Goal: Task Accomplishment & Management: Manage account settings

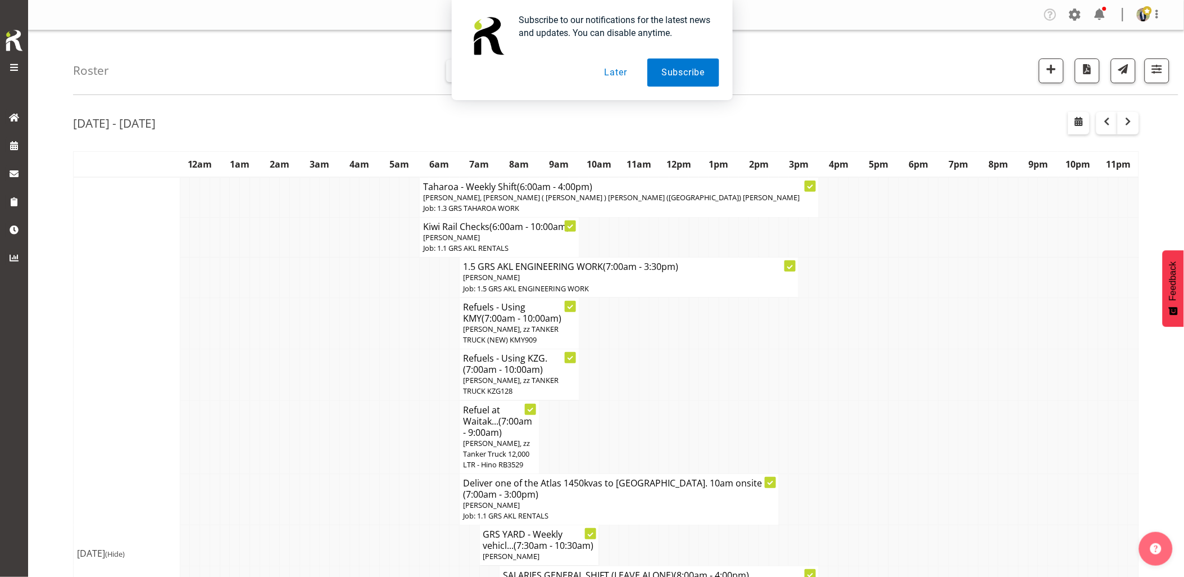
click at [624, 68] on button "Later" at bounding box center [616, 72] width 51 height 28
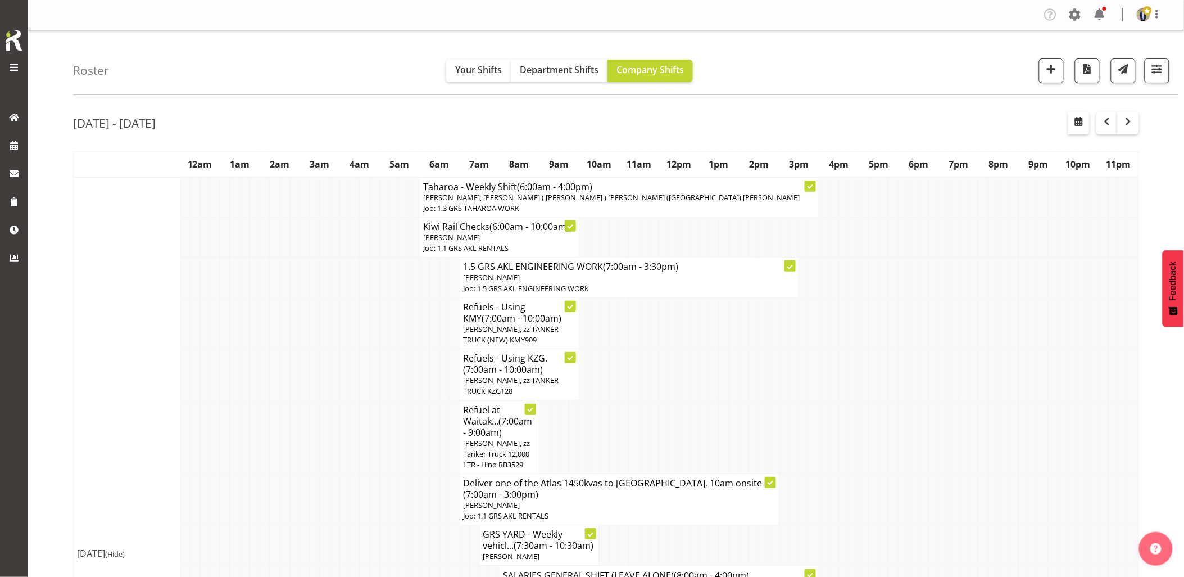
click at [353, 324] on td at bounding box center [355, 322] width 10 height 51
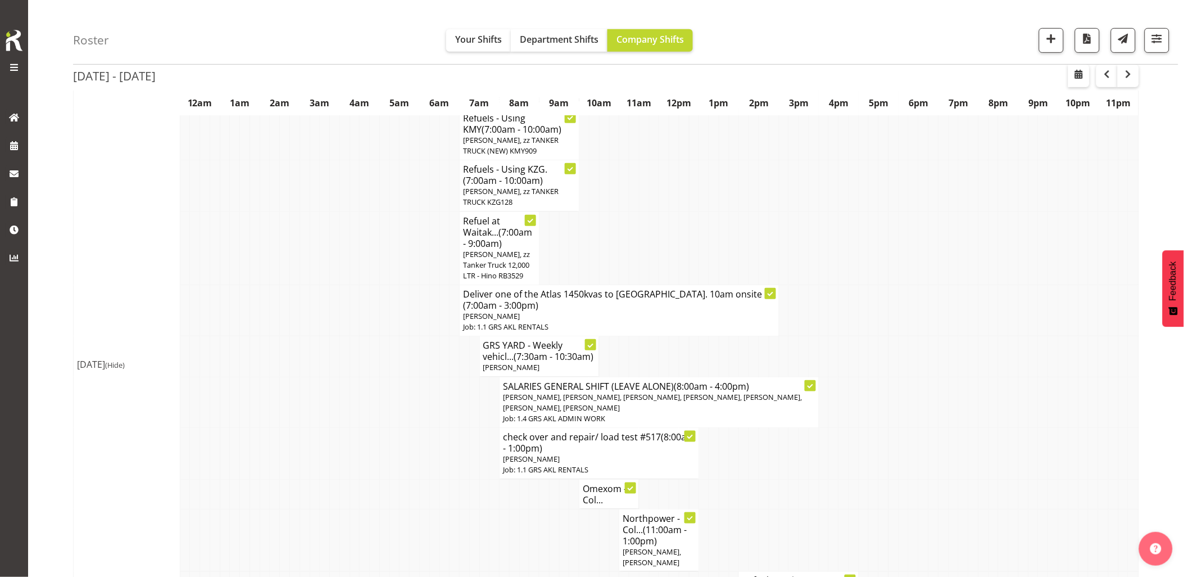
scroll to position [250, 0]
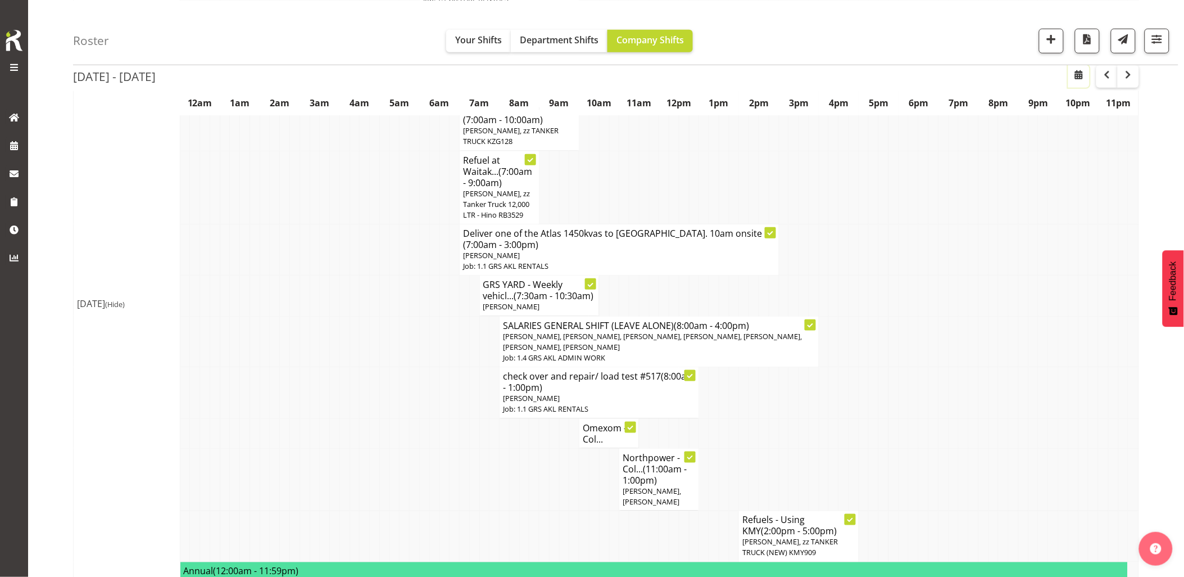
click at [1069, 74] on button "button" at bounding box center [1078, 76] width 21 height 22
select select "9"
select select "2025"
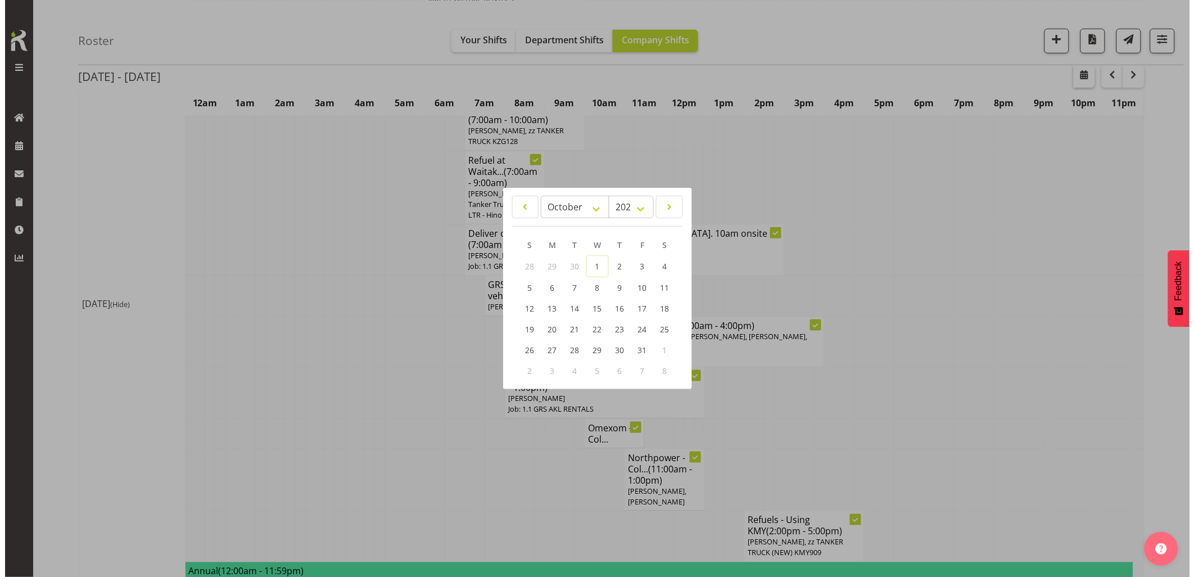
scroll to position [244, 0]
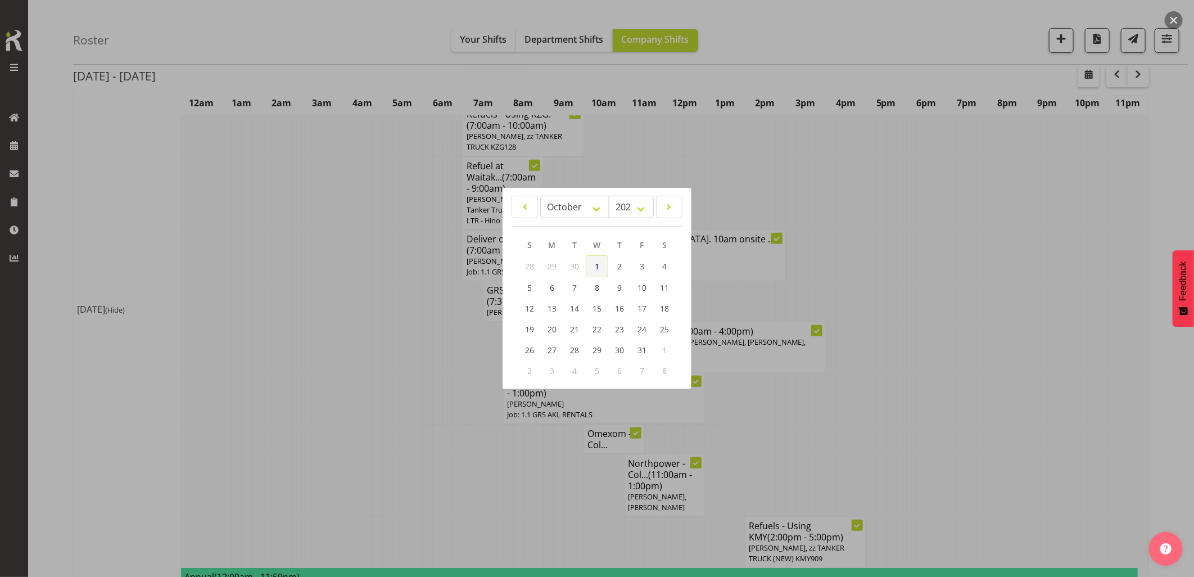
click at [588, 268] on link "1" at bounding box center [597, 266] width 22 height 22
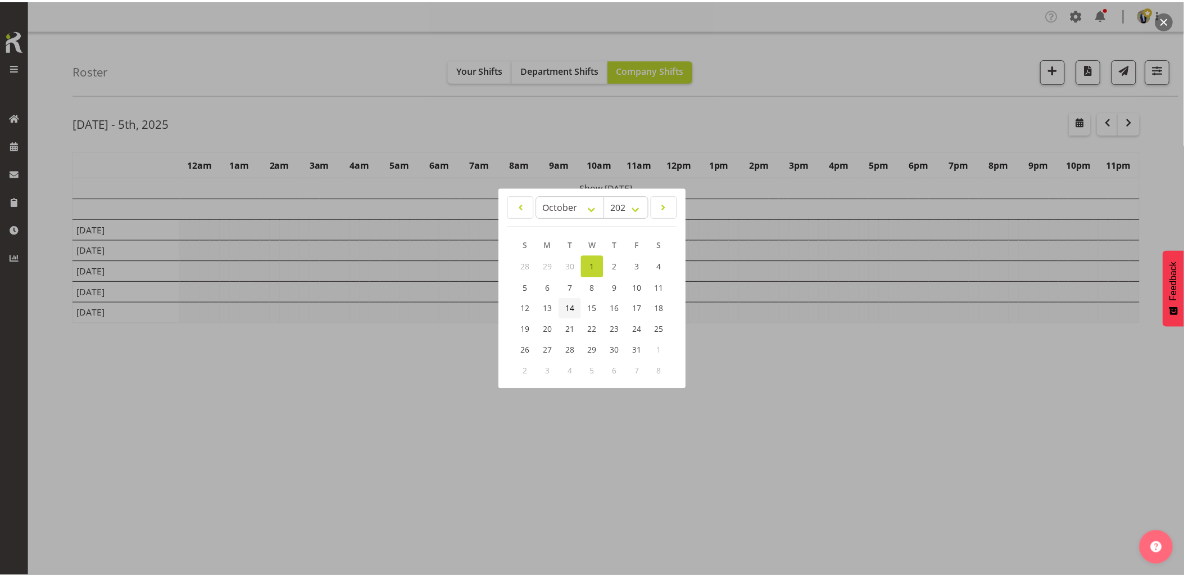
scroll to position [0, 0]
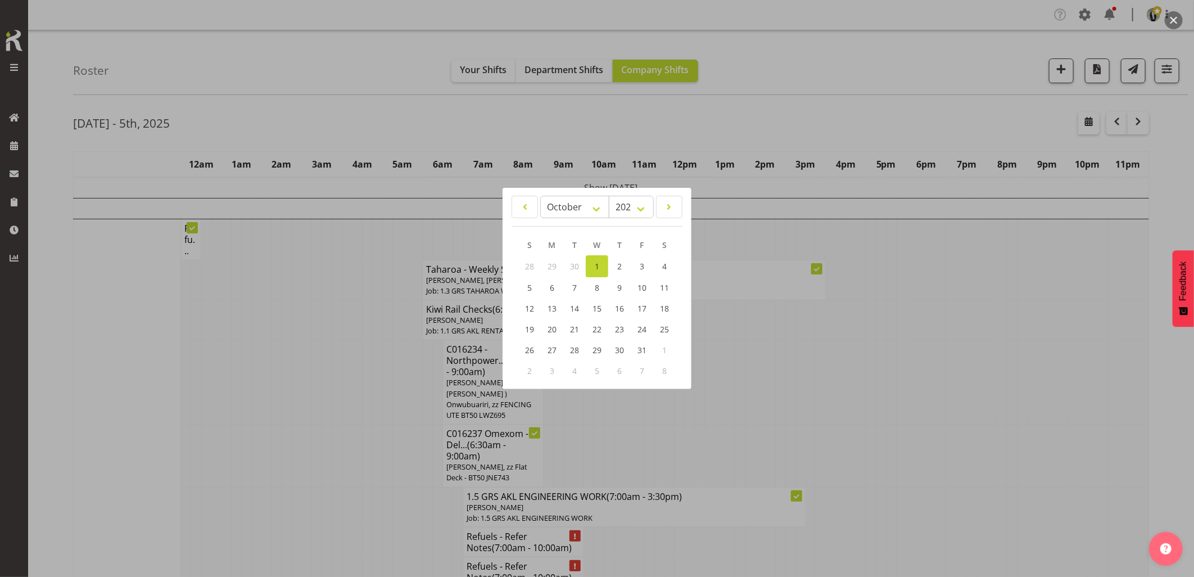
click at [333, 423] on div at bounding box center [597, 288] width 1194 height 577
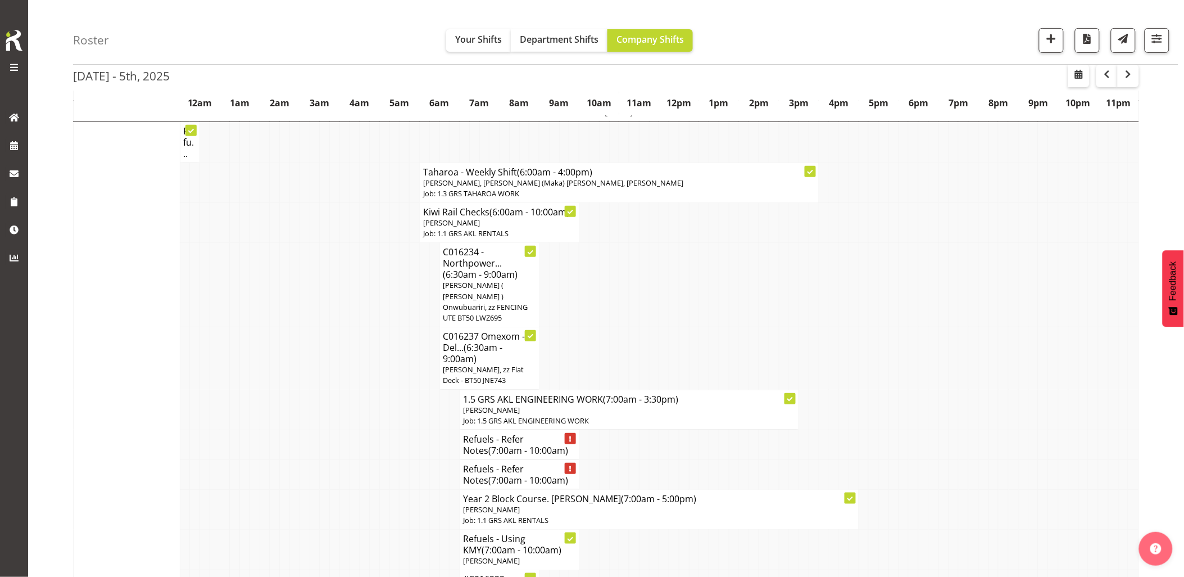
scroll to position [125, 0]
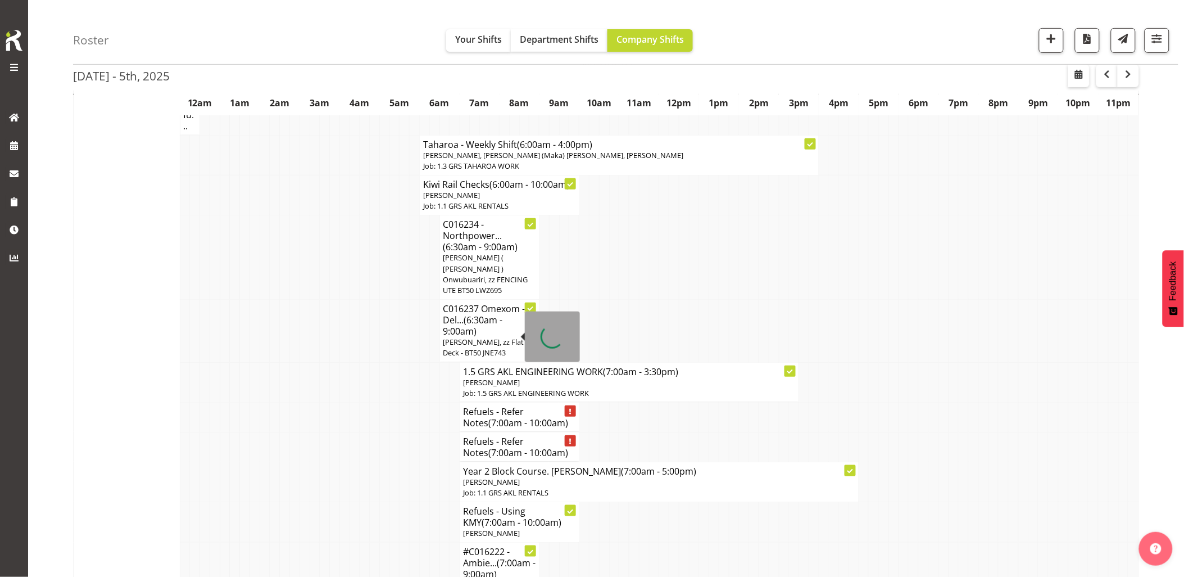
click at [358, 317] on td at bounding box center [355, 331] width 10 height 62
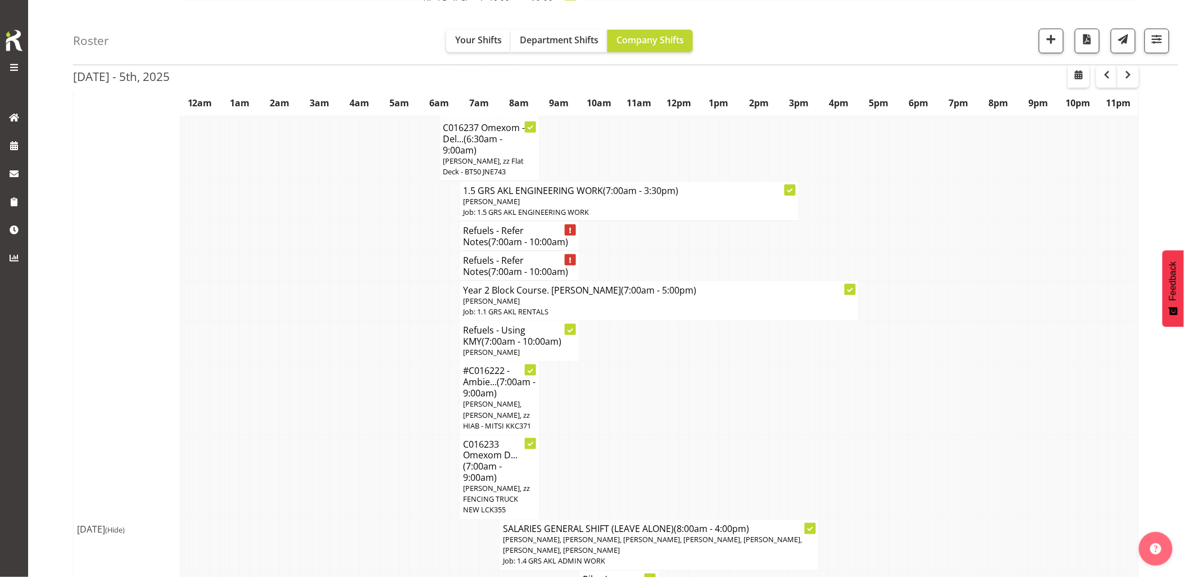
scroll to position [250, 0]
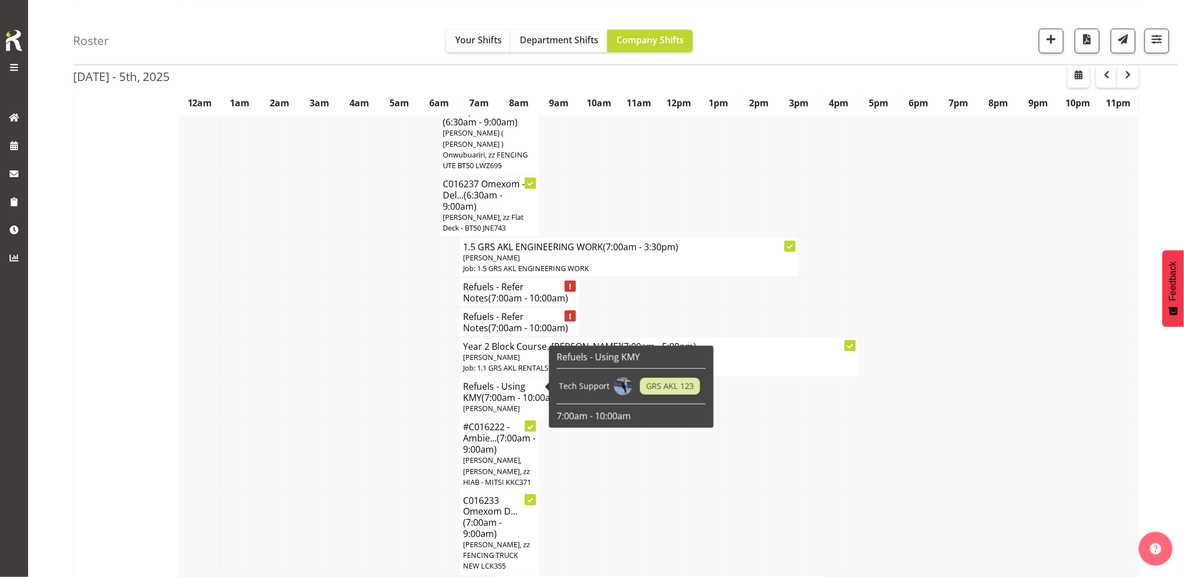
click at [491, 391] on span "(7:00am - 10:00am)" at bounding box center [522, 397] width 80 height 12
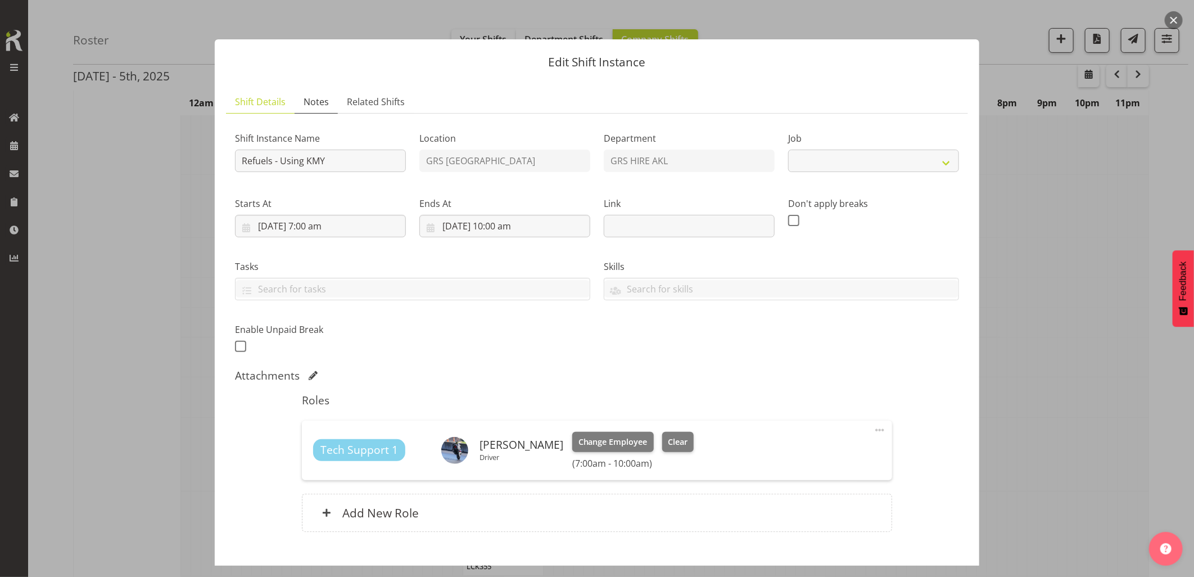
select select "9"
click at [323, 103] on span "Notes" at bounding box center [315, 101] width 25 height 13
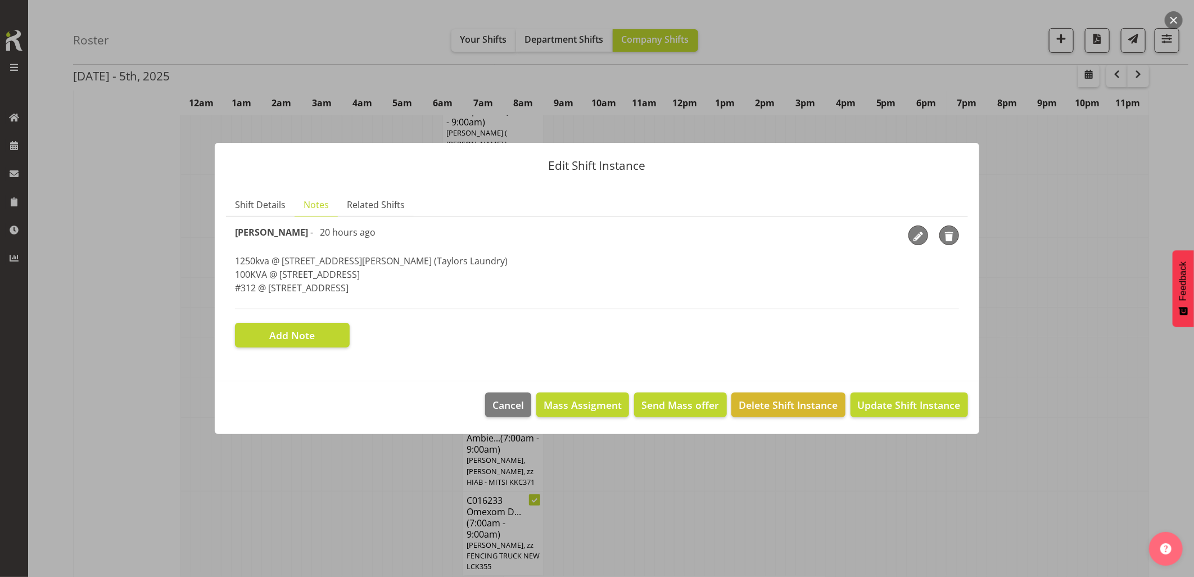
click at [1170, 17] on button "button" at bounding box center [1173, 20] width 18 height 18
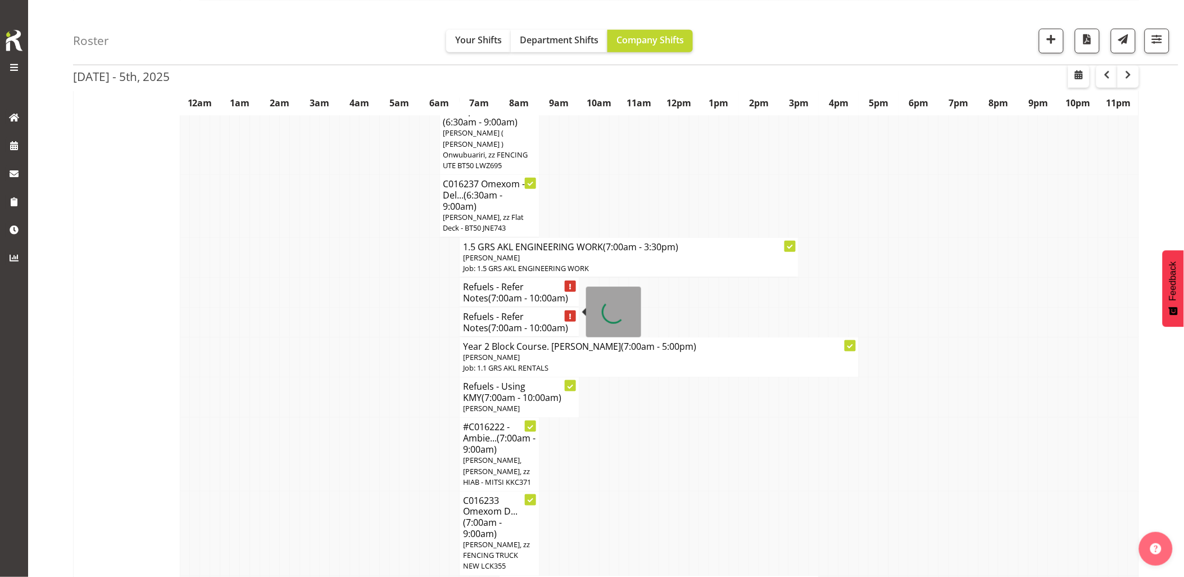
click at [523, 321] on span "(7:00am - 10:00am)" at bounding box center [528, 327] width 80 height 12
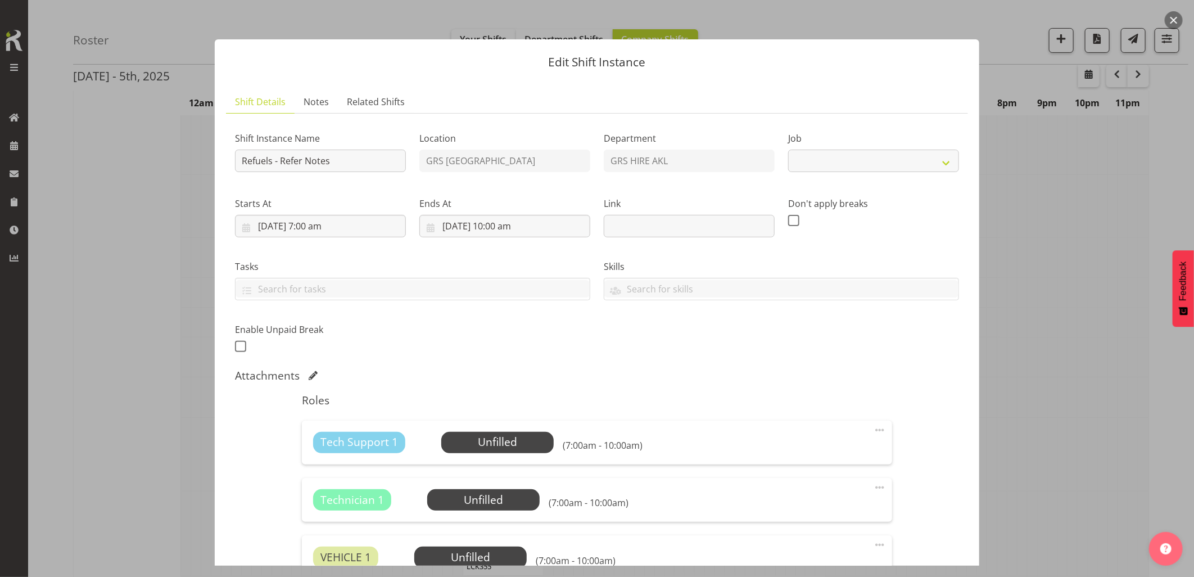
select select "9"
click at [314, 102] on span "Notes" at bounding box center [315, 101] width 25 height 13
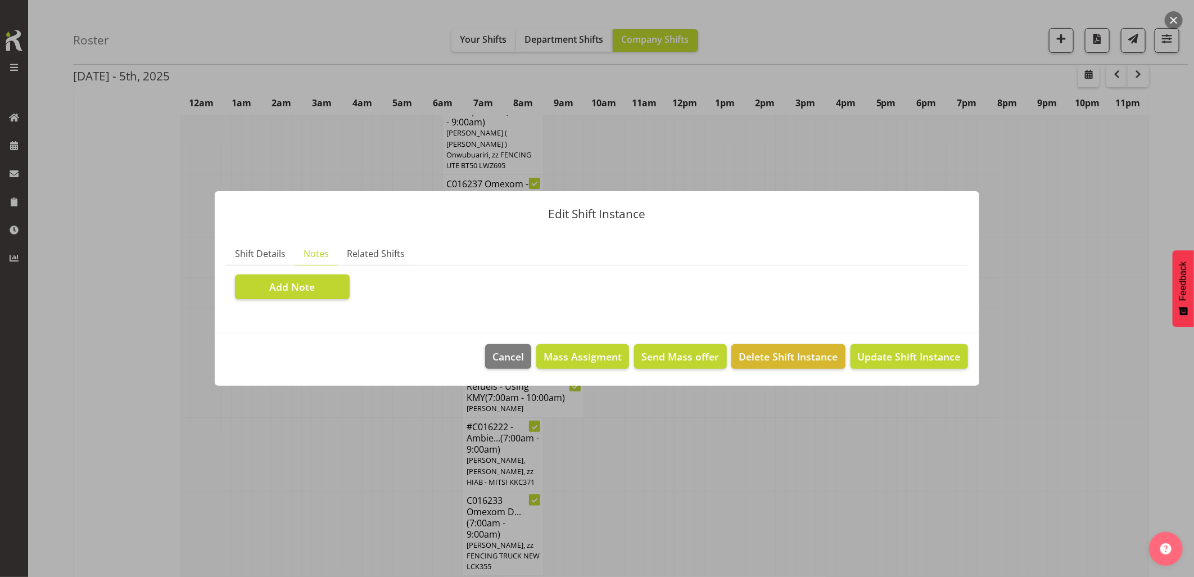
click at [1177, 13] on button "button" at bounding box center [1173, 20] width 18 height 18
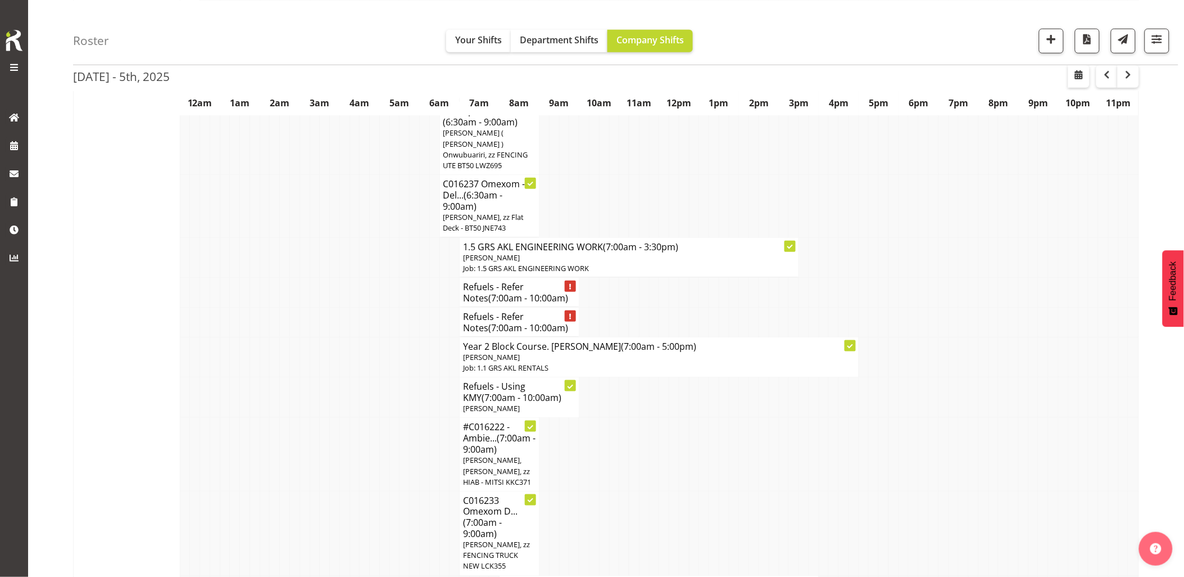
click at [1070, 346] on td at bounding box center [1073, 357] width 10 height 40
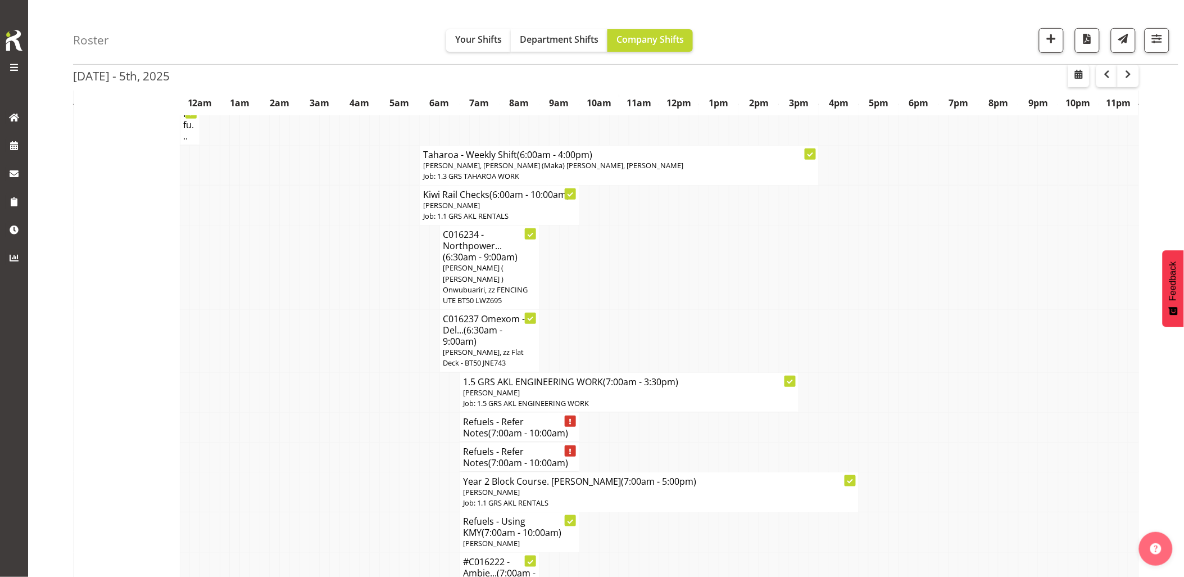
scroll to position [0, 0]
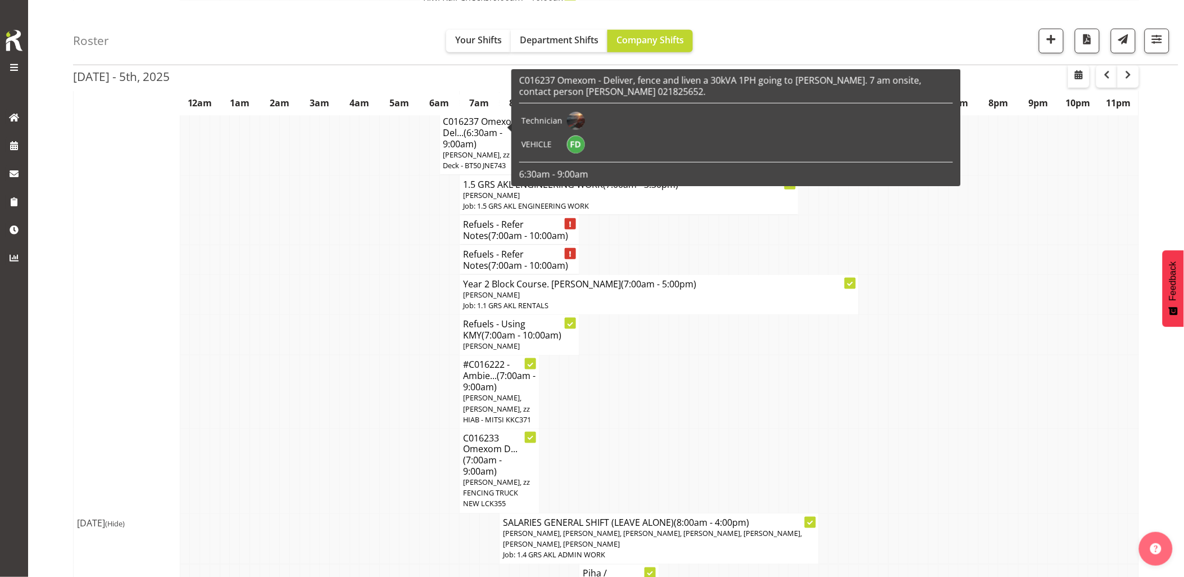
click at [335, 388] on td at bounding box center [335, 392] width 10 height 74
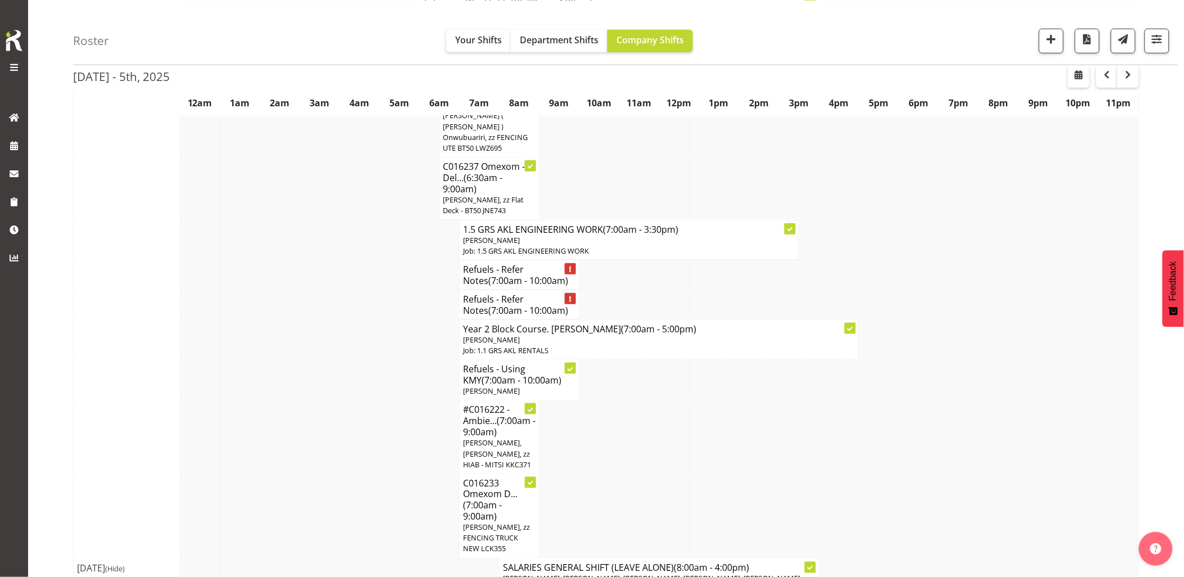
scroll to position [250, 0]
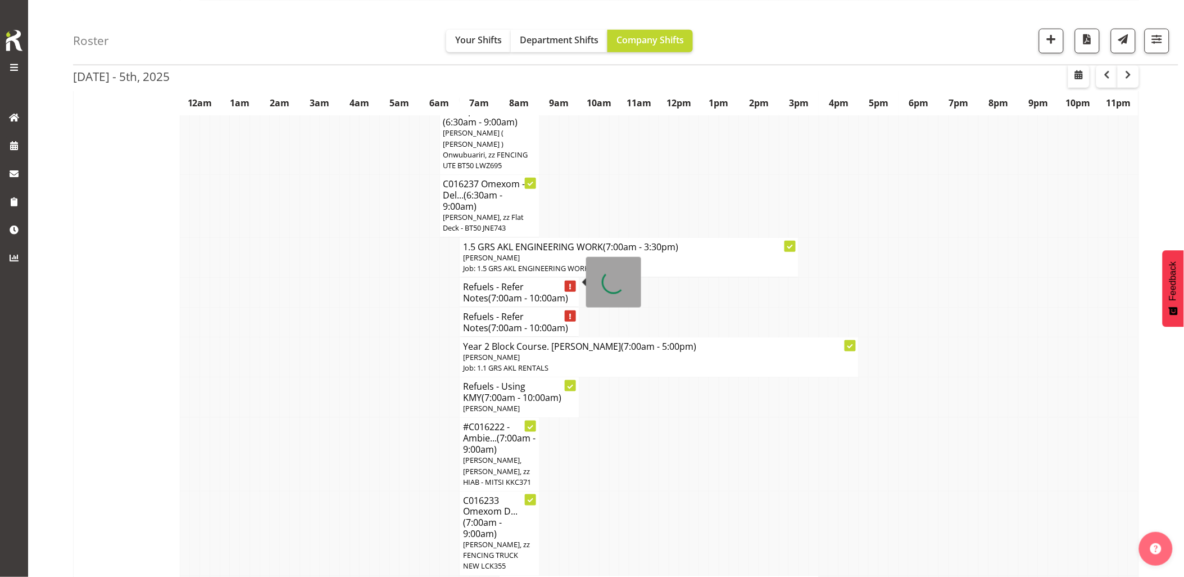
click at [503, 292] on span "(7:00am - 10:00am)" at bounding box center [528, 298] width 80 height 12
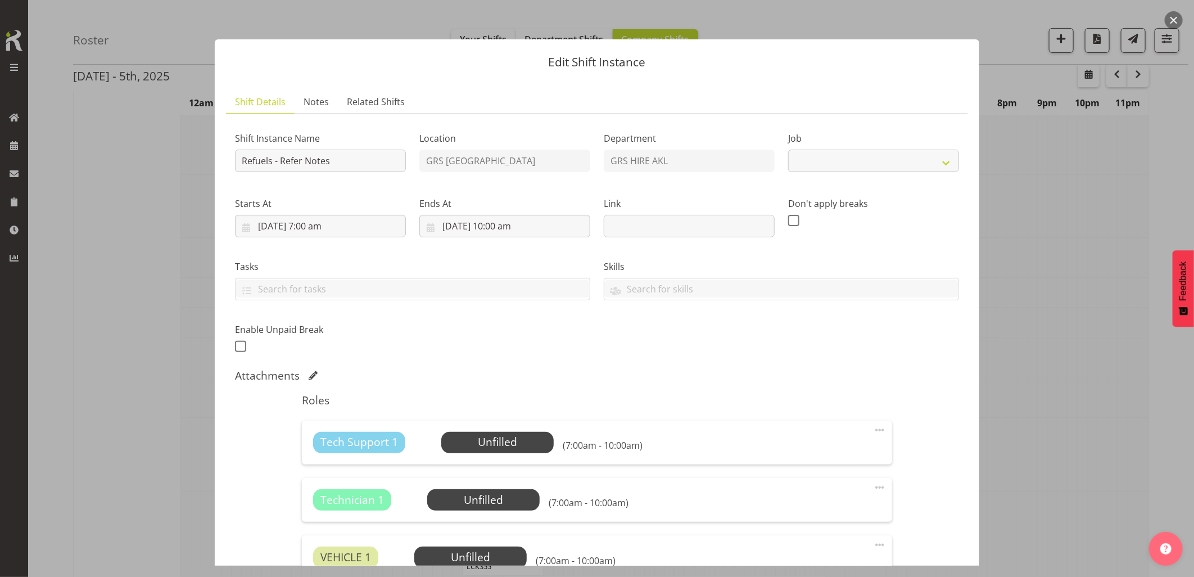
select select
click at [316, 107] on span "Notes" at bounding box center [315, 101] width 25 height 13
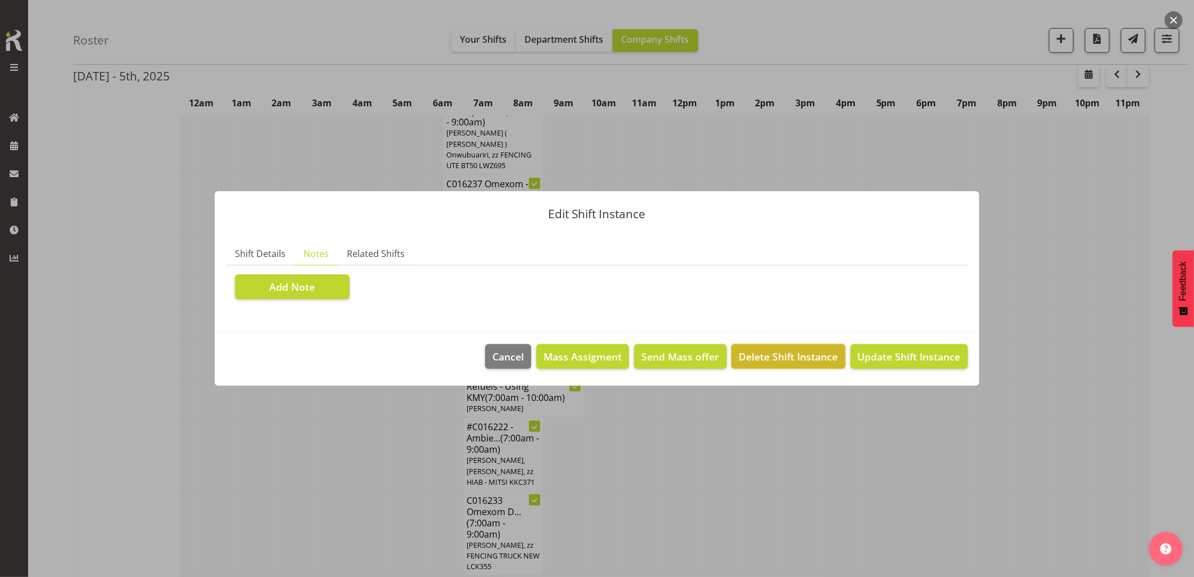
click at [786, 362] on span "Delete Shift Instance" at bounding box center [788, 356] width 99 height 15
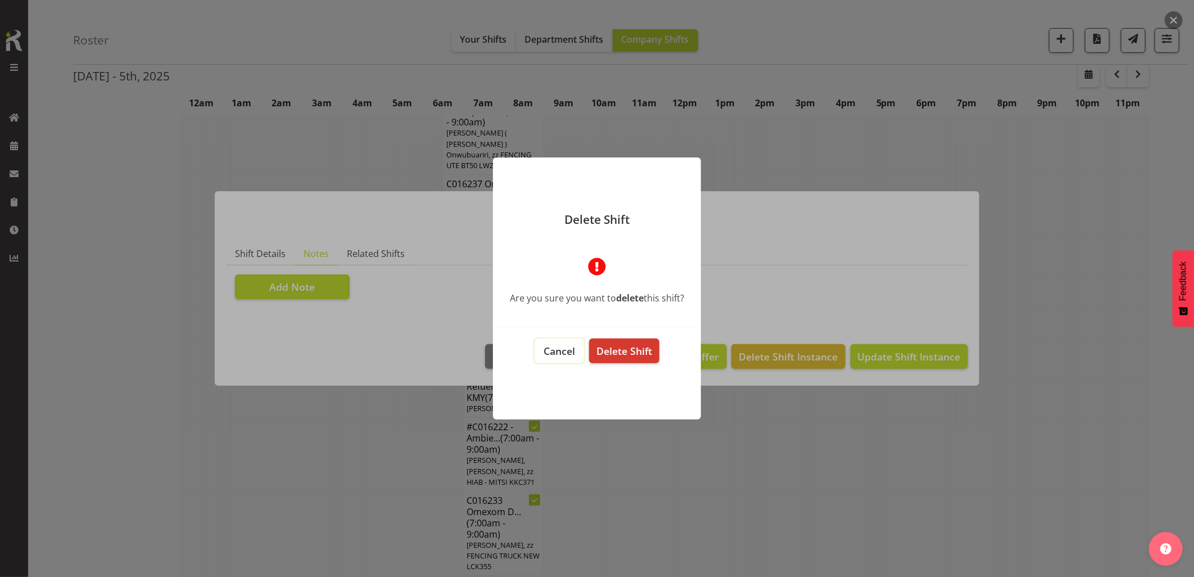
click at [560, 348] on span "Cancel" at bounding box center [558, 350] width 31 height 13
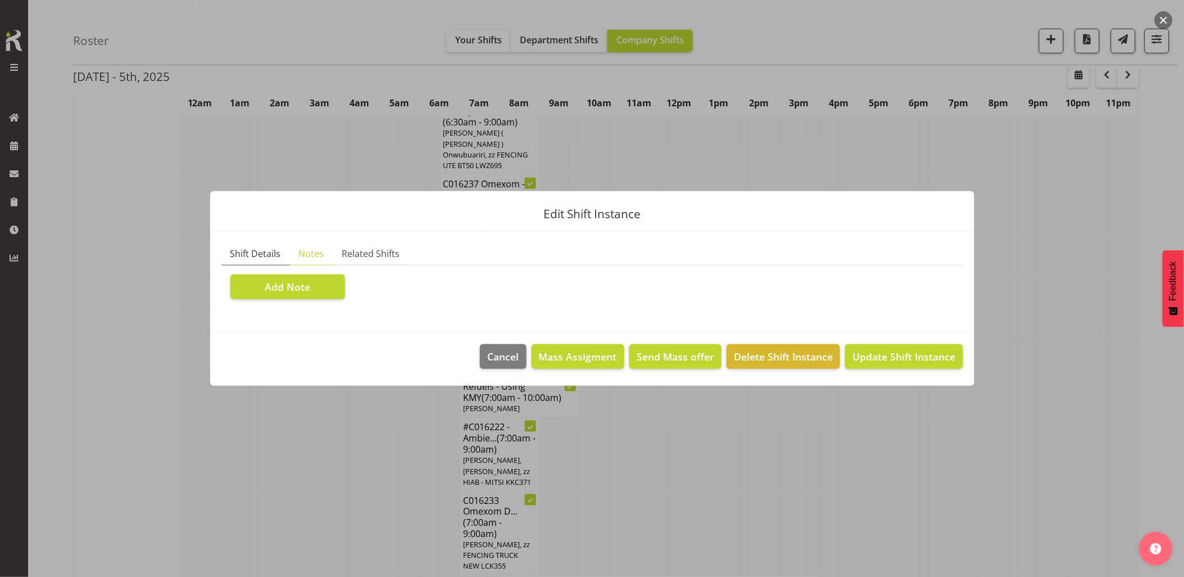
click at [261, 252] on span "Shift Details" at bounding box center [255, 253] width 51 height 13
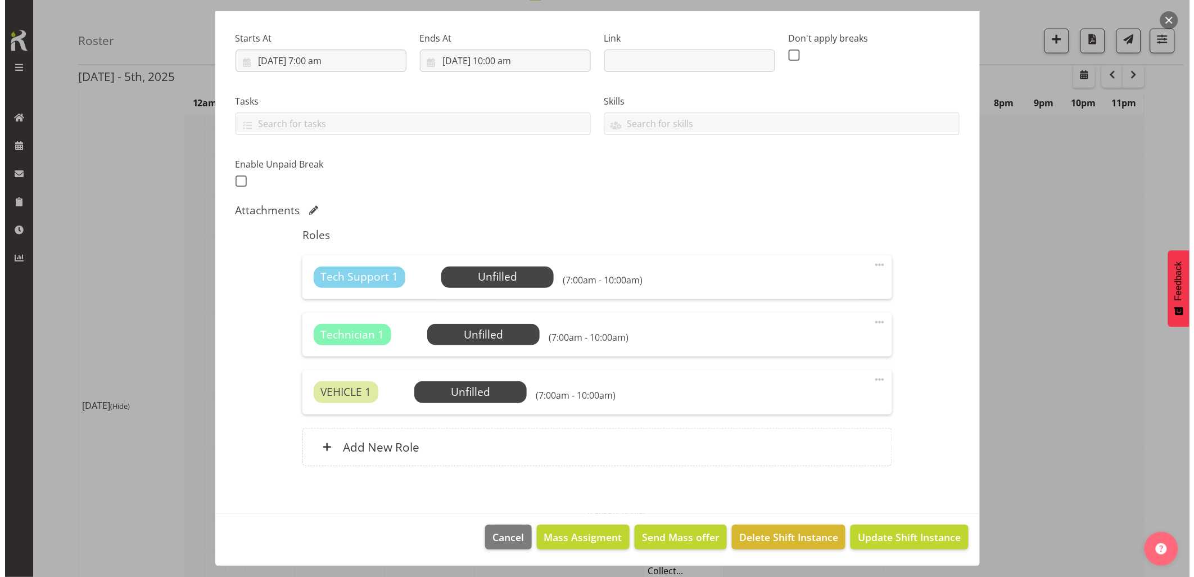
scroll to position [499, 0]
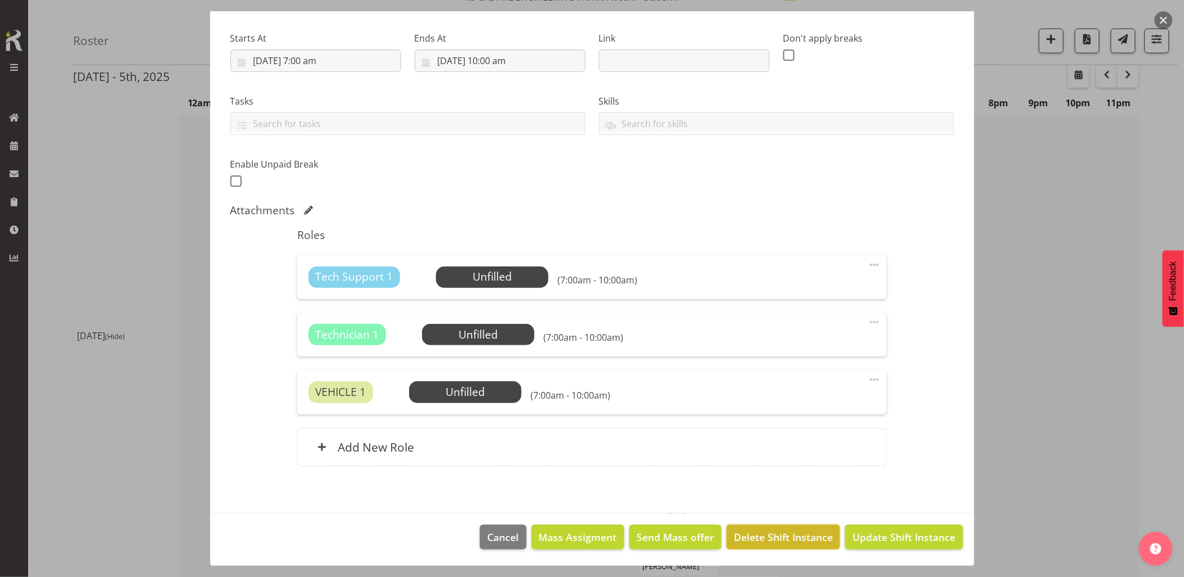
click at [767, 541] on span "Delete Shift Instance" at bounding box center [783, 536] width 99 height 15
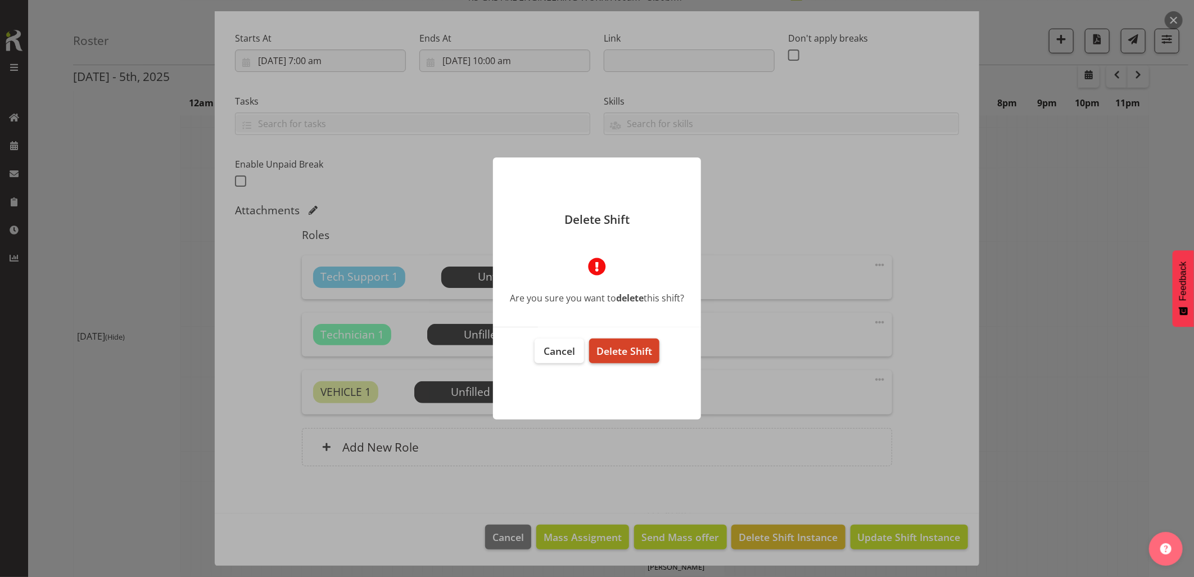
click at [638, 356] on button "Delete Shift" at bounding box center [624, 350] width 70 height 25
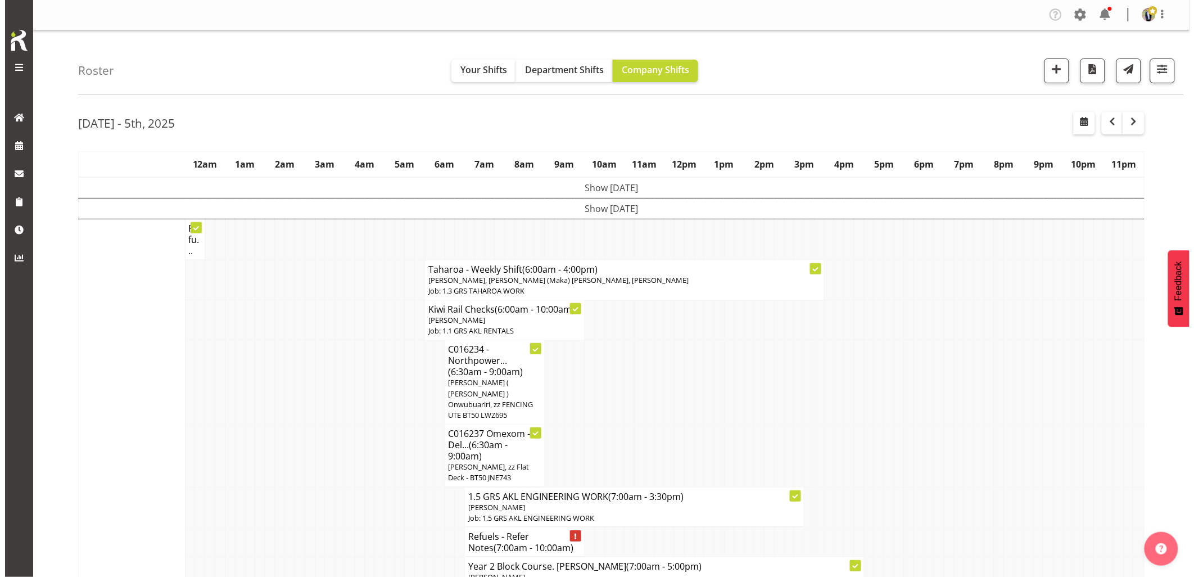
scroll to position [250, 0]
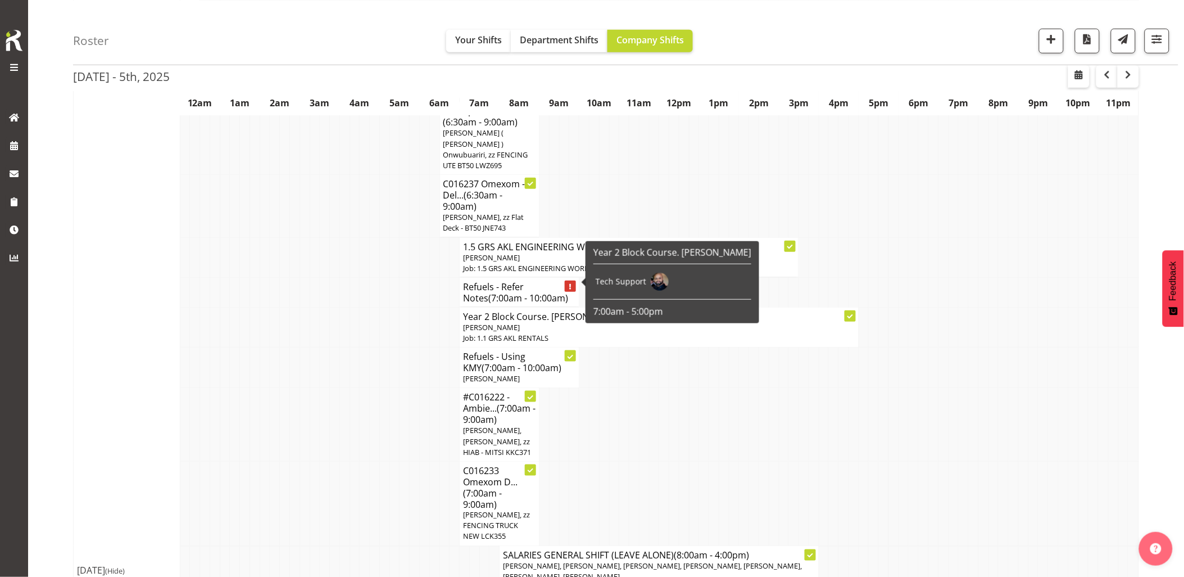
click at [493, 281] on h4 "Refuels - Refer Notes (7:00am - 10:00am)" at bounding box center [519, 292] width 112 height 22
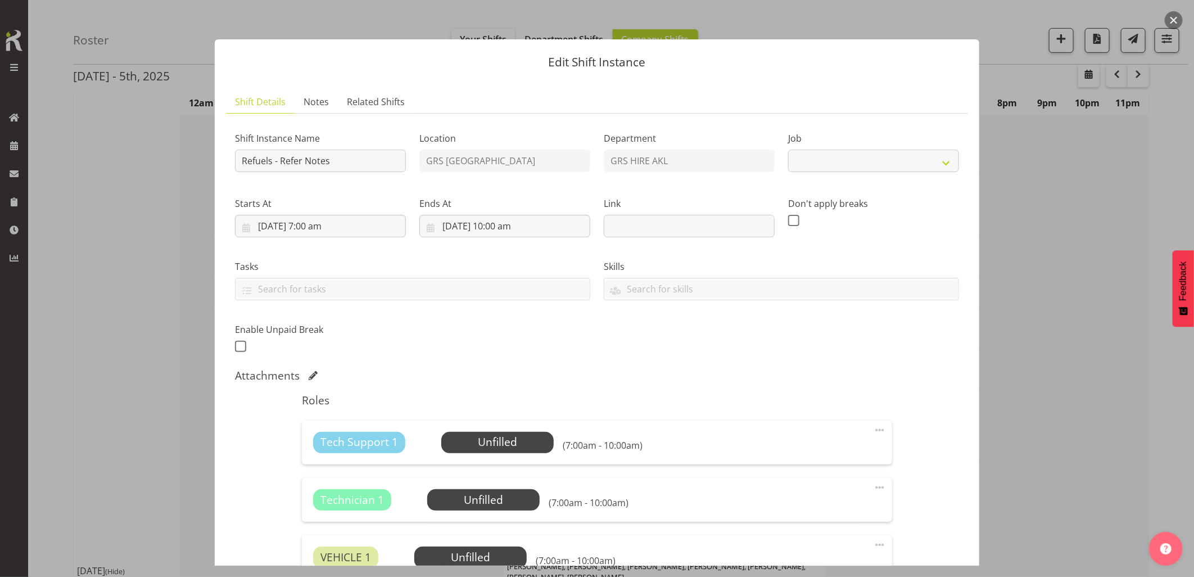
select select "9"
click at [320, 108] on link "Notes" at bounding box center [315, 101] width 43 height 23
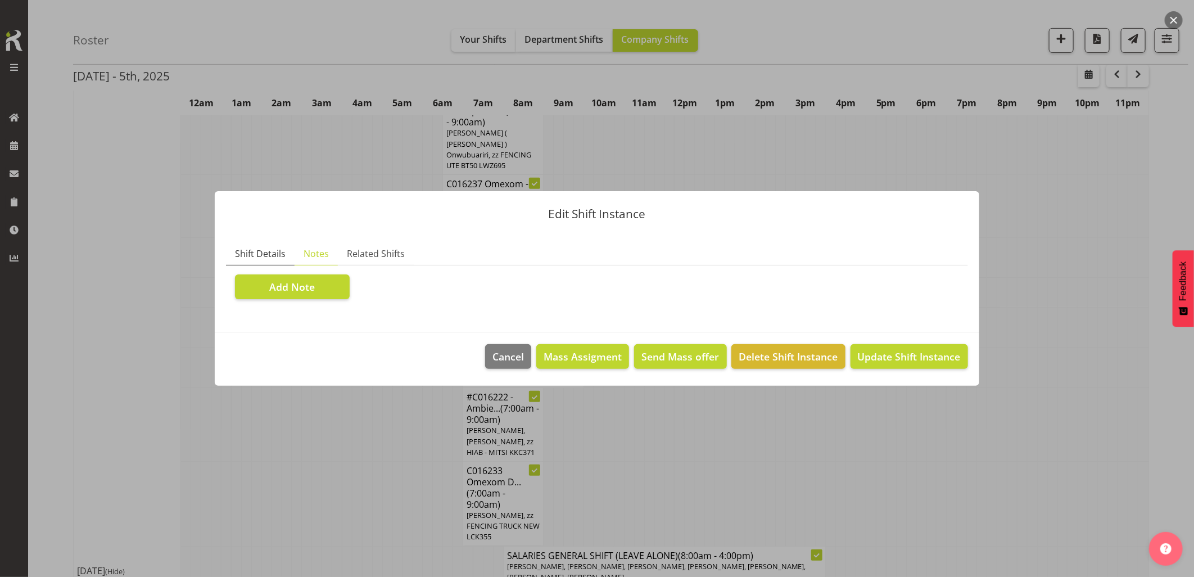
click at [269, 255] on span "Shift Details" at bounding box center [260, 253] width 51 height 13
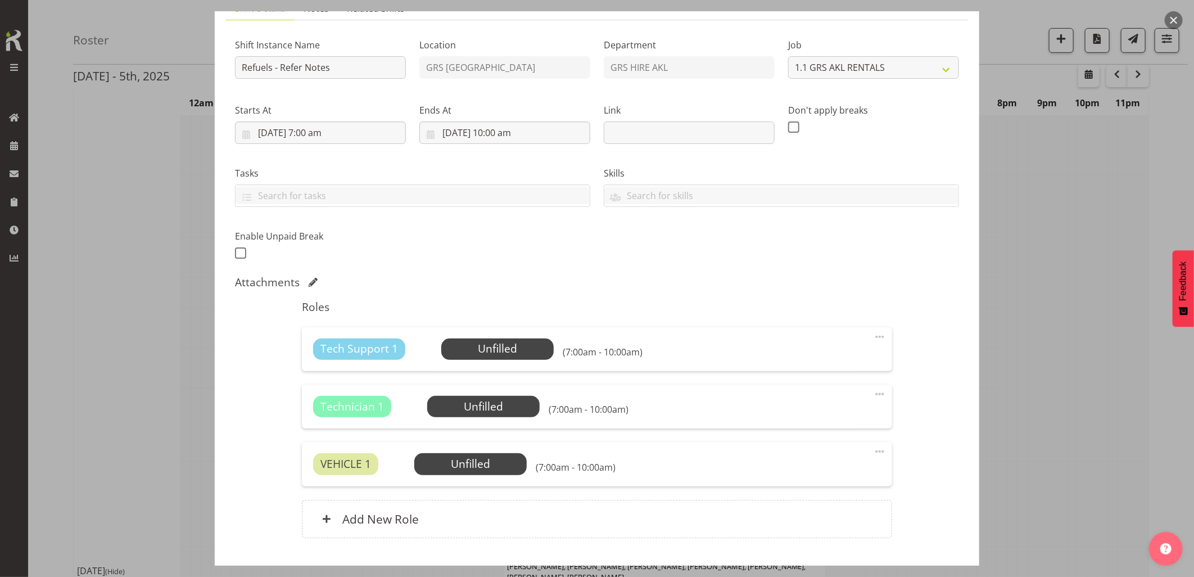
scroll to position [0, 0]
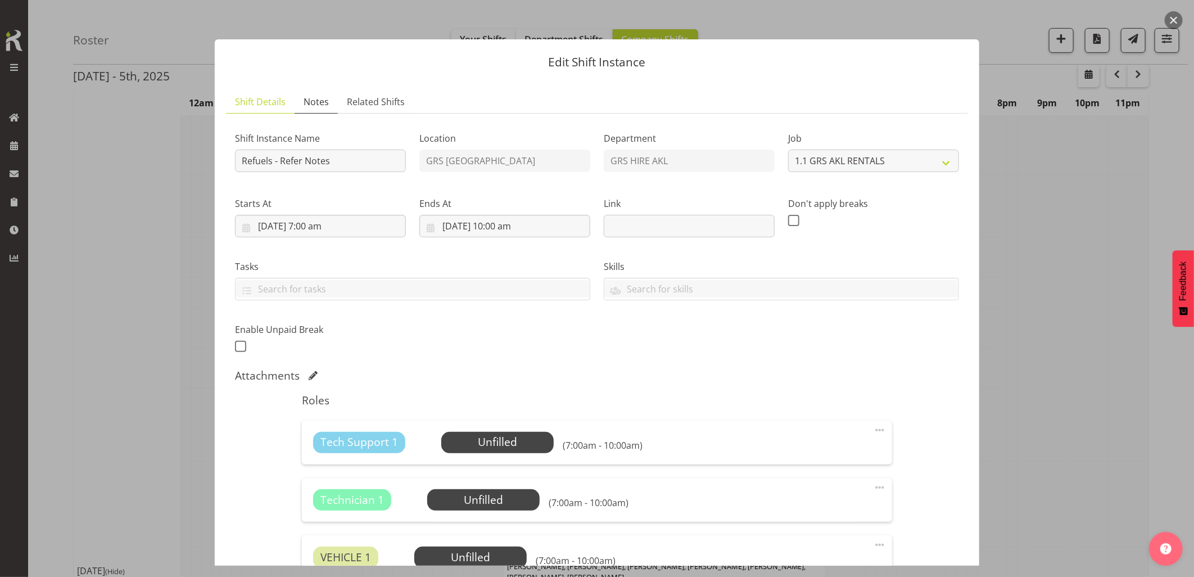
click at [318, 97] on span "Notes" at bounding box center [315, 101] width 25 height 13
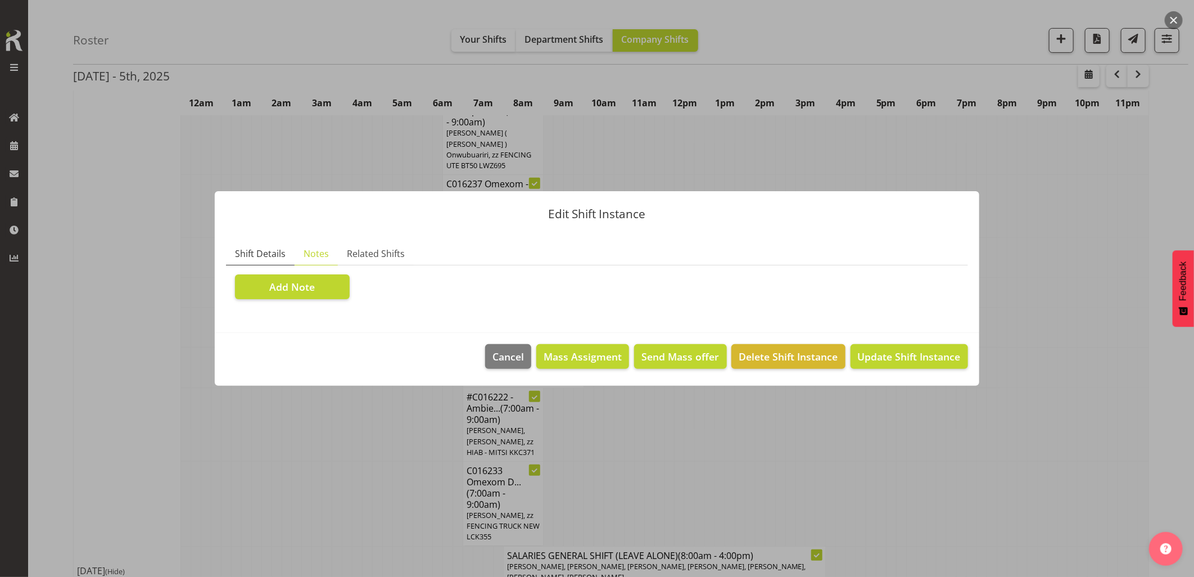
click at [271, 251] on span "Shift Details" at bounding box center [260, 253] width 51 height 13
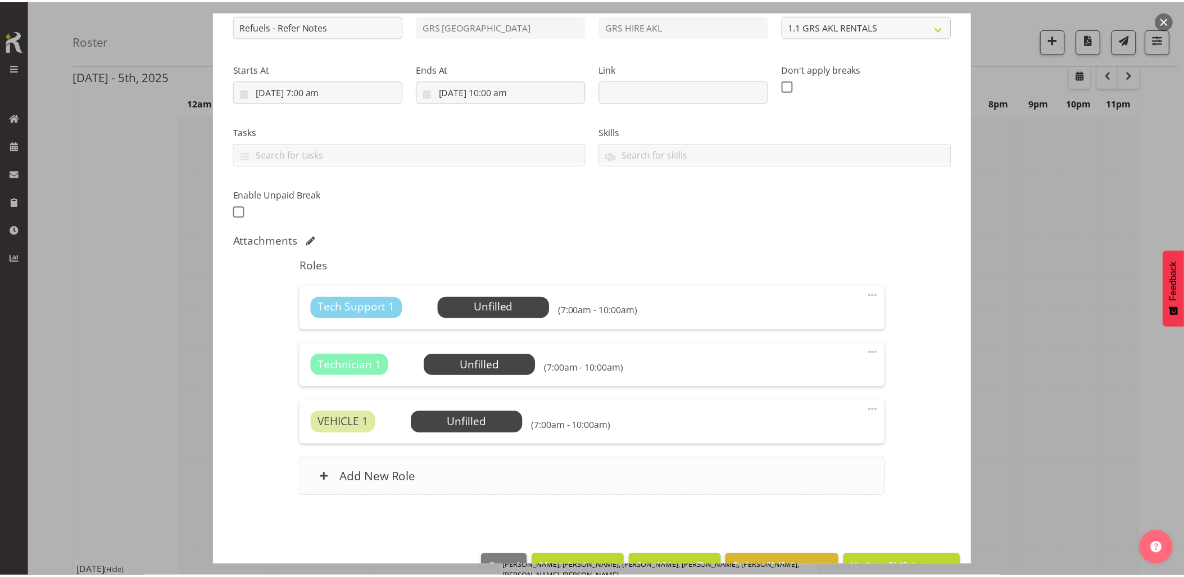
scroll to position [165, 0]
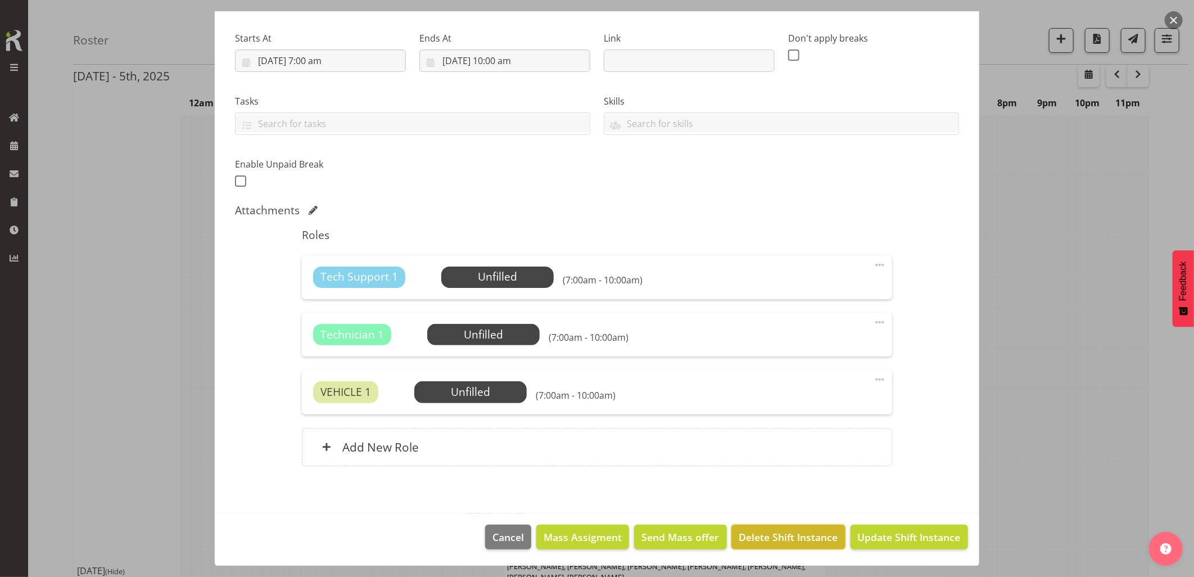
click at [784, 537] on span "Delete Shift Instance" at bounding box center [788, 536] width 99 height 15
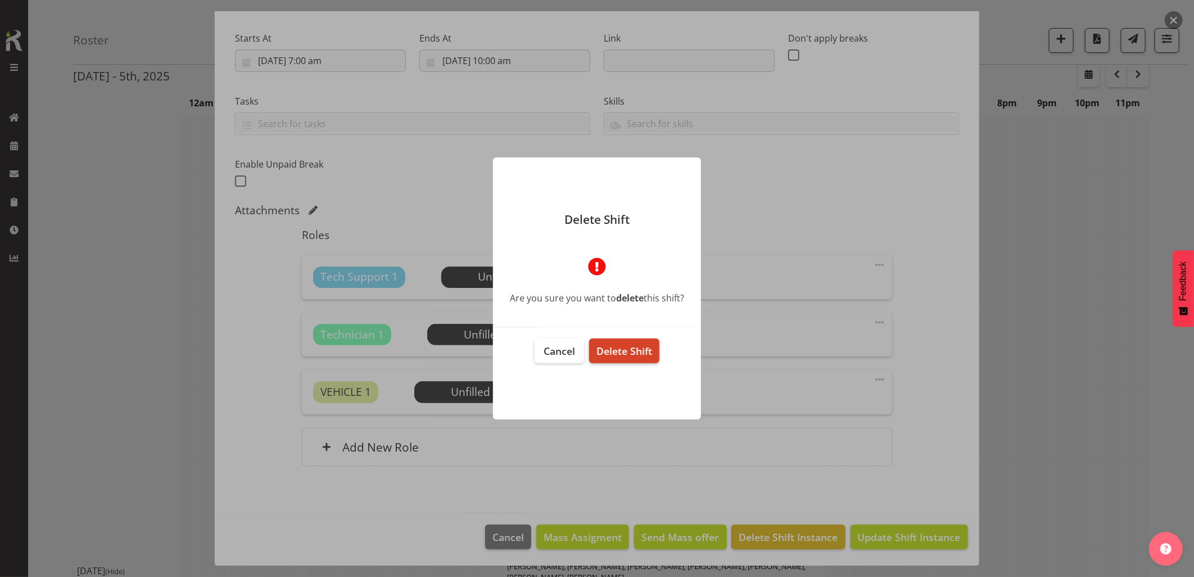
click at [626, 348] on span "Delete Shift" at bounding box center [624, 350] width 56 height 13
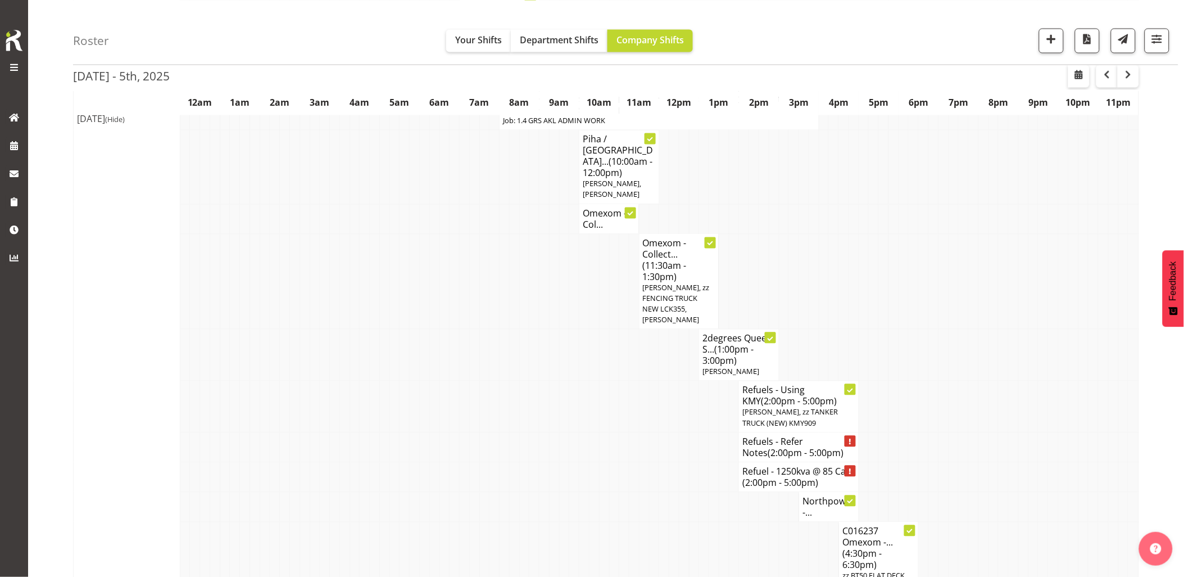
scroll to position [687, 0]
click at [450, 380] on td at bounding box center [455, 405] width 10 height 51
click at [515, 461] on td at bounding box center [514, 476] width 10 height 30
click at [649, 432] on td at bounding box center [654, 447] width 10 height 30
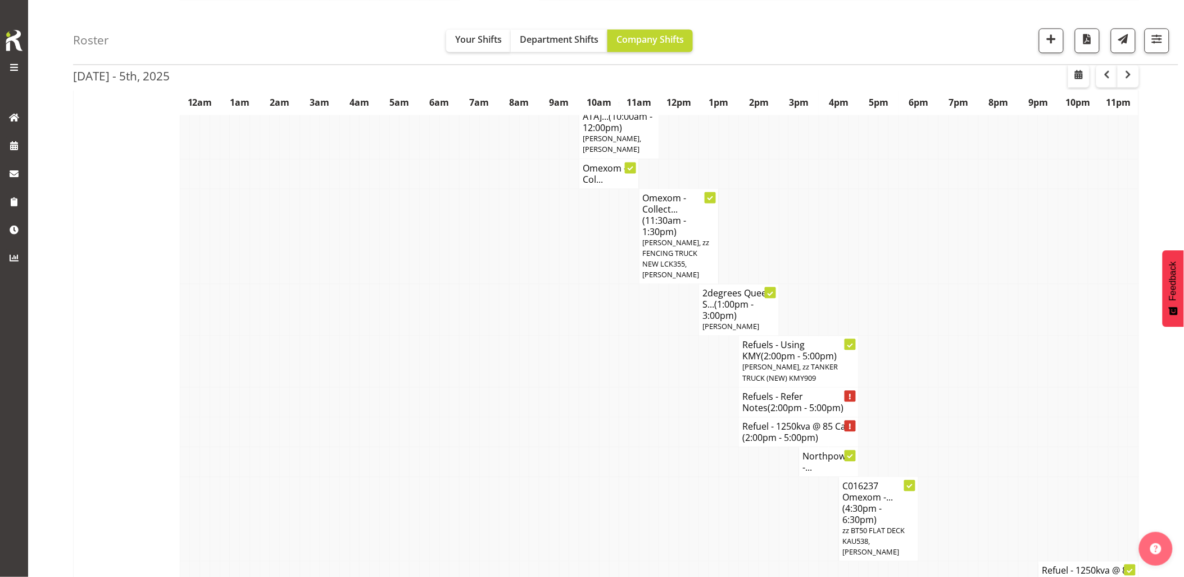
scroll to position [749, 0]
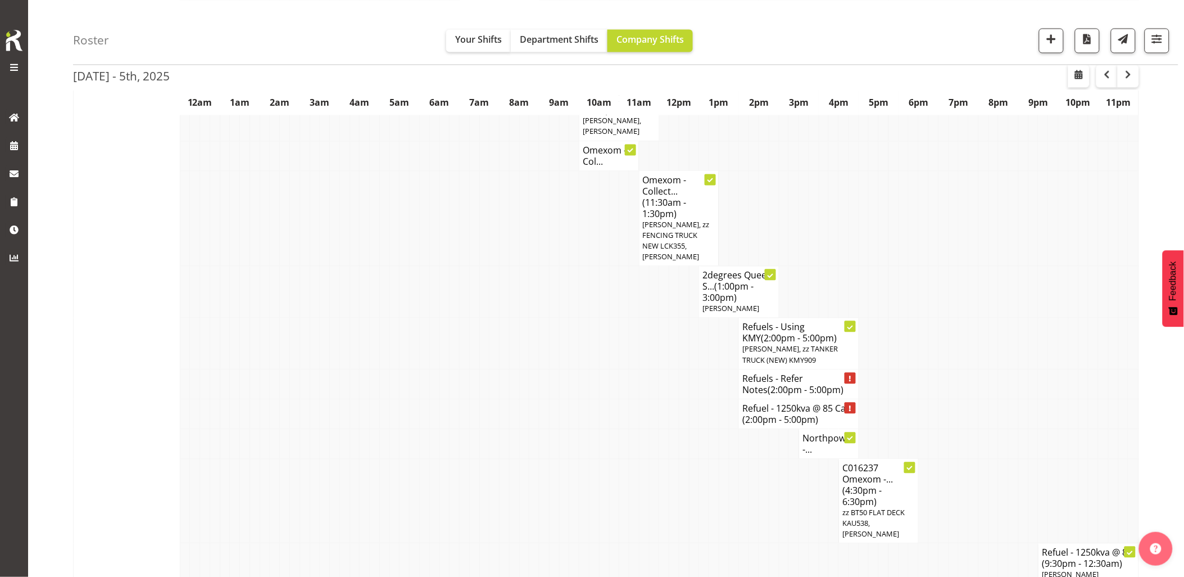
click at [506, 429] on td at bounding box center [505, 444] width 10 height 30
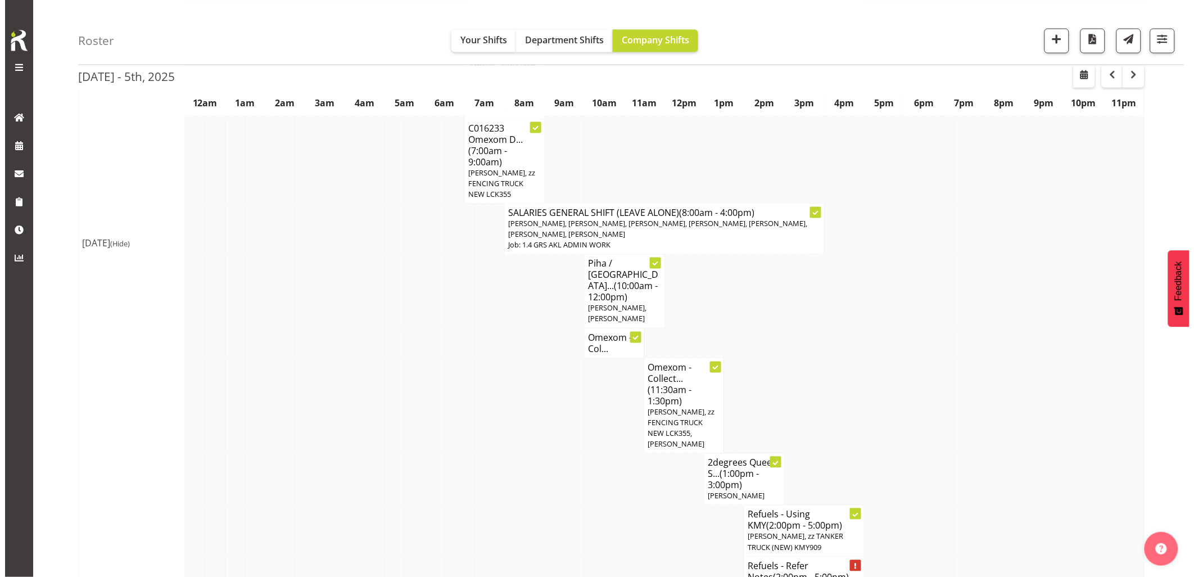
scroll to position [687, 0]
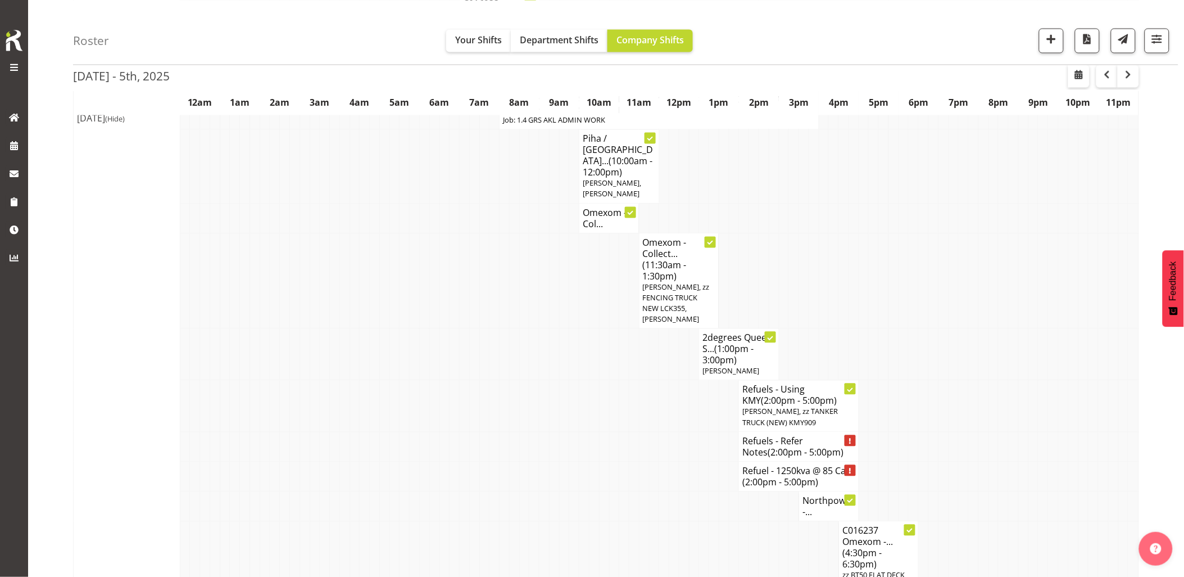
click at [437, 432] on td at bounding box center [434, 447] width 10 height 30
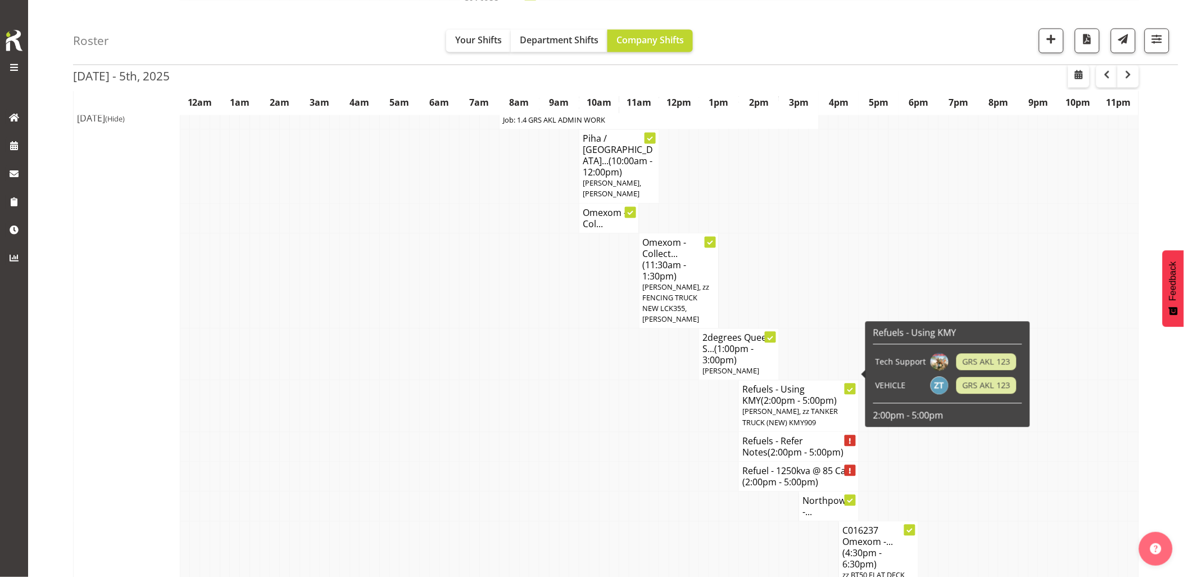
click at [762, 406] on span "Craig Barrett, zz TANKER TRUCK (NEW) KMY909" at bounding box center [790, 416] width 96 height 21
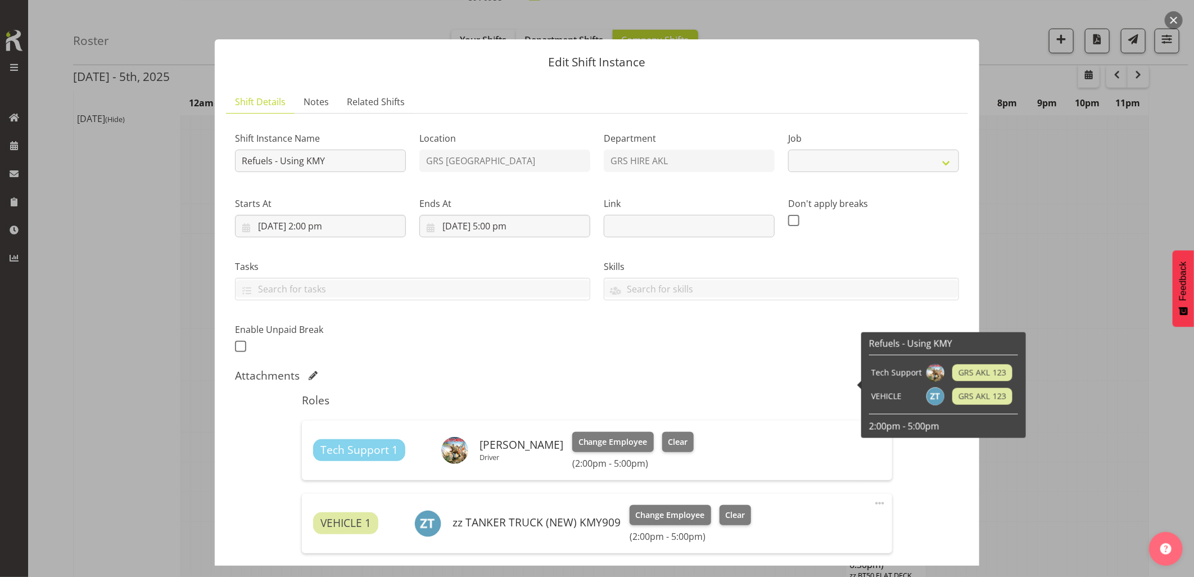
select select "9"
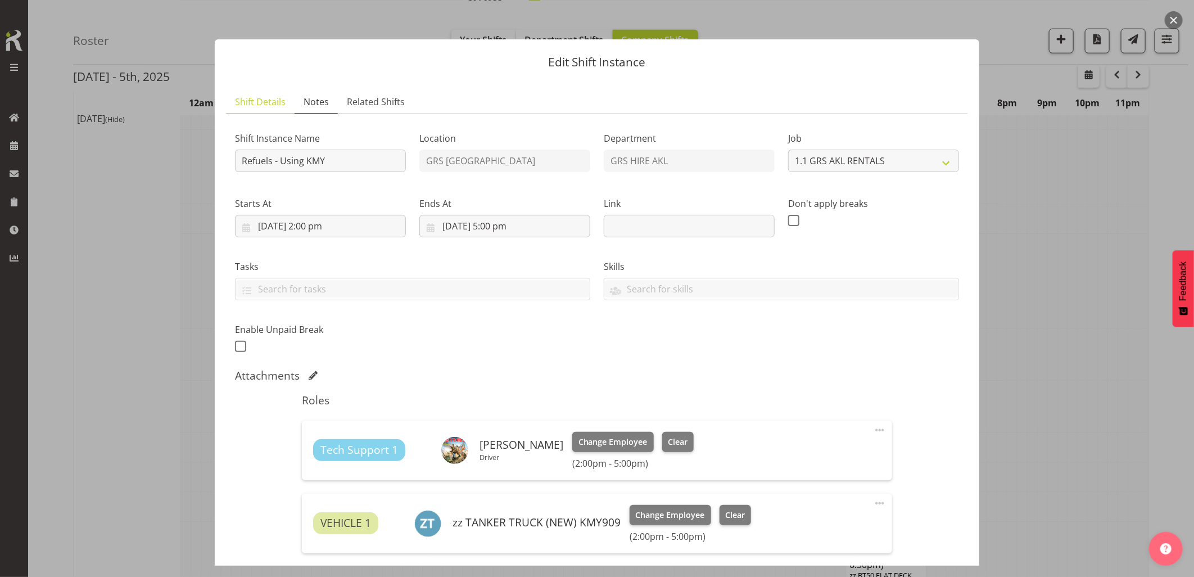
click at [301, 94] on link "Notes" at bounding box center [315, 101] width 43 height 23
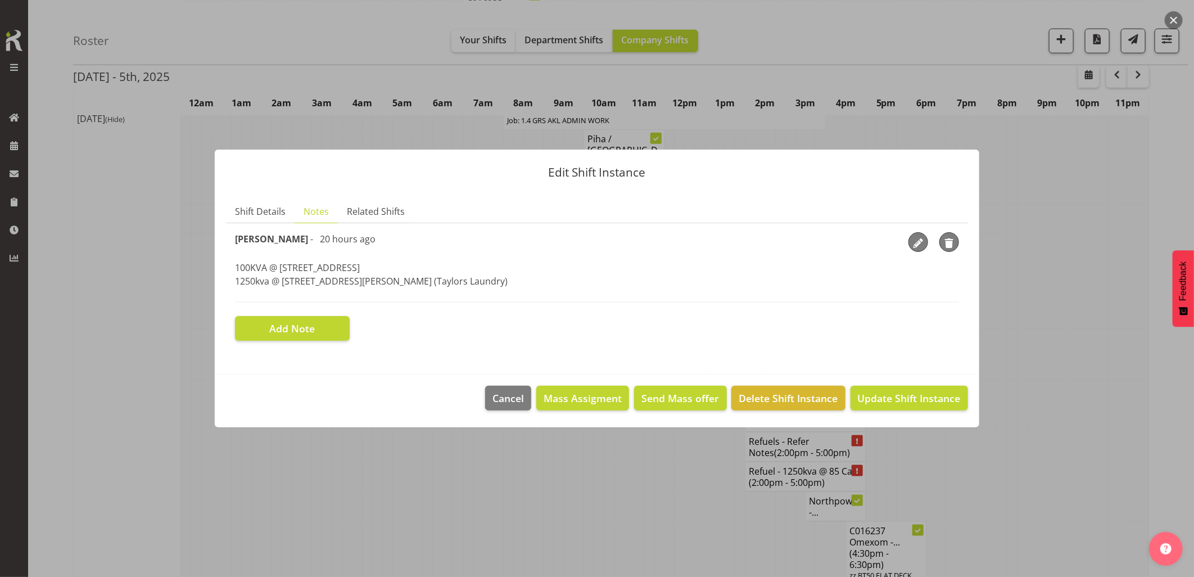
click at [1168, 17] on button "button" at bounding box center [1173, 20] width 18 height 18
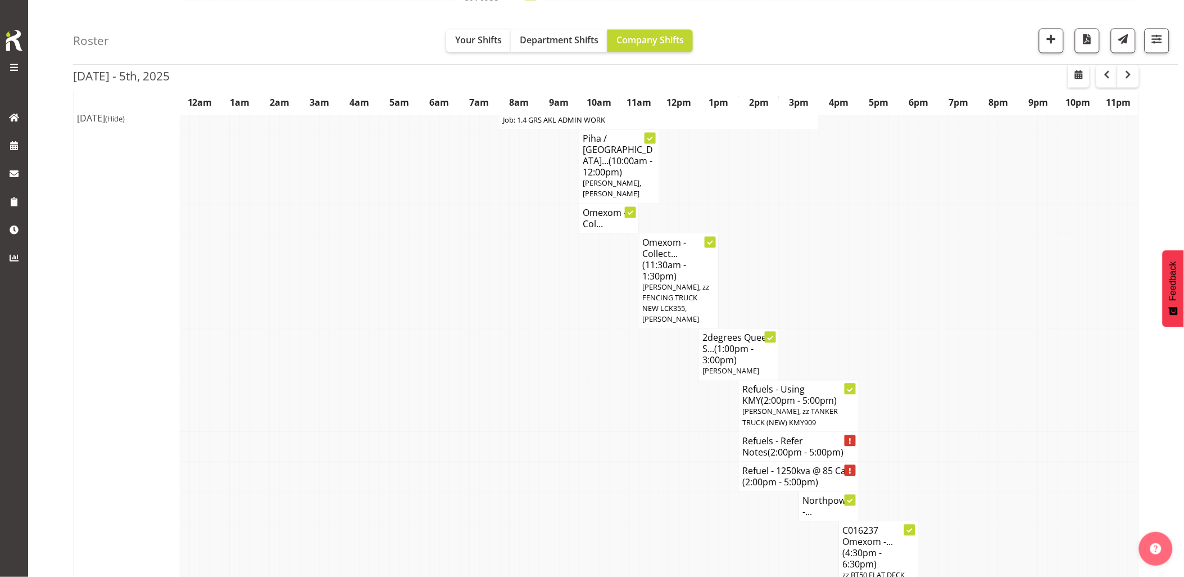
click at [1059, 380] on td at bounding box center [1063, 405] width 10 height 51
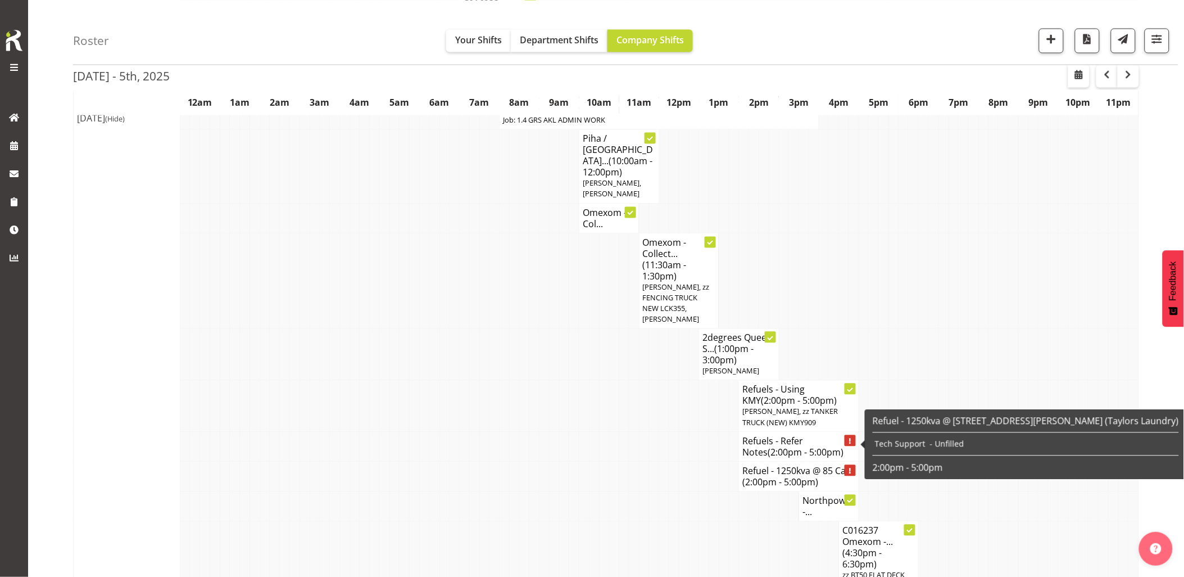
click at [813, 465] on h4 "Refuel - 1250kva @ 85 Ca... (2:00pm - 5:00pm)" at bounding box center [798, 476] width 112 height 22
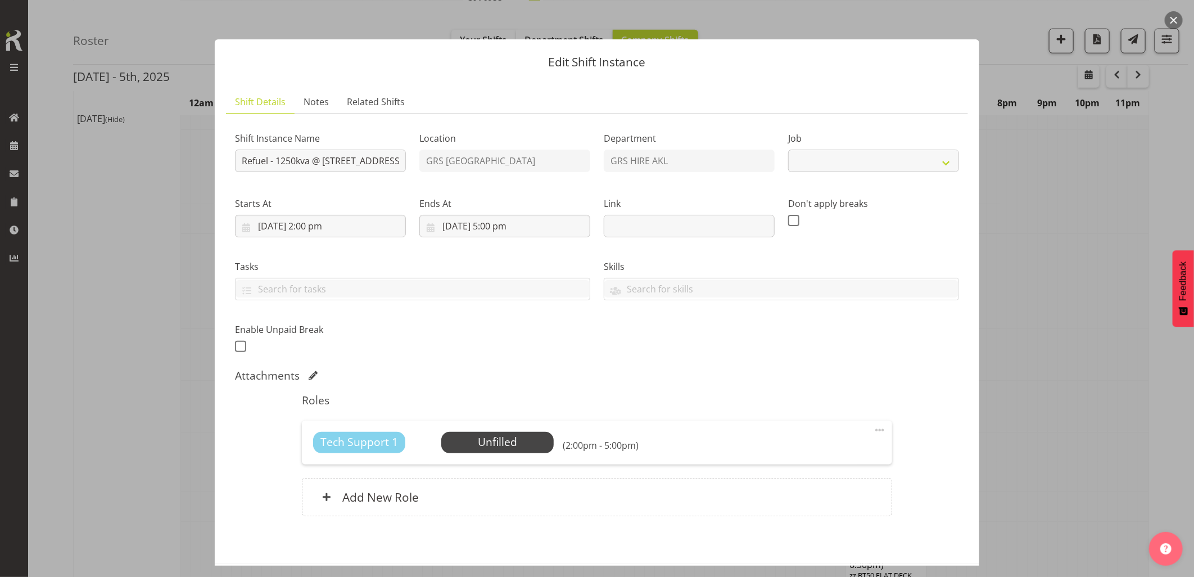
select select "9"
click at [316, 103] on span "Notes" at bounding box center [315, 101] width 25 height 13
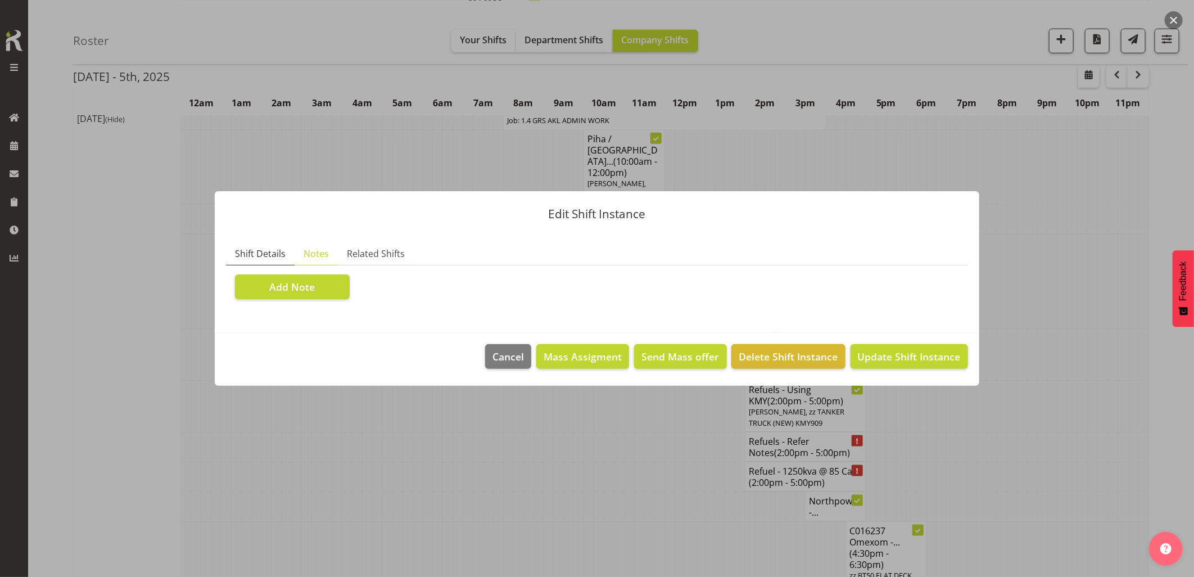
click at [269, 256] on span "Shift Details" at bounding box center [260, 253] width 51 height 13
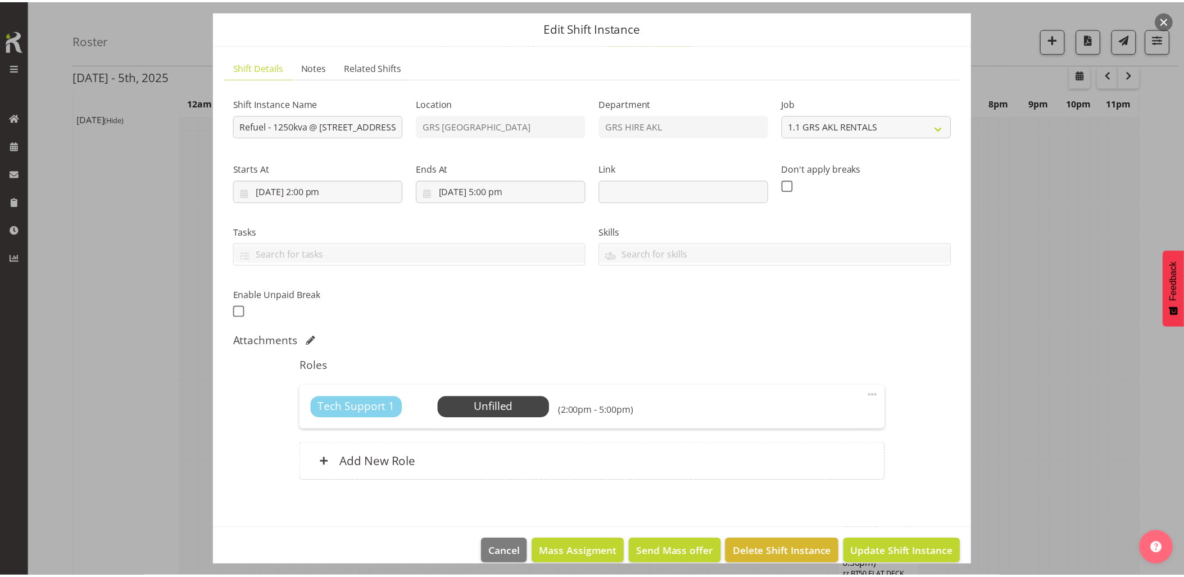
scroll to position [51, 0]
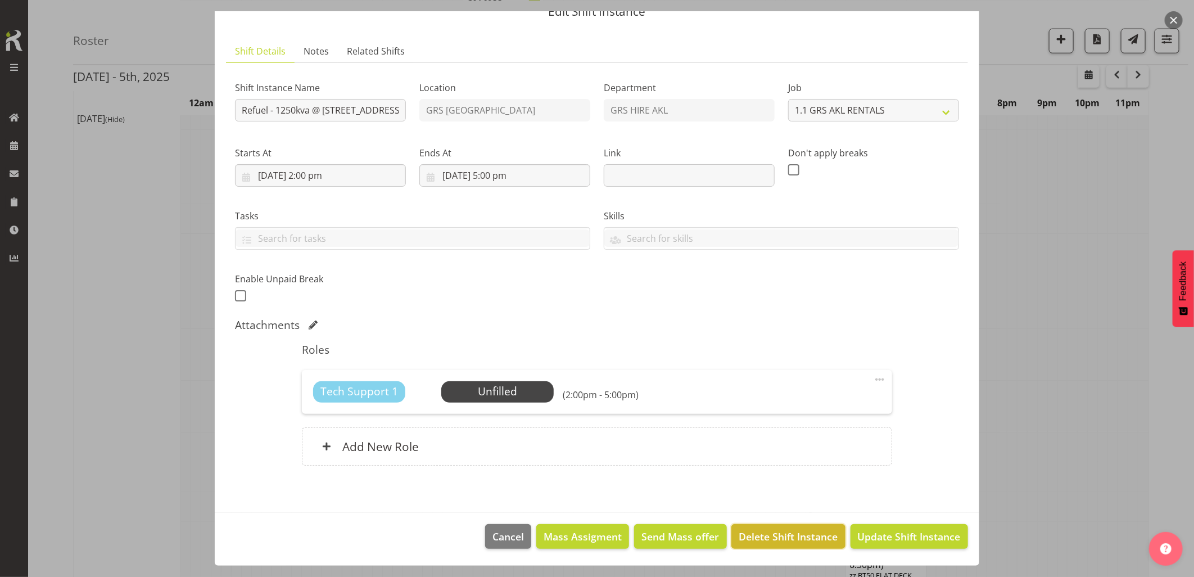
click at [789, 537] on span "Delete Shift Instance" at bounding box center [788, 536] width 99 height 15
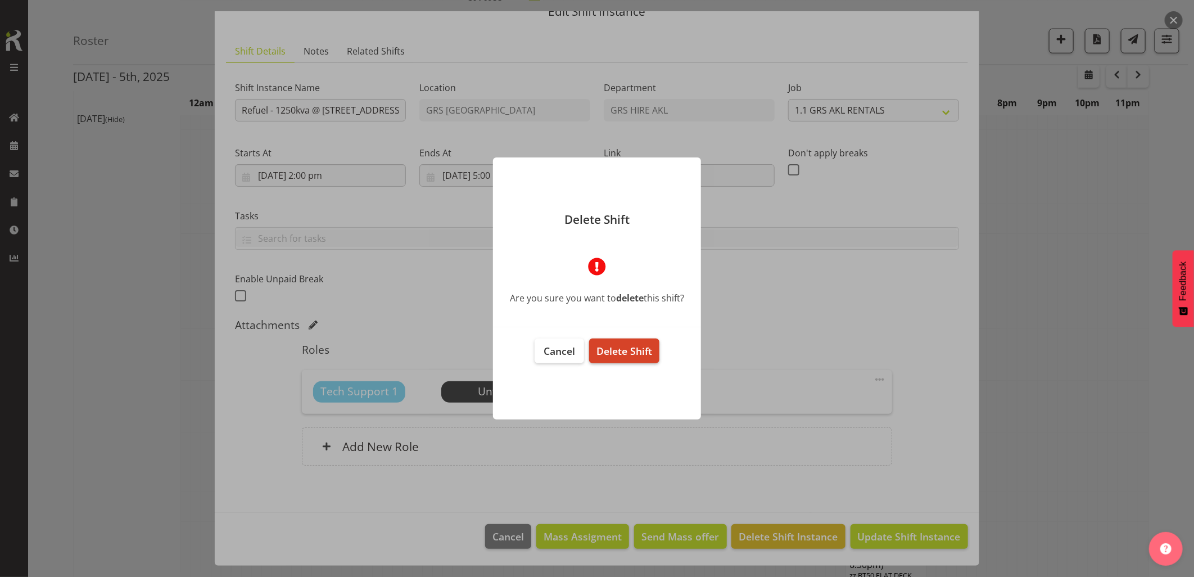
click at [634, 350] on span "Delete Shift" at bounding box center [624, 350] width 56 height 13
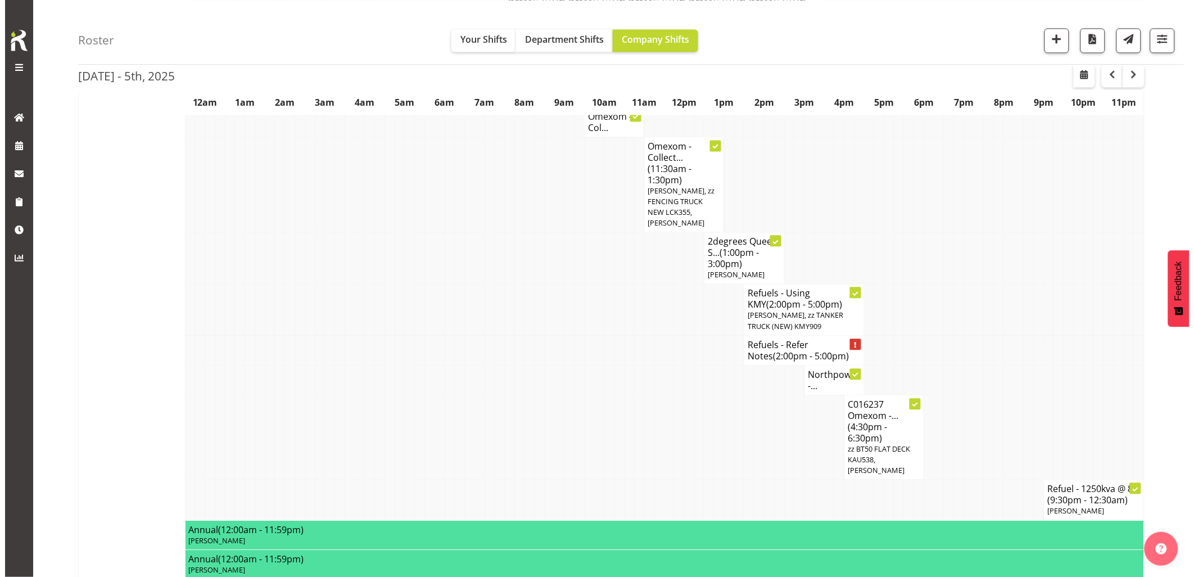
scroll to position [812, 0]
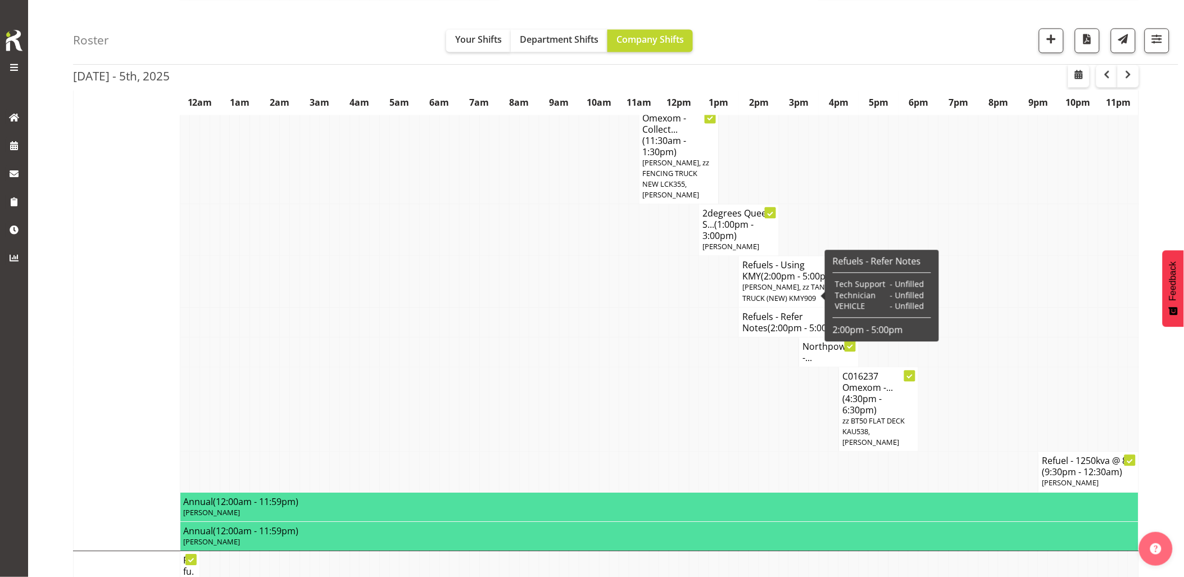
click at [778, 321] on span "(2:00pm - 5:00pm)" at bounding box center [806, 327] width 76 height 12
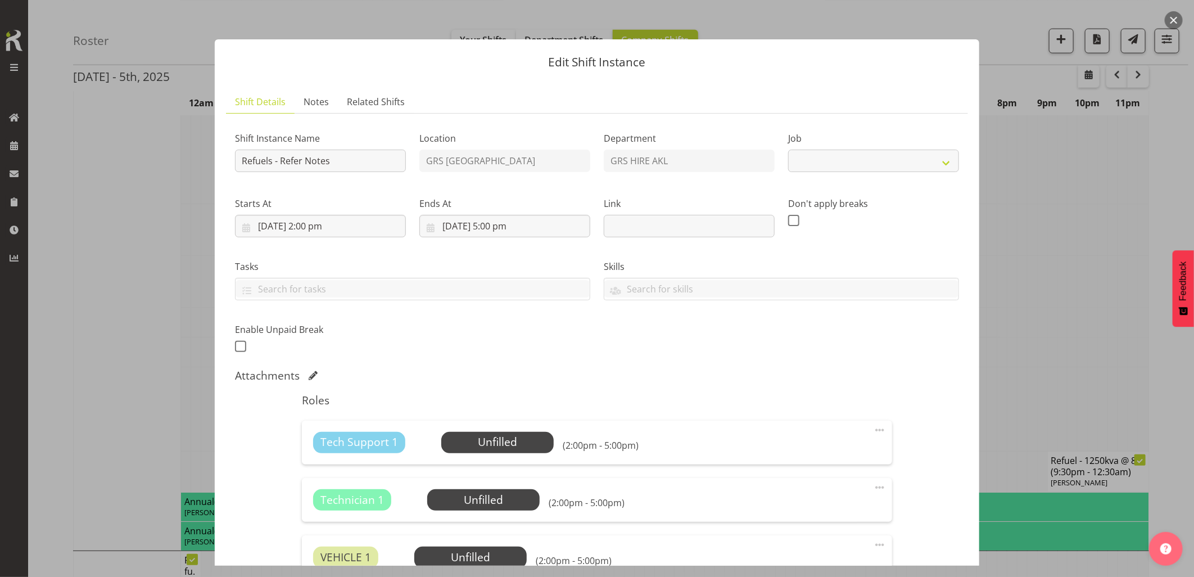
select select "9"
click at [314, 104] on span "Notes" at bounding box center [315, 101] width 25 height 13
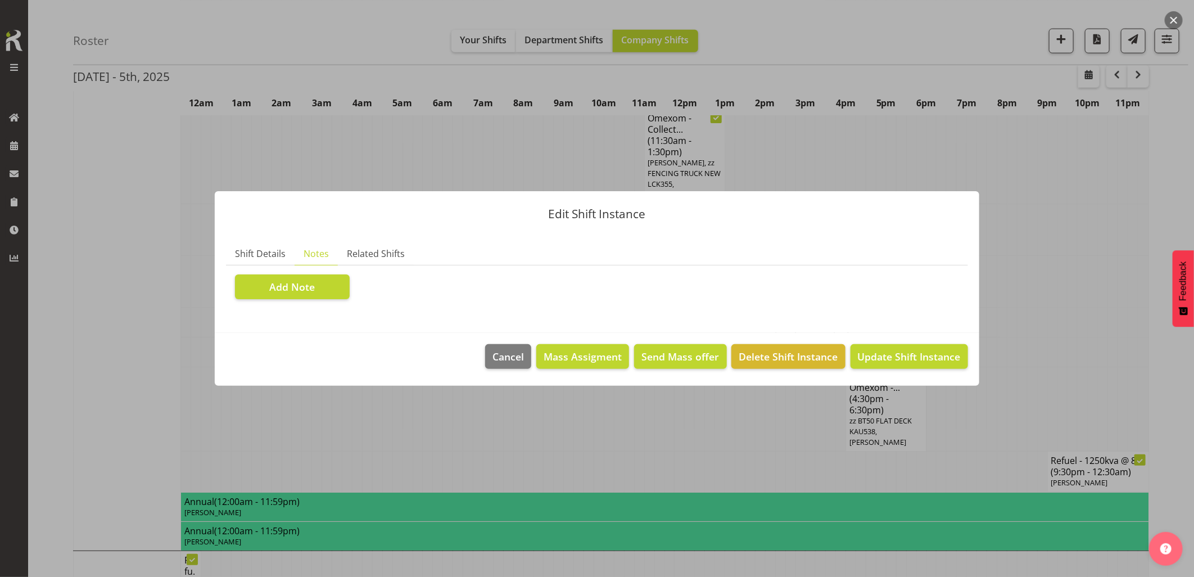
click at [1167, 20] on button "button" at bounding box center [1173, 20] width 18 height 18
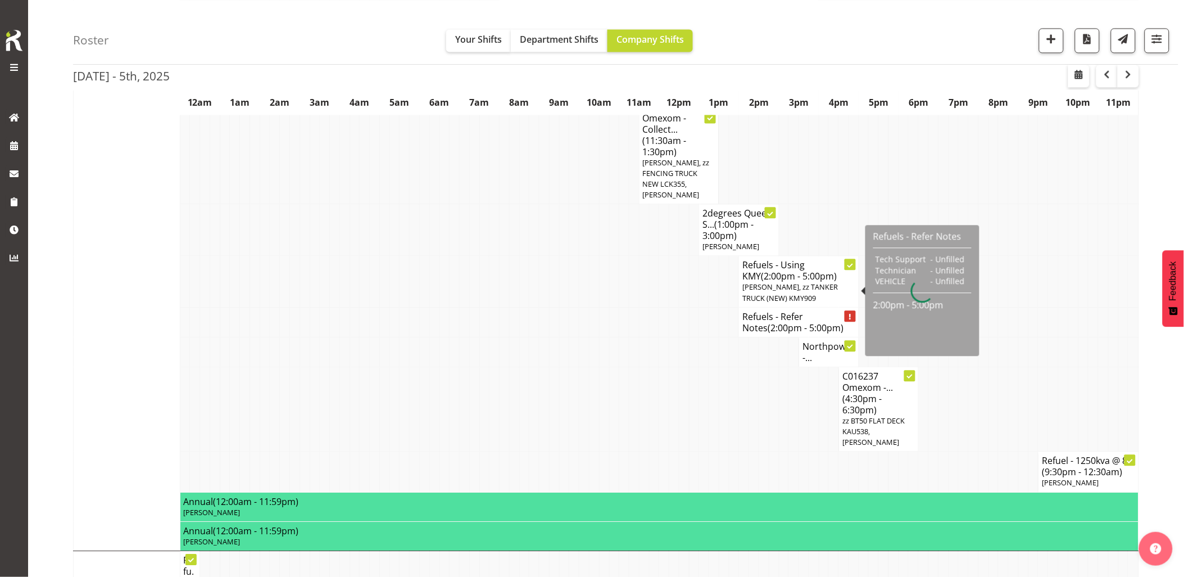
click at [794, 321] on span "(2:00pm - 5:00pm)" at bounding box center [806, 327] width 76 height 12
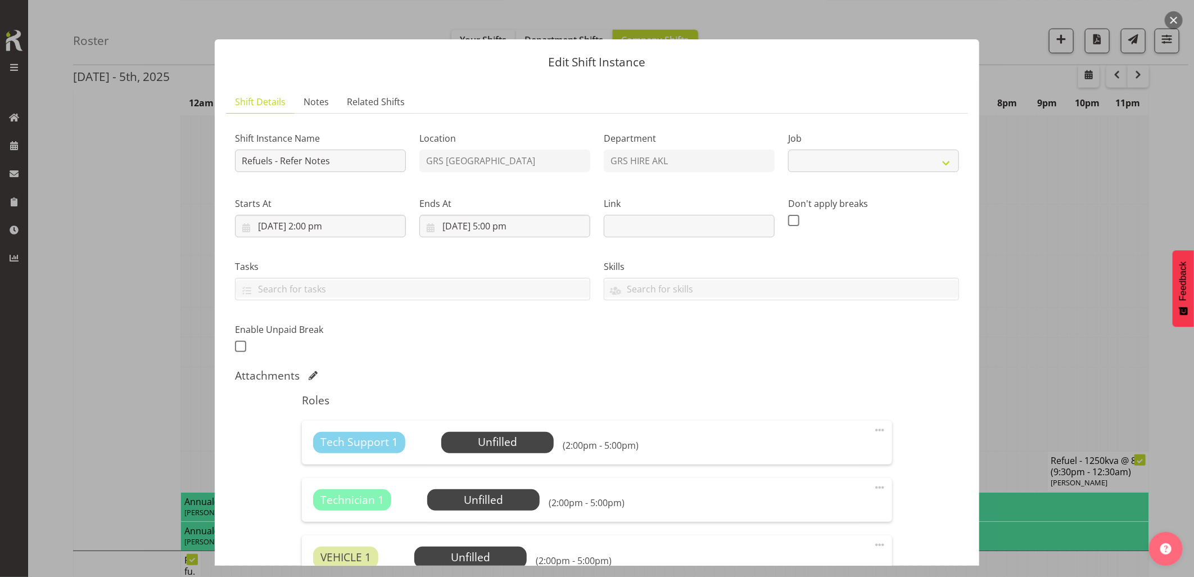
select select "9"
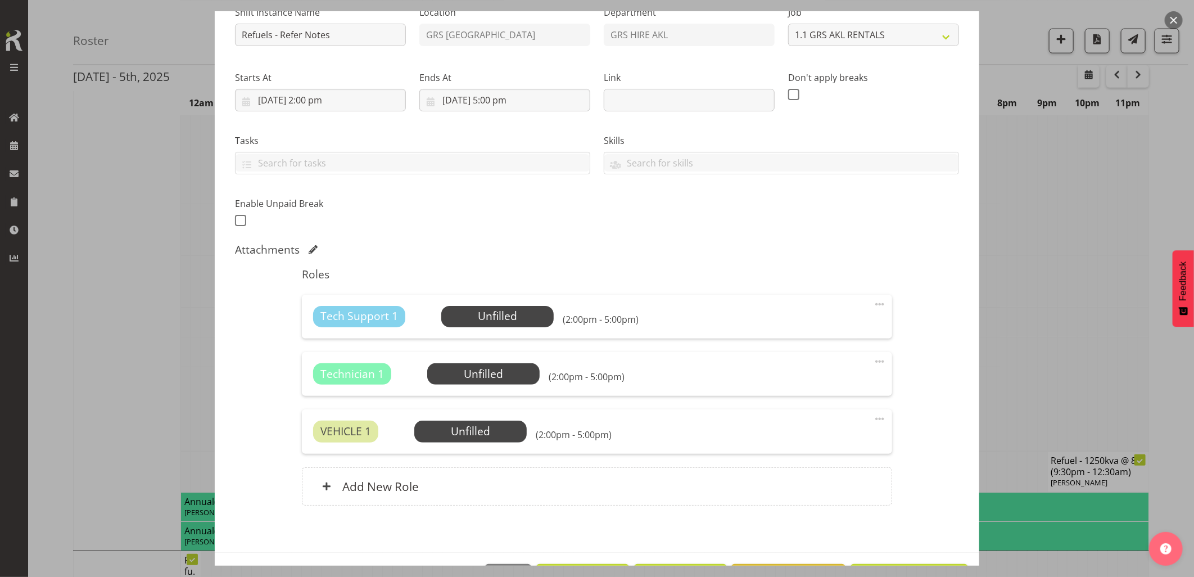
scroll to position [165, 0]
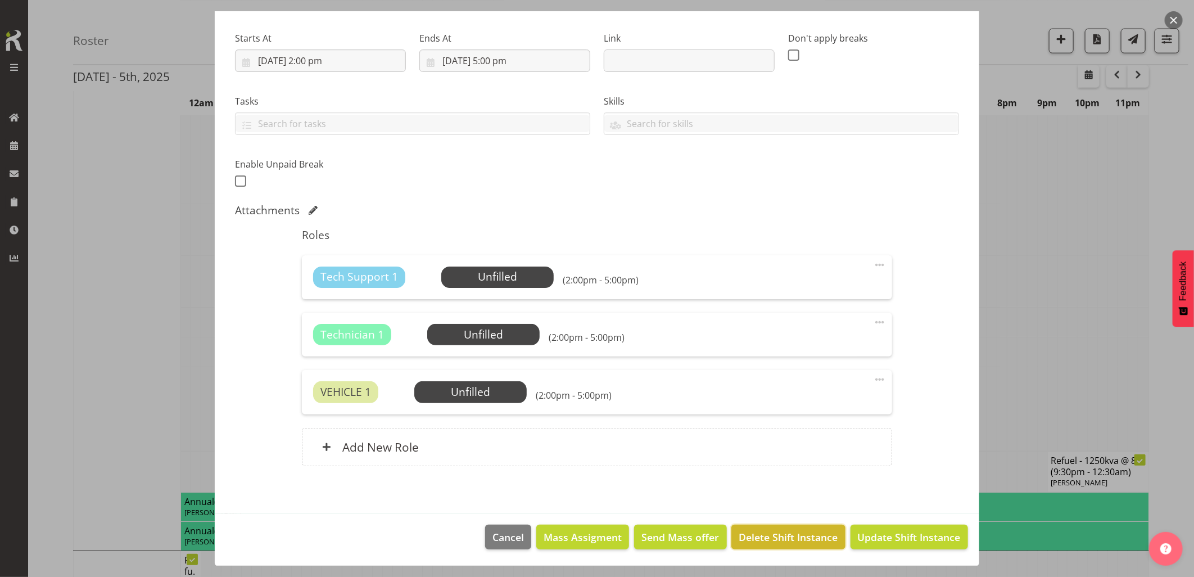
click at [759, 531] on span "Delete Shift Instance" at bounding box center [788, 536] width 99 height 15
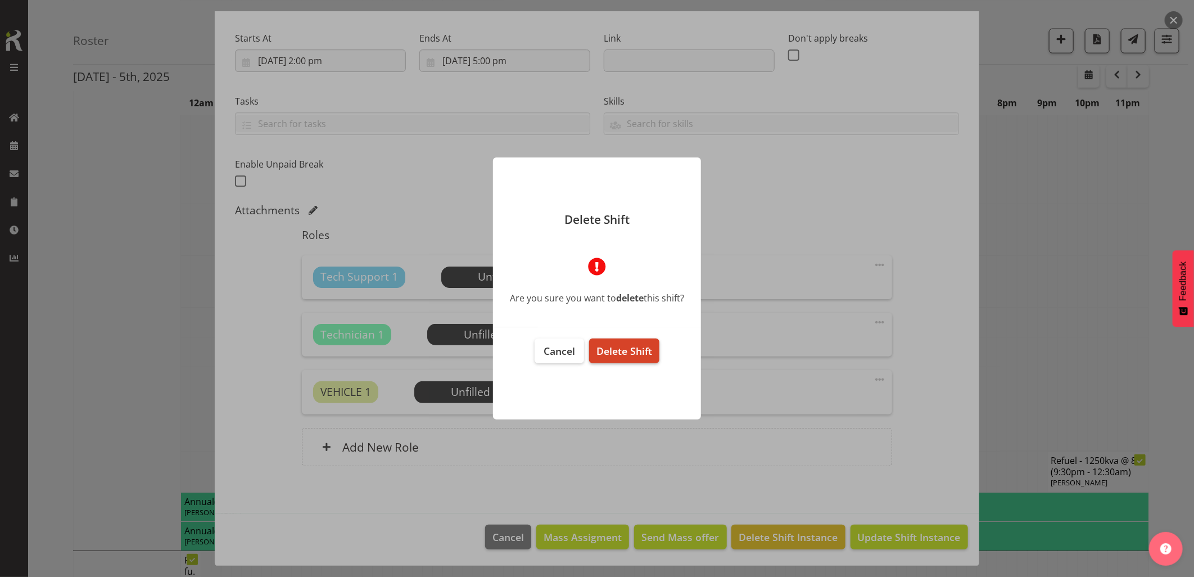
click at [635, 347] on span "Delete Shift" at bounding box center [624, 350] width 56 height 13
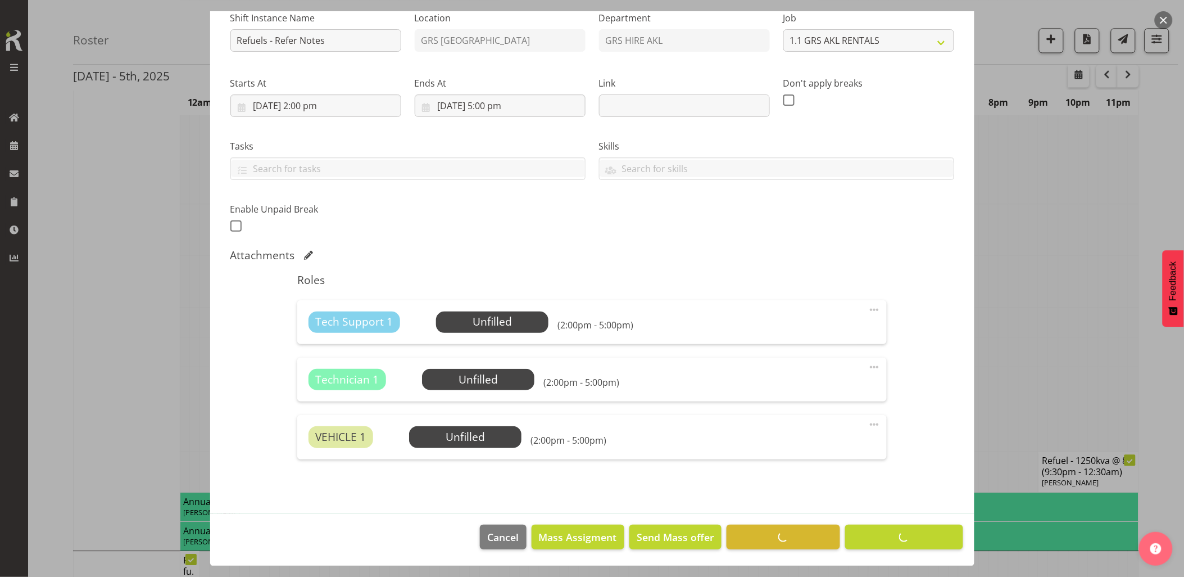
scroll to position [0, 0]
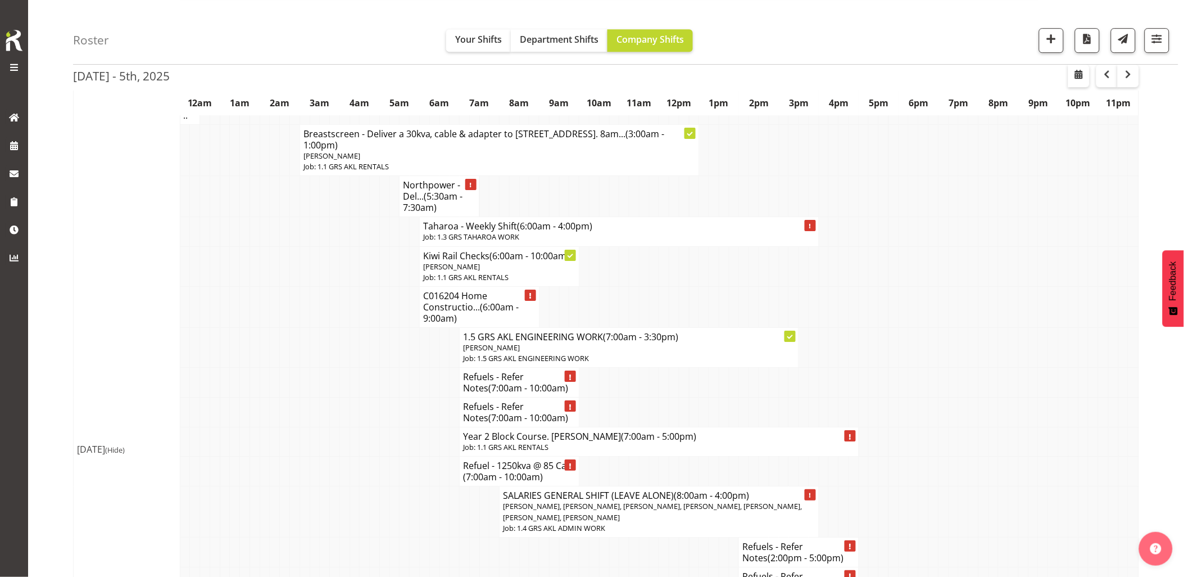
click at [291, 427] on td at bounding box center [295, 441] width 10 height 29
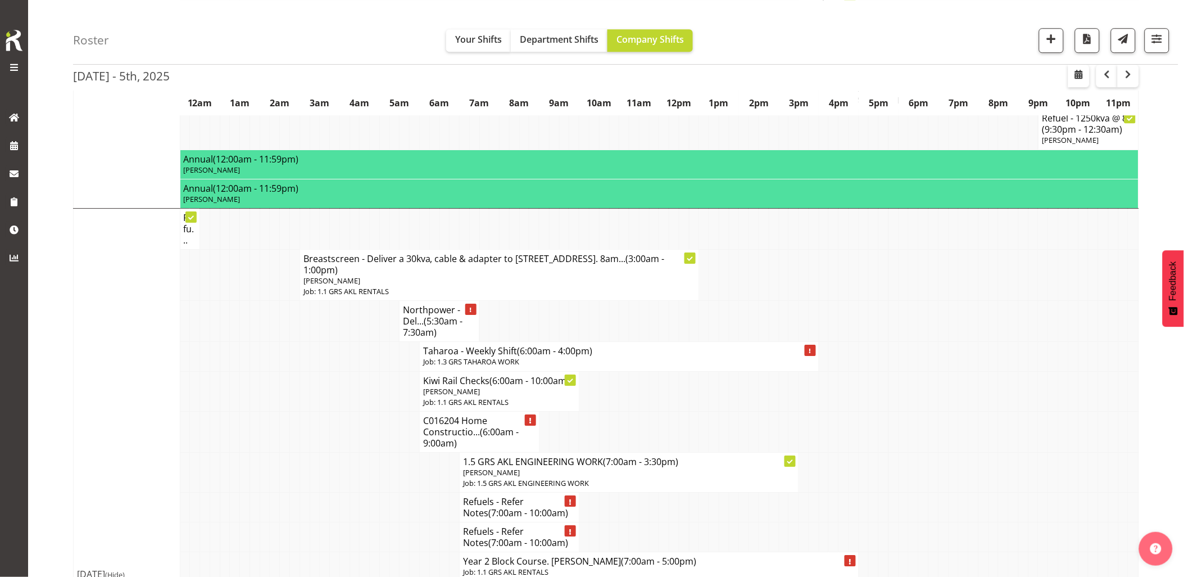
click at [294, 419] on td at bounding box center [295, 431] width 10 height 41
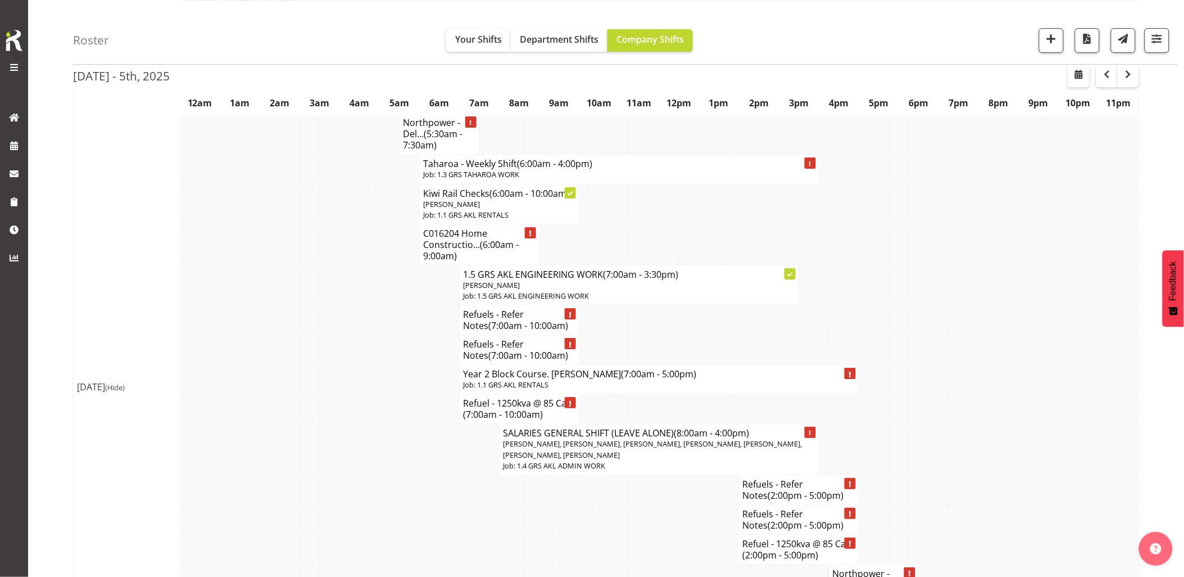
click at [298, 424] on td at bounding box center [295, 449] width 10 height 51
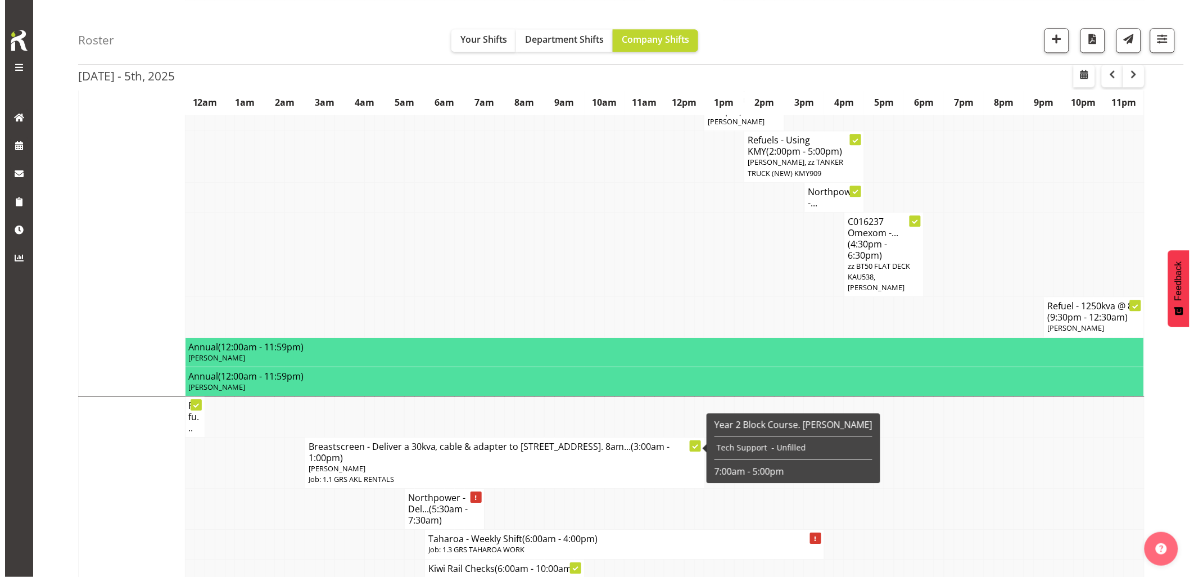
scroll to position [1186, 0]
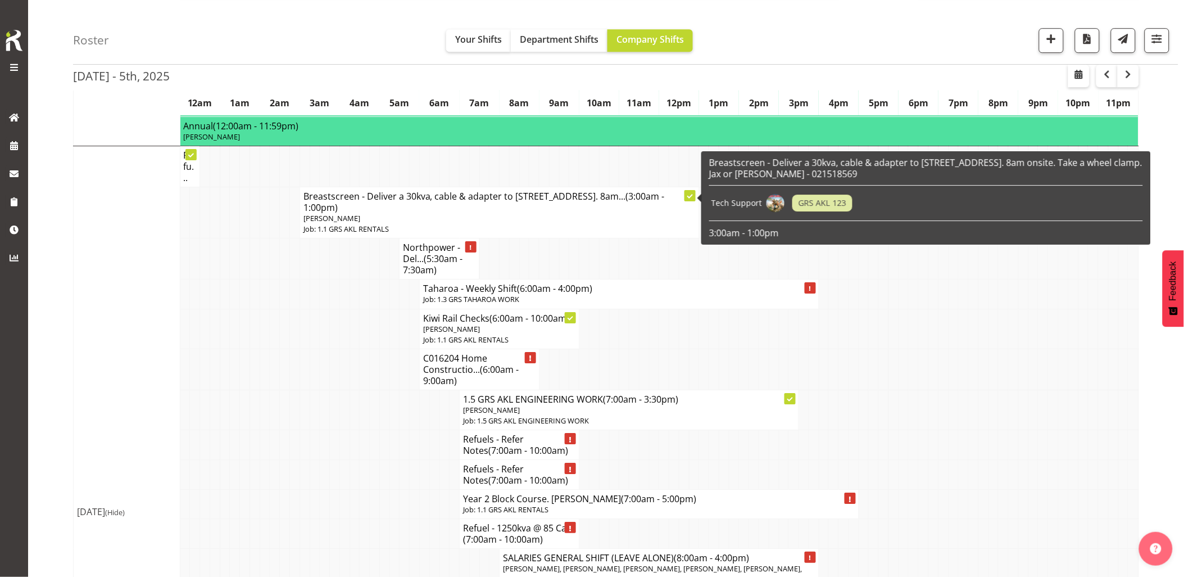
click at [285, 430] on td at bounding box center [285, 445] width 10 height 30
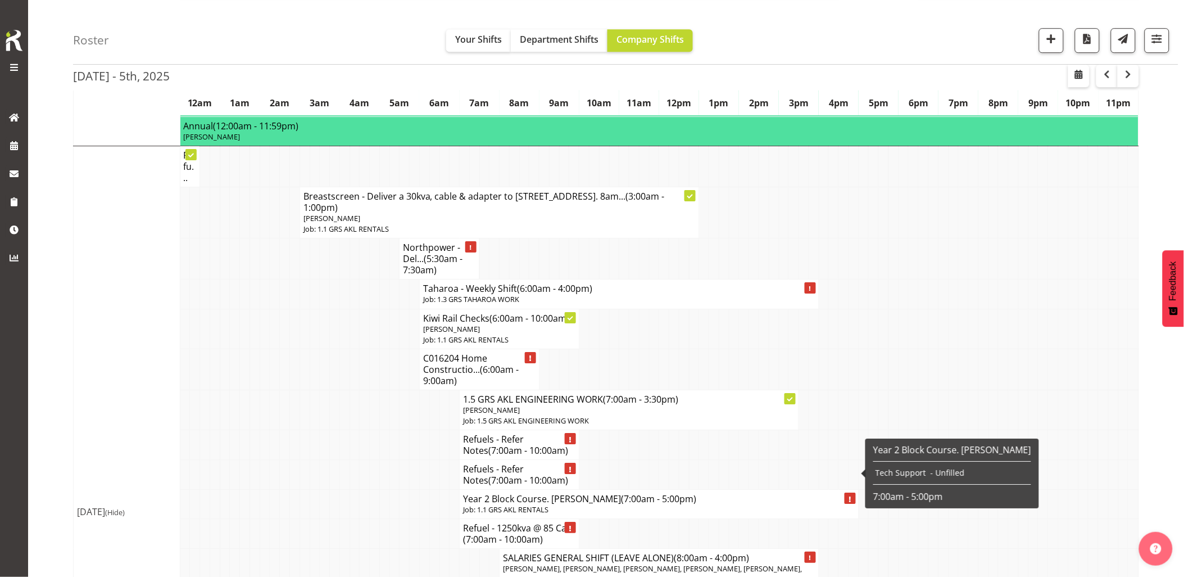
click at [482, 493] on h4 "Year 2 Block Course. Sean M (7:00am - 5:00pm)" at bounding box center [659, 498] width 392 height 11
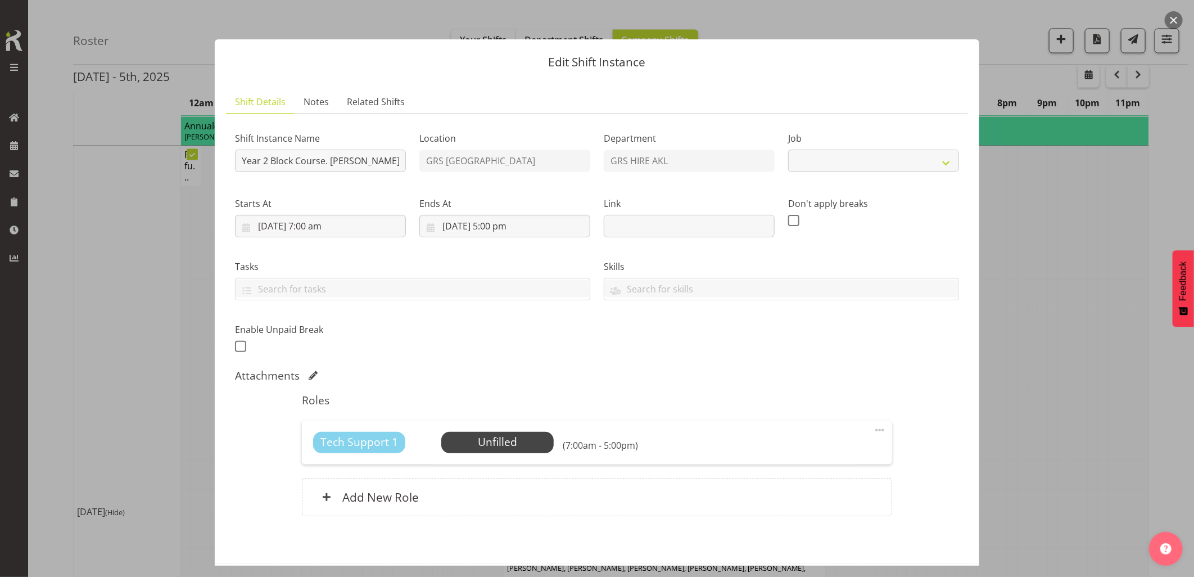
select select "9"
click at [505, 442] on span "Select Employee" at bounding box center [497, 442] width 84 height 16
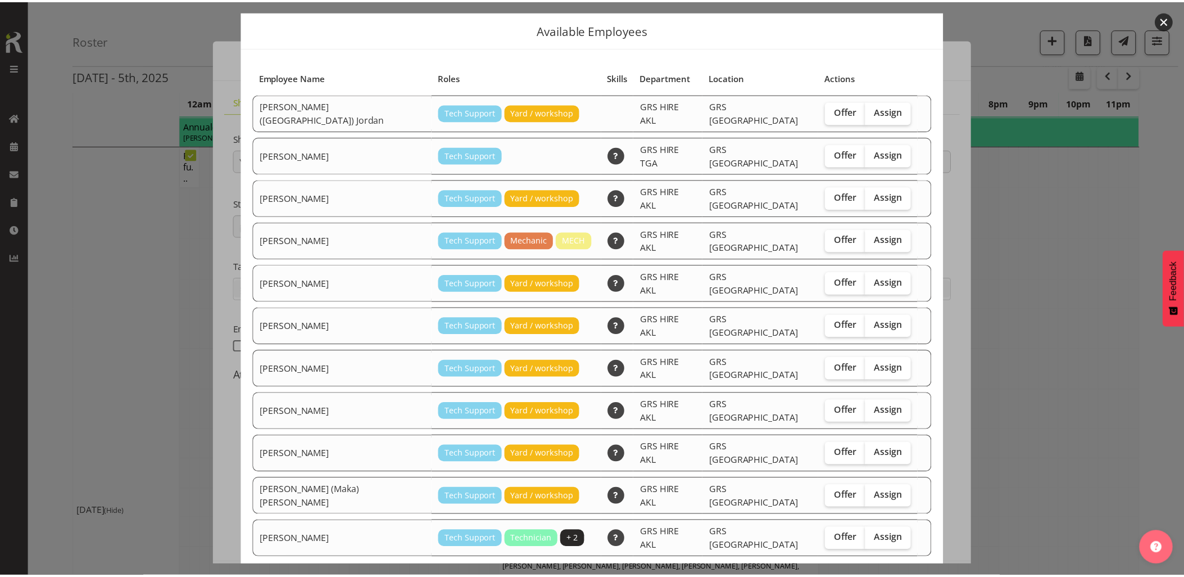
scroll to position [46, 0]
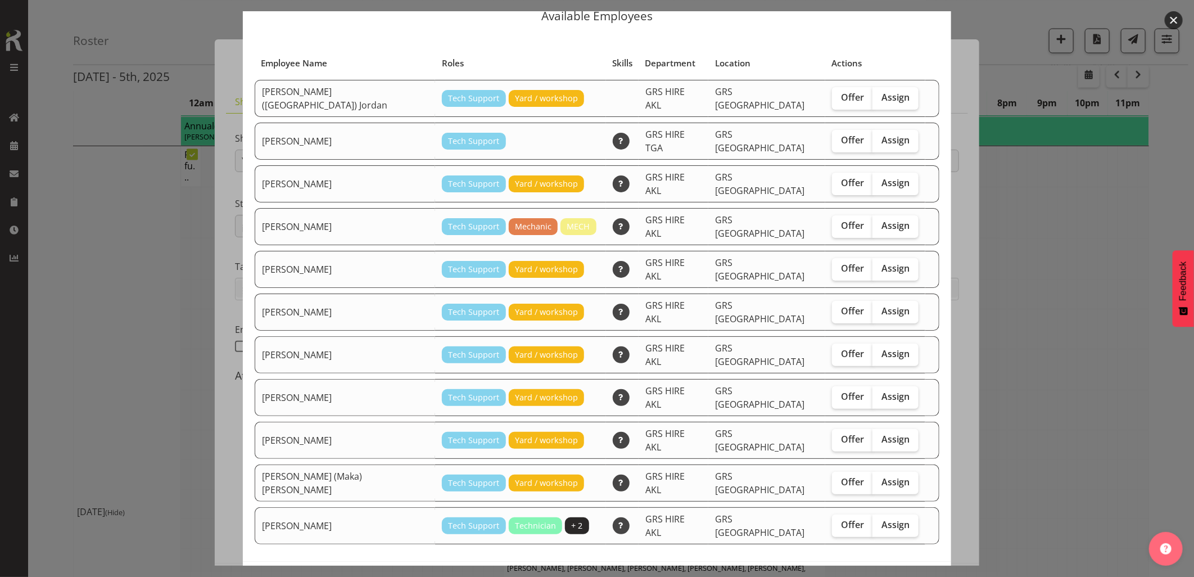
click at [1175, 18] on button "button" at bounding box center [1173, 20] width 18 height 18
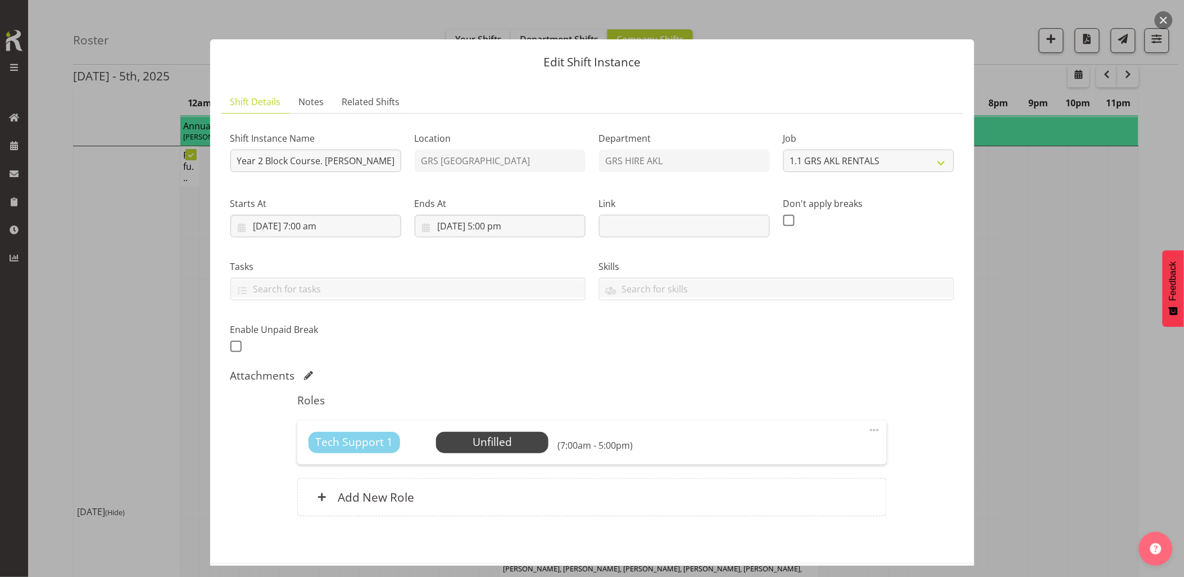
click at [1167, 20] on button "button" at bounding box center [1164, 20] width 18 height 18
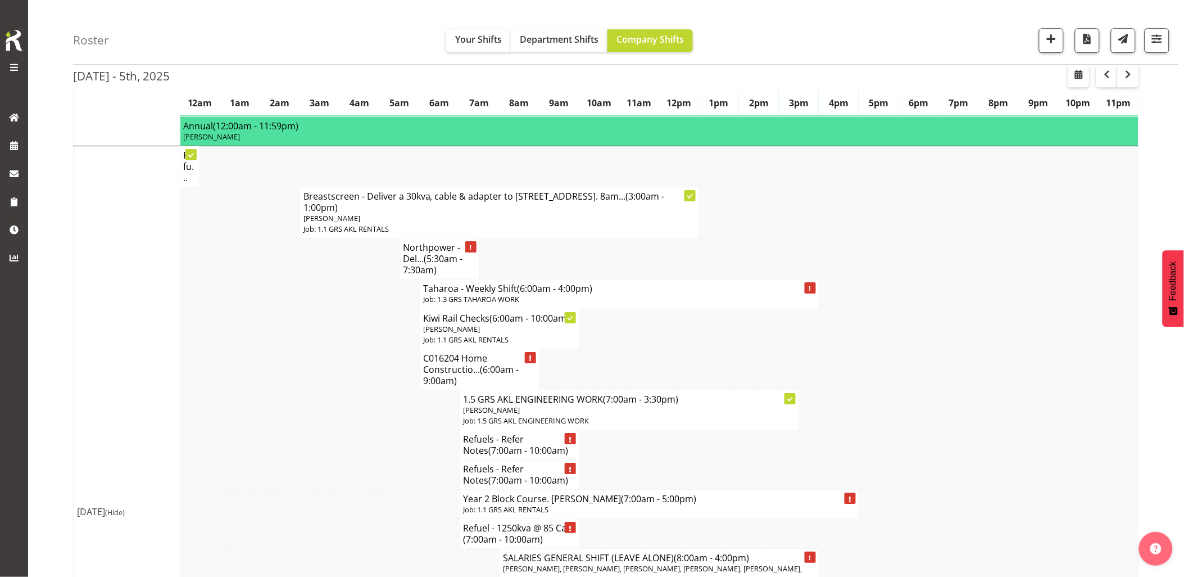
click at [342, 389] on td at bounding box center [344, 409] width 10 height 40
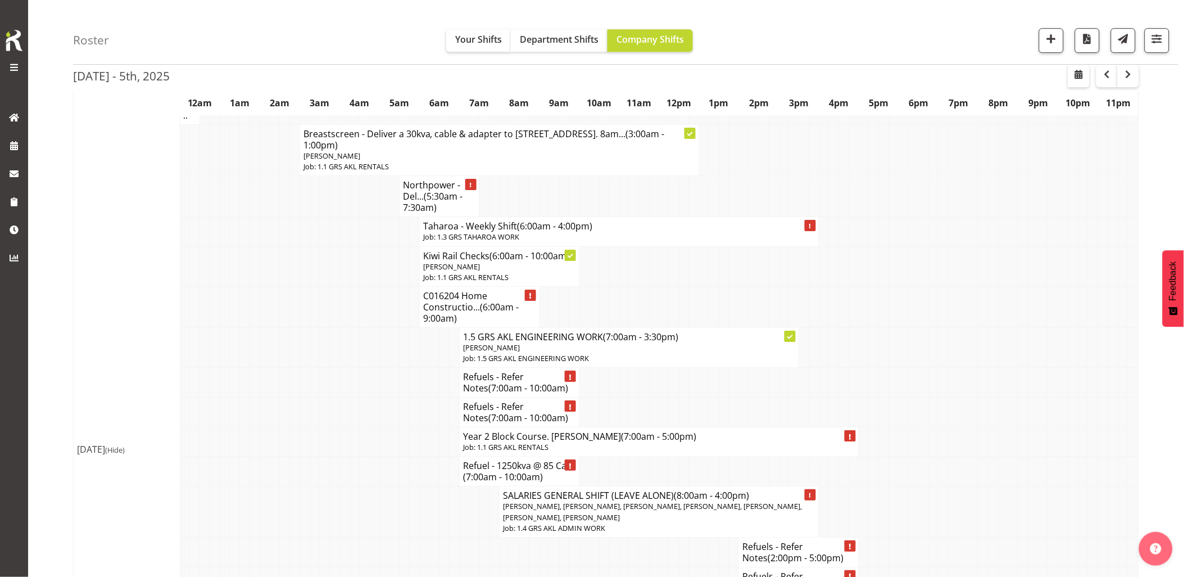
click at [345, 368] on td at bounding box center [344, 383] width 10 height 30
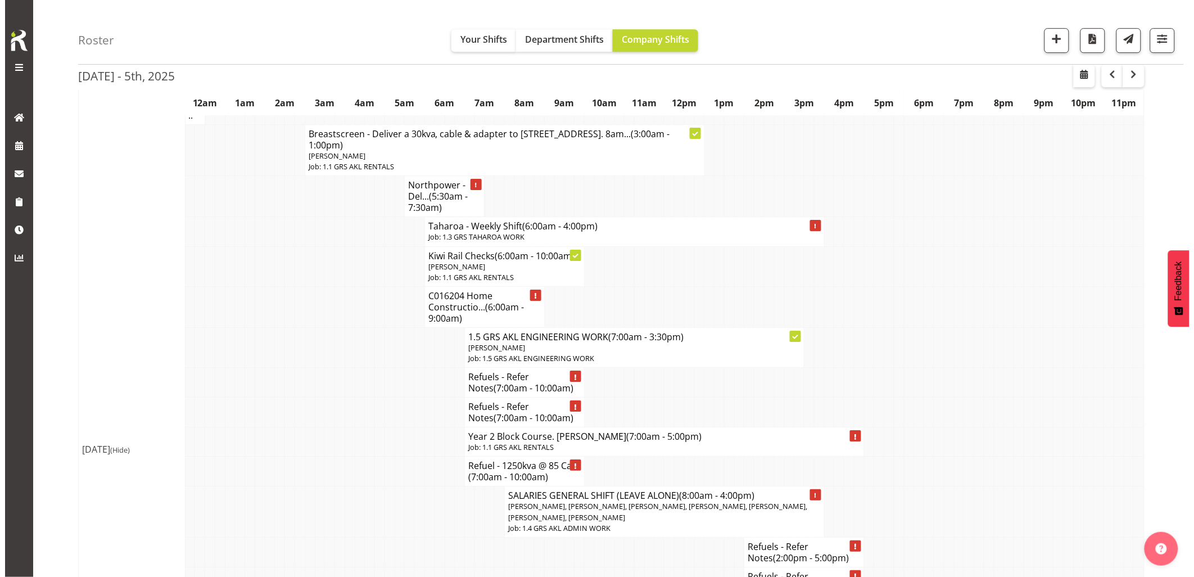
scroll to position [1311, 0]
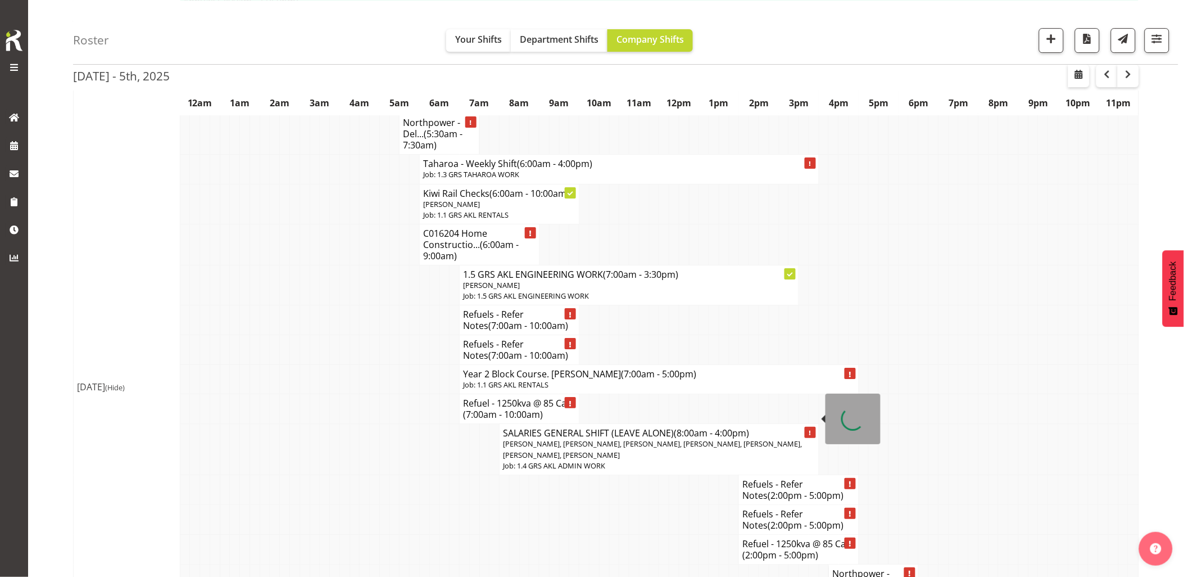
click at [523, 438] on span "Rick Ankers, Dave Wallace, Jacques Engelbrecht, Ryan Paulsen, Hamish MacMillan,…" at bounding box center [652, 448] width 299 height 21
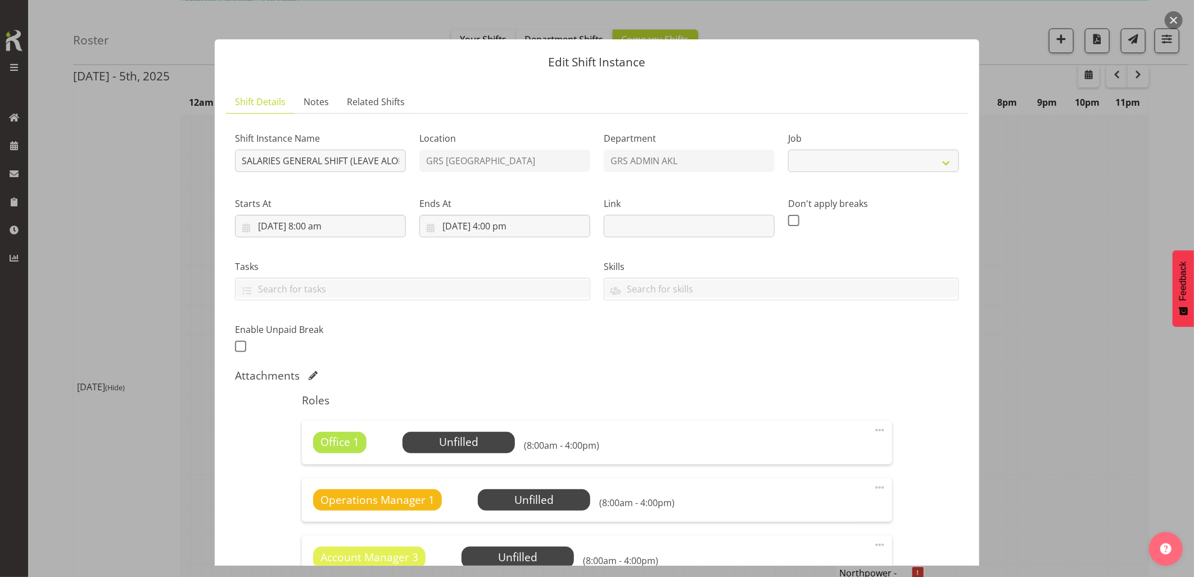
select select "875"
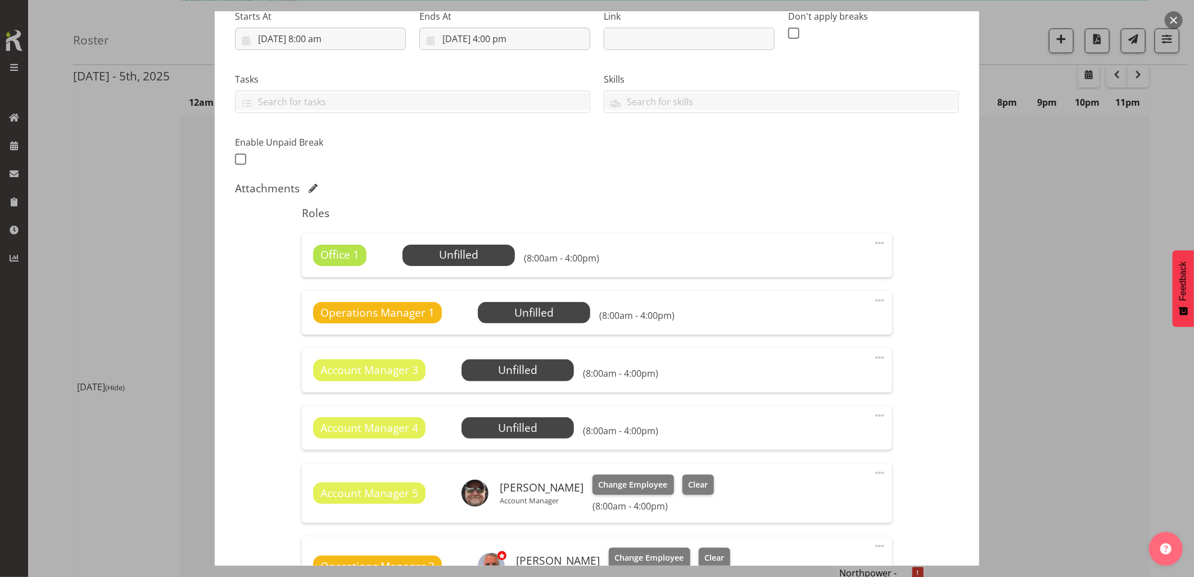
click at [873, 242] on span at bounding box center [879, 242] width 13 height 13
click at [818, 315] on link "Delete" at bounding box center [832, 308] width 108 height 20
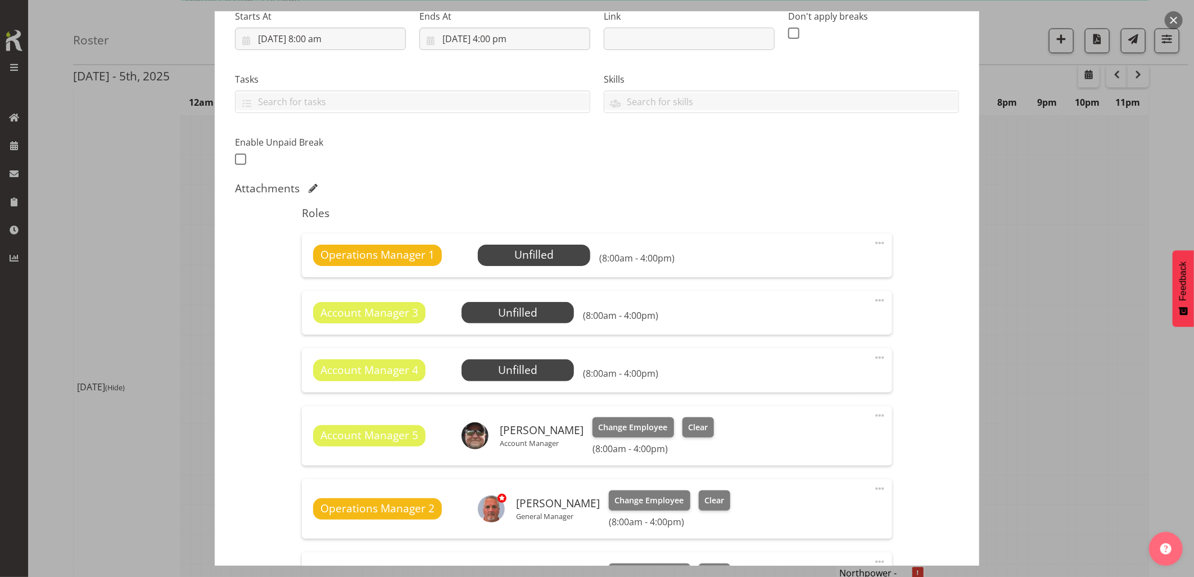
click at [873, 246] on span at bounding box center [879, 242] width 13 height 13
click at [824, 305] on link "Delete" at bounding box center [832, 308] width 108 height 20
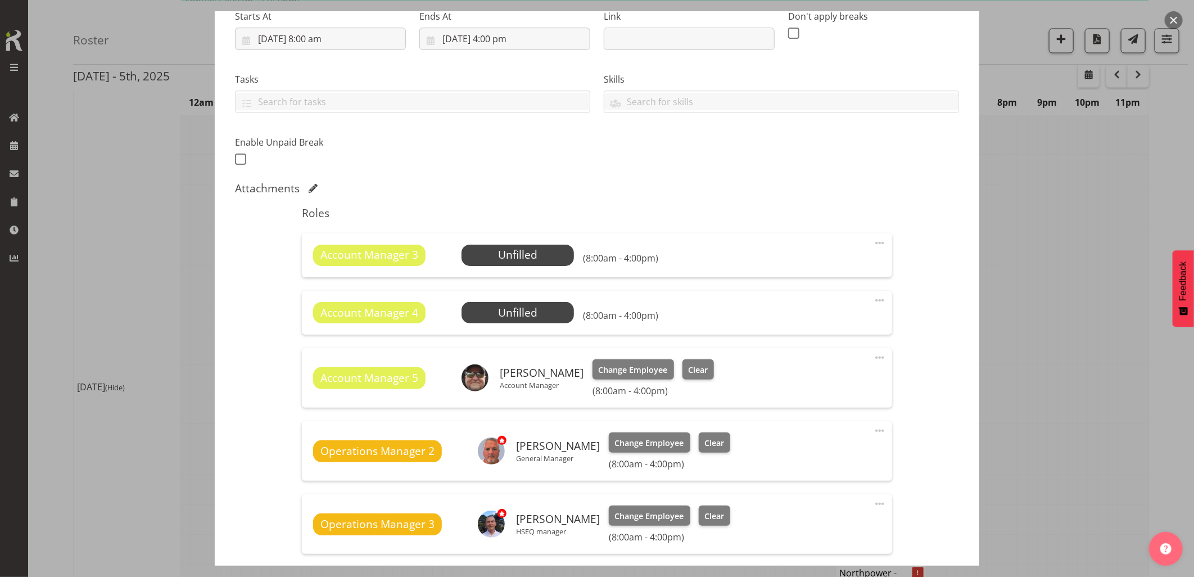
click at [873, 241] on span at bounding box center [879, 242] width 13 height 13
click at [825, 307] on link "Delete" at bounding box center [832, 308] width 108 height 20
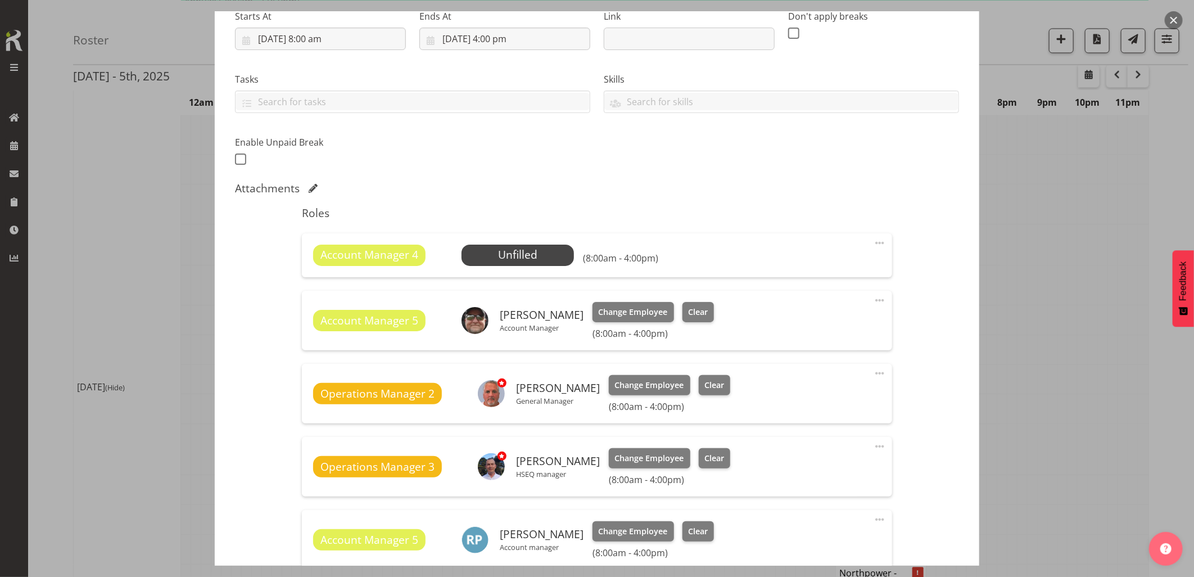
click at [873, 239] on span at bounding box center [879, 242] width 13 height 13
click at [813, 307] on link "Delete" at bounding box center [832, 308] width 108 height 20
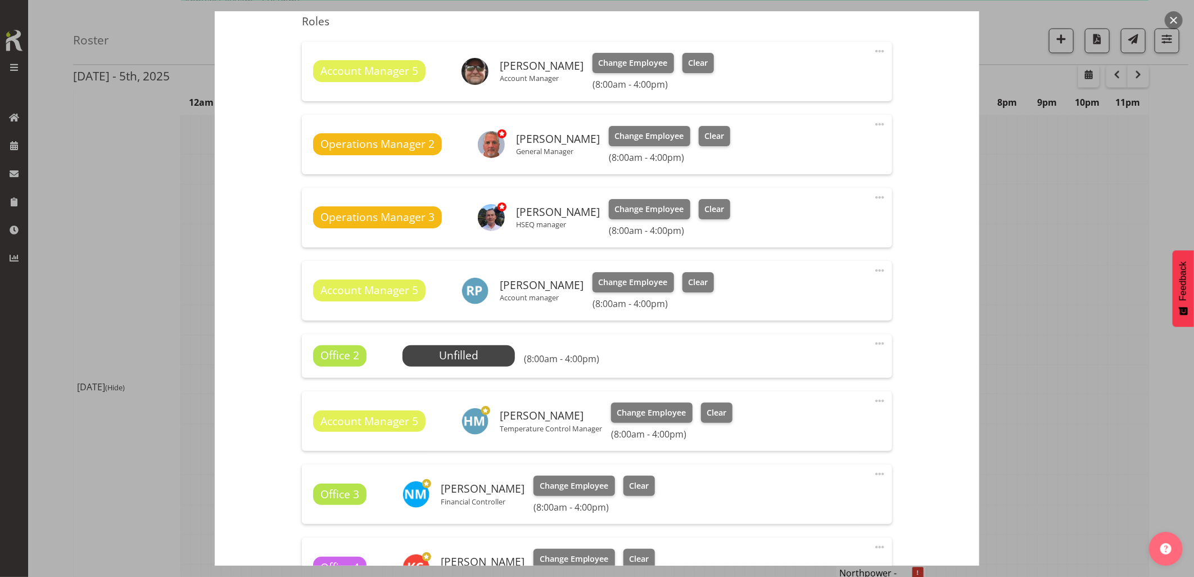
scroll to position [437, 0]
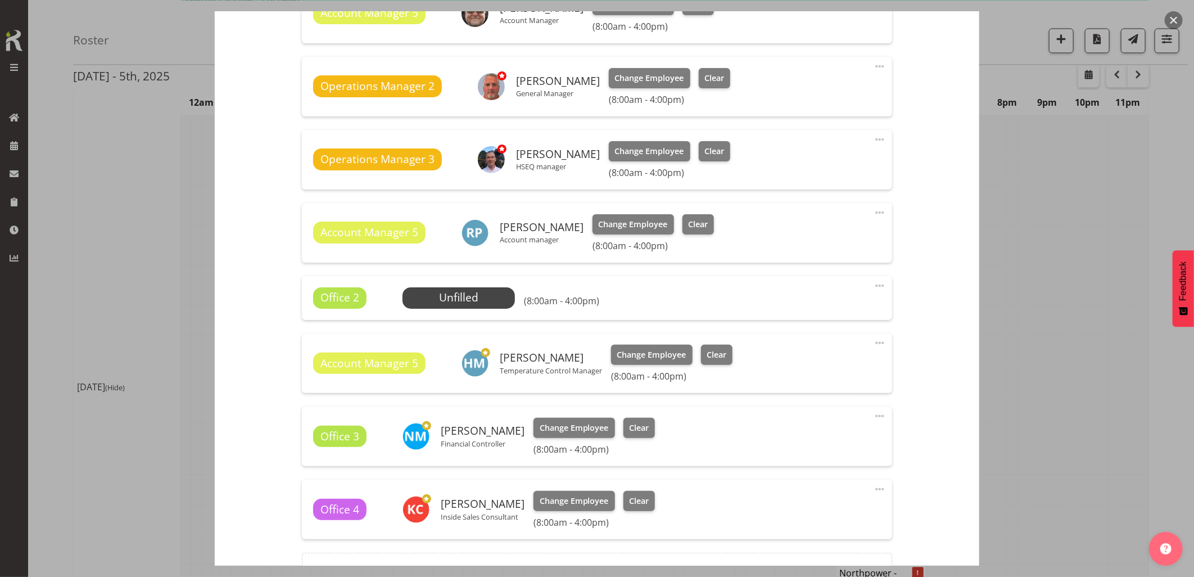
click at [873, 283] on span at bounding box center [879, 285] width 13 height 13
drag, startPoint x: 807, startPoint y: 350, endPoint x: 847, endPoint y: 436, distance: 94.5
click at [807, 351] on link "Delete" at bounding box center [832, 351] width 108 height 20
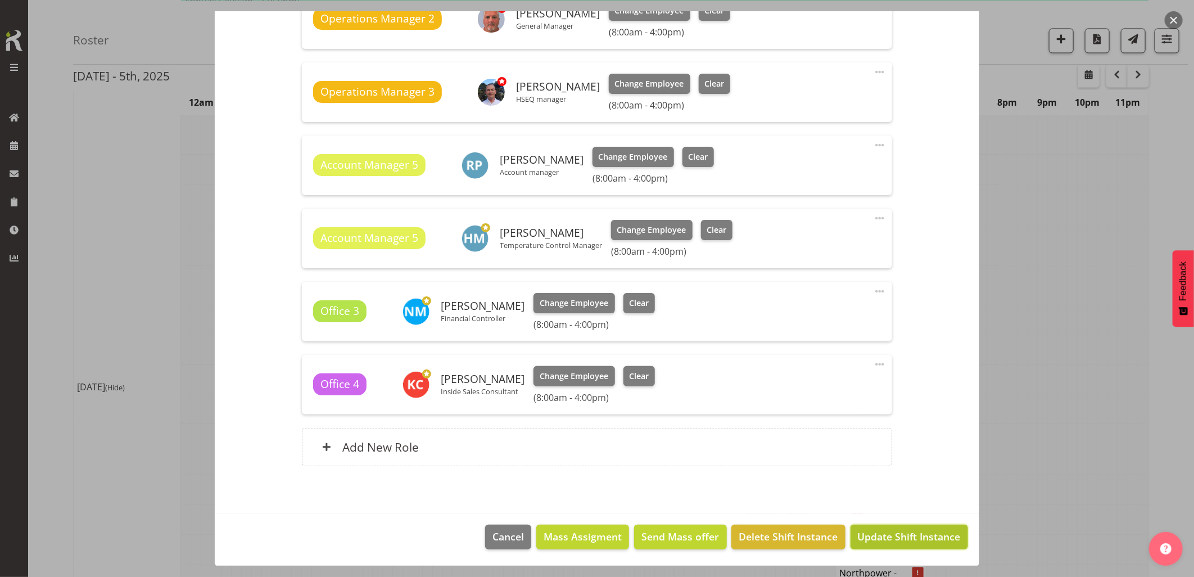
click at [903, 534] on span "Update Shift Instance" at bounding box center [909, 536] width 103 height 15
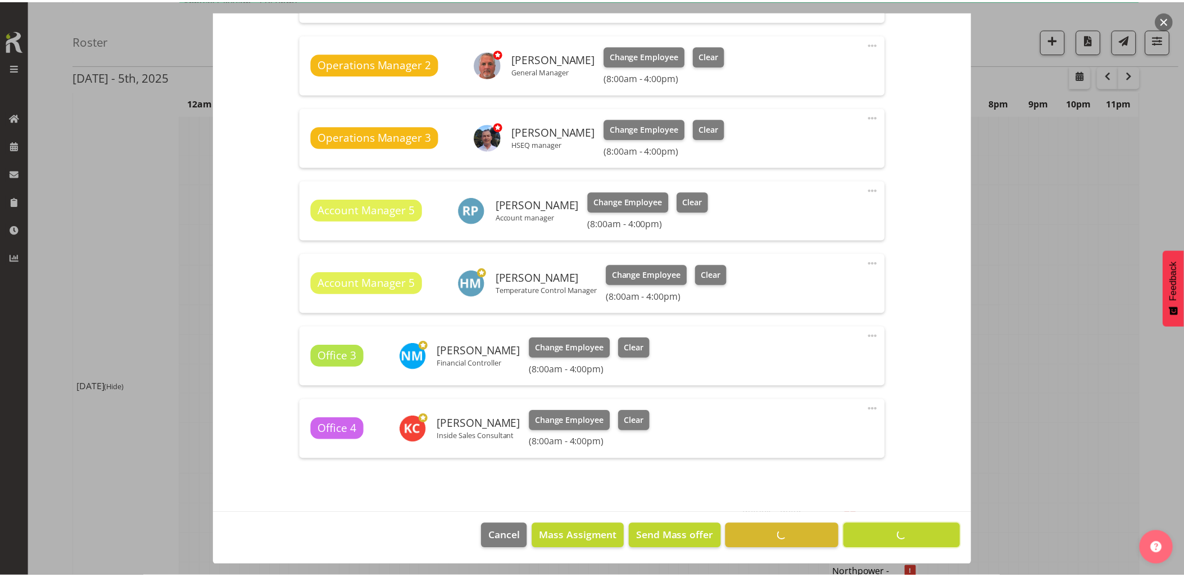
scroll to position [0, 0]
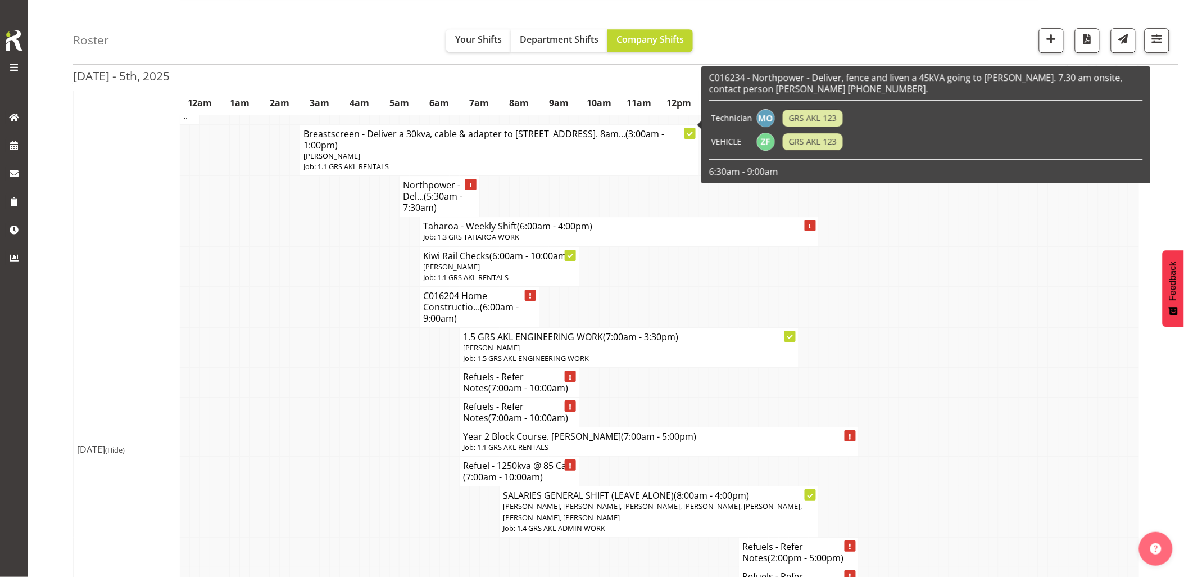
click at [310, 397] on td at bounding box center [315, 412] width 10 height 30
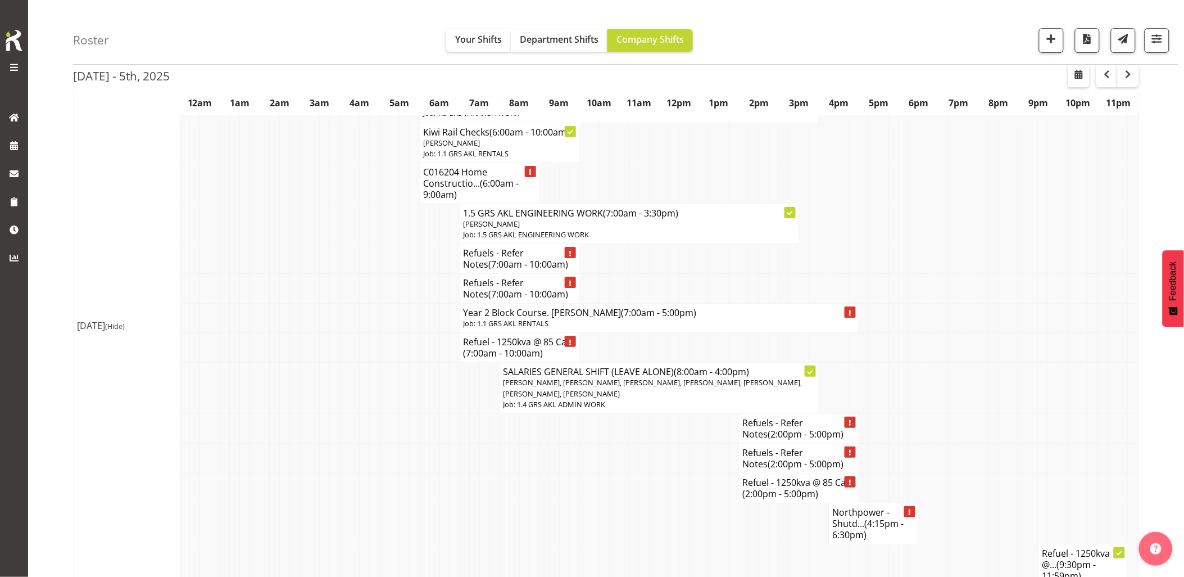
scroll to position [1374, 0]
click at [328, 413] on td at bounding box center [325, 428] width 10 height 30
click at [498, 442] on td at bounding box center [495, 457] width 10 height 30
click at [945, 413] on td at bounding box center [944, 428] width 10 height 30
click at [1046, 375] on td at bounding box center [1044, 386] width 10 height 51
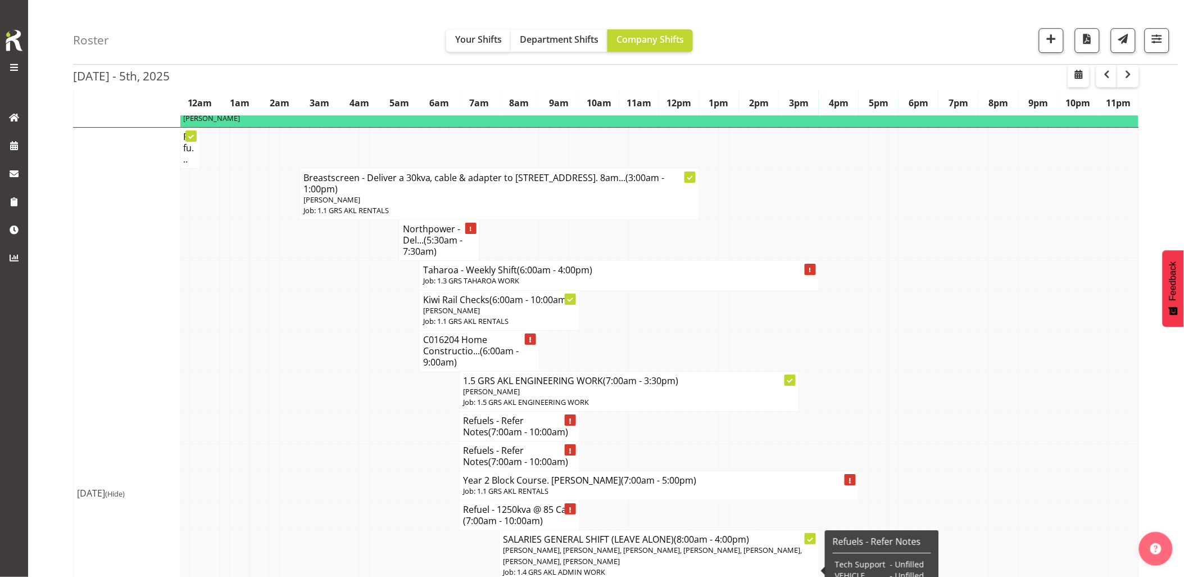
scroll to position [1186, 0]
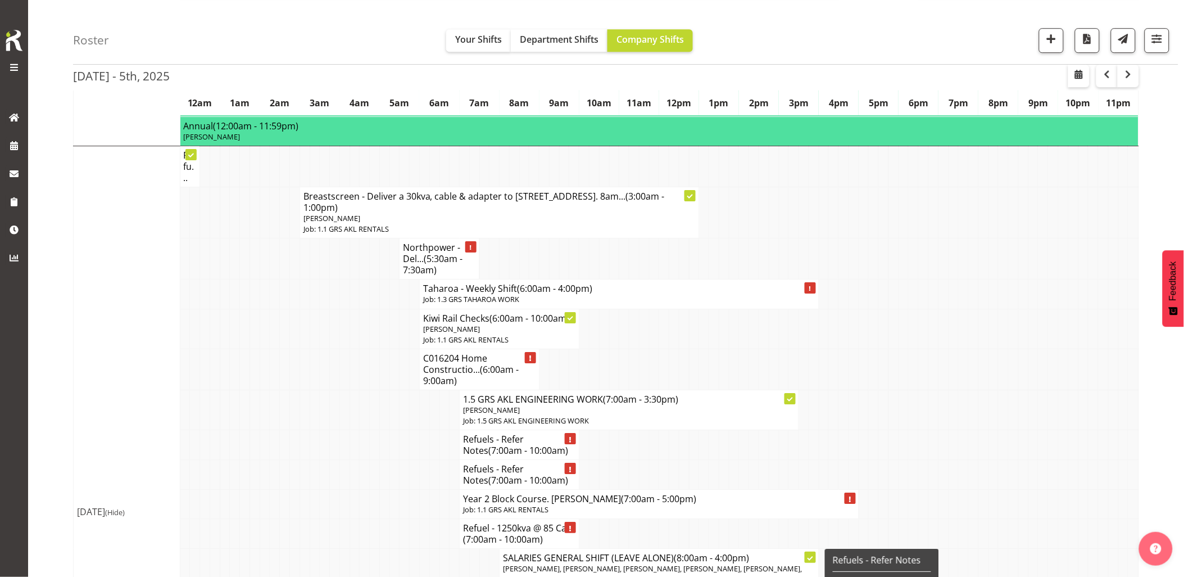
click at [257, 460] on td at bounding box center [255, 475] width 10 height 30
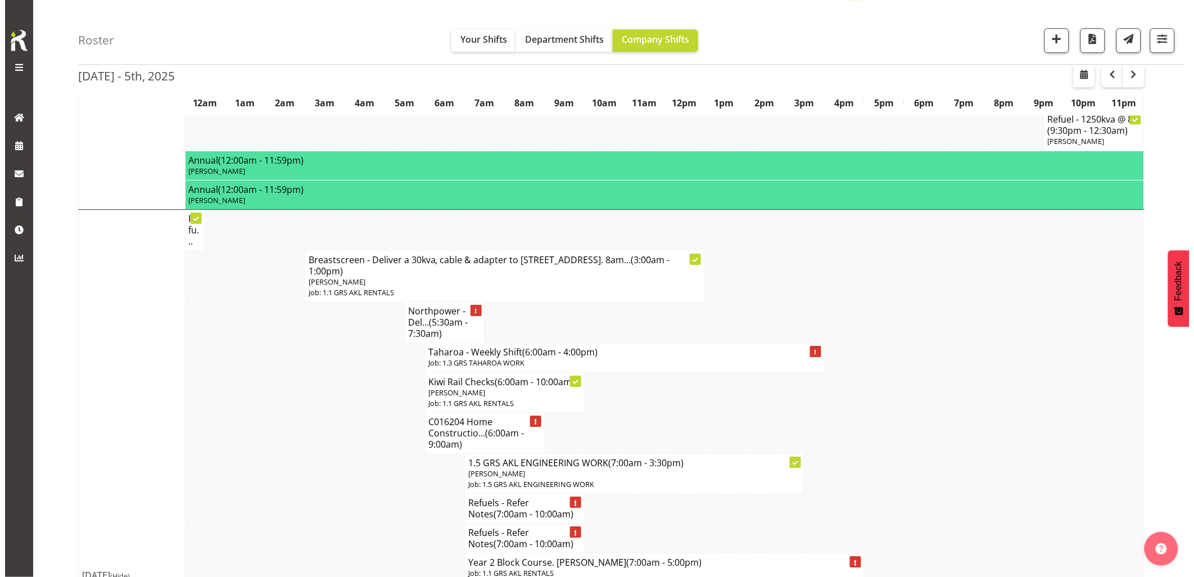
scroll to position [1124, 0]
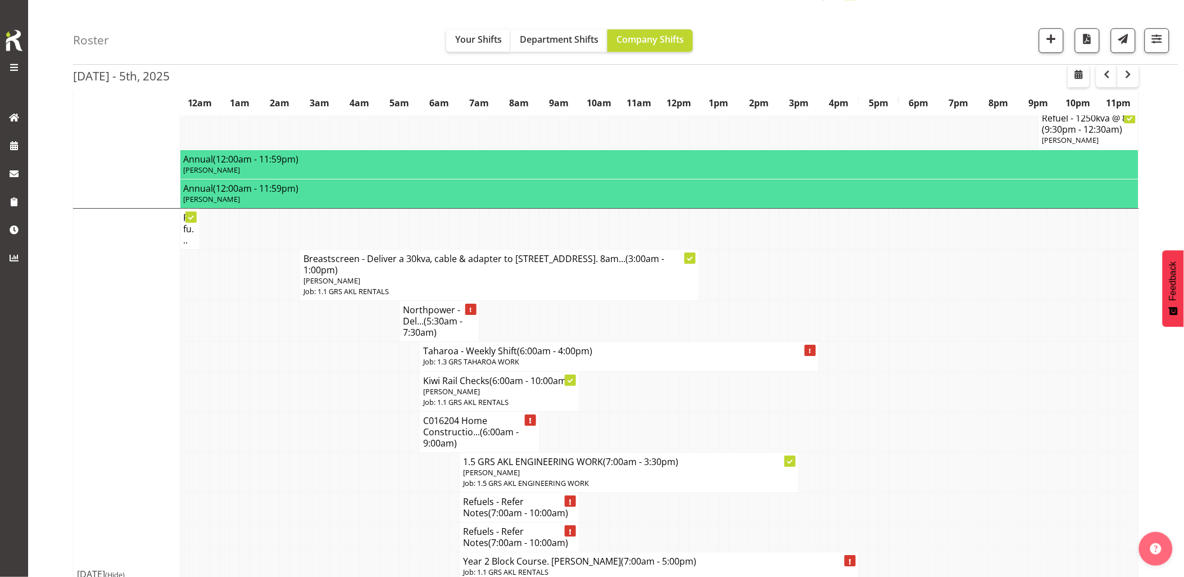
drag, startPoint x: 265, startPoint y: 430, endPoint x: 328, endPoint y: 383, distance: 78.3
click at [266, 452] on td at bounding box center [265, 472] width 10 height 40
click at [447, 345] on h4 "Taharoa - Weekly Shift (6:00am - 4:00pm)" at bounding box center [619, 350] width 392 height 11
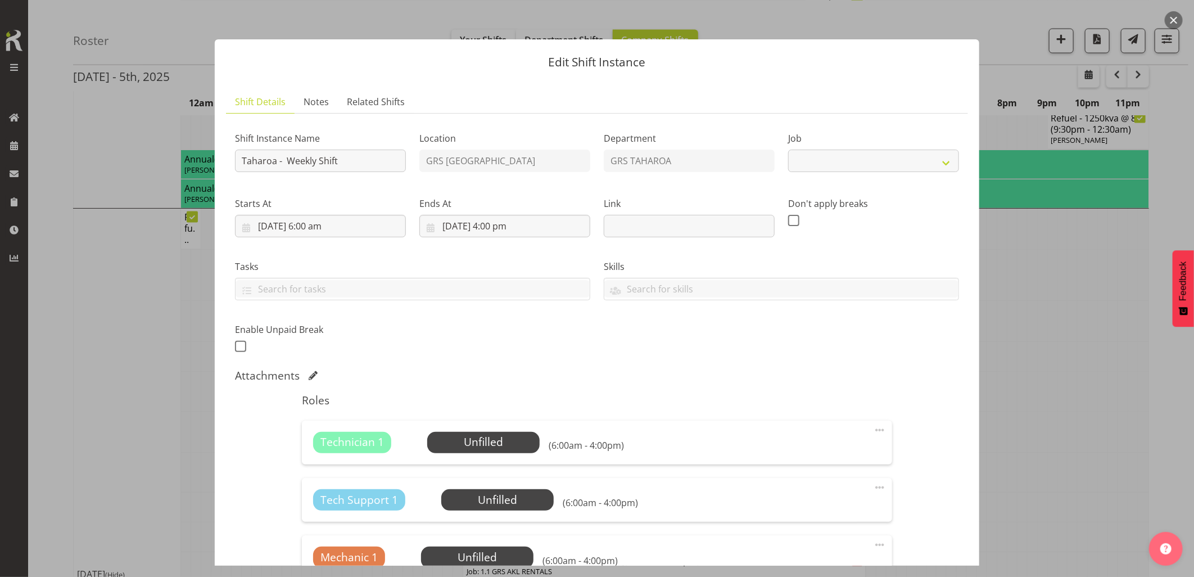
select select "874"
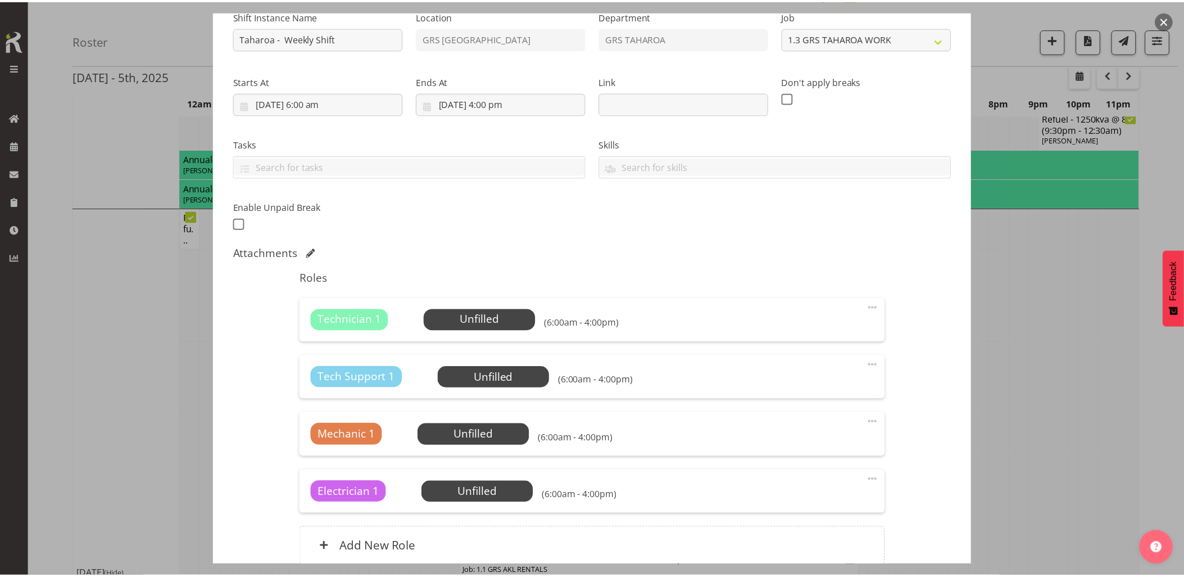
scroll to position [187, 0]
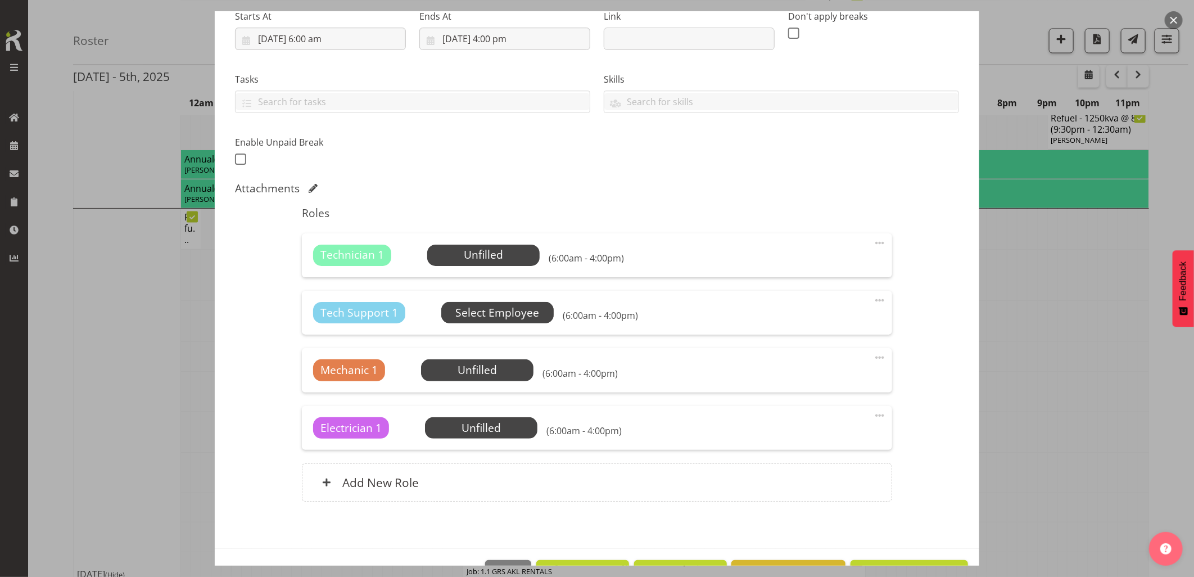
click at [507, 312] on span "Select Employee" at bounding box center [497, 313] width 84 height 16
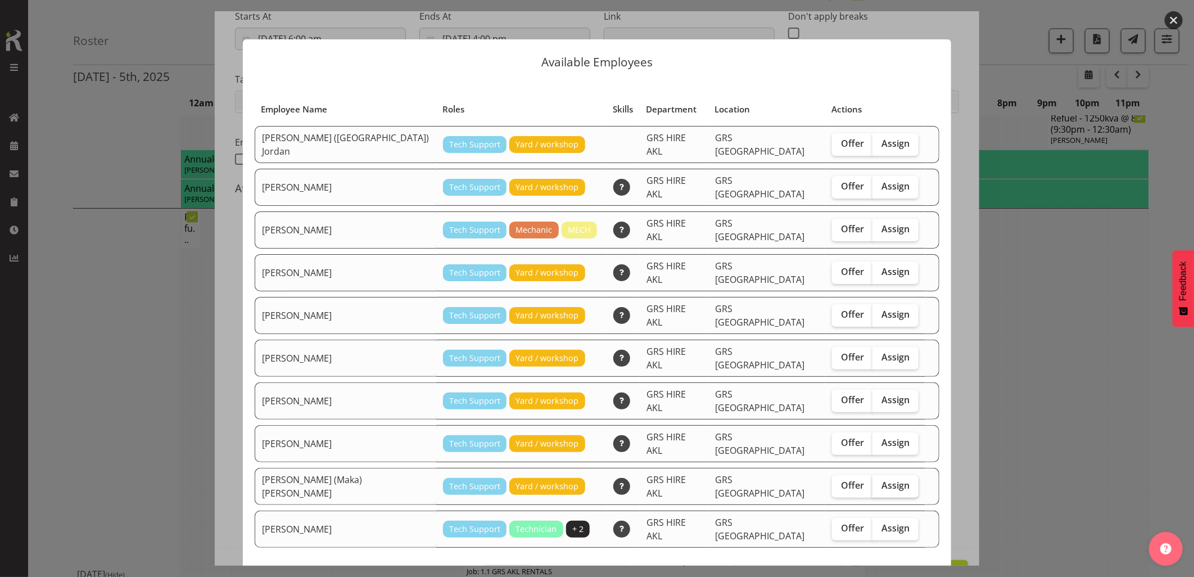
click at [881, 479] on span "Assign" at bounding box center [895, 484] width 28 height 11
click at [872, 482] on input "Assign" at bounding box center [875, 485] width 7 height 7
checkbox input "true"
click at [888, 576] on span "Assign Sione (Maka) Fifita" at bounding box center [816, 588] width 231 height 13
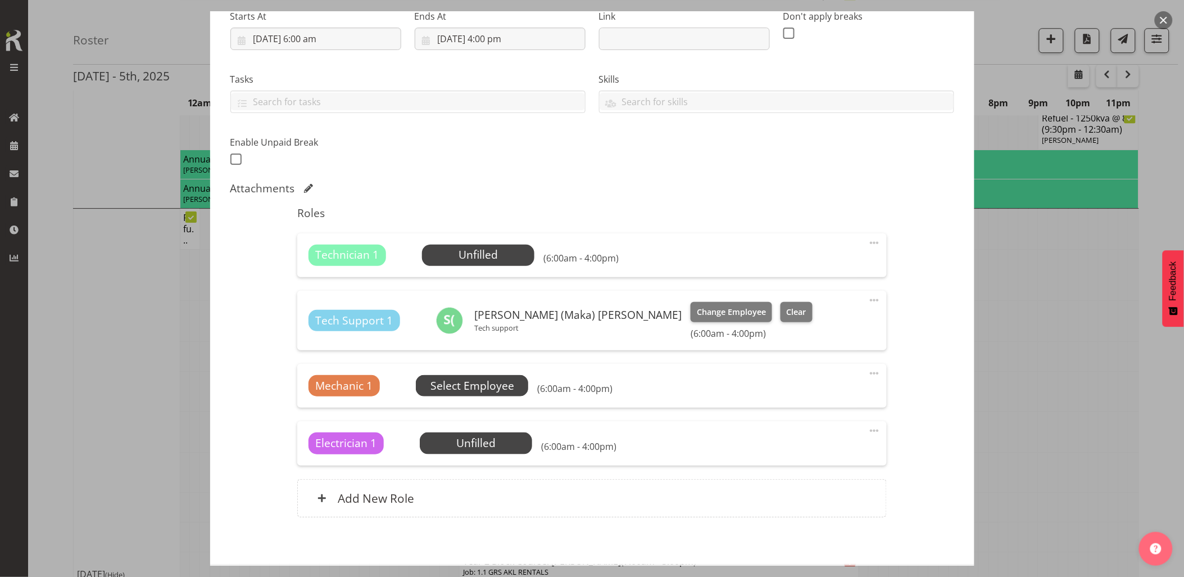
click at [454, 383] on span "Select Employee" at bounding box center [472, 386] width 84 height 16
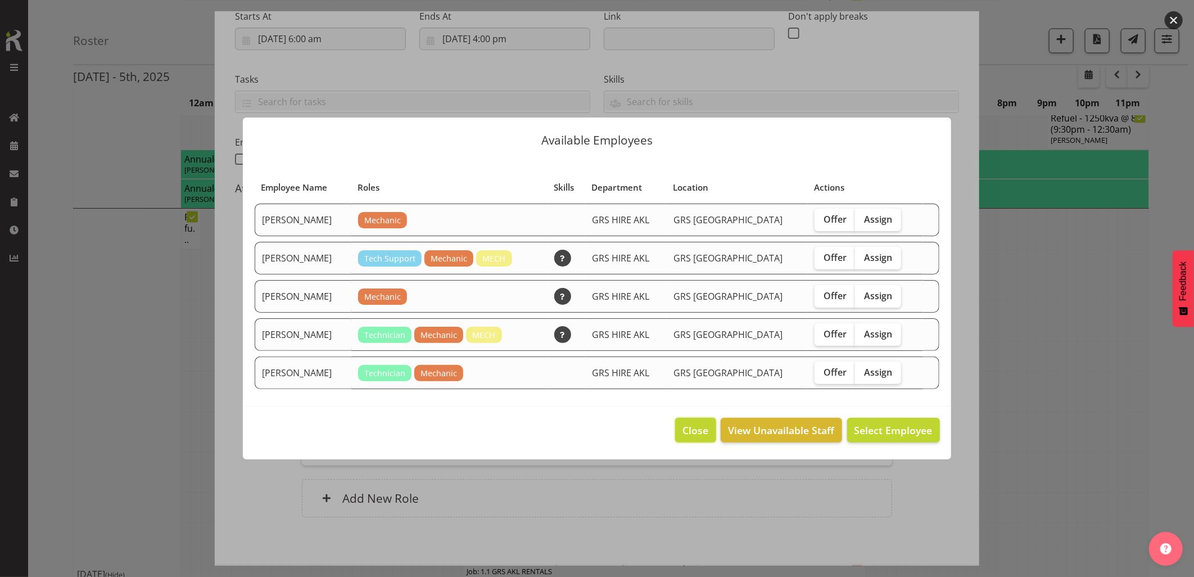
click at [683, 430] on span "Close" at bounding box center [695, 430] width 26 height 15
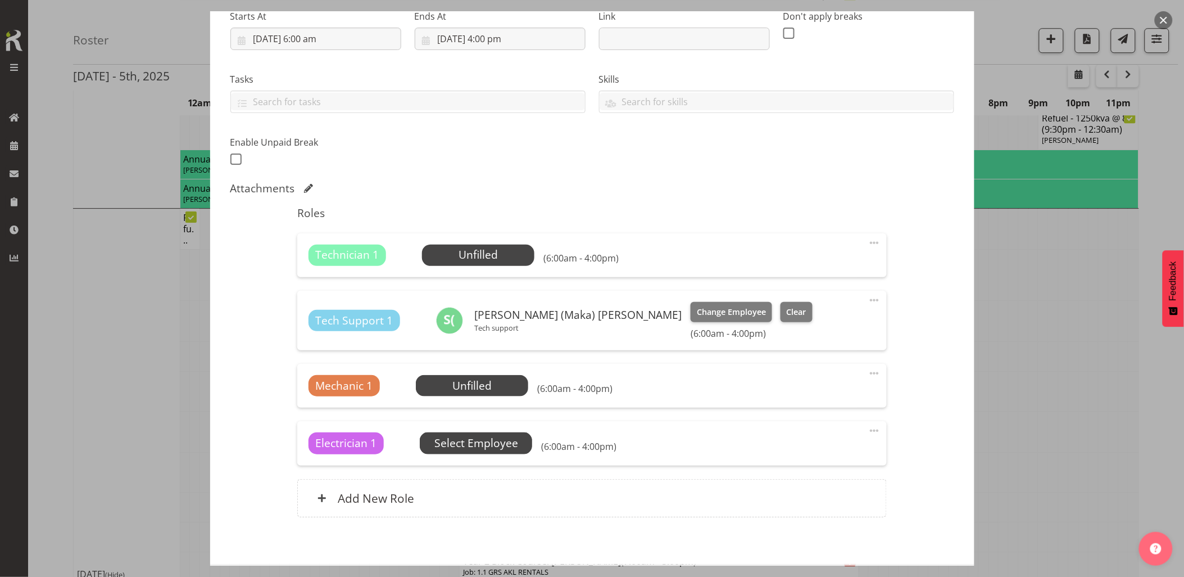
click at [486, 442] on span "Select Employee" at bounding box center [476, 443] width 84 height 16
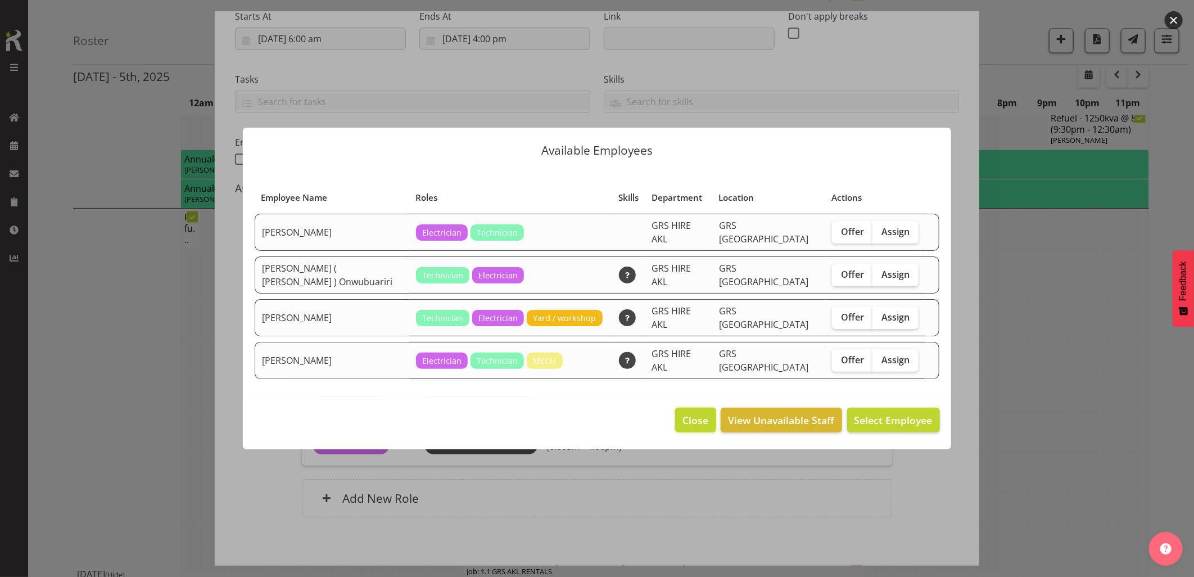
click at [684, 413] on span "Close" at bounding box center [695, 420] width 26 height 15
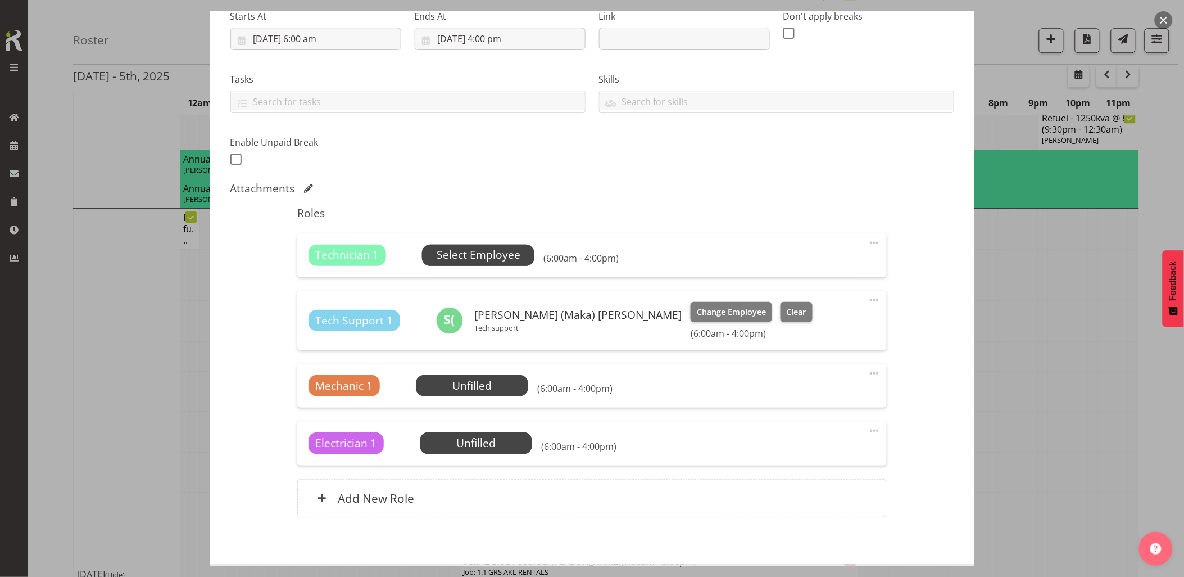
click at [461, 257] on span "Select Employee" at bounding box center [479, 255] width 84 height 16
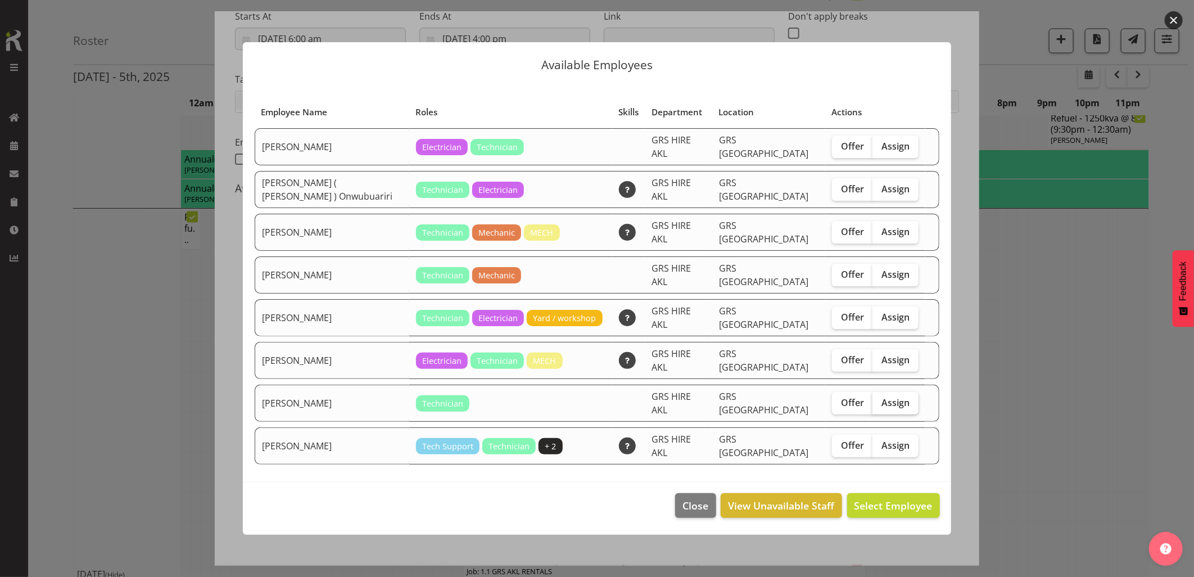
drag, startPoint x: 900, startPoint y: 389, endPoint x: 907, endPoint y: 396, distance: 9.6
click at [900, 397] on span "Assign" at bounding box center [895, 402] width 28 height 11
click at [880, 398] on input "Assign" at bounding box center [875, 401] width 7 height 7
checkbox input "true"
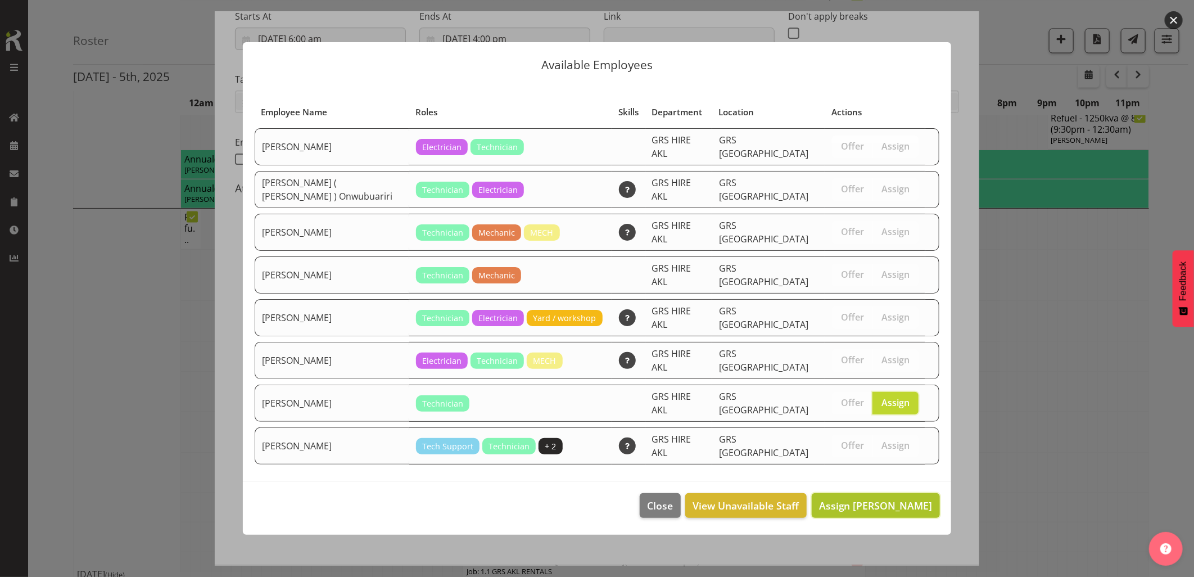
click at [890, 498] on span "Assign Simon Earney" at bounding box center [876, 504] width 114 height 13
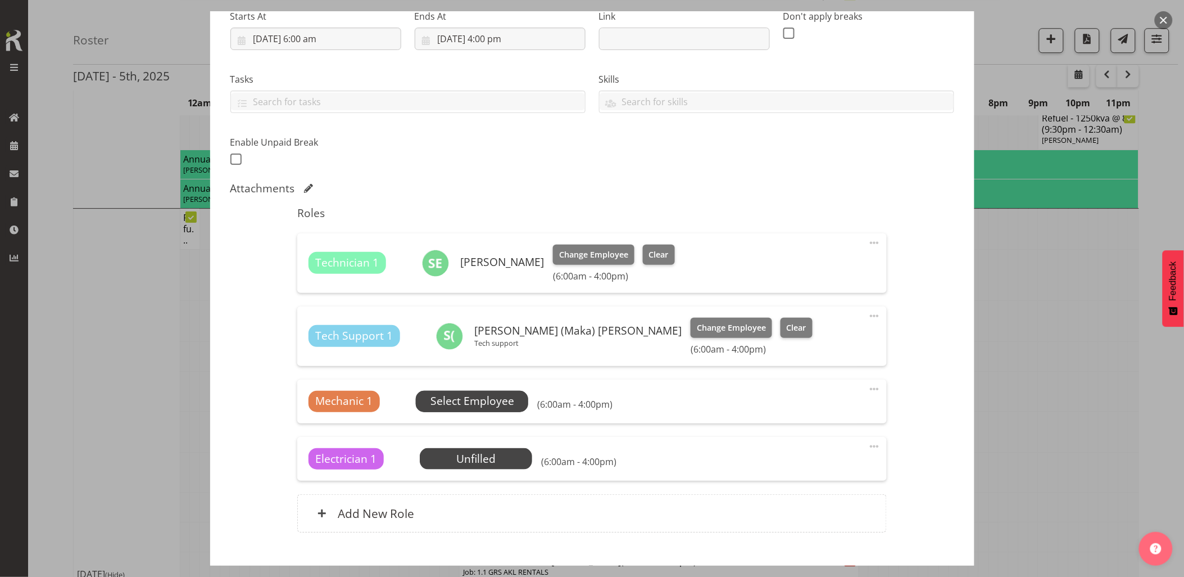
click at [461, 397] on span "Select Employee" at bounding box center [472, 401] width 84 height 16
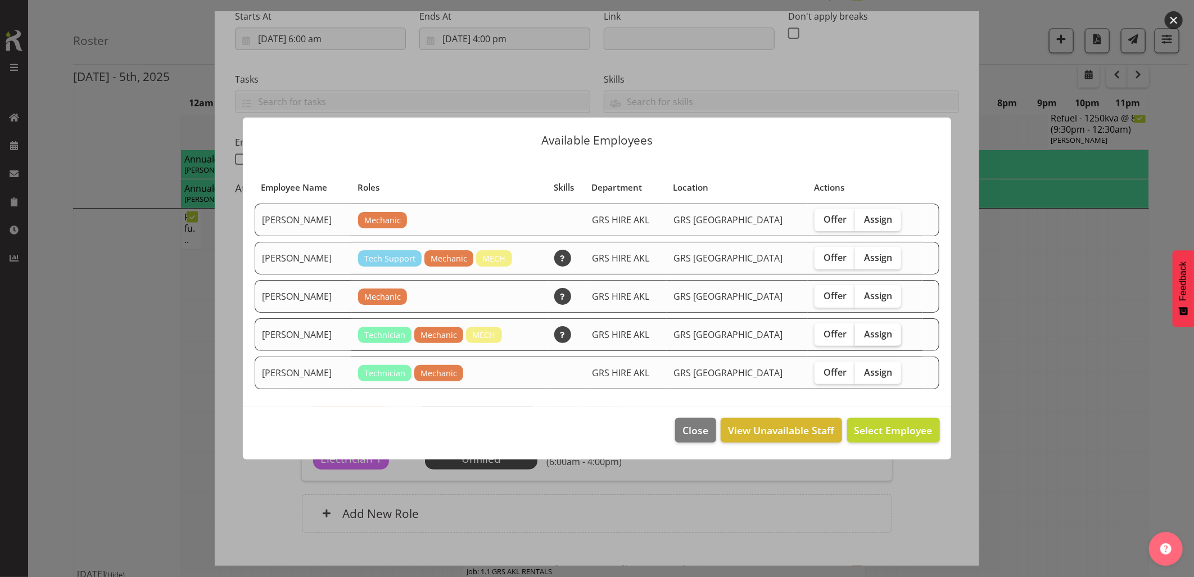
drag, startPoint x: 863, startPoint y: 329, endPoint x: 865, endPoint y: 336, distance: 6.8
click at [864, 333] on span "Assign" at bounding box center [878, 333] width 28 height 11
click at [862, 333] on input "Assign" at bounding box center [858, 333] width 7 height 7
checkbox input "true"
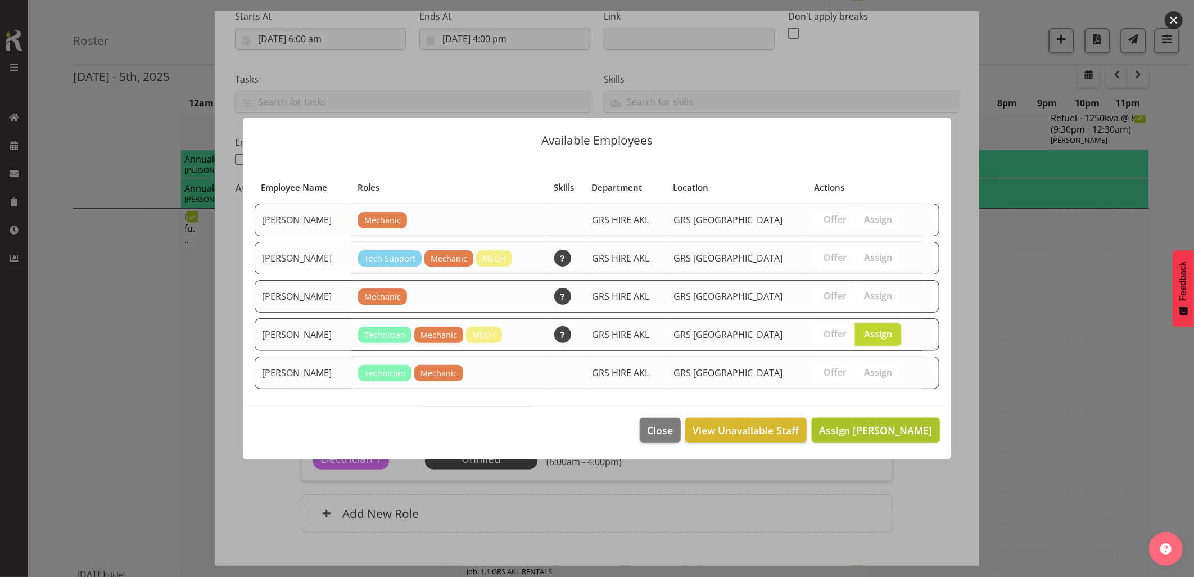
drag, startPoint x: 894, startPoint y: 429, endPoint x: 904, endPoint y: 434, distance: 11.6
click at [894, 429] on span "Assign Mike Chalmers" at bounding box center [876, 429] width 114 height 13
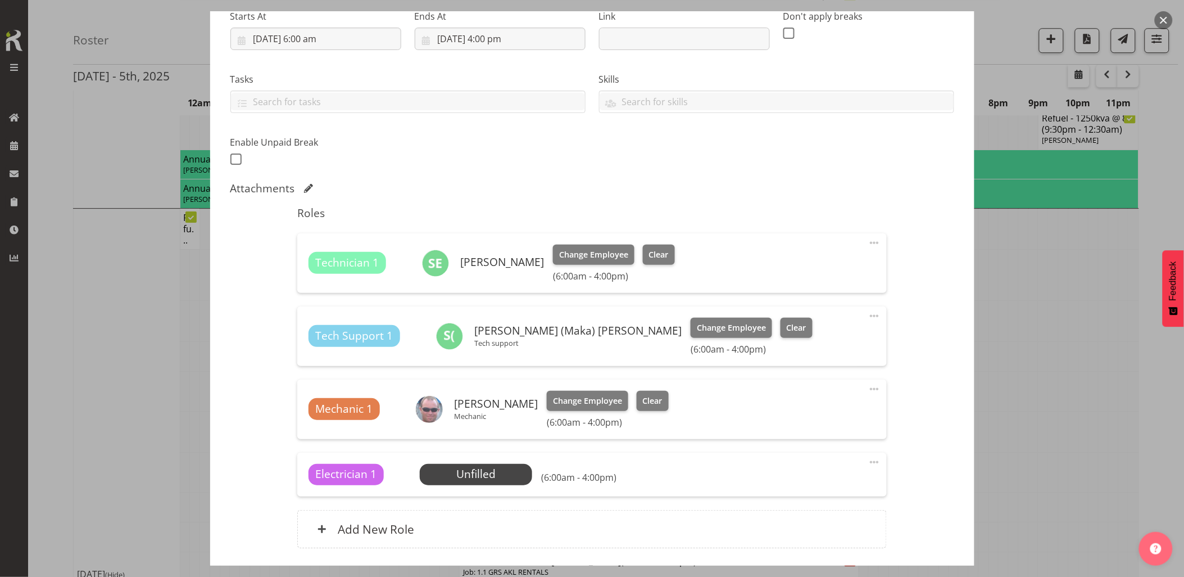
click at [869, 469] on div at bounding box center [874, 462] width 13 height 15
click at [814, 523] on link "Delete" at bounding box center [827, 527] width 108 height 20
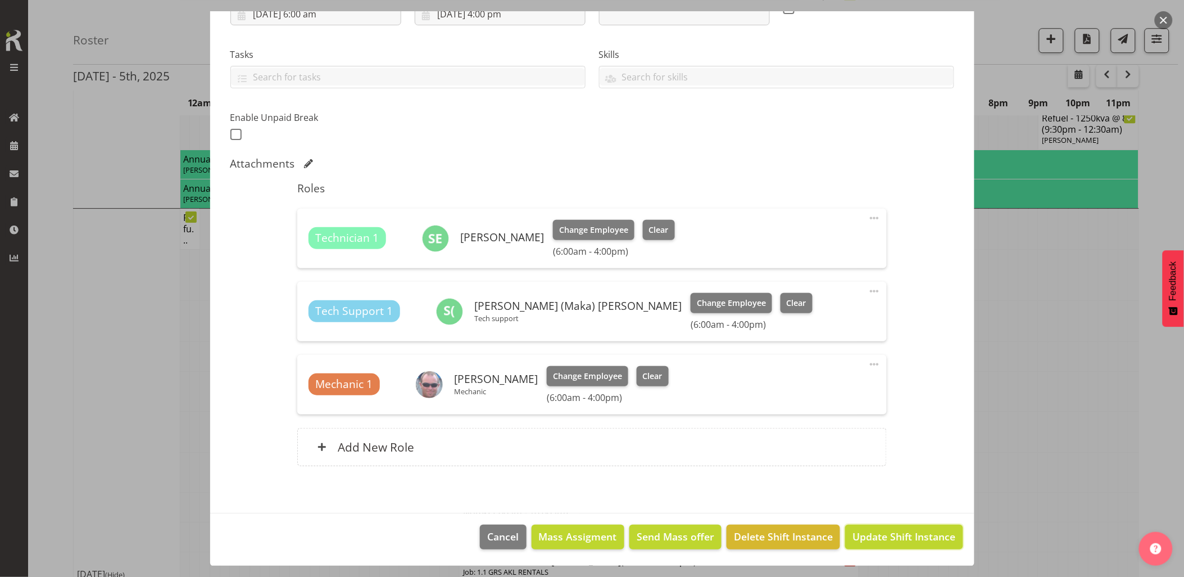
click at [882, 540] on span "Update Shift Instance" at bounding box center [904, 536] width 103 height 15
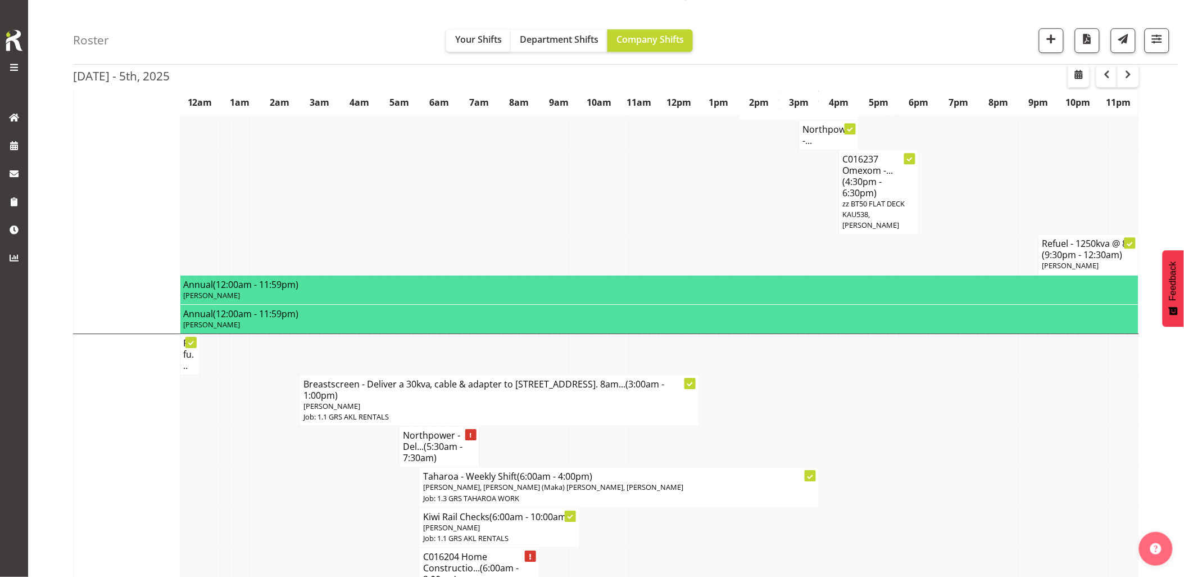
scroll to position [1249, 0]
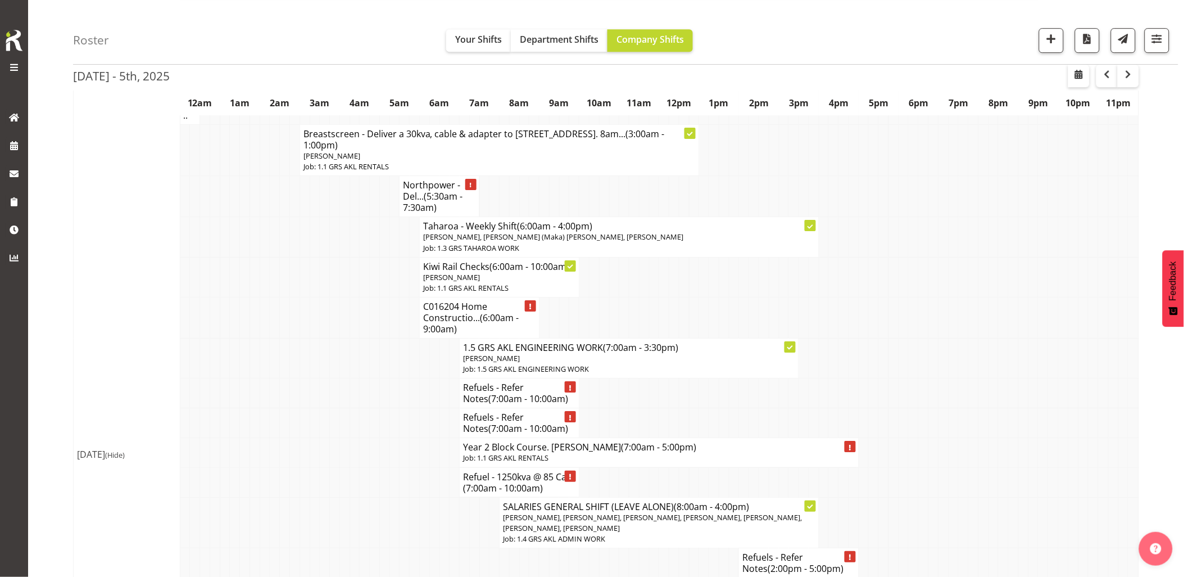
click at [339, 408] on tr "Refuels - Refer Notes (7:00am - 10:00am)" at bounding box center [607, 423] width 1066 height 30
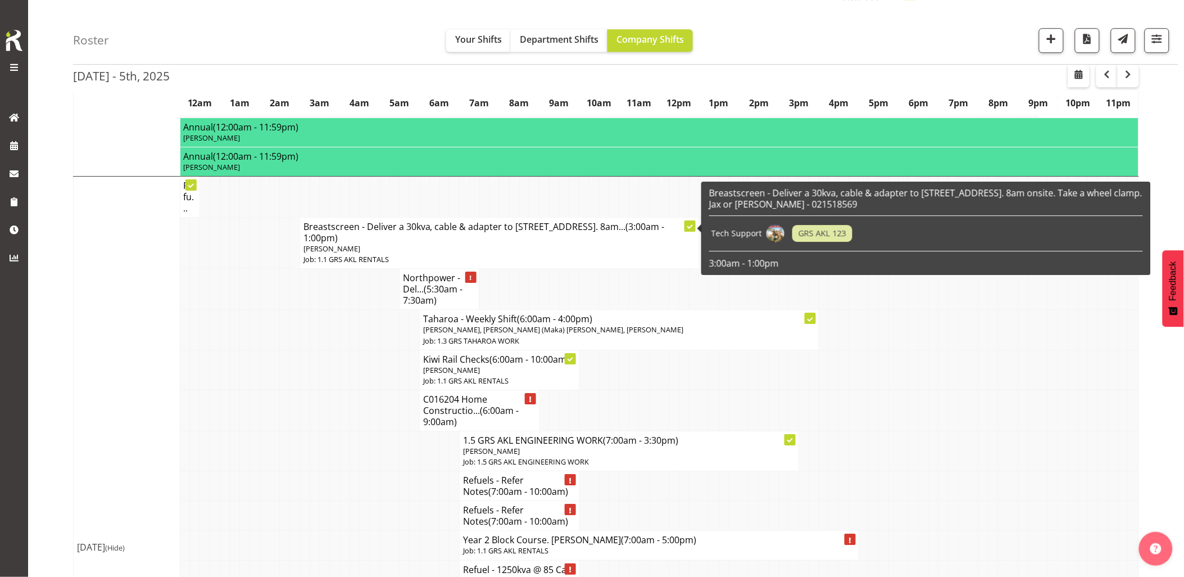
scroll to position [1186, 0]
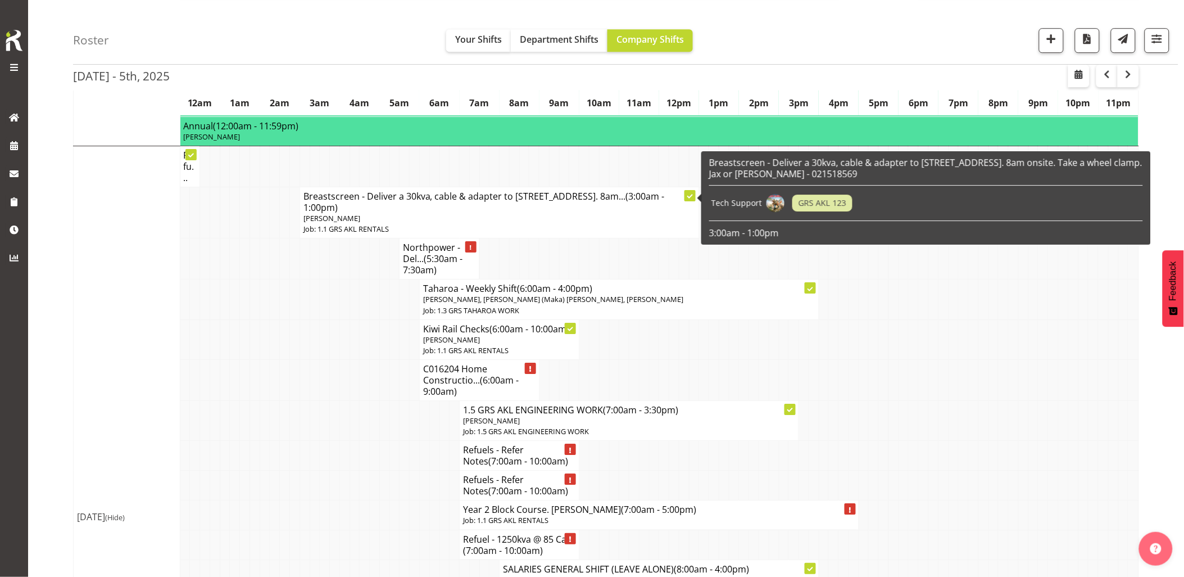
click at [327, 441] on td at bounding box center [325, 456] width 10 height 30
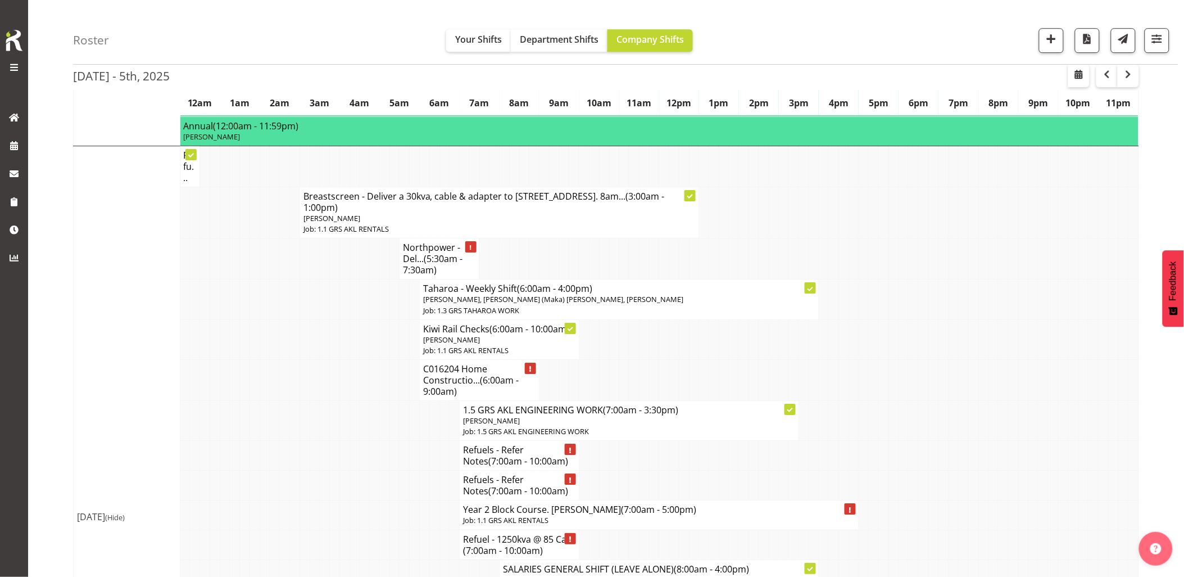
click at [328, 441] on td at bounding box center [325, 456] width 10 height 30
click at [354, 500] on td at bounding box center [355, 514] width 10 height 29
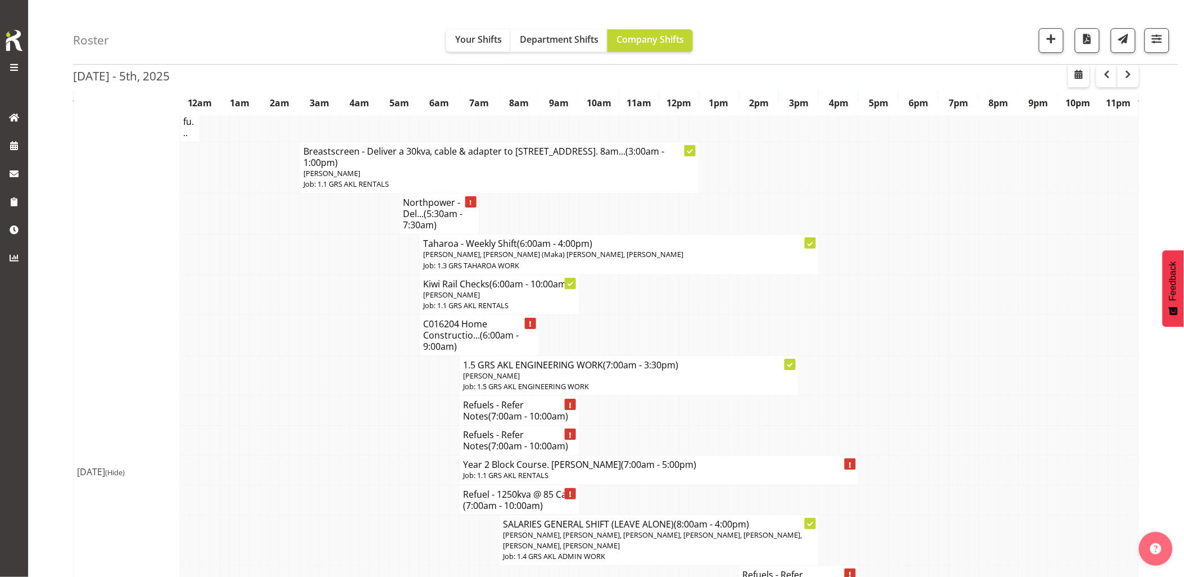
scroll to position [1249, 0]
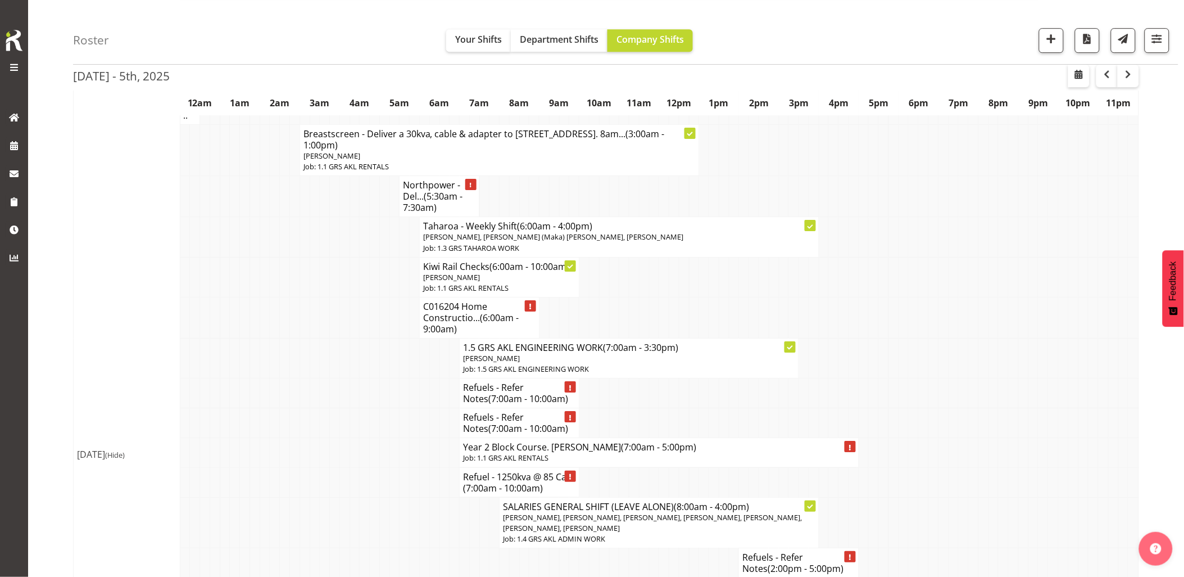
click at [353, 497] on td at bounding box center [355, 522] width 10 height 51
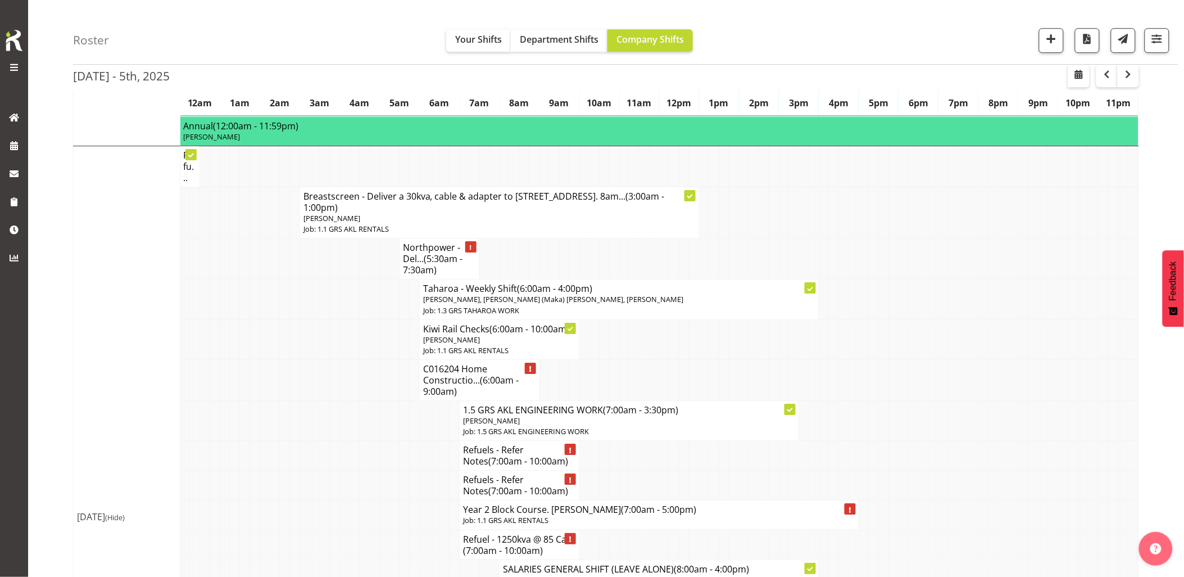
scroll to position [1124, 0]
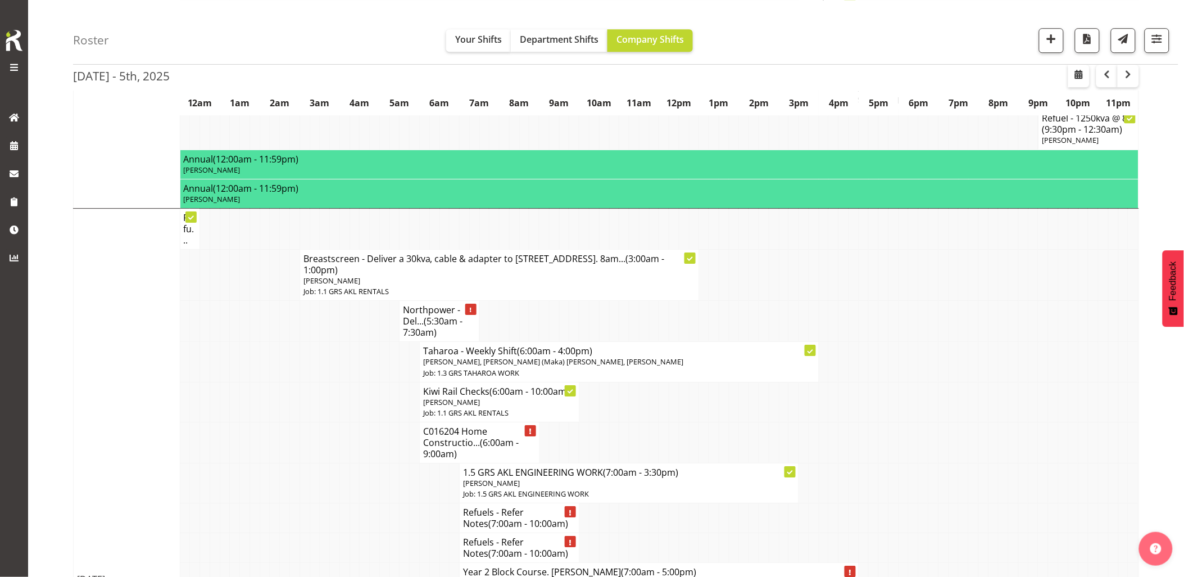
click at [326, 466] on td at bounding box center [325, 483] width 10 height 40
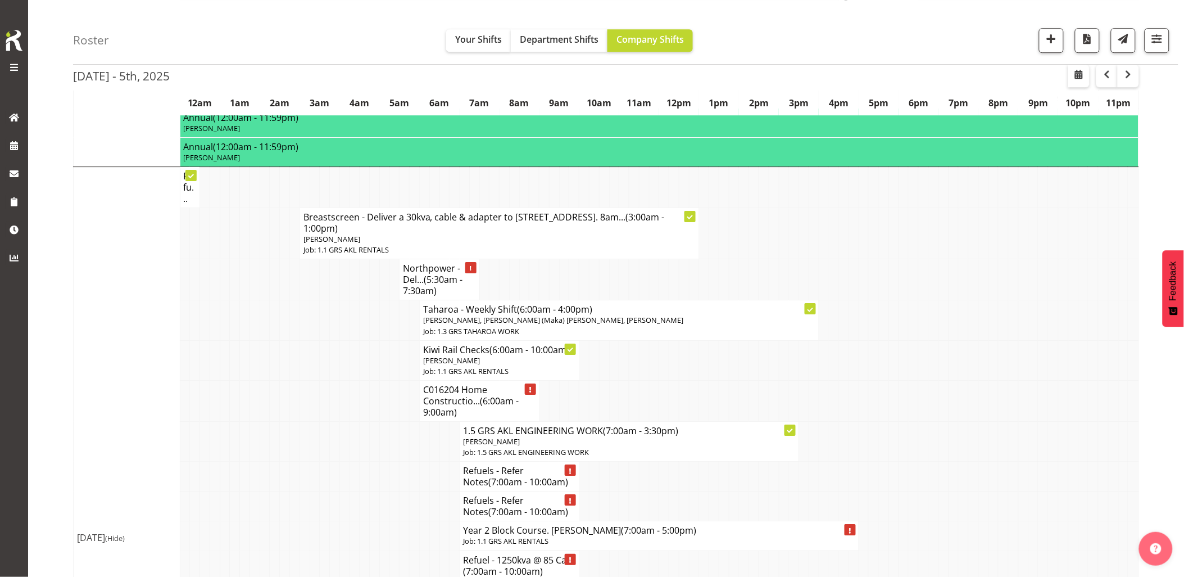
scroll to position [1186, 0]
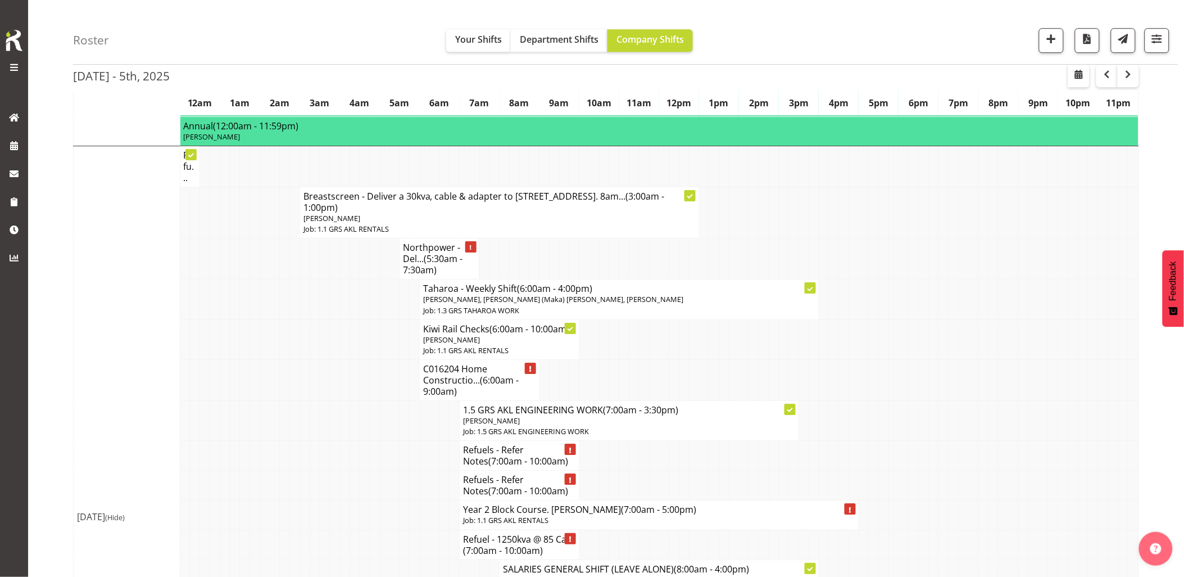
click at [327, 470] on td at bounding box center [325, 485] width 10 height 30
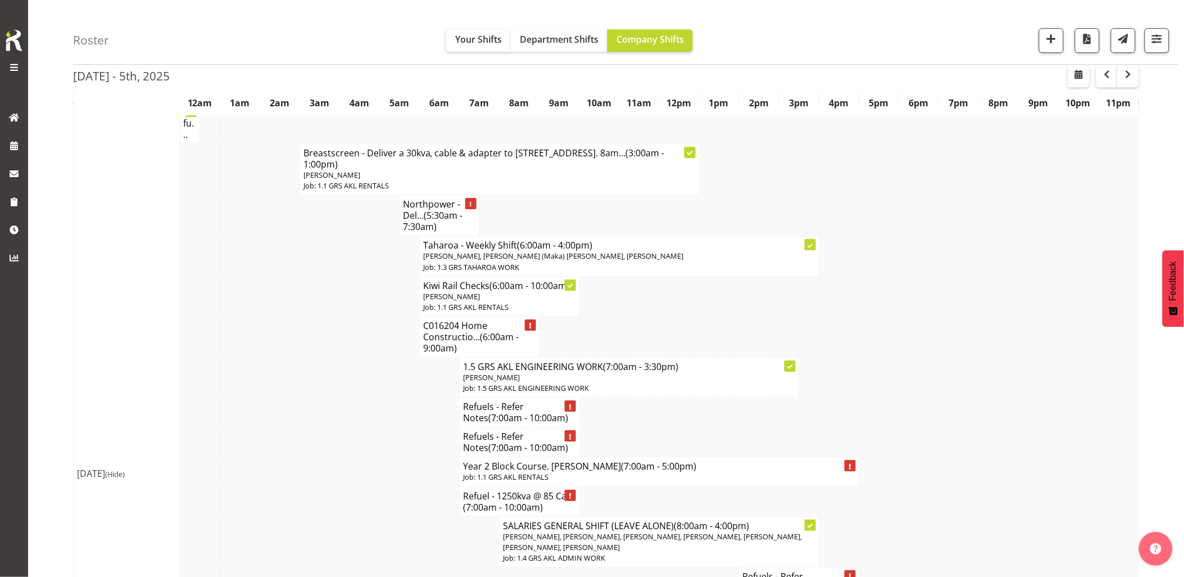
scroll to position [1249, 0]
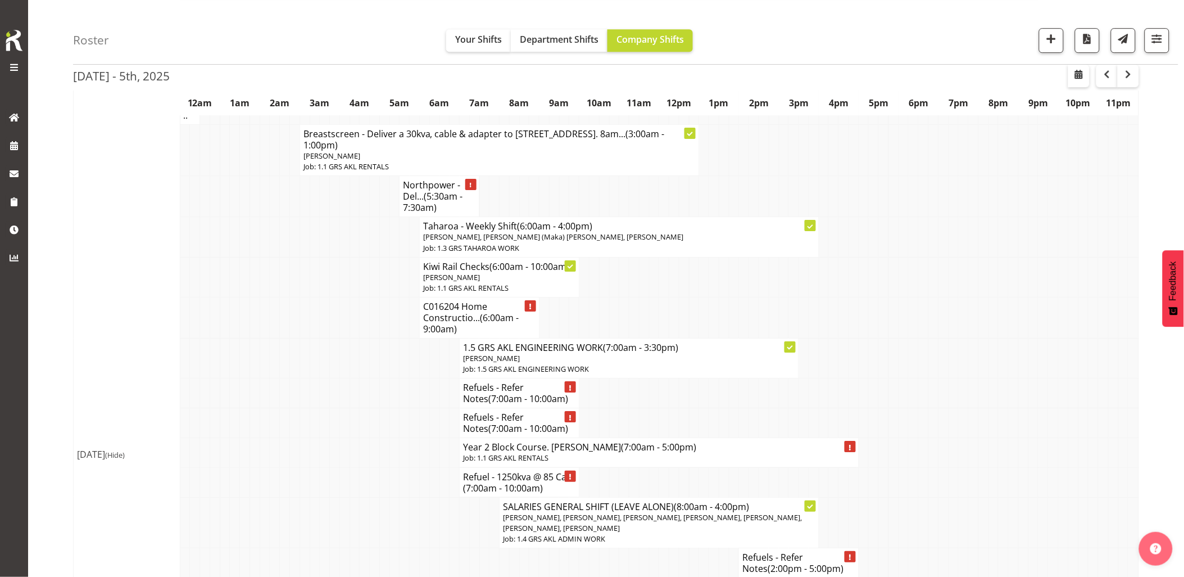
click at [327, 497] on td at bounding box center [325, 522] width 10 height 51
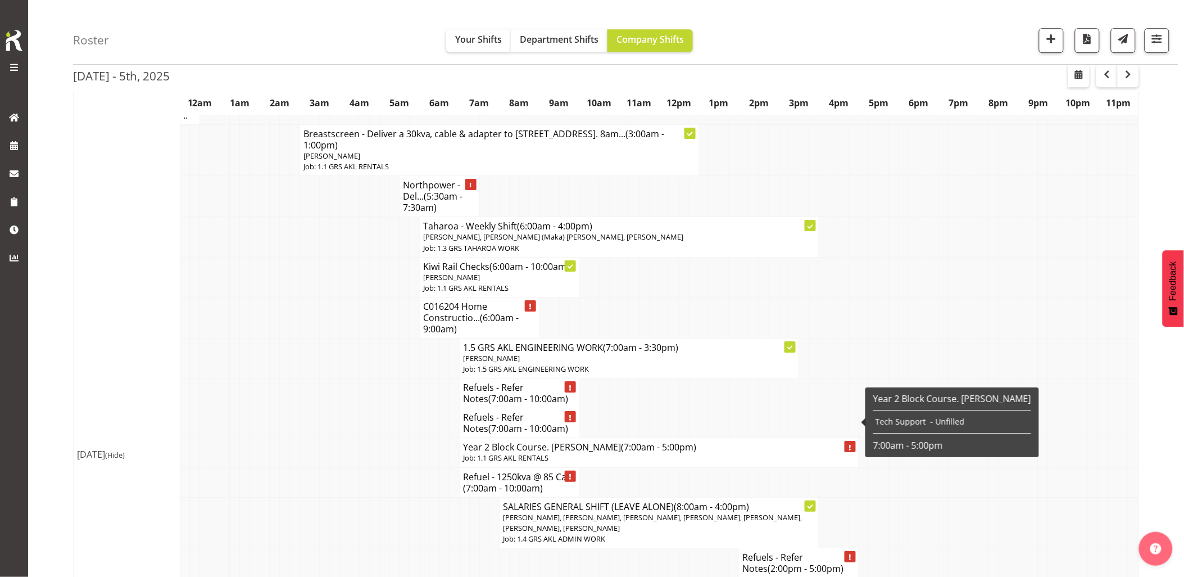
click at [466, 452] on p "Job: 1.1 GRS AKL RENTALS" at bounding box center [659, 457] width 392 height 11
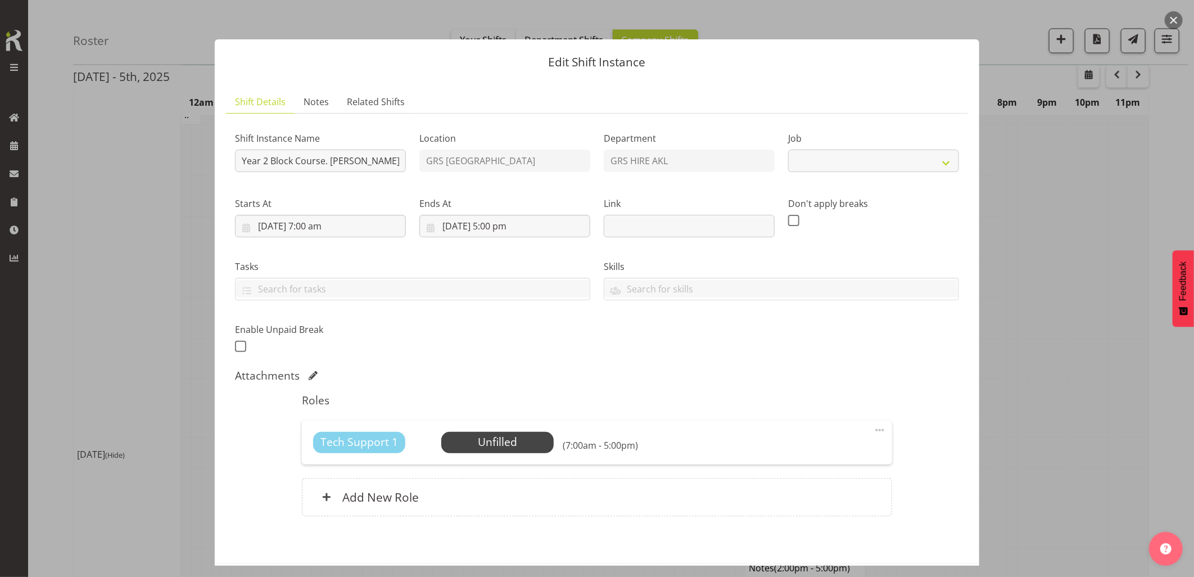
select select "9"
click at [492, 442] on span "Select Employee" at bounding box center [497, 442] width 84 height 16
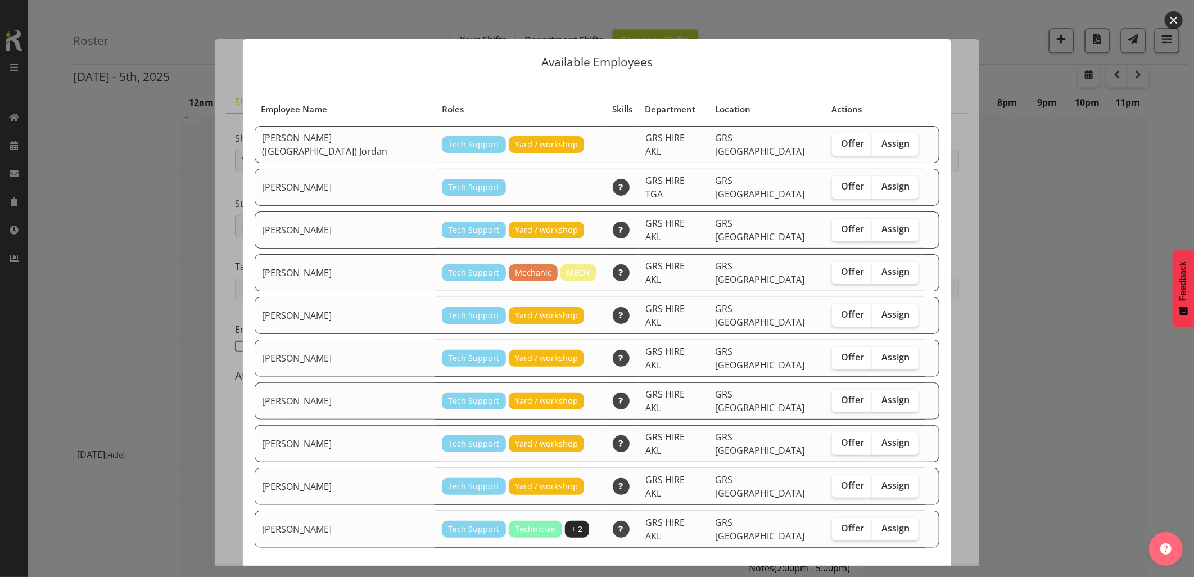
click at [1172, 23] on button "button" at bounding box center [1173, 20] width 18 height 18
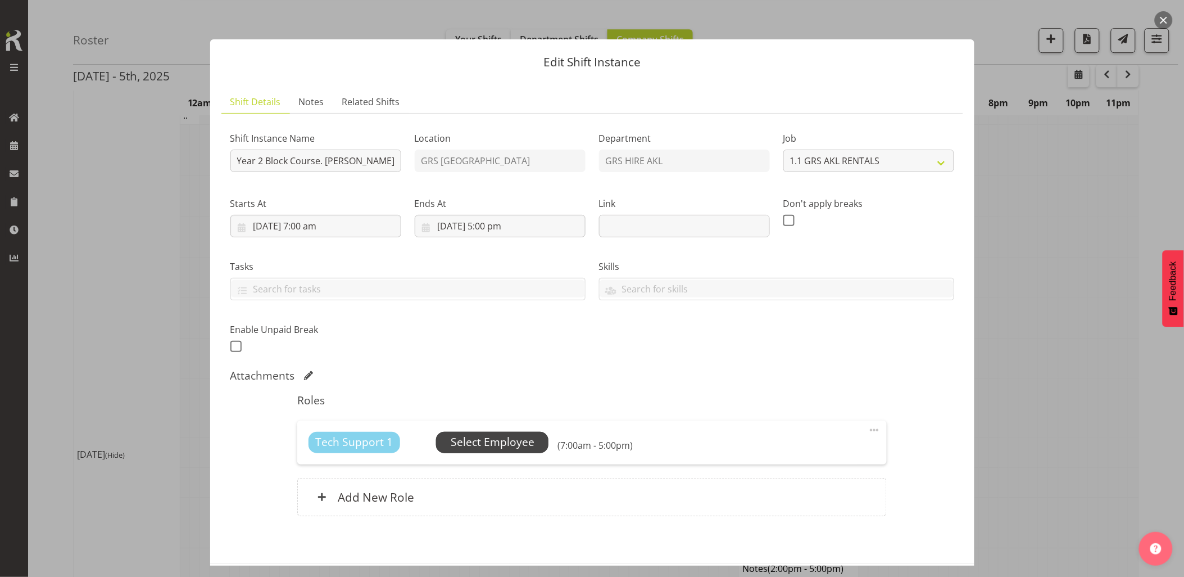
click at [503, 442] on span "Select Employee" at bounding box center [493, 442] width 84 height 16
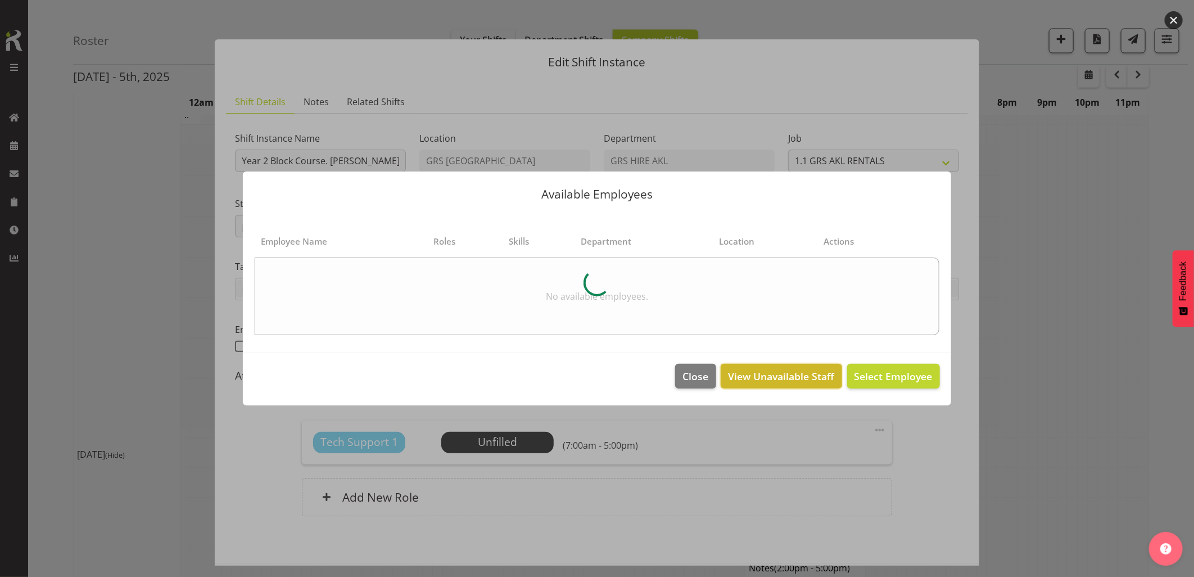
click at [781, 375] on span "View Unavailable Staff" at bounding box center [781, 376] width 106 height 15
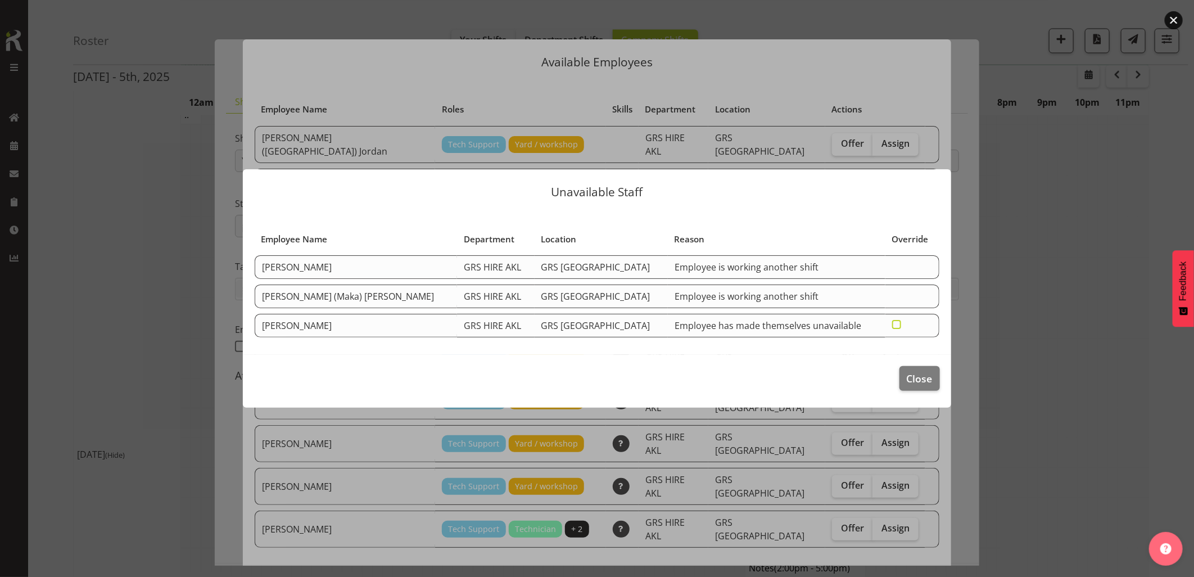
click at [892, 328] on span at bounding box center [896, 324] width 9 height 9
click at [892, 328] on input "checkbox" at bounding box center [895, 324] width 7 height 7
checkbox input "true"
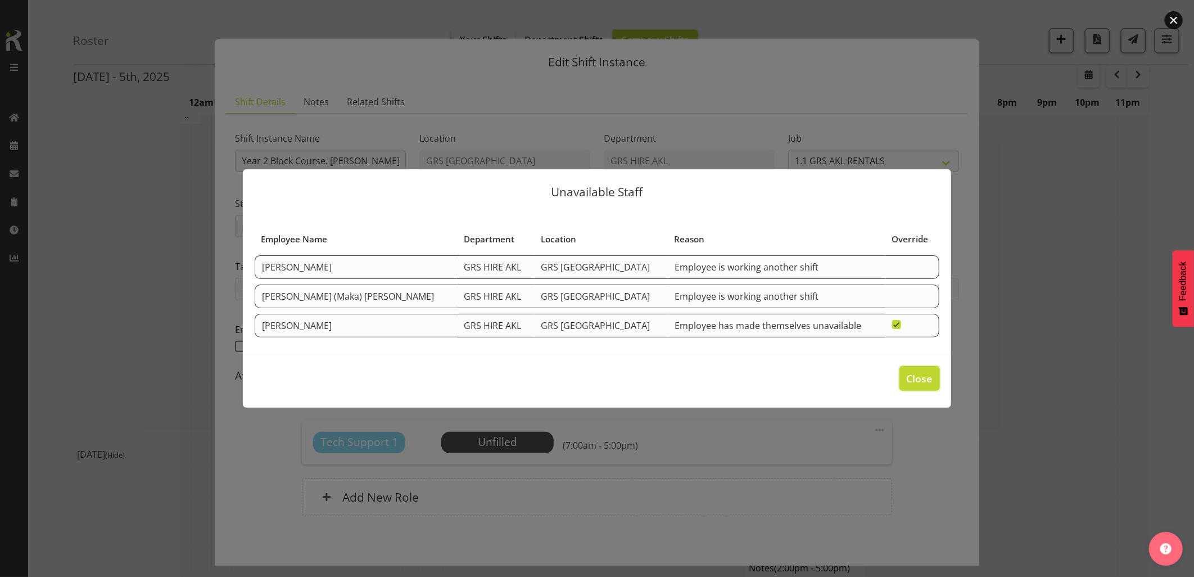
click at [912, 379] on span "Close" at bounding box center [920, 378] width 26 height 15
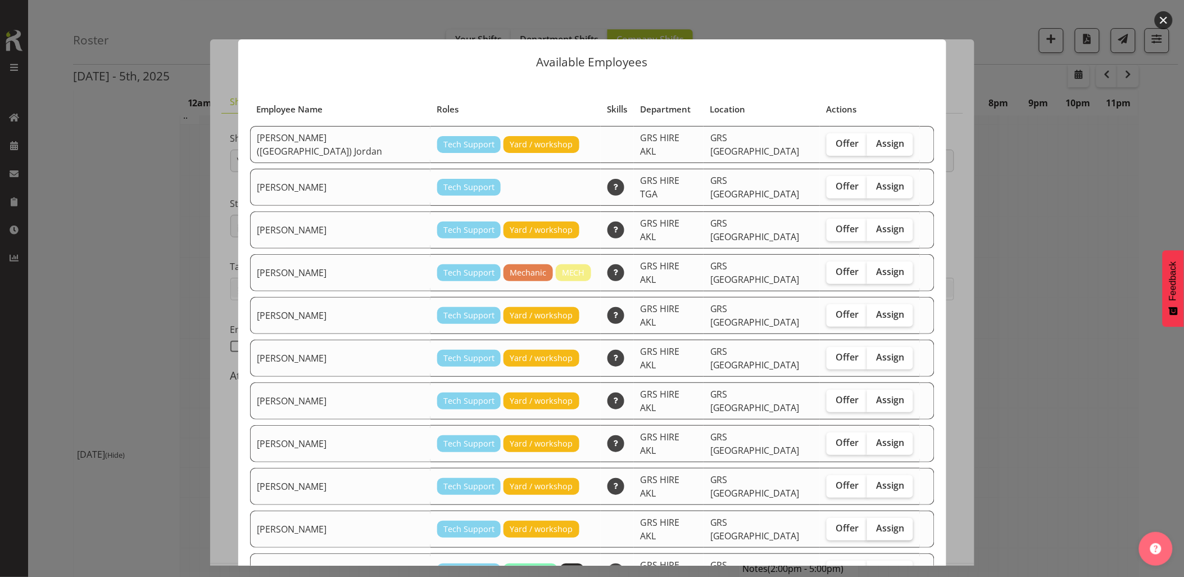
click at [876, 522] on span "Assign" at bounding box center [890, 527] width 28 height 11
click at [867, 524] on input "Assign" at bounding box center [870, 527] width 7 height 7
checkbox input "true"
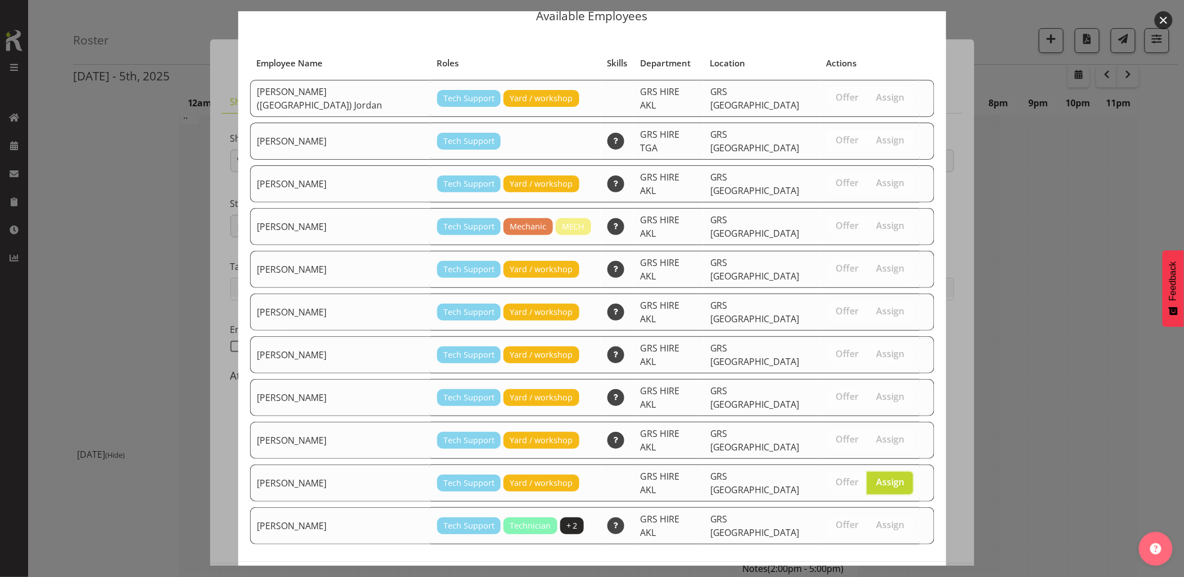
scroll to position [1436, 0]
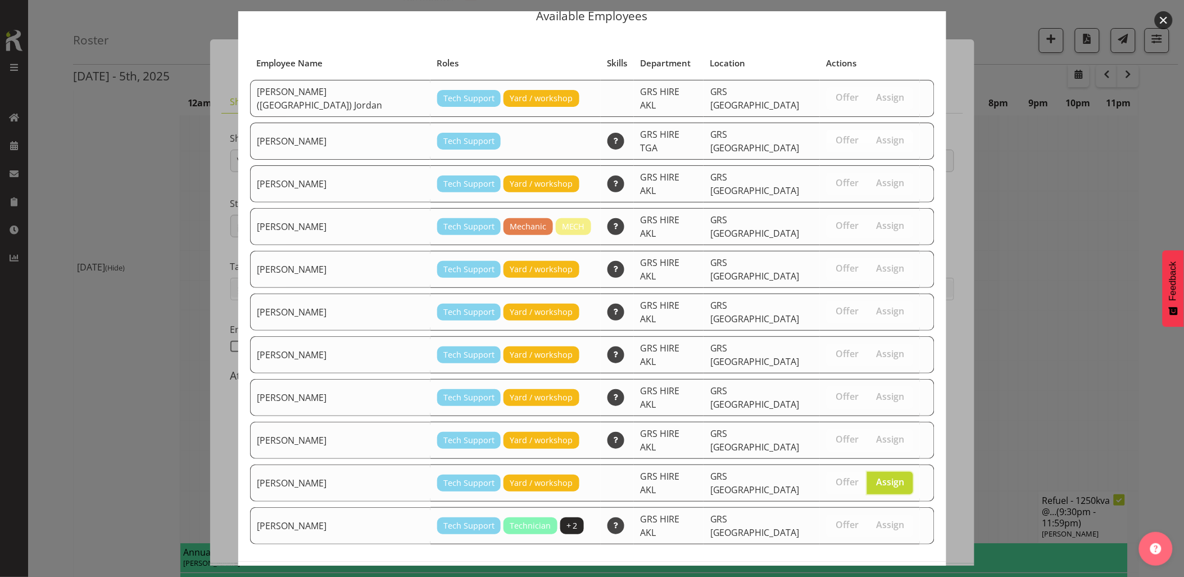
click at [874, 576] on span "Assign Sean Moitra" at bounding box center [871, 584] width 114 height 13
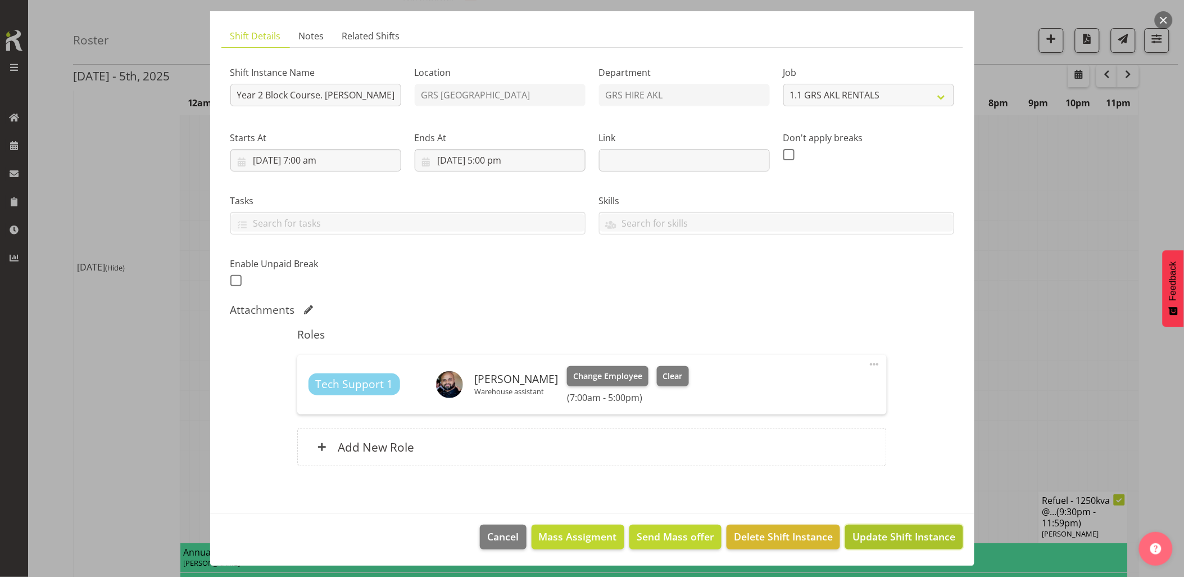
click at [867, 535] on span "Update Shift Instance" at bounding box center [904, 536] width 103 height 15
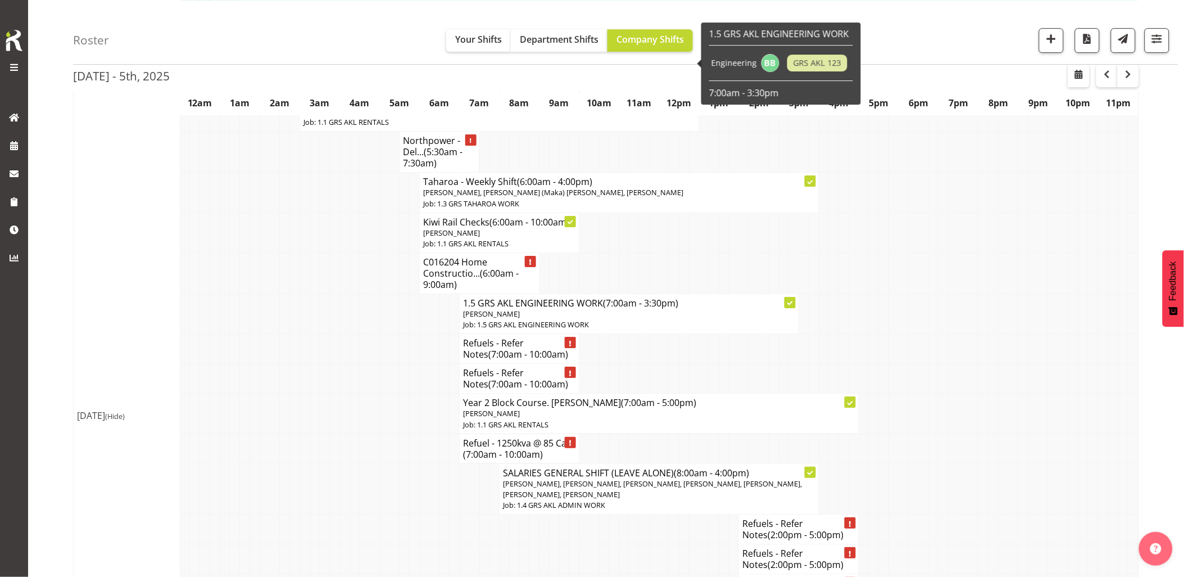
scroll to position [1311, 0]
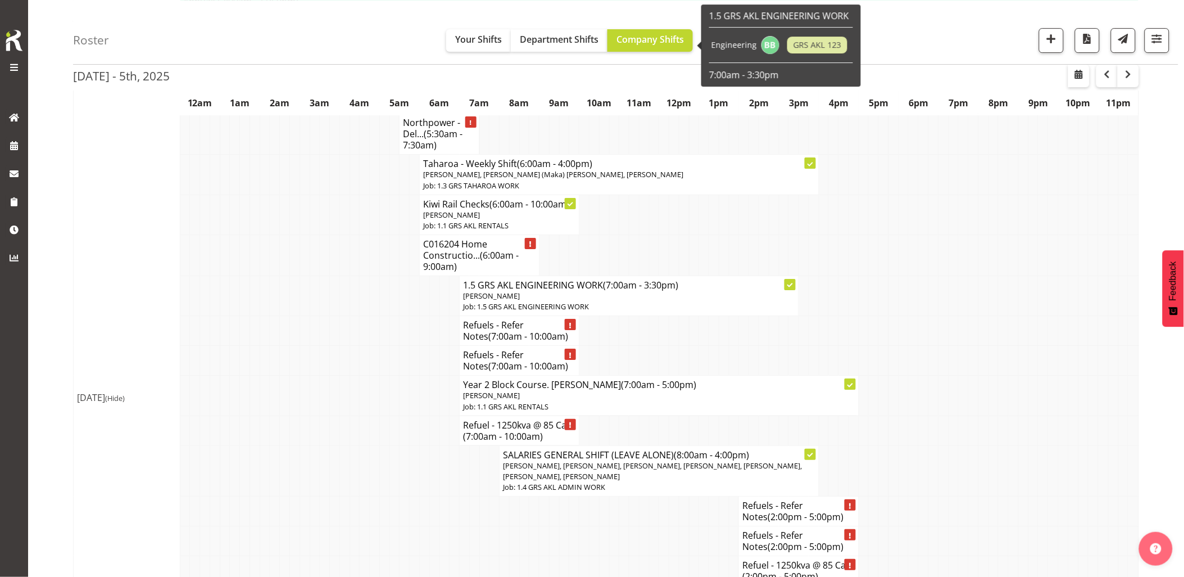
click at [355, 445] on td at bounding box center [355, 470] width 10 height 51
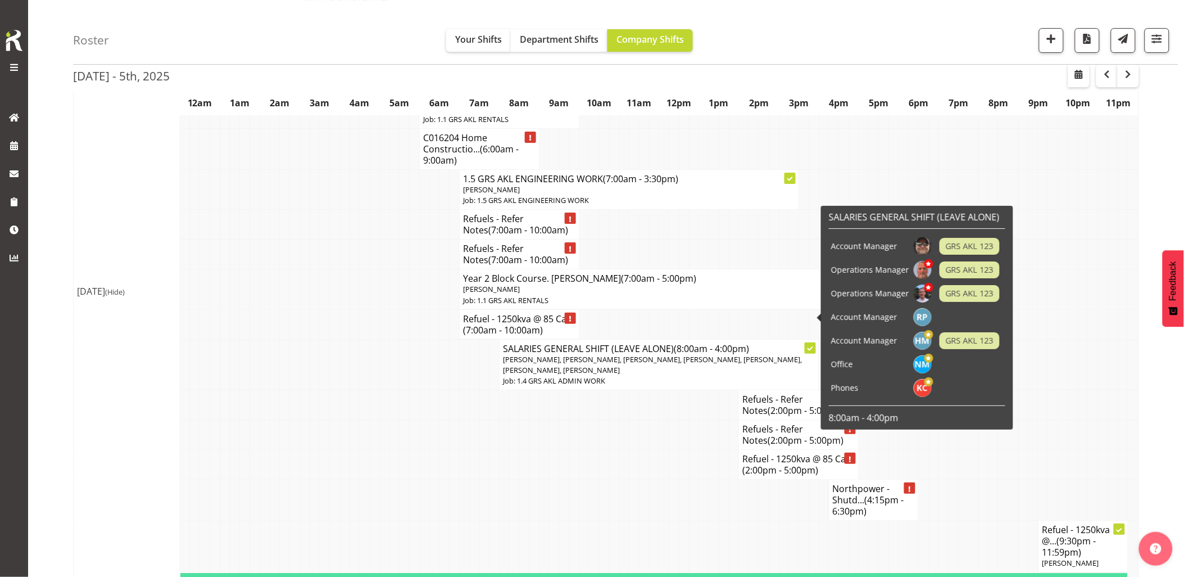
scroll to position [1436, 0]
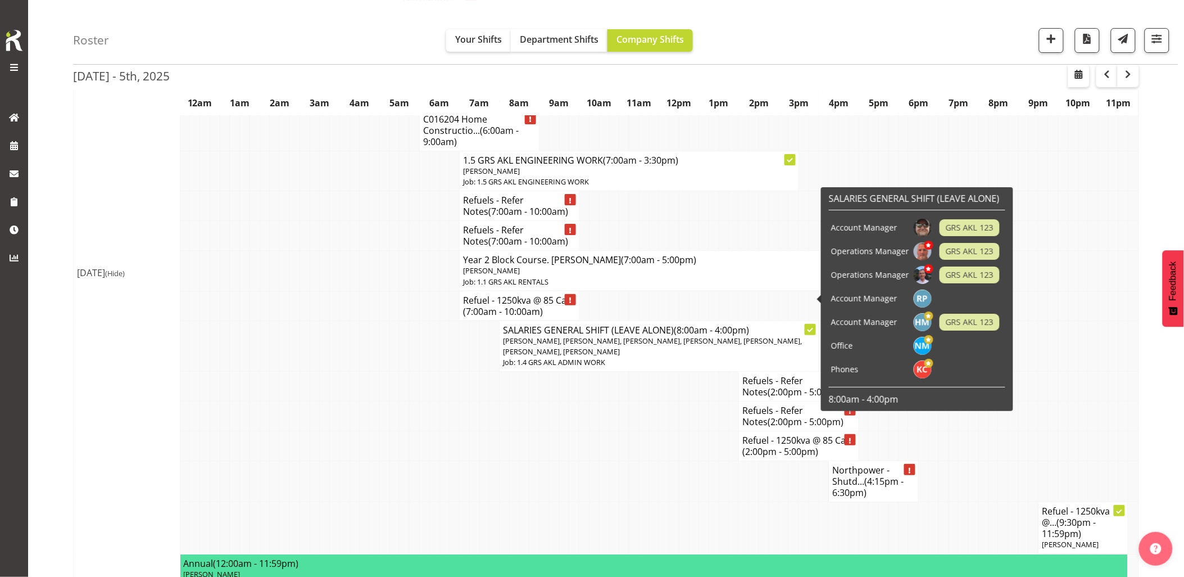
click at [493, 461] on td at bounding box center [495, 481] width 10 height 41
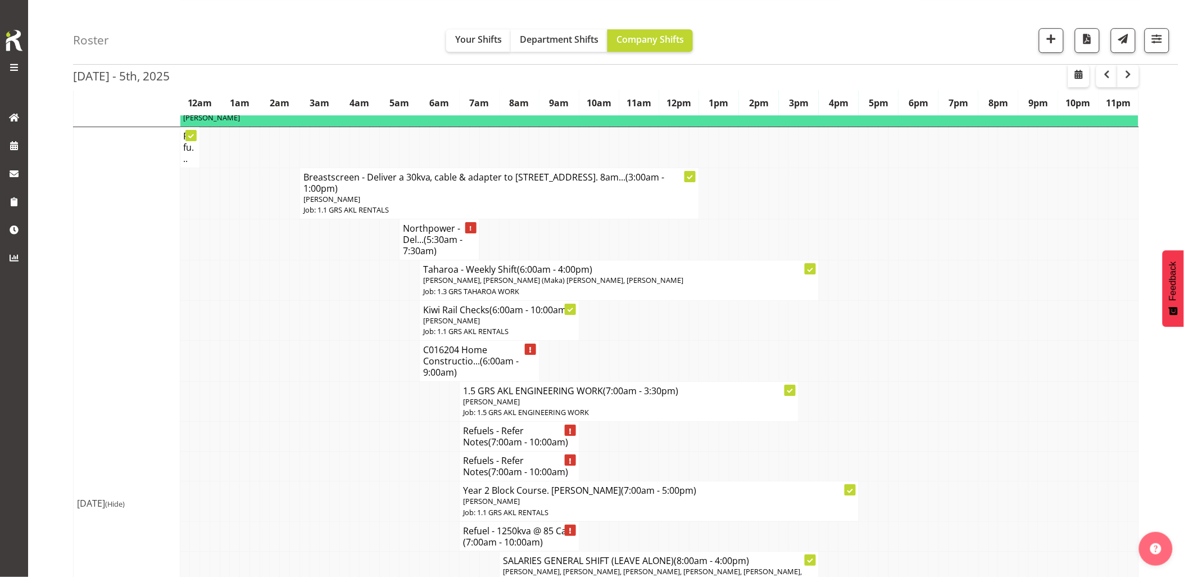
scroll to position [1186, 0]
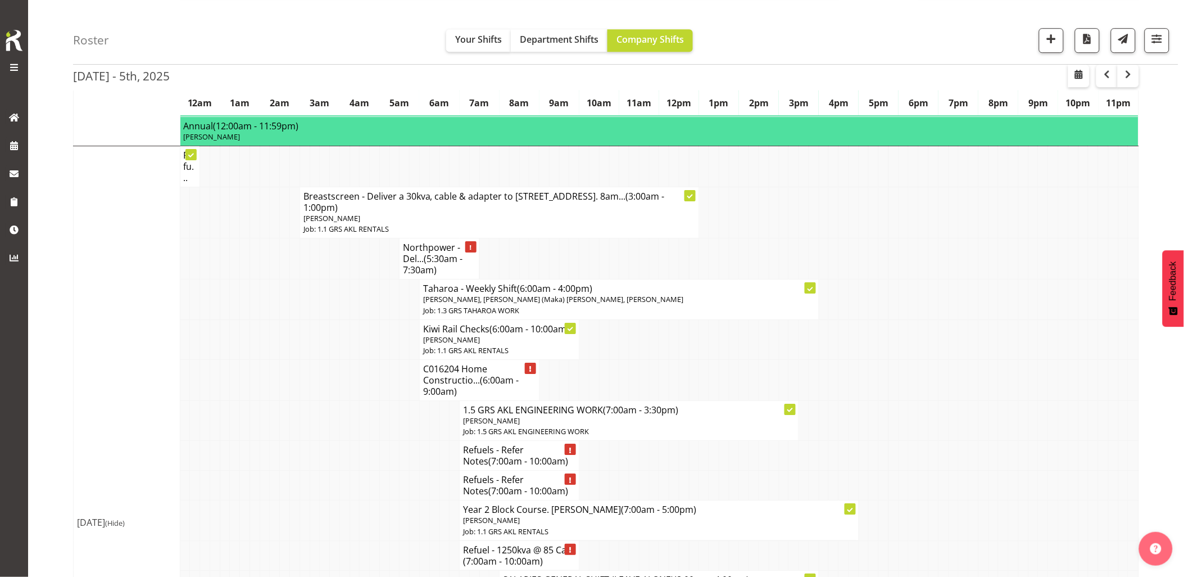
click at [337, 500] on td at bounding box center [335, 520] width 10 height 40
click at [313, 327] on td at bounding box center [315, 339] width 10 height 40
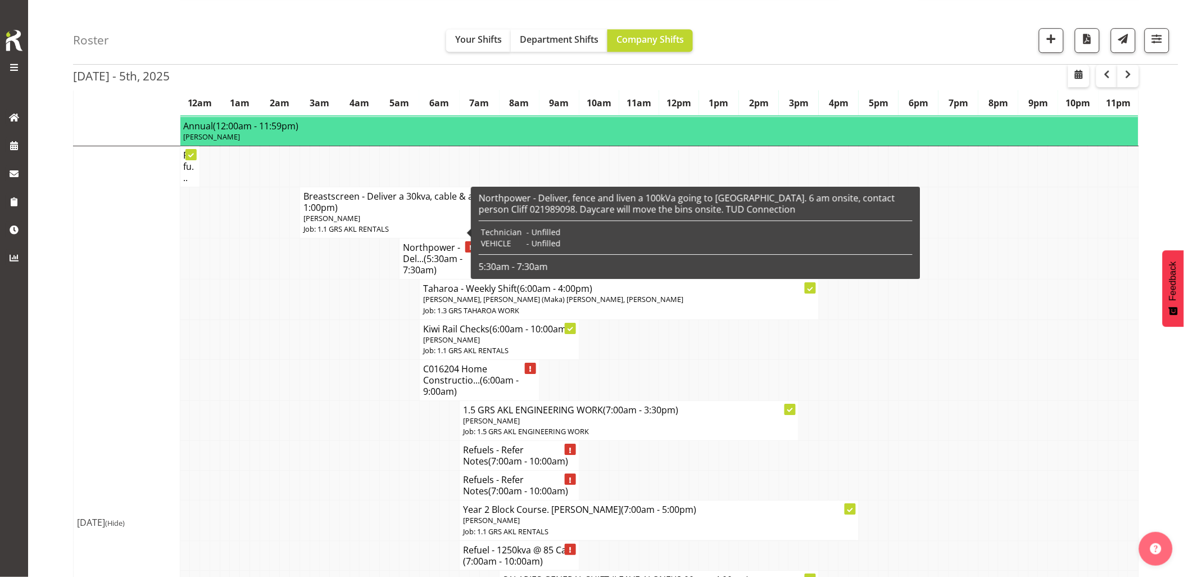
click at [330, 285] on td at bounding box center [335, 299] width 10 height 40
click at [336, 360] on td at bounding box center [335, 380] width 10 height 41
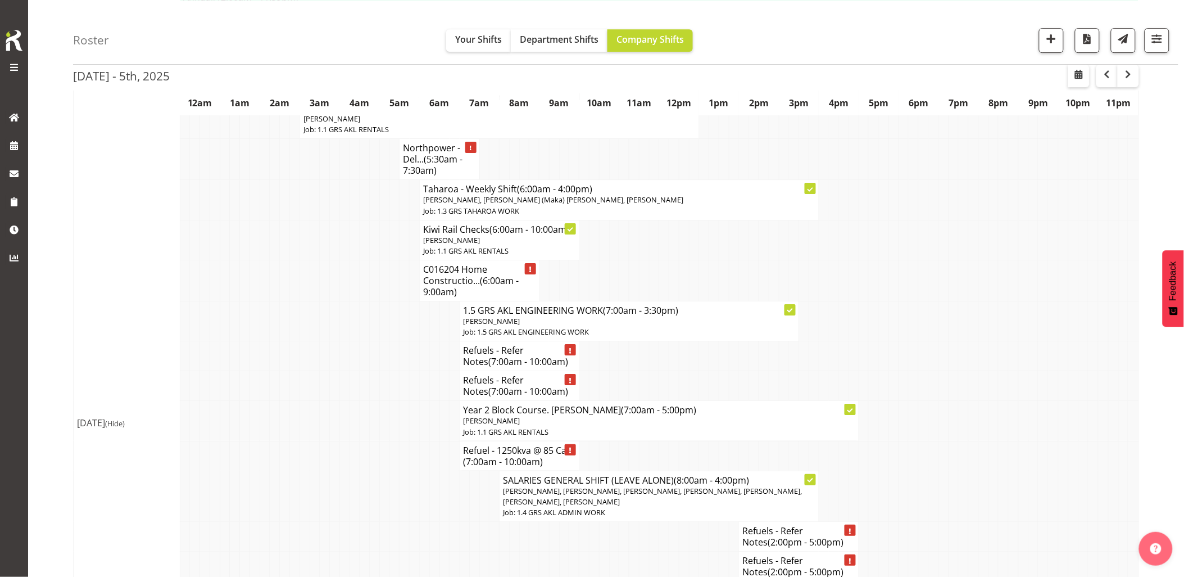
scroll to position [1311, 0]
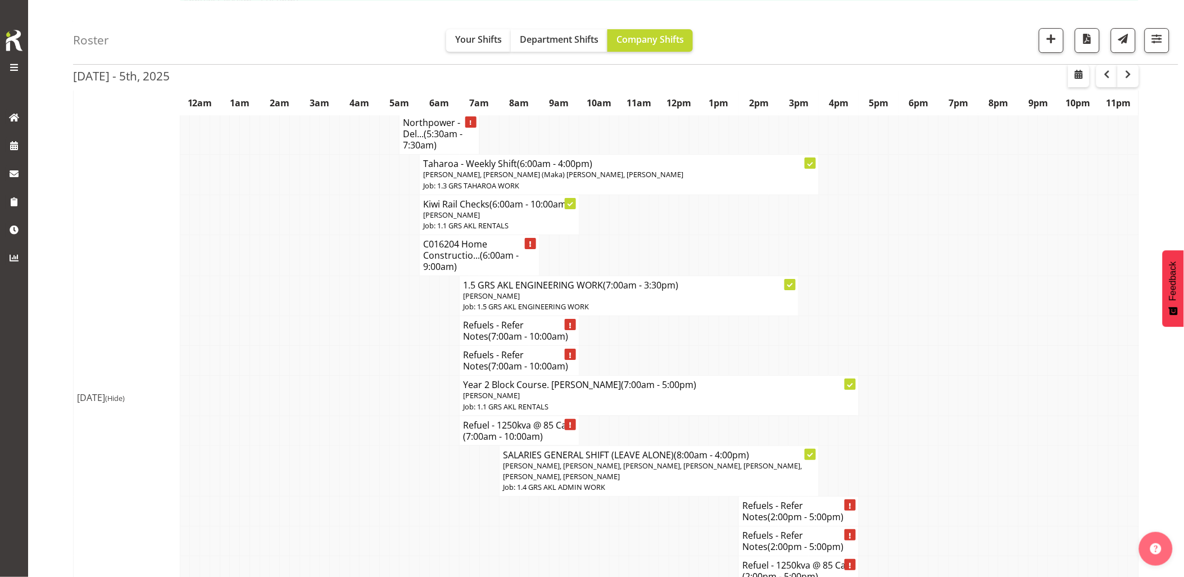
click at [294, 375] on td at bounding box center [295, 395] width 10 height 40
click at [355, 496] on td at bounding box center [355, 511] width 10 height 30
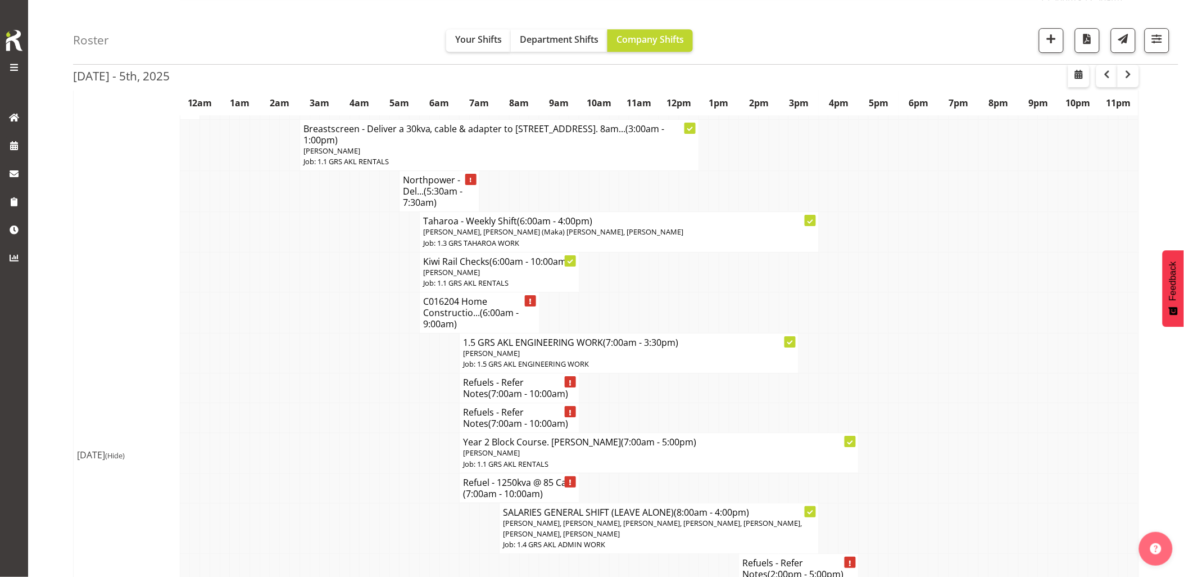
scroll to position [1186, 0]
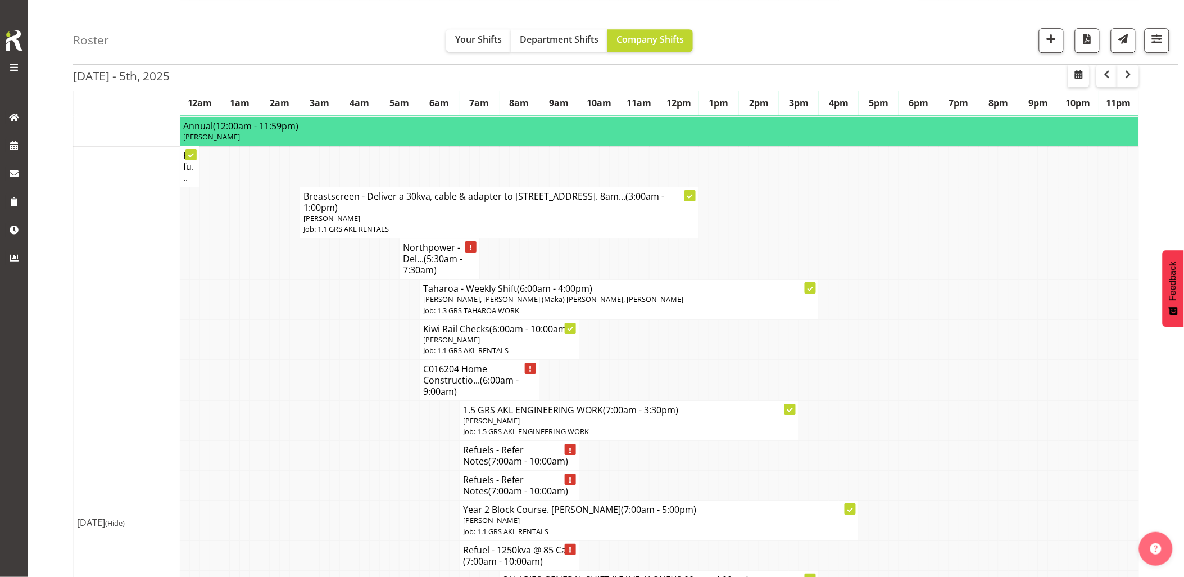
click at [346, 500] on td at bounding box center [344, 520] width 10 height 40
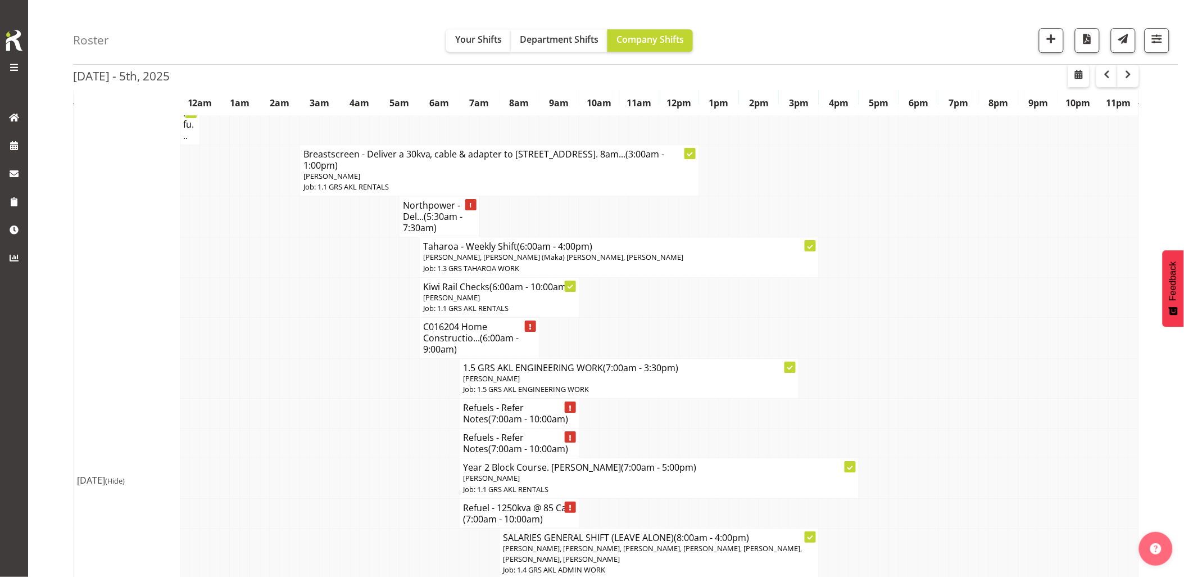
scroll to position [1249, 0]
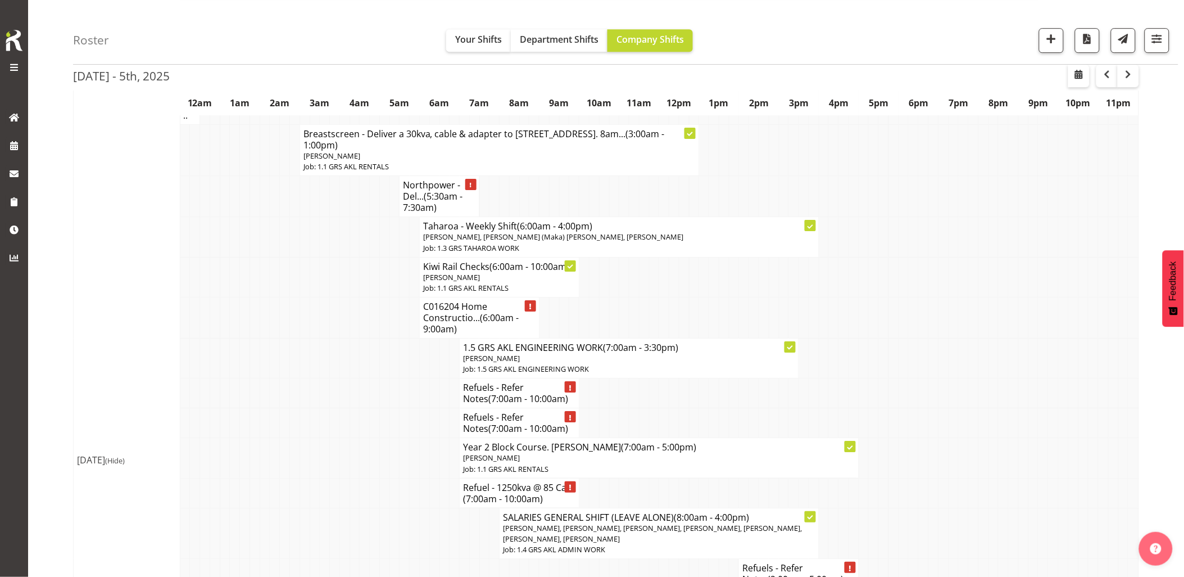
click at [348, 438] on td at bounding box center [344, 458] width 10 height 40
click at [402, 446] on td at bounding box center [405, 458] width 10 height 40
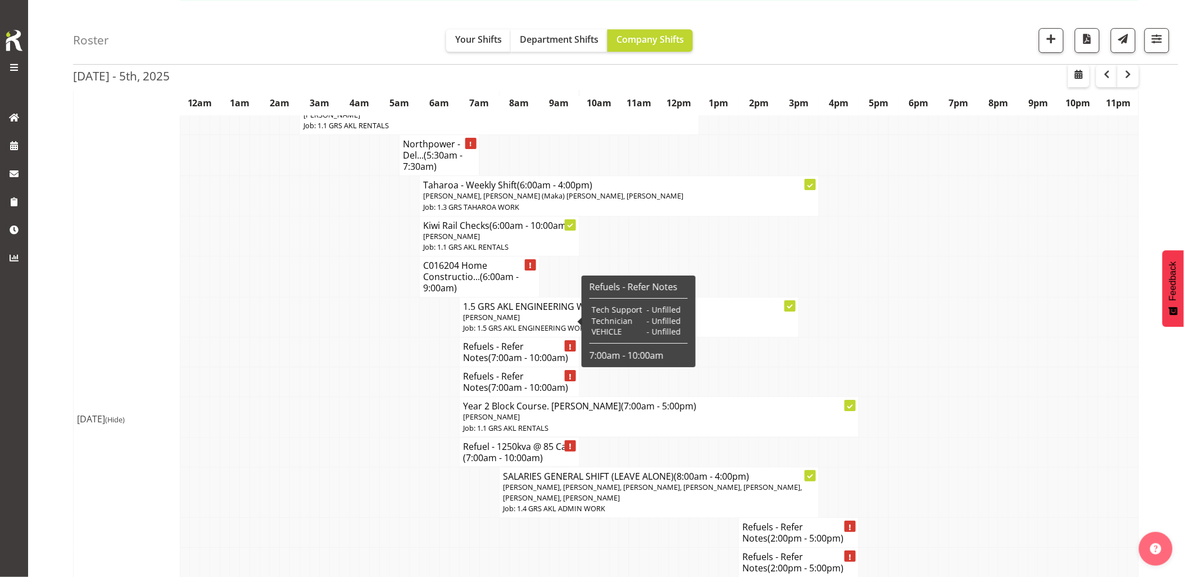
scroll to position [1311, 0]
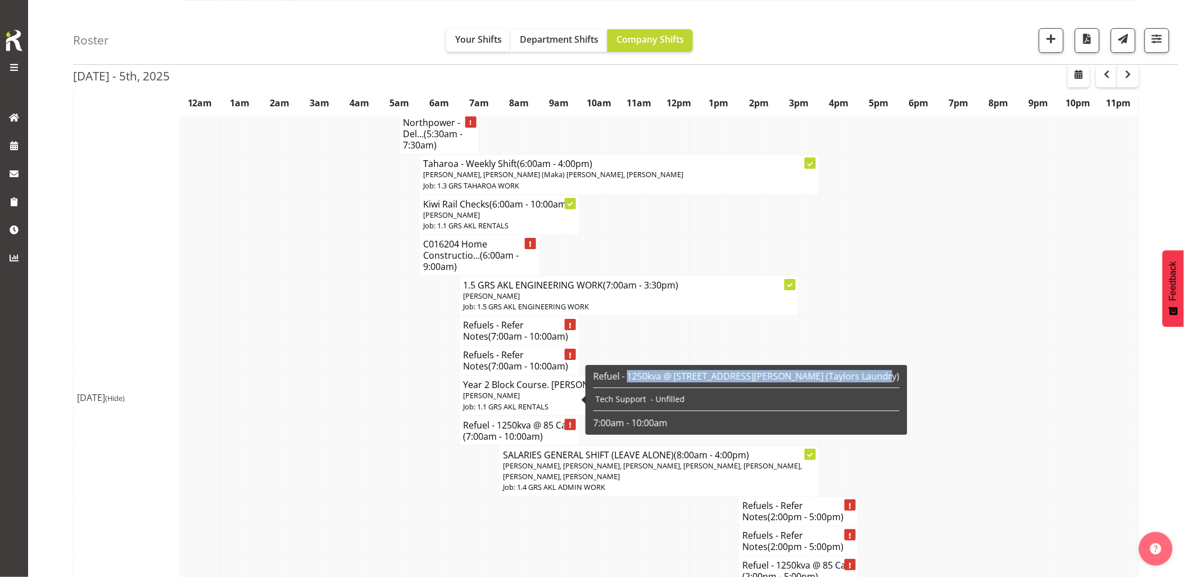
drag, startPoint x: 628, startPoint y: 379, endPoint x: 867, endPoint y: 374, distance: 238.9
click at [867, 374] on div "Refuel - 1250kva @ 85 Carrington road, Pt Chev (Taylors Laundry) Tech Support -…" at bounding box center [747, 400] width 312 height 64
drag, startPoint x: 867, startPoint y: 374, endPoint x: 850, endPoint y: 375, distance: 16.3
copy h6 "1250kva @ 85 Carrington road, Pt Chev (Taylors Laundry)"
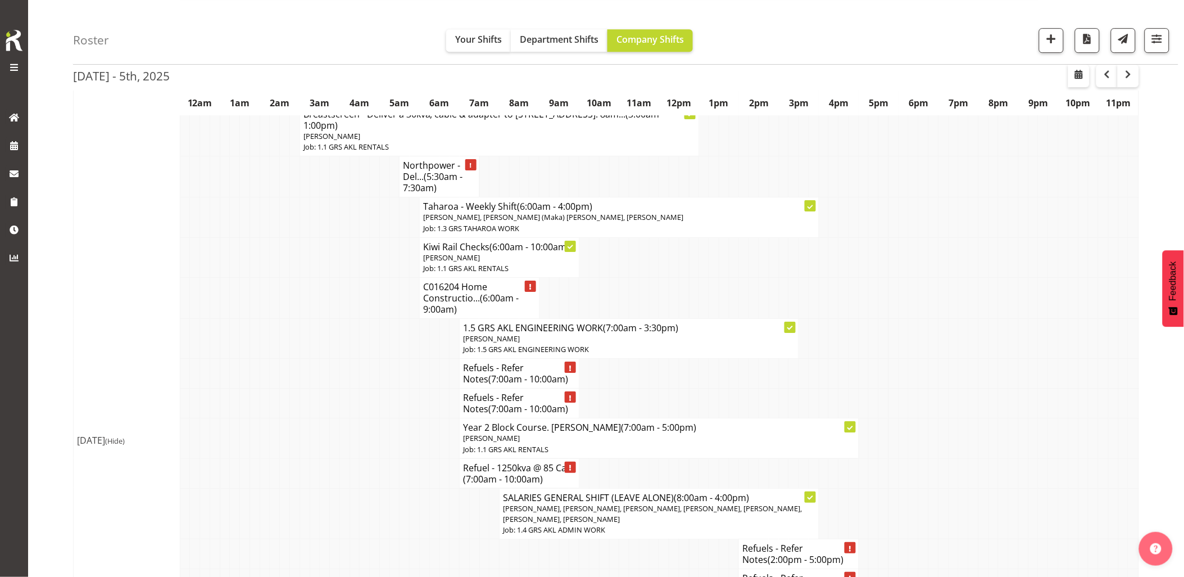
scroll to position [1249, 0]
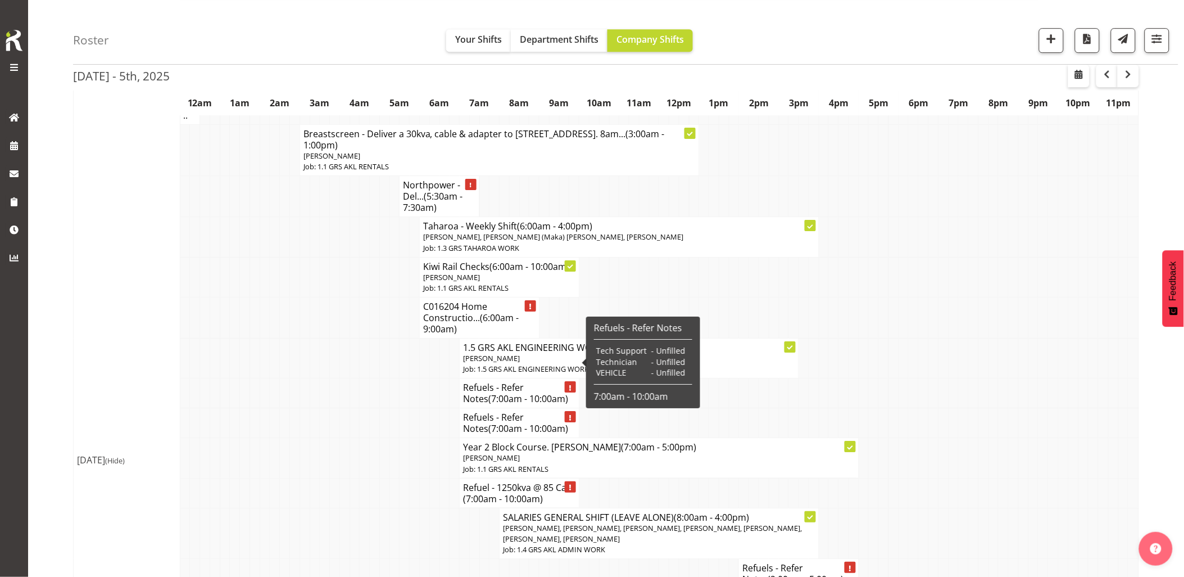
click at [481, 382] on h4 "Refuels - Refer Notes (7:00am - 10:00am)" at bounding box center [519, 393] width 112 height 22
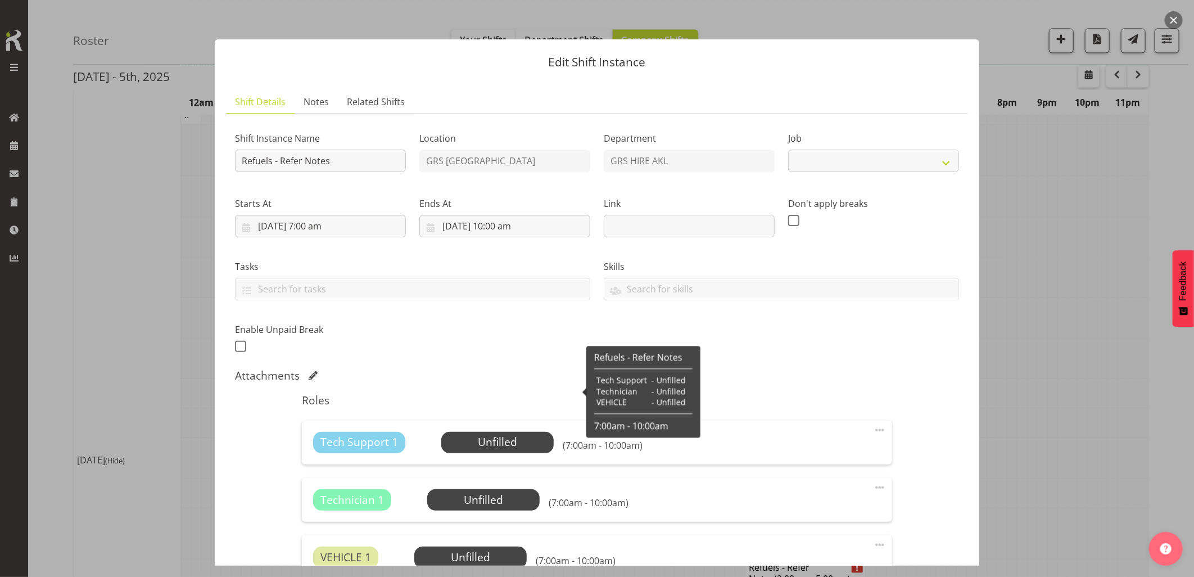
select select "9"
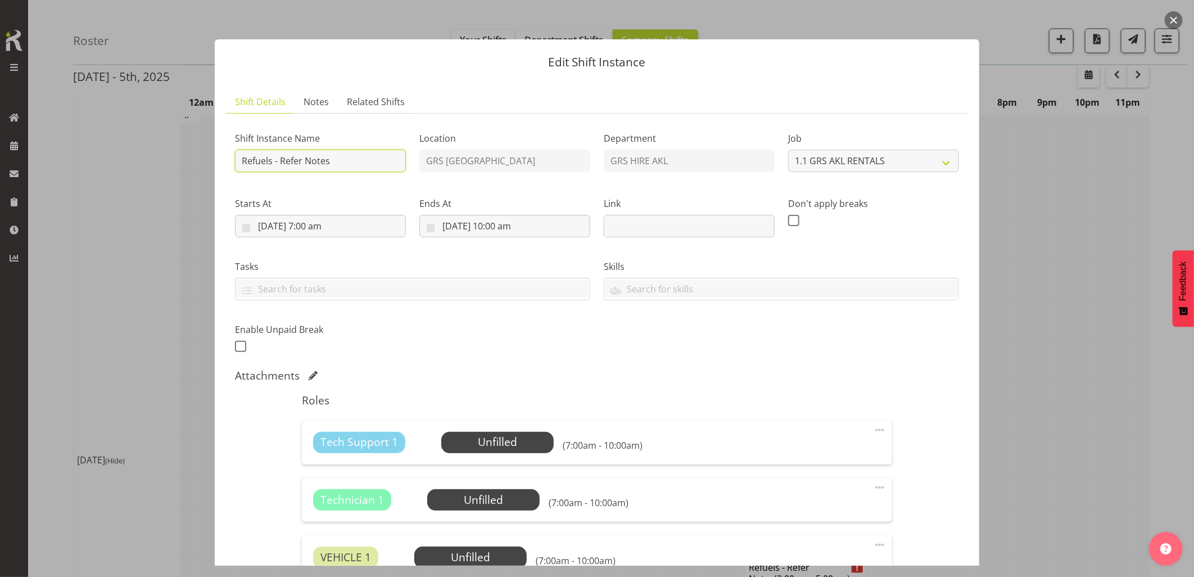
click at [345, 160] on input "Refuels - Refer Notes" at bounding box center [320, 160] width 171 height 22
click at [324, 99] on span "Notes" at bounding box center [315, 101] width 25 height 13
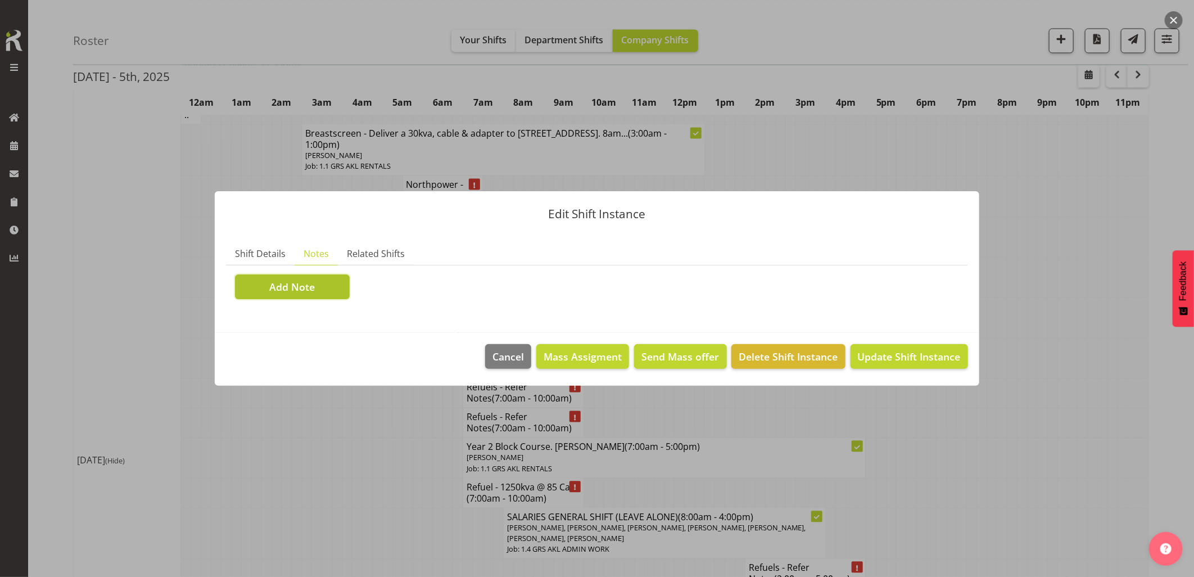
click at [324, 285] on button "Add Note" at bounding box center [292, 286] width 115 height 25
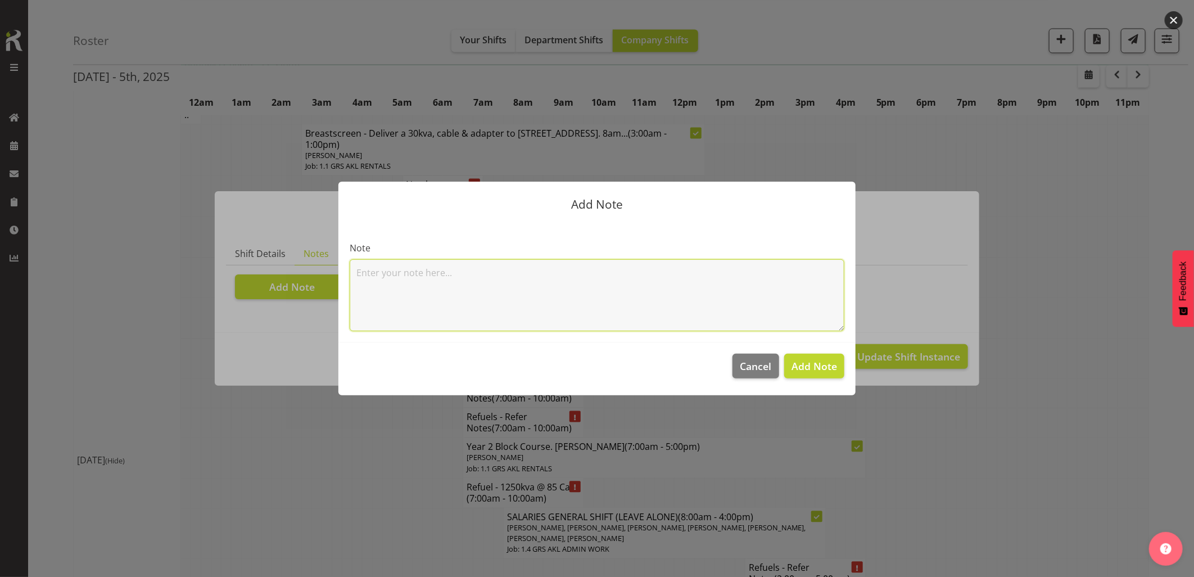
paste textarea "1250kva @ 85 Carrington Rd, Pt Chev (Taylors Laundry) - Access code to site aft…"
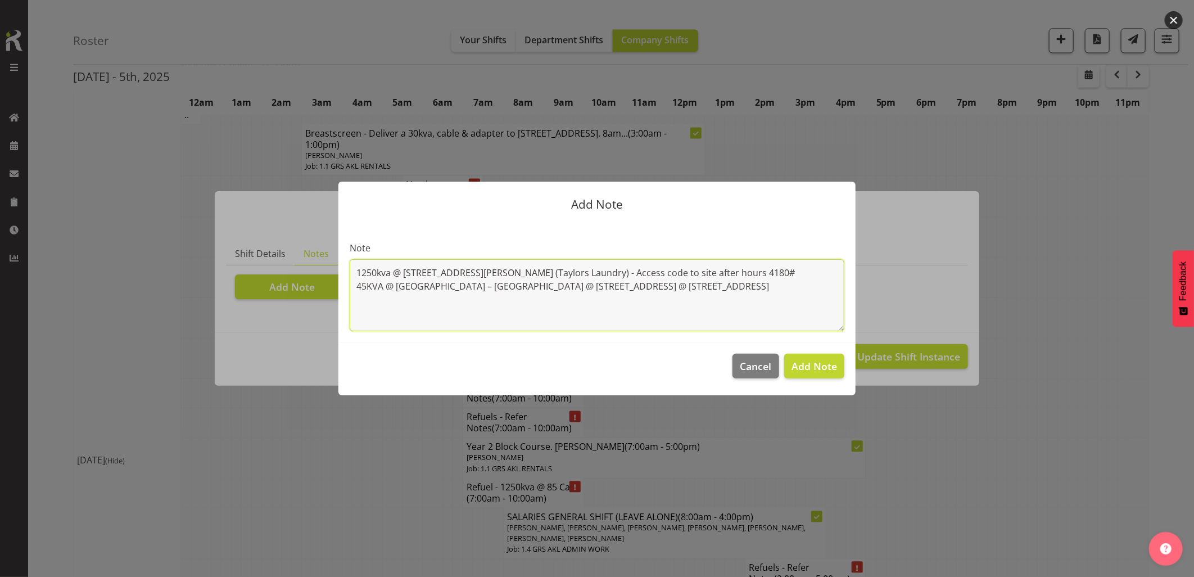
click at [358, 272] on textarea "1250kva @ 85 Carrington Rd, Pt Chev (Taylors Laundry) - Access code to site aft…" at bounding box center [597, 295] width 495 height 72
click at [390, 273] on textarea "1250kva @ 85 Carrington Rd, Pt Chev (Taylors Laundry) - Access code to site aft…" at bounding box center [597, 295] width 495 height 72
click at [593, 297] on textarea "1250kVA @ 85 Carrington Rd, Pt Chev (Taylors Laundry) - Access code to site aft…" at bounding box center [597, 295] width 495 height 72
click at [543, 312] on textarea "1250kVA @ 85 Carrington Rd, Pt Chev (Taylors Laundry) - Access code to site aft…" at bounding box center [597, 295] width 495 height 72
type textarea "1250kVA @ 85 Carrington Rd, Pt Chev (Taylors Laundry) - Access code to site aft…"
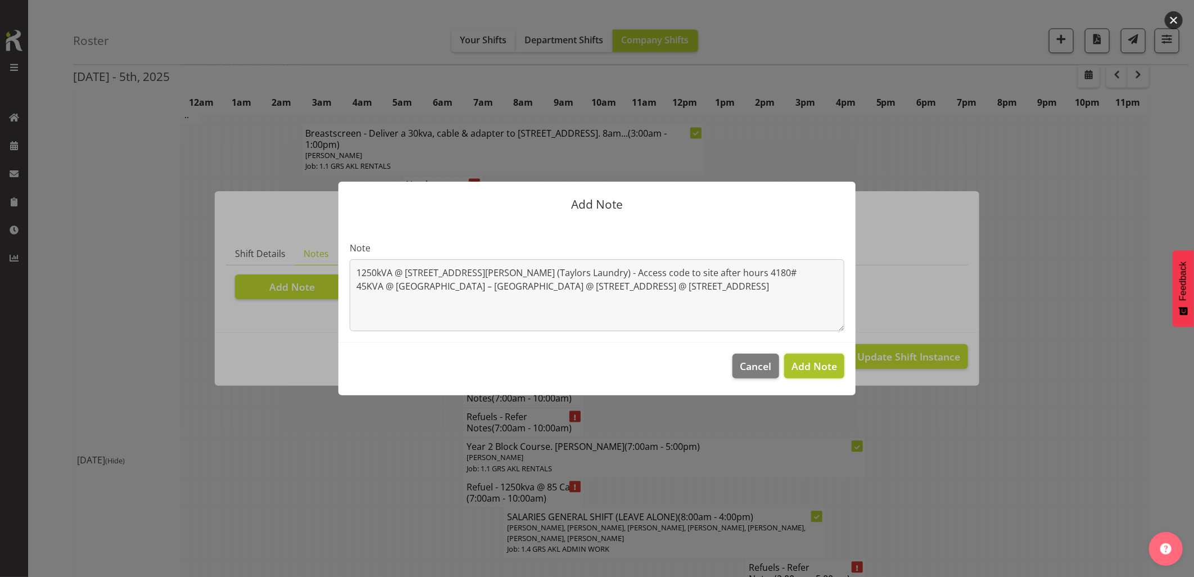
click at [804, 369] on span "Add Note" at bounding box center [814, 365] width 46 height 13
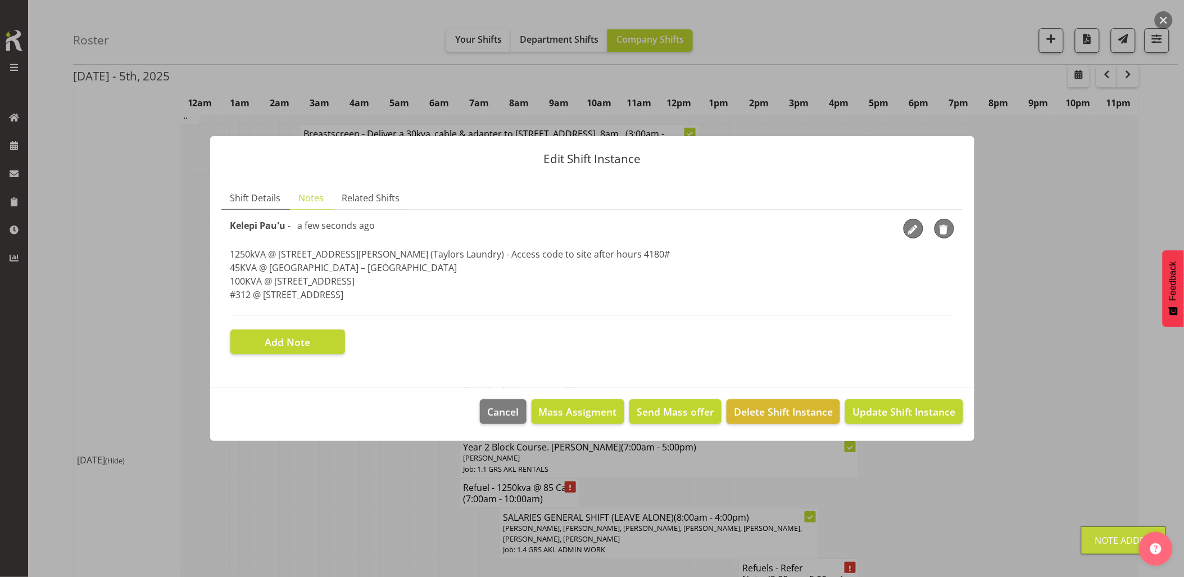
click at [267, 199] on span "Shift Details" at bounding box center [255, 197] width 51 height 13
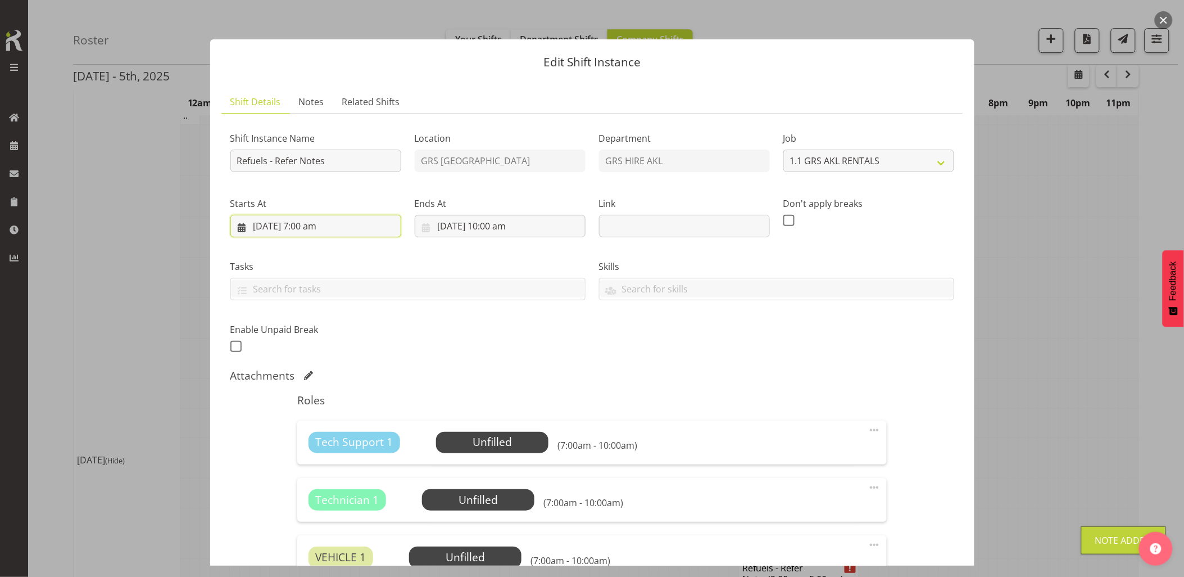
click at [365, 230] on input "2/10/2025, 7:00 am" at bounding box center [315, 226] width 171 height 22
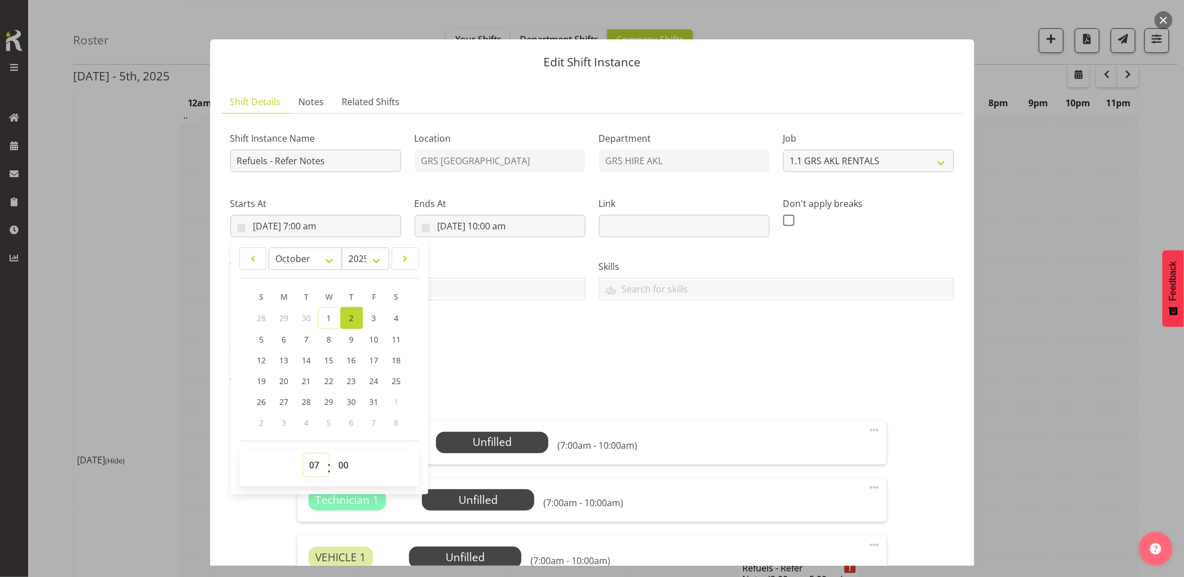
click at [322, 459] on select "00 01 02 03 04 05 06 07 08 09 10 11 12 13 14 15 16 17 18 19 20 21 22 23" at bounding box center [315, 465] width 25 height 22
select select "6"
click at [303, 454] on select "00 01 02 03 04 05 06 07 08 09 10 11 12 13 14 15 16 17 18 19 20 21 22 23" at bounding box center [315, 465] width 25 height 22
type input "2/10/2025, 6:00 am"
click at [340, 465] on select "00 01 02 03 04 05 06 07 08 09 10 11 12 13 14 15 16 17 18 19 20 21 22 23 24 25 2…" at bounding box center [345, 465] width 25 height 22
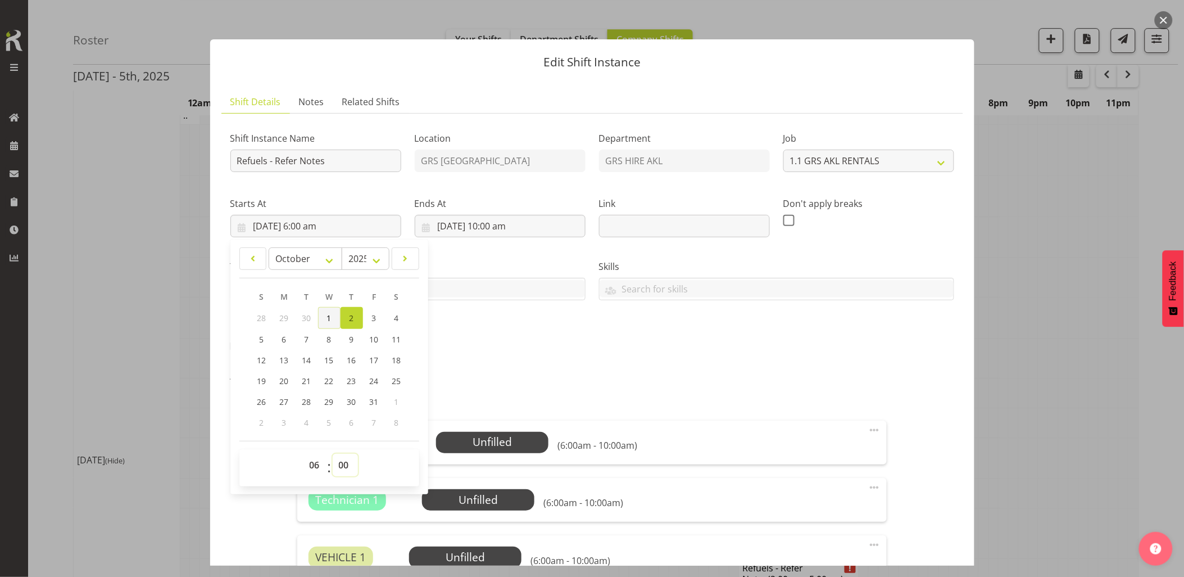
select select "30"
click at [333, 454] on select "00 01 02 03 04 05 06 07 08 09 10 11 12 13 14 15 16 17 18 19 20 21 22 23 24 25 2…" at bounding box center [345, 465] width 25 height 22
type input "2/10/2025, 6:30 am"
click at [557, 352] on div "Shift Instance Name Refuels - Refer Notes Location GRS Auckland Department GRS …" at bounding box center [592, 239] width 737 height 246
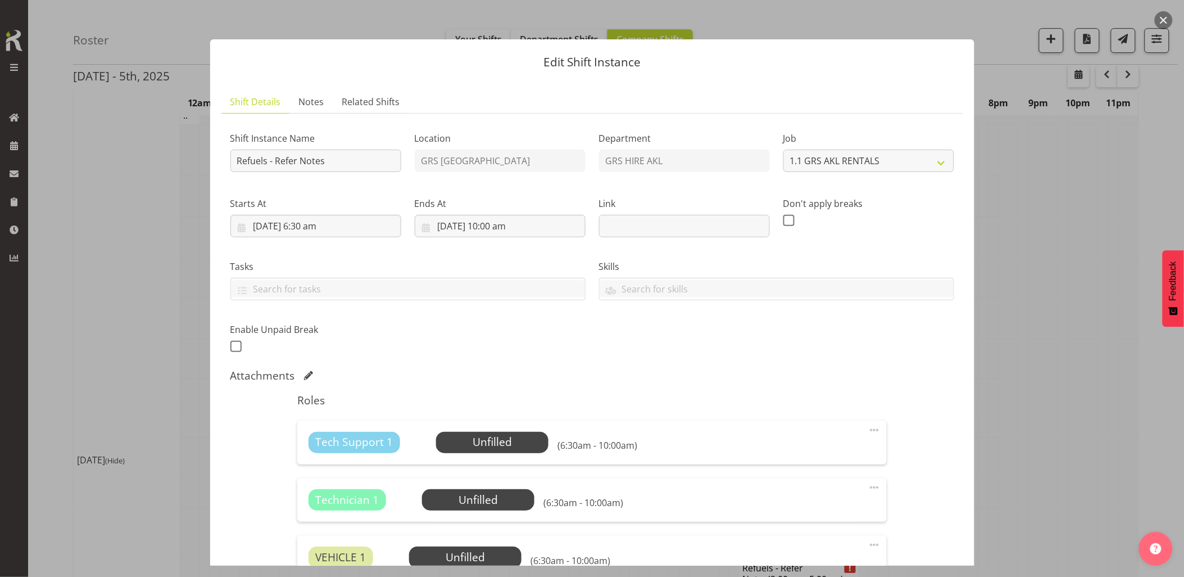
click at [529, 347] on div "Shift Instance Name Refuels - Refer Notes Location GRS Auckland Department GRS …" at bounding box center [592, 239] width 737 height 246
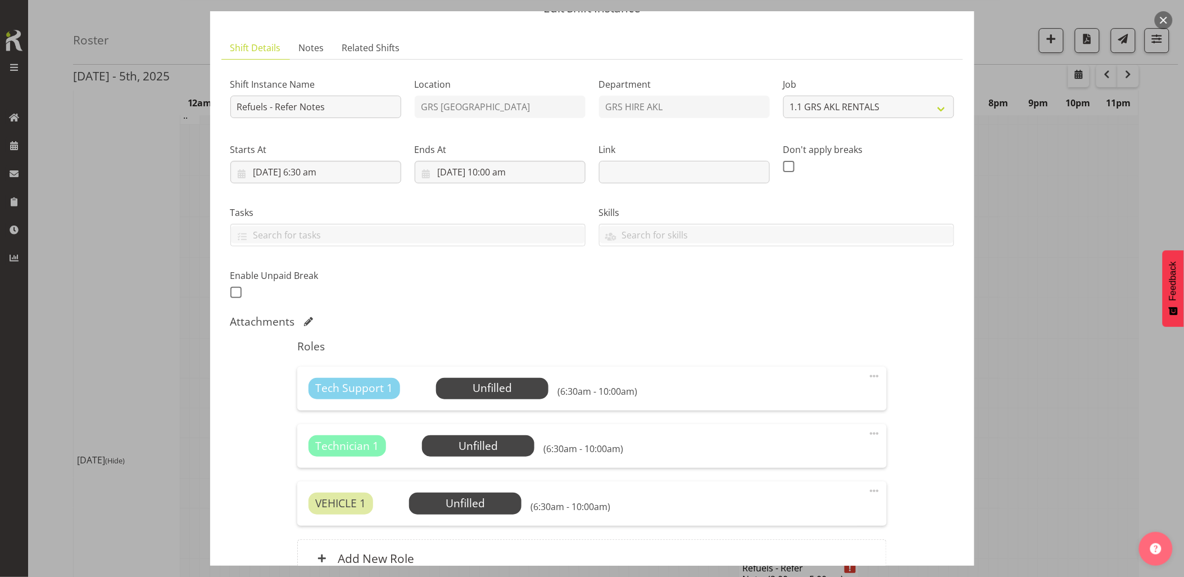
scroll to position [125, 0]
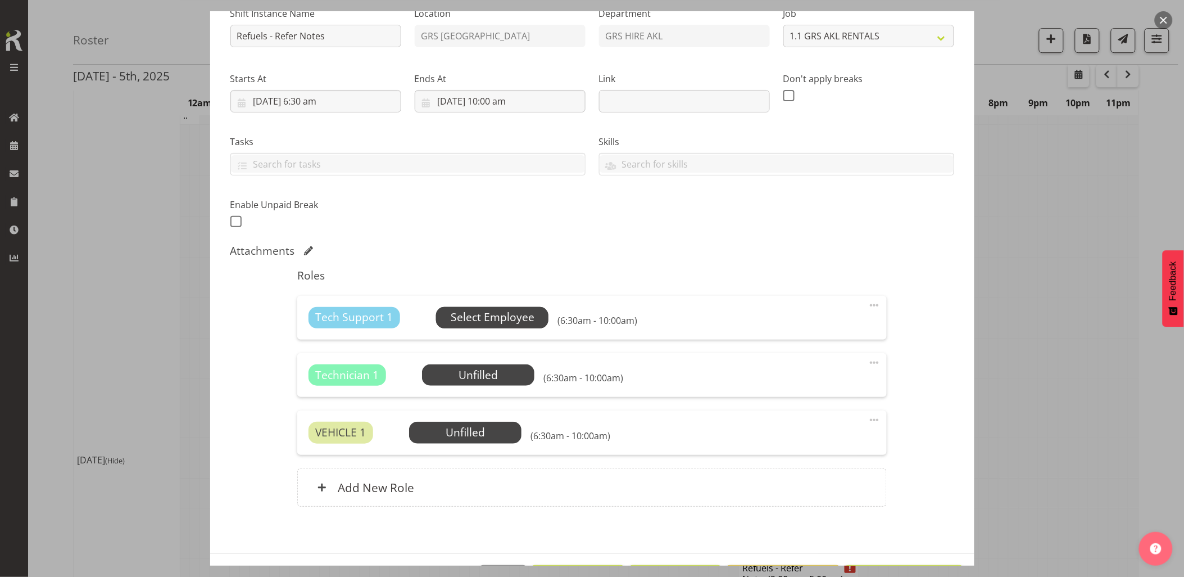
click at [517, 318] on span "Select Employee" at bounding box center [493, 317] width 84 height 16
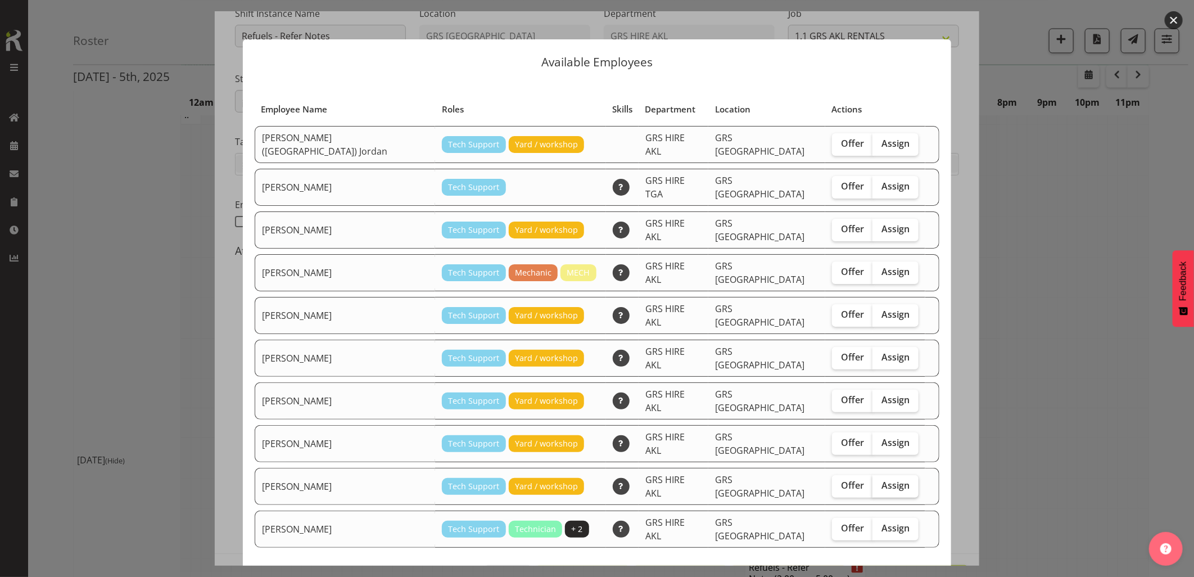
click at [881, 479] on span "Assign" at bounding box center [895, 484] width 28 height 11
click at [874, 482] on input "Assign" at bounding box center [875, 485] width 7 height 7
checkbox input "true"
drag, startPoint x: 895, startPoint y: 537, endPoint x: 745, endPoint y: 524, distance: 150.6
click at [895, 576] on span "Assign Sam Carter" at bounding box center [876, 588] width 114 height 13
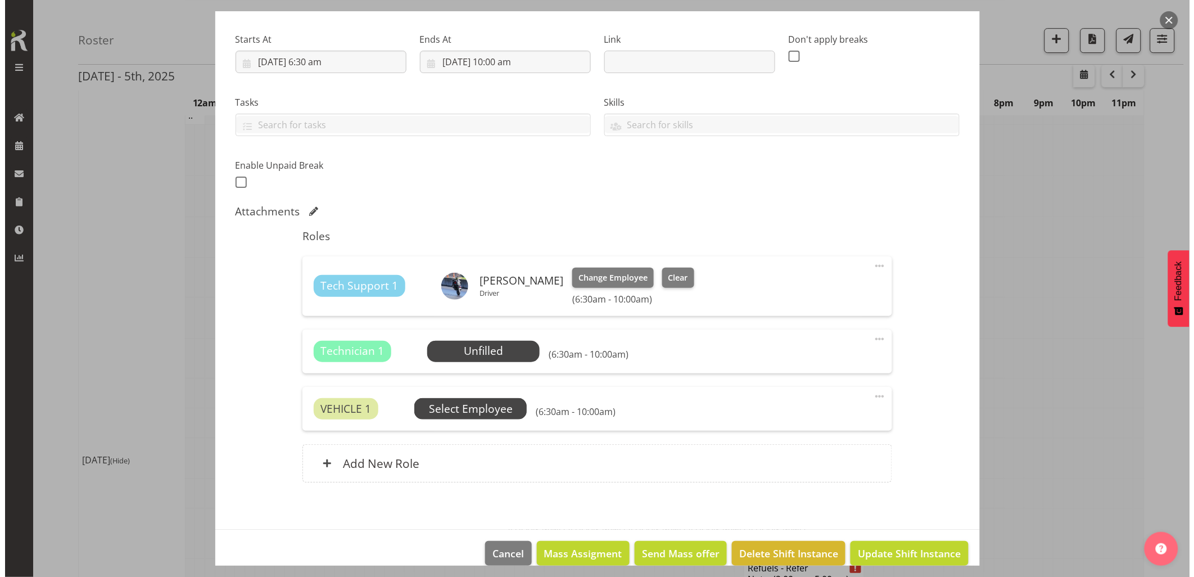
scroll to position [181, 0]
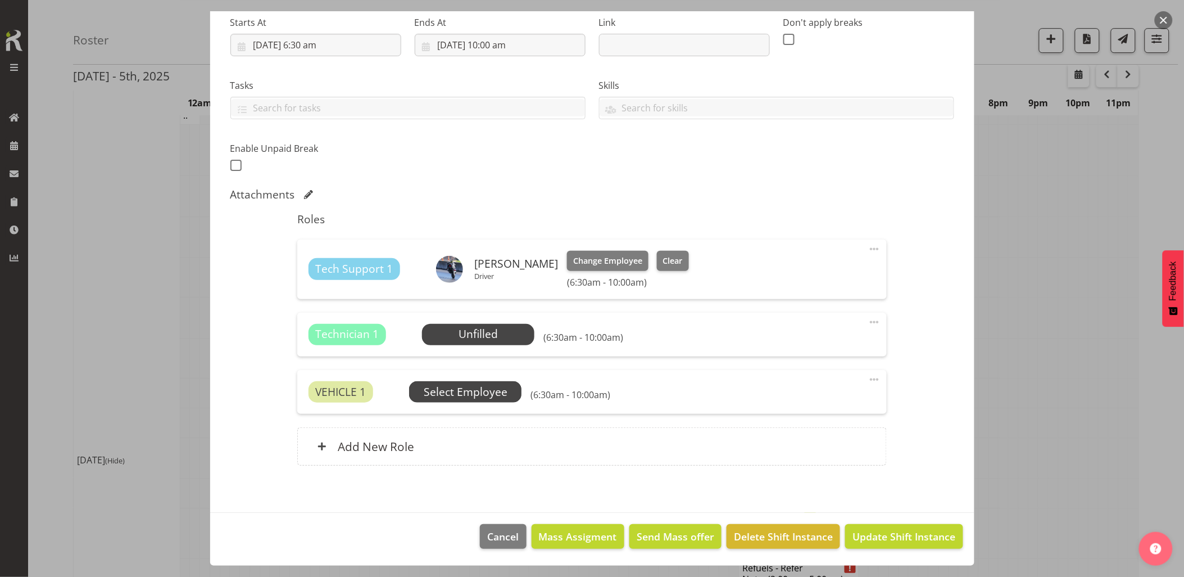
click at [479, 388] on span "Select Employee" at bounding box center [466, 392] width 84 height 16
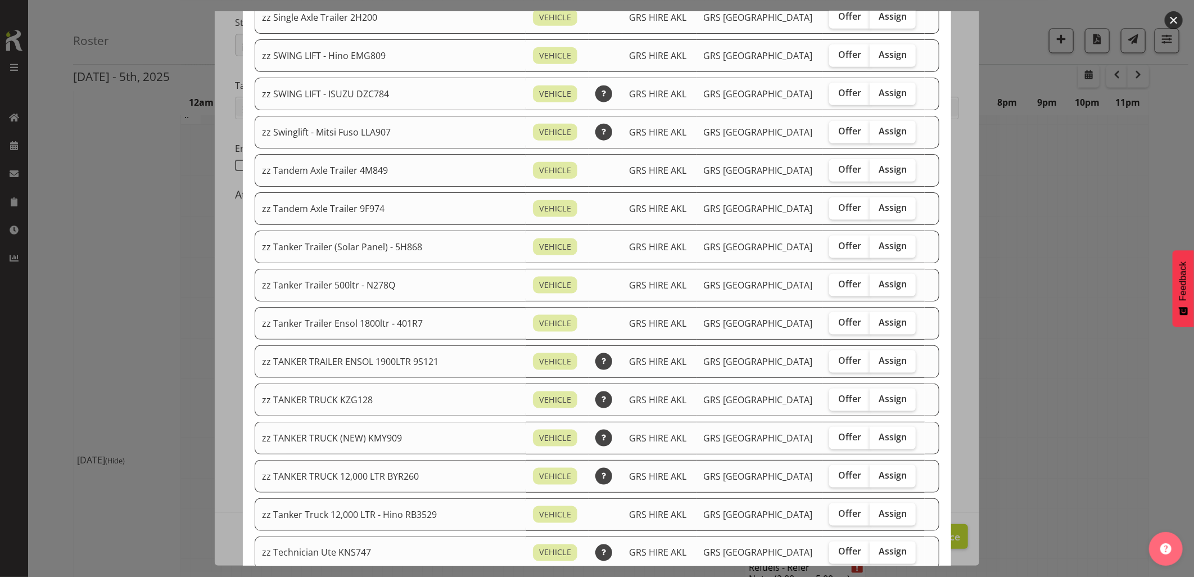
scroll to position [874, 0]
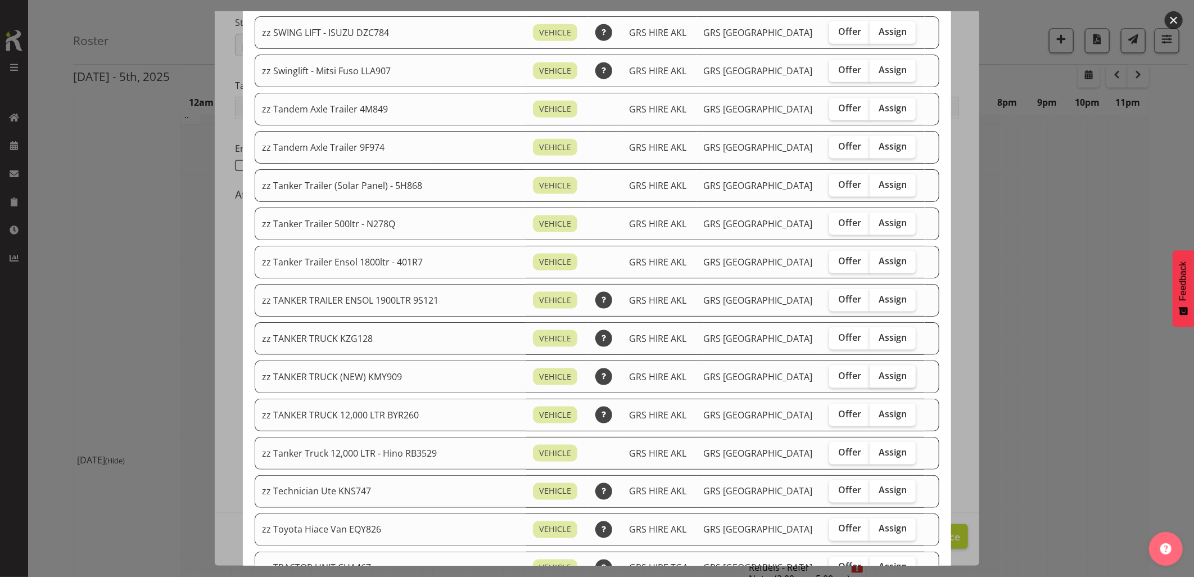
click at [878, 375] on span "Assign" at bounding box center [892, 375] width 28 height 11
click at [871, 375] on input "Assign" at bounding box center [872, 375] width 7 height 7
checkbox input "true"
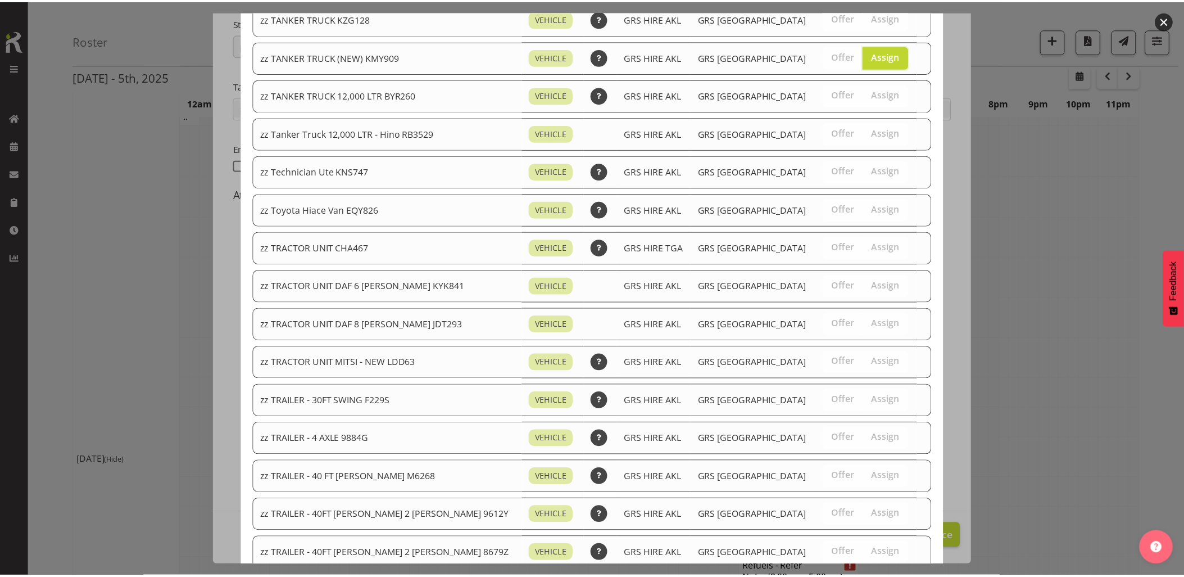
scroll to position [1349, 0]
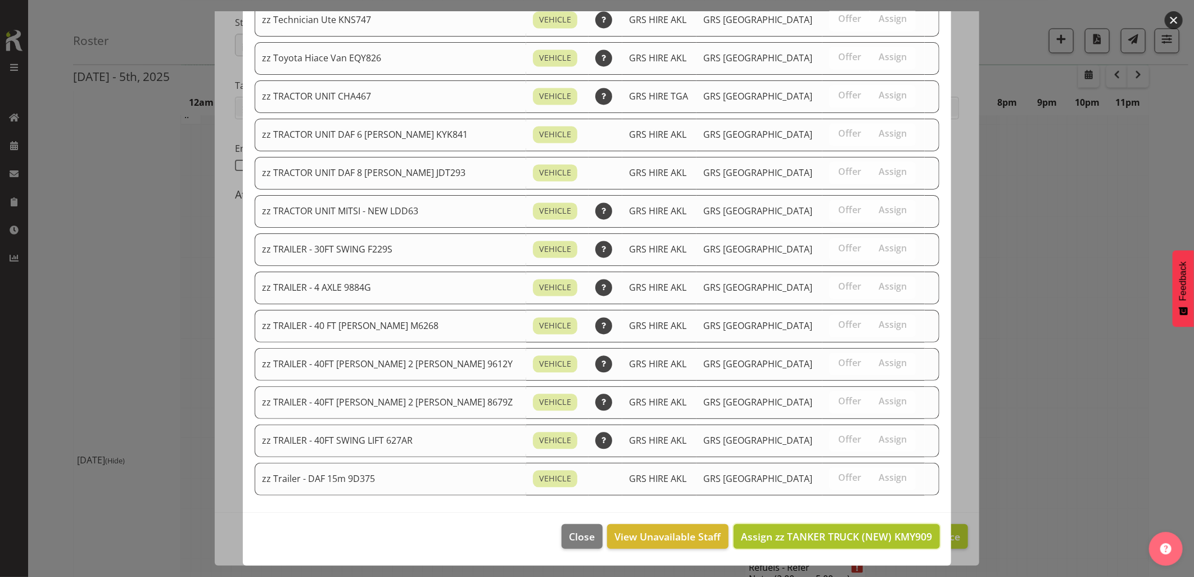
click at [845, 529] on span "Assign zz TANKER TRUCK (NEW) KMY909" at bounding box center [837, 535] width 192 height 13
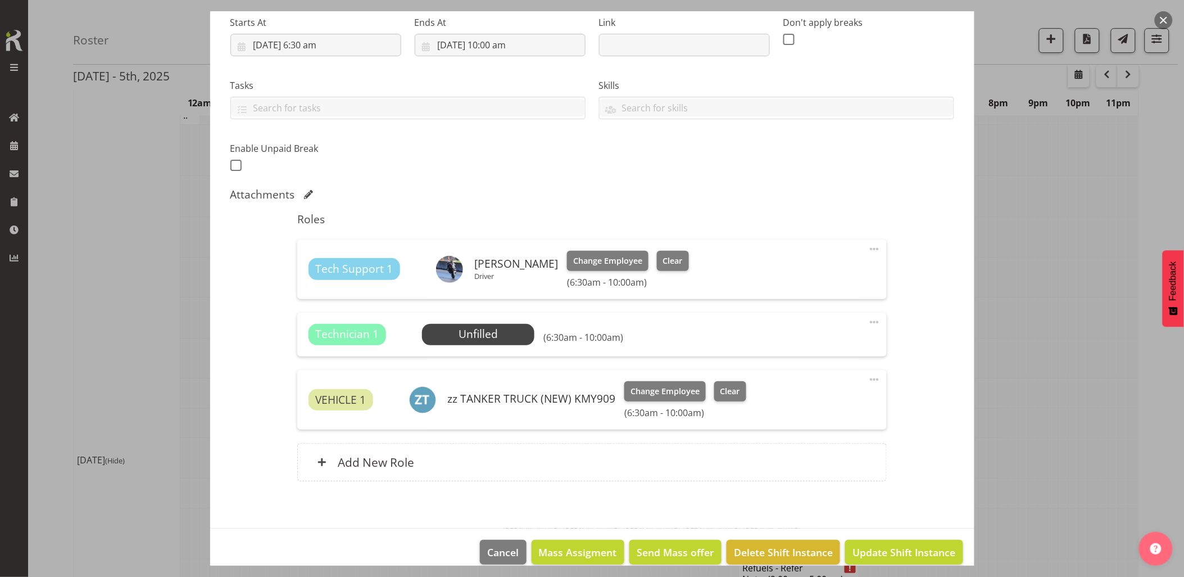
click at [868, 323] on span at bounding box center [874, 321] width 13 height 13
click at [833, 383] on link "Delete" at bounding box center [827, 387] width 108 height 20
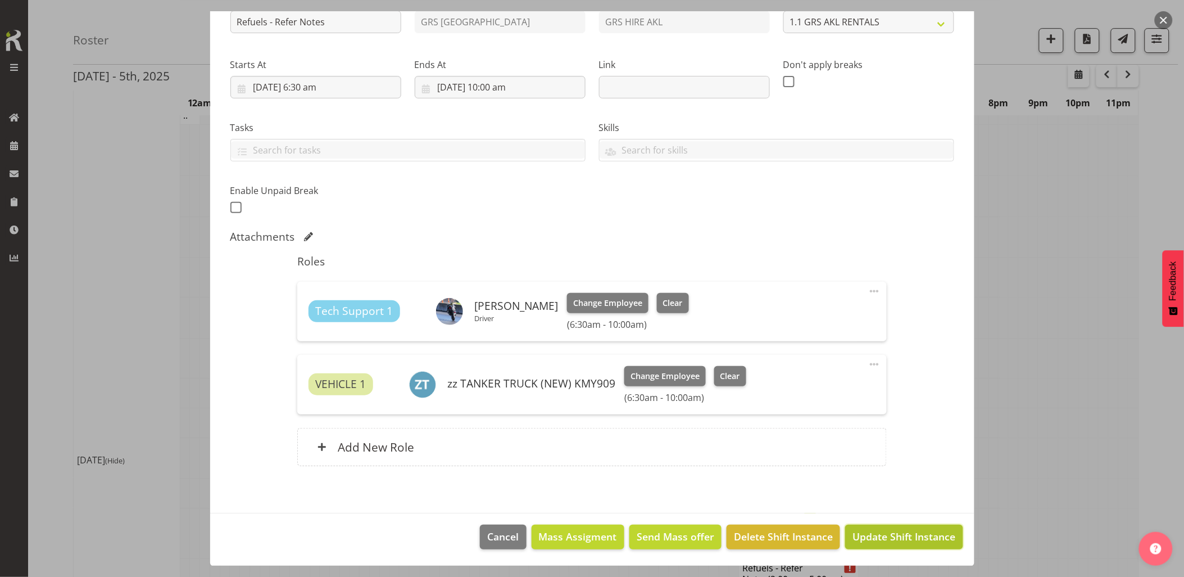
click at [905, 534] on span "Update Shift Instance" at bounding box center [904, 536] width 103 height 15
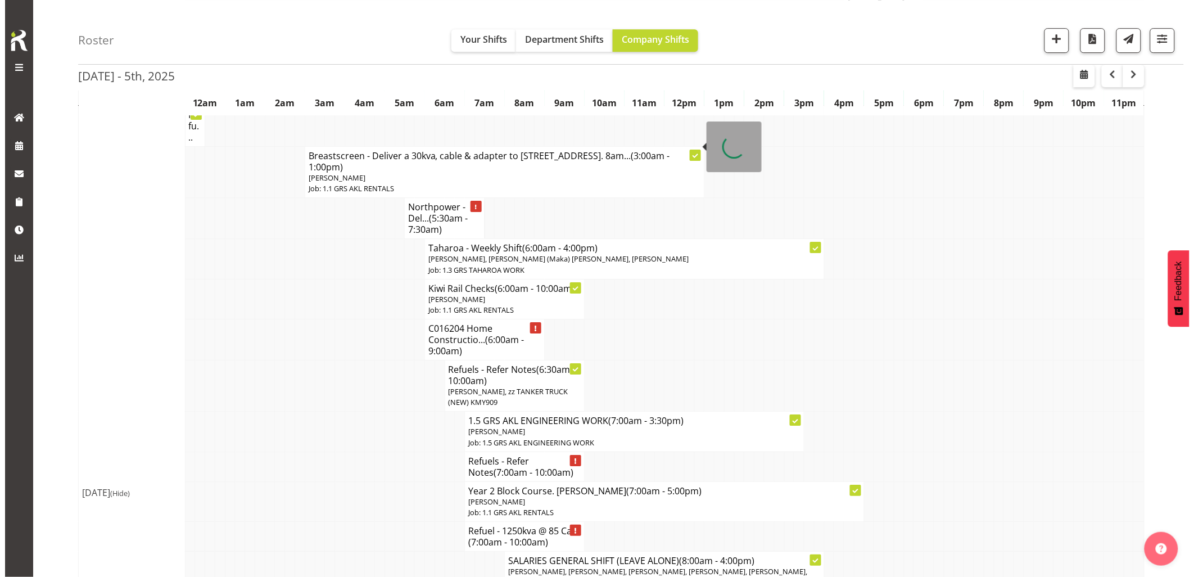
scroll to position [1249, 0]
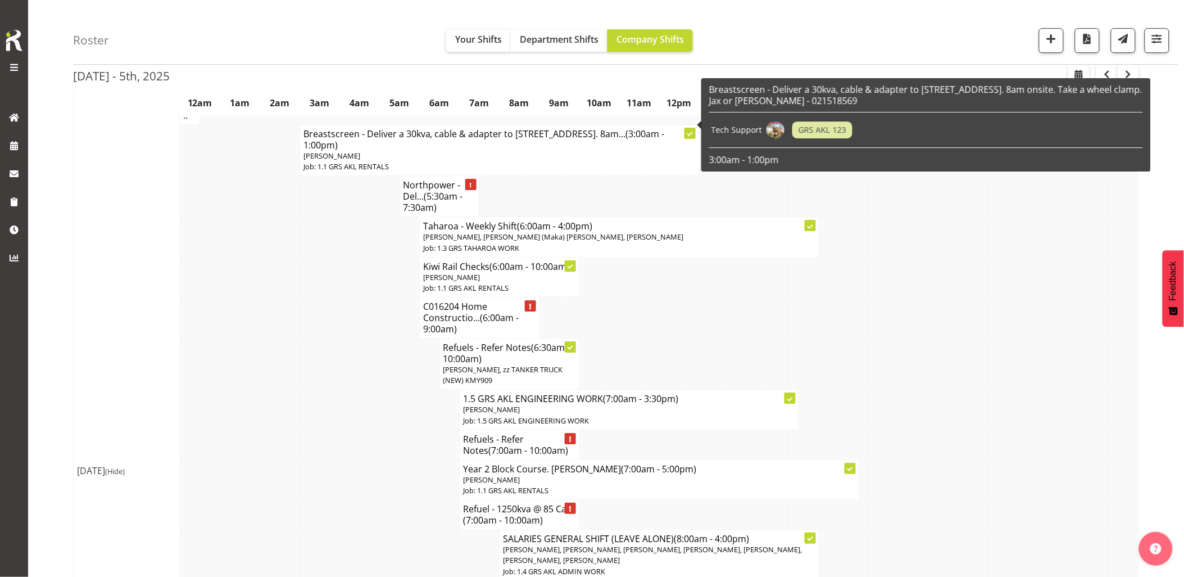
click at [360, 392] on td at bounding box center [365, 409] width 10 height 40
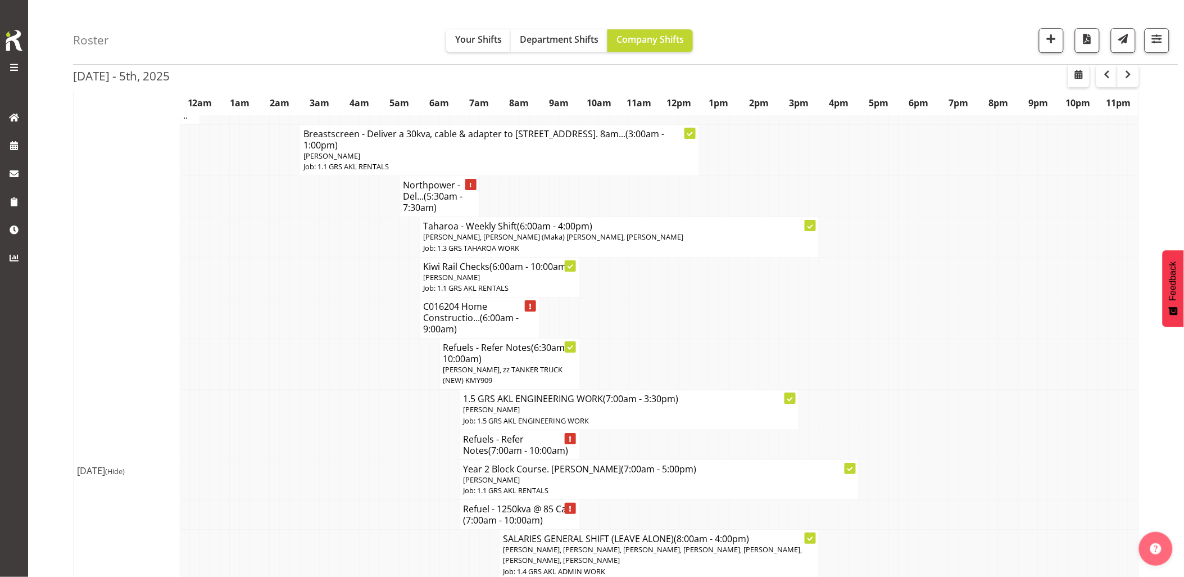
click at [357, 389] on td at bounding box center [355, 409] width 10 height 40
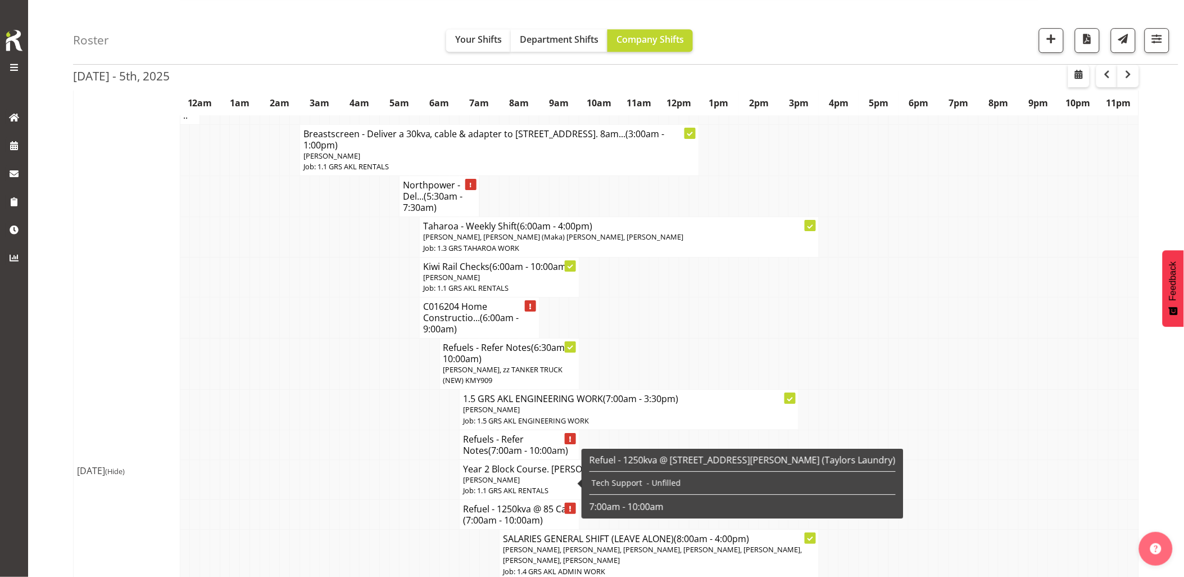
click at [479, 503] on h4 "Refuel - 1250kva @ 85 Ca... (7:00am - 10:00am)" at bounding box center [519, 514] width 112 height 22
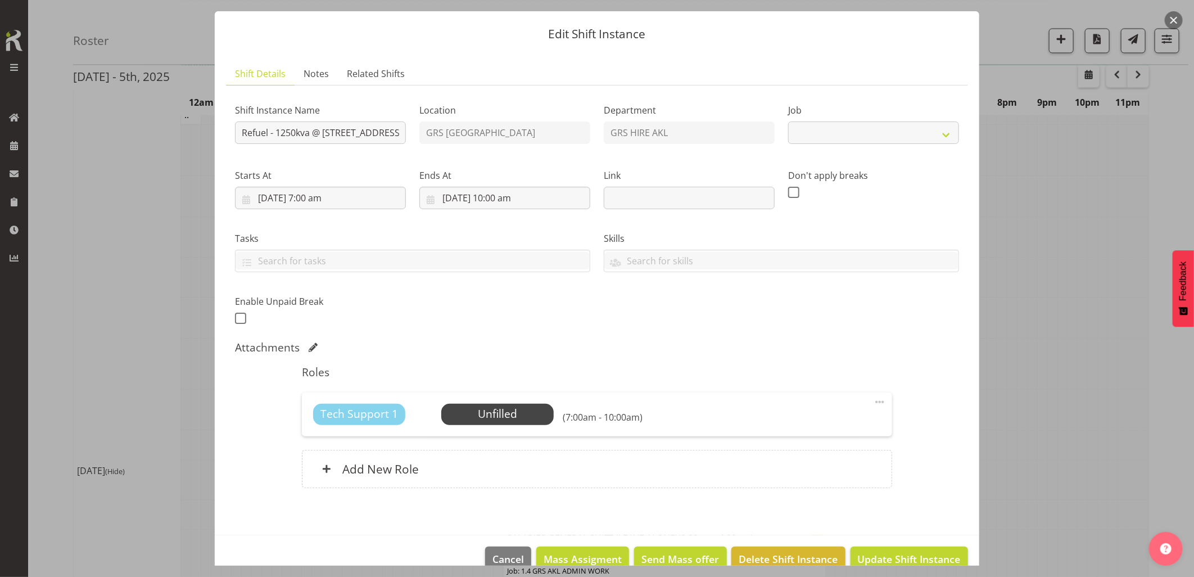
select select "9"
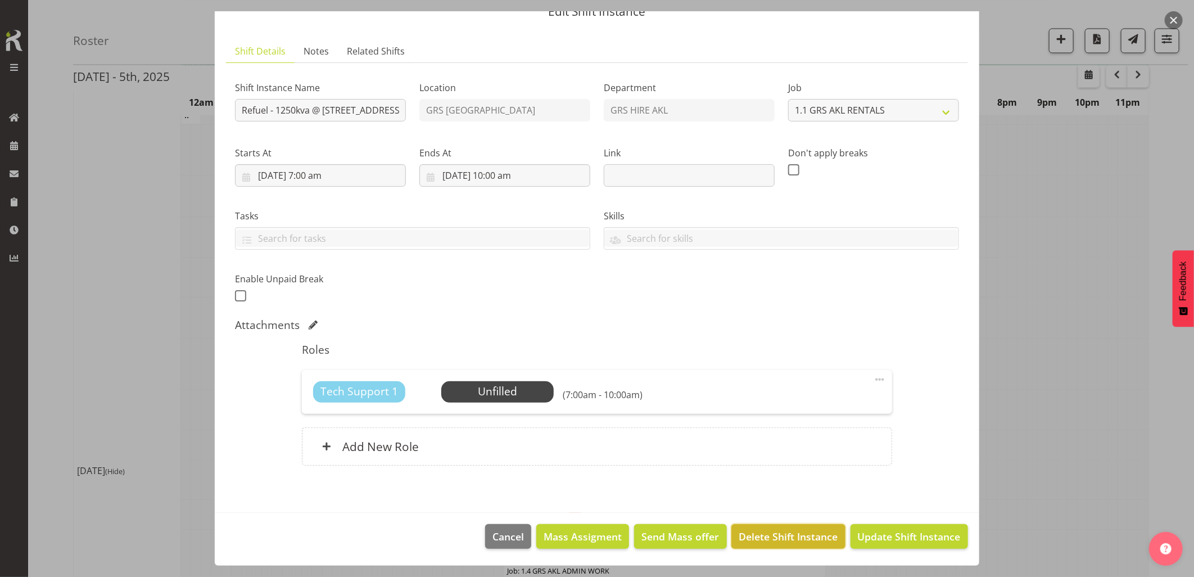
click at [773, 532] on span "Delete Shift Instance" at bounding box center [788, 536] width 99 height 15
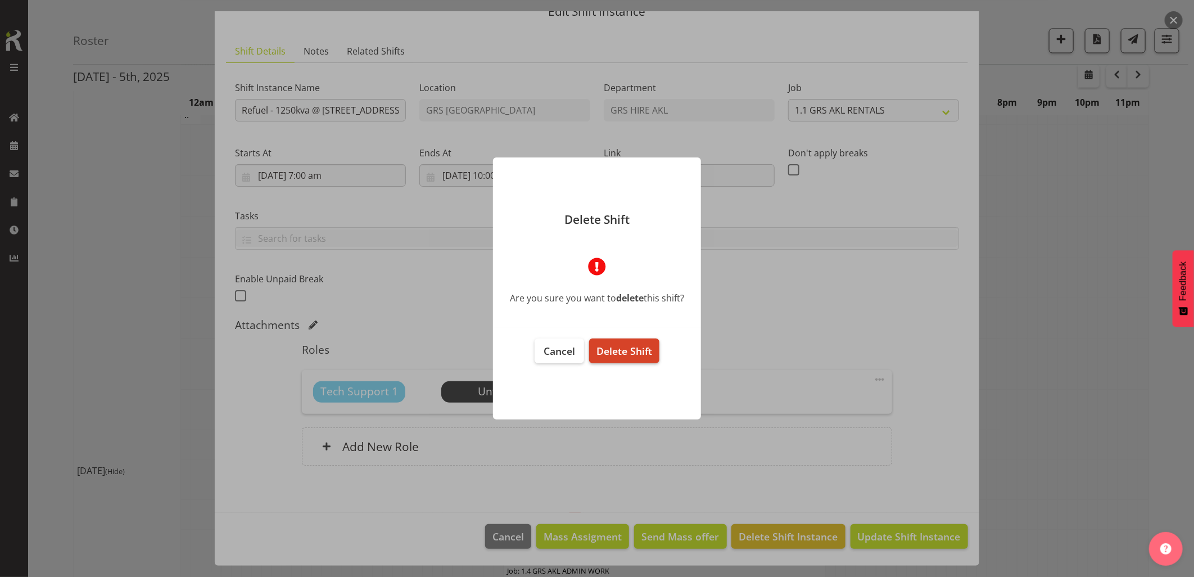
click at [634, 348] on span "Delete Shift" at bounding box center [624, 350] width 56 height 13
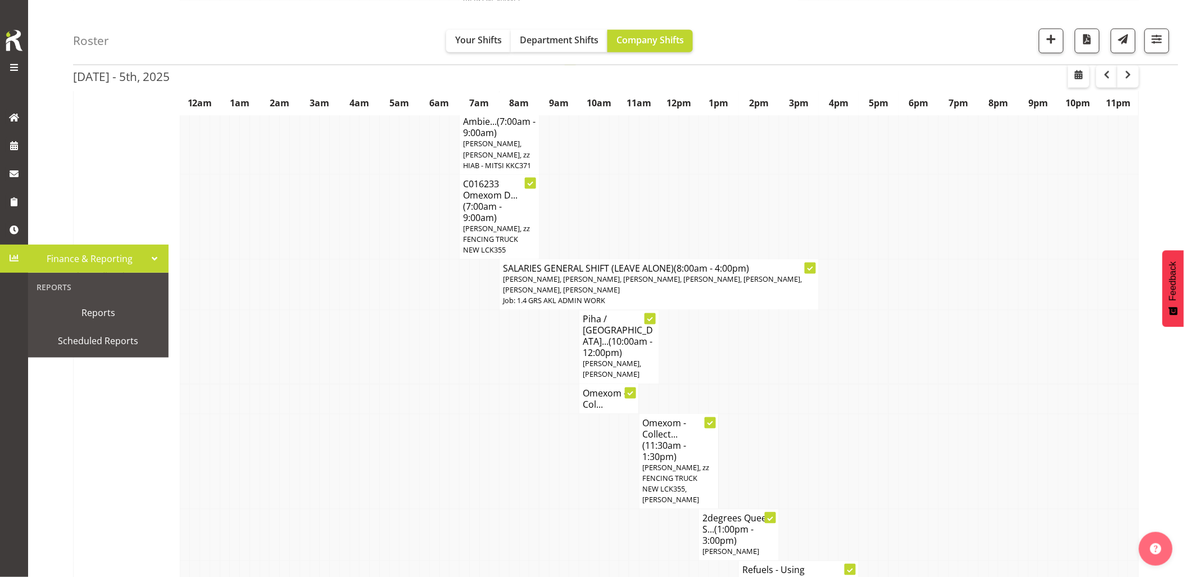
scroll to position [562, 0]
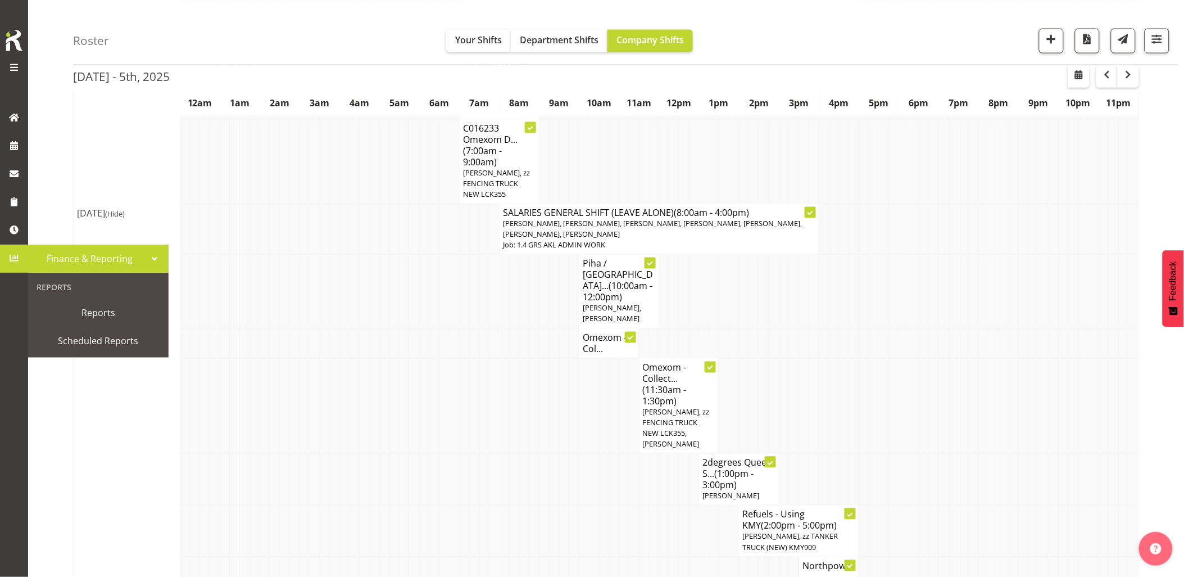
click at [357, 386] on td at bounding box center [355, 406] width 10 height 96
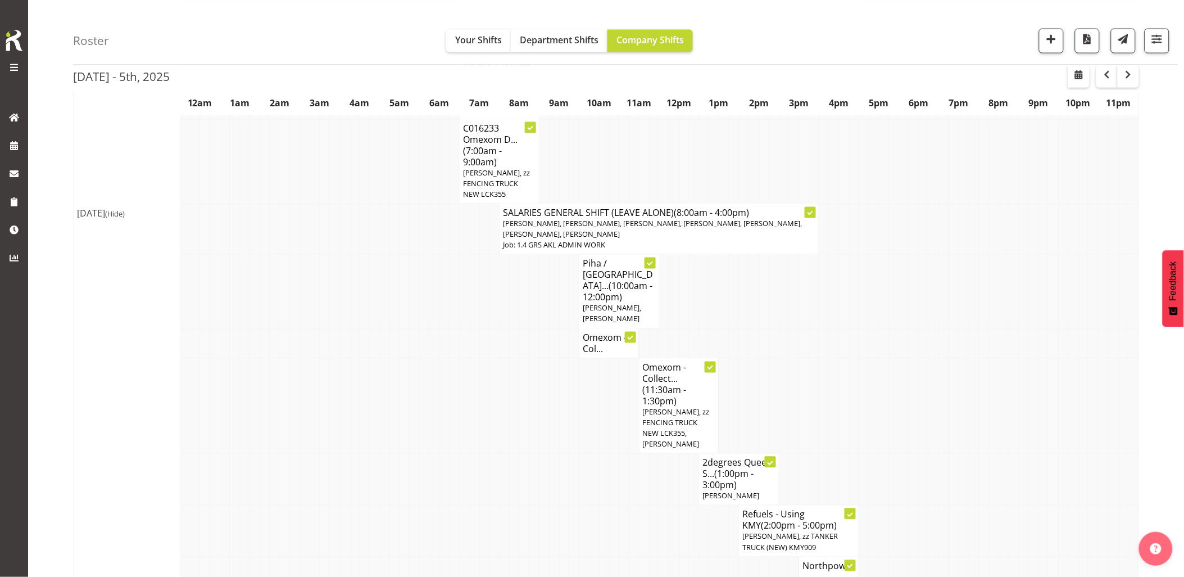
click at [357, 255] on td at bounding box center [355, 292] width 10 height 74
click at [125, 209] on span "(Hide)" at bounding box center [115, 214] width 20 height 10
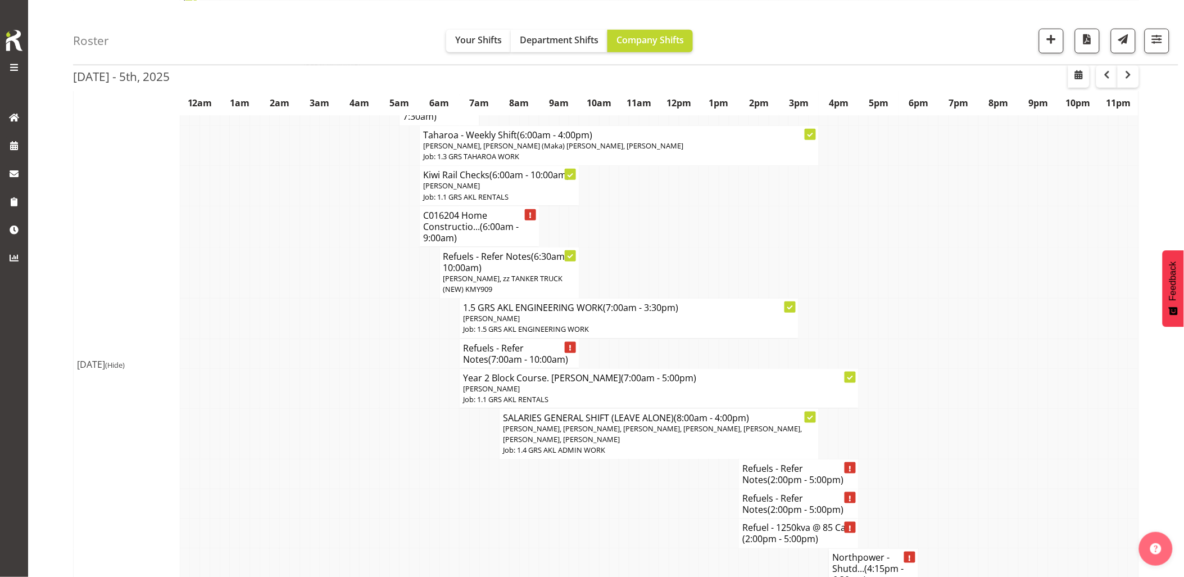
scroll to position [187, 0]
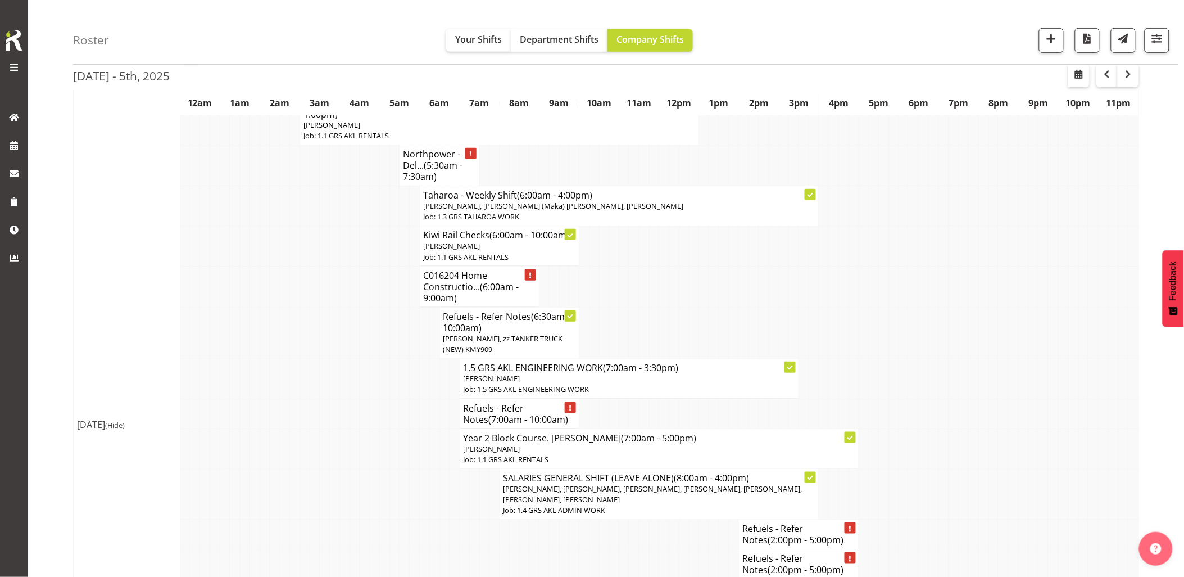
click at [317, 364] on td at bounding box center [315, 379] width 10 height 40
click at [501, 414] on span "(7:00am - 10:00am)" at bounding box center [528, 419] width 80 height 12
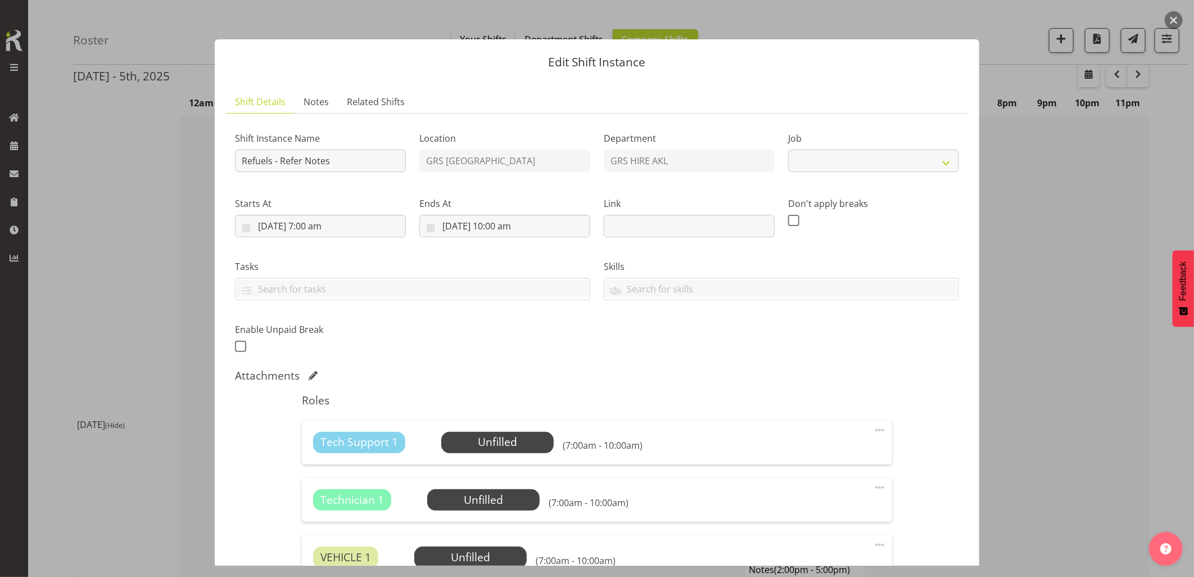
select select
click at [315, 99] on span "Notes" at bounding box center [315, 101] width 25 height 13
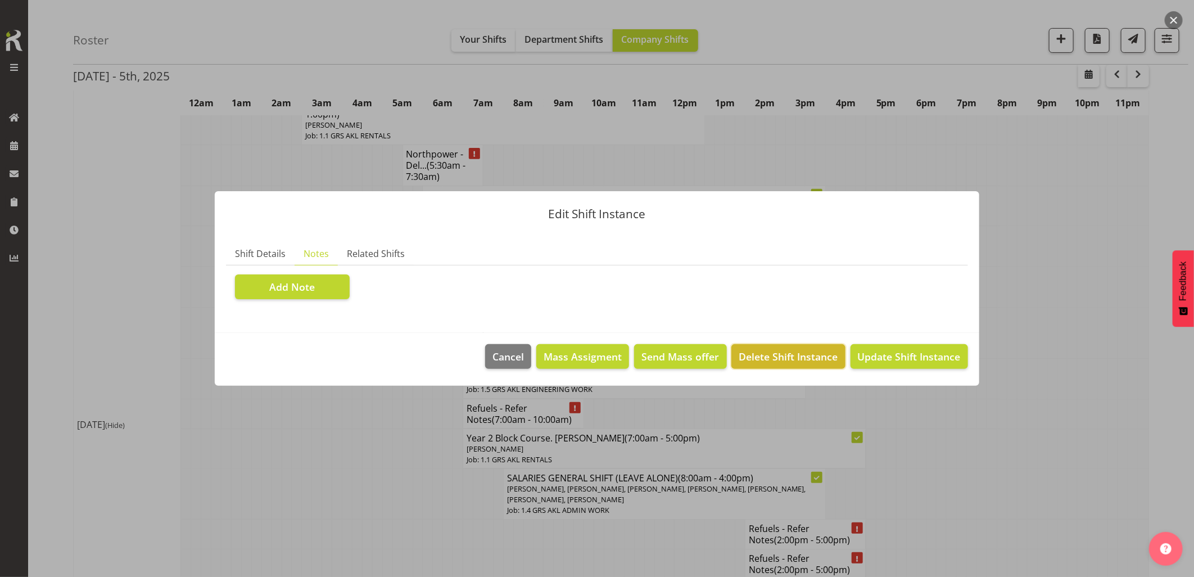
click at [781, 350] on span "Delete Shift Instance" at bounding box center [788, 356] width 99 height 15
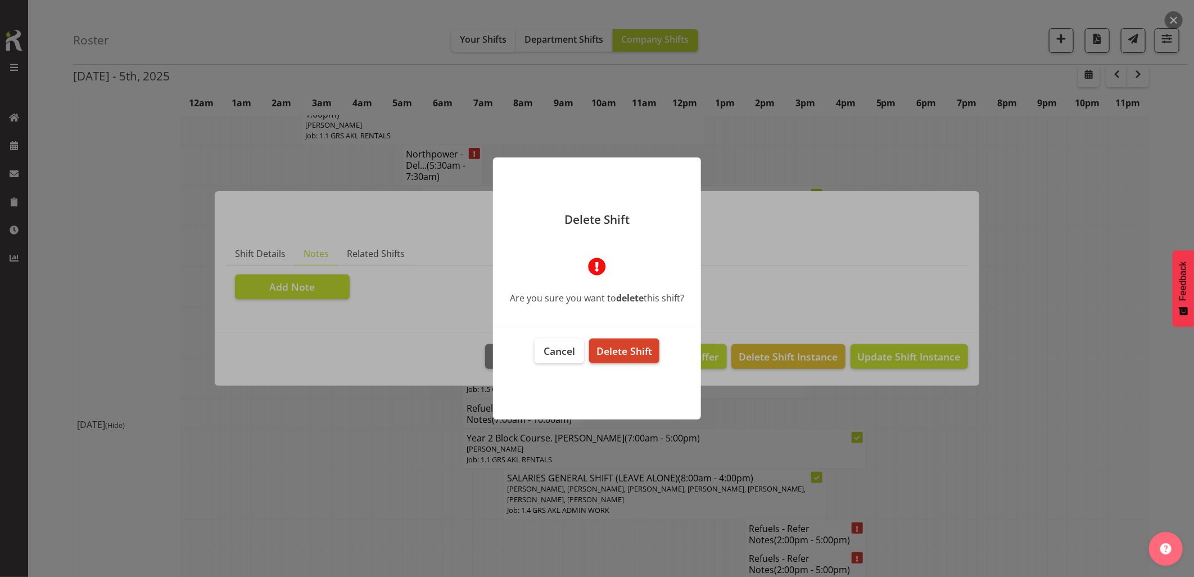
click at [618, 353] on span "Delete Shift" at bounding box center [624, 350] width 56 height 13
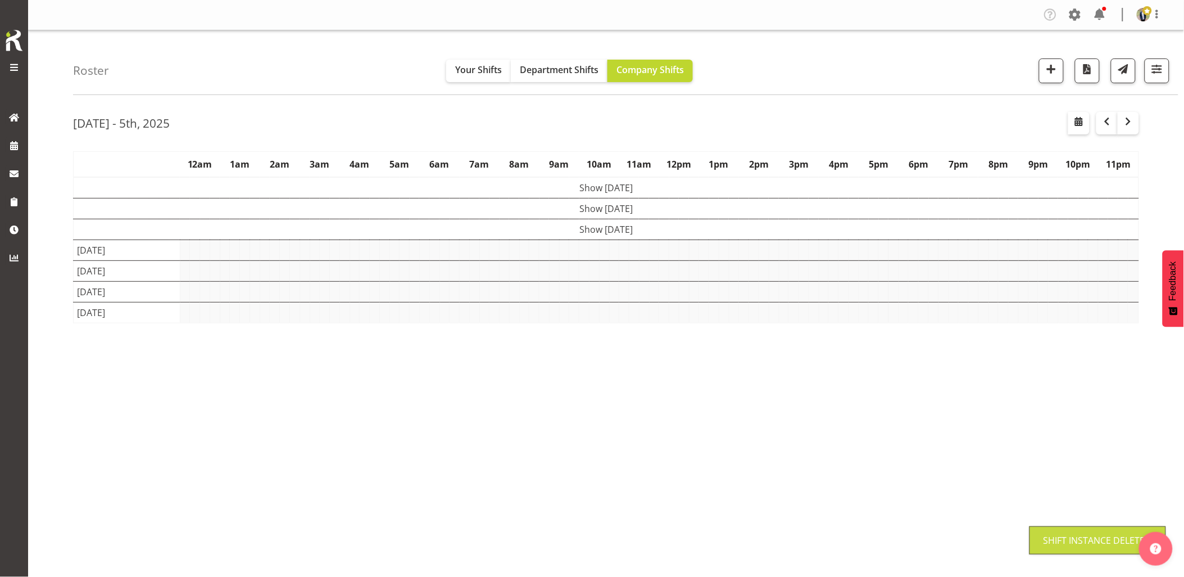
scroll to position [0, 0]
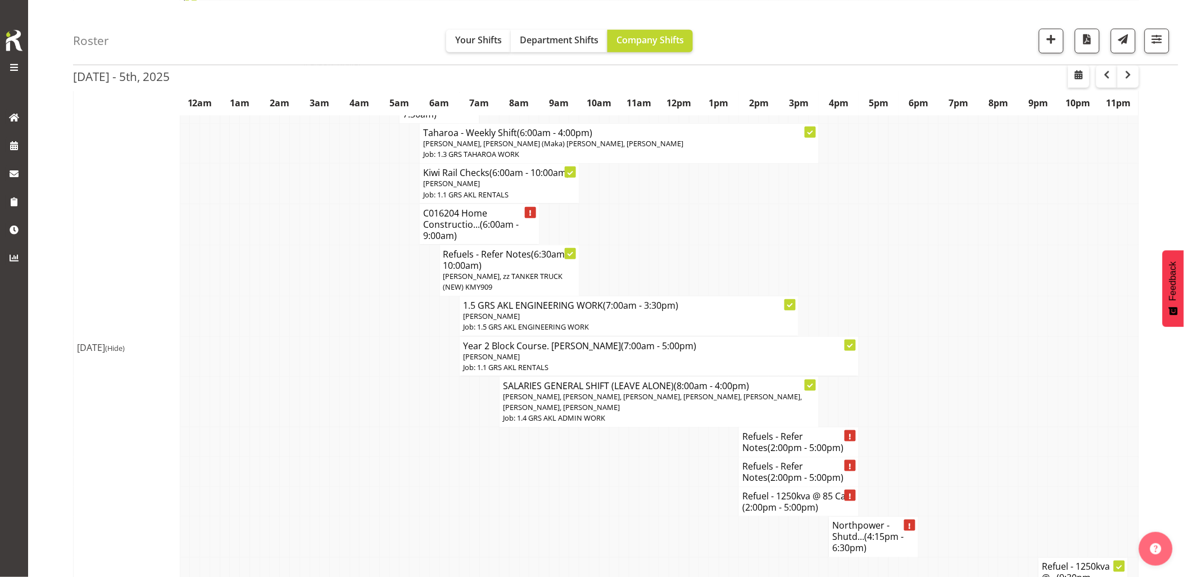
click at [320, 351] on td at bounding box center [325, 356] width 10 height 40
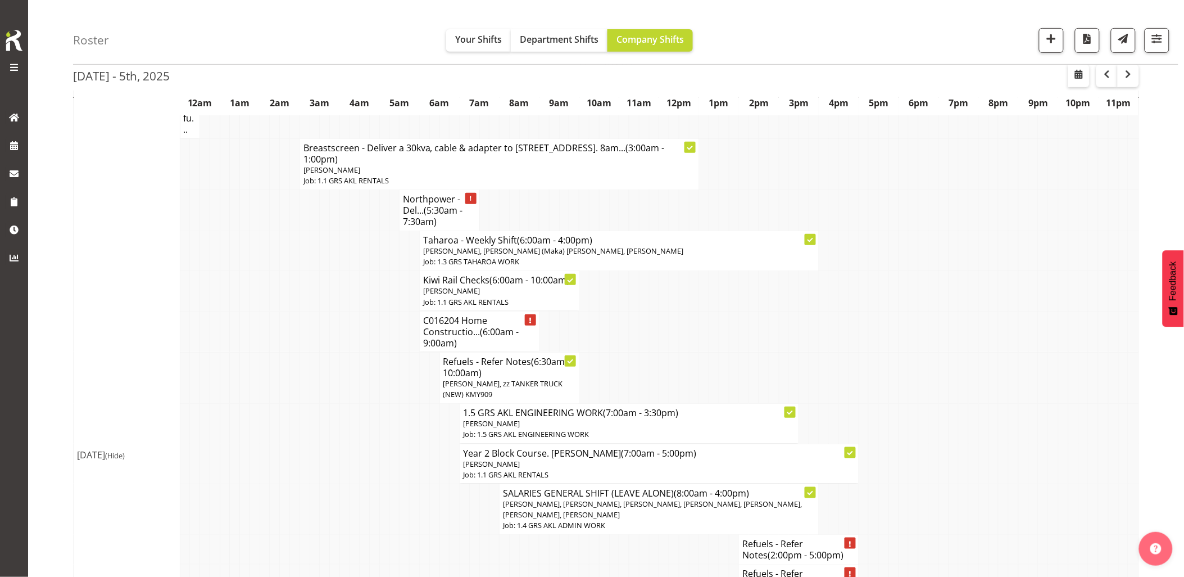
scroll to position [125, 0]
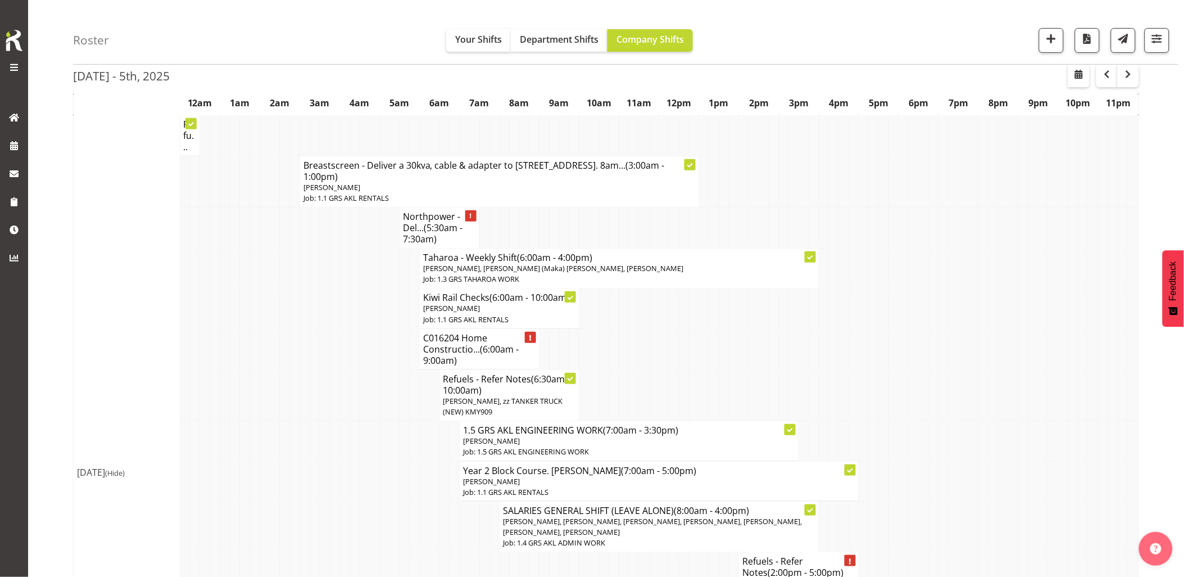
click at [323, 353] on td at bounding box center [325, 348] width 10 height 41
click at [298, 346] on td at bounding box center [295, 348] width 10 height 41
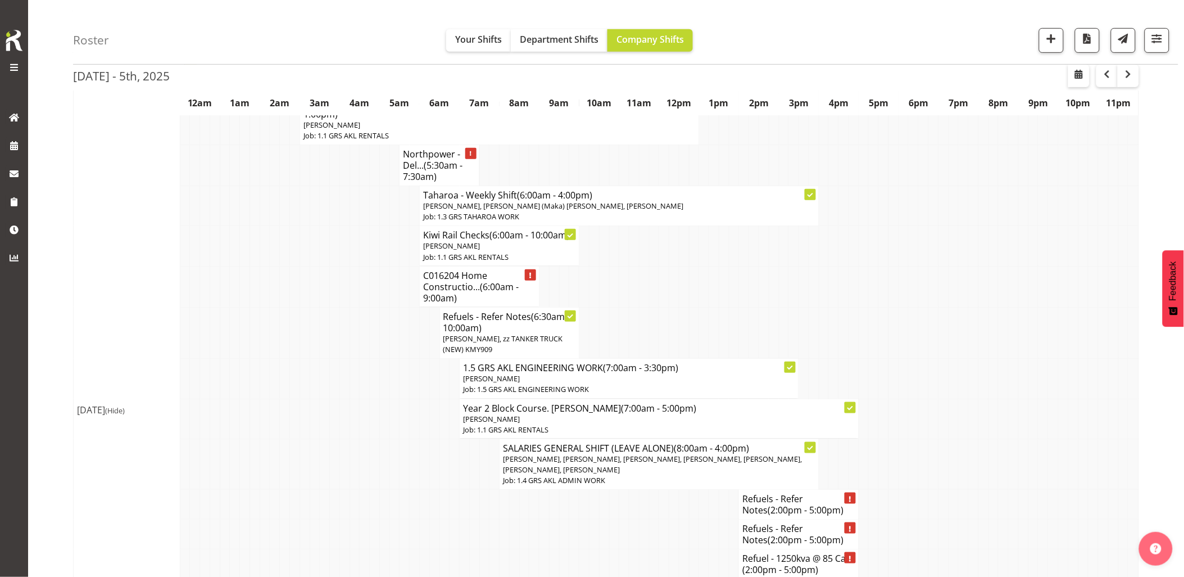
click at [298, 346] on td at bounding box center [295, 332] width 10 height 51
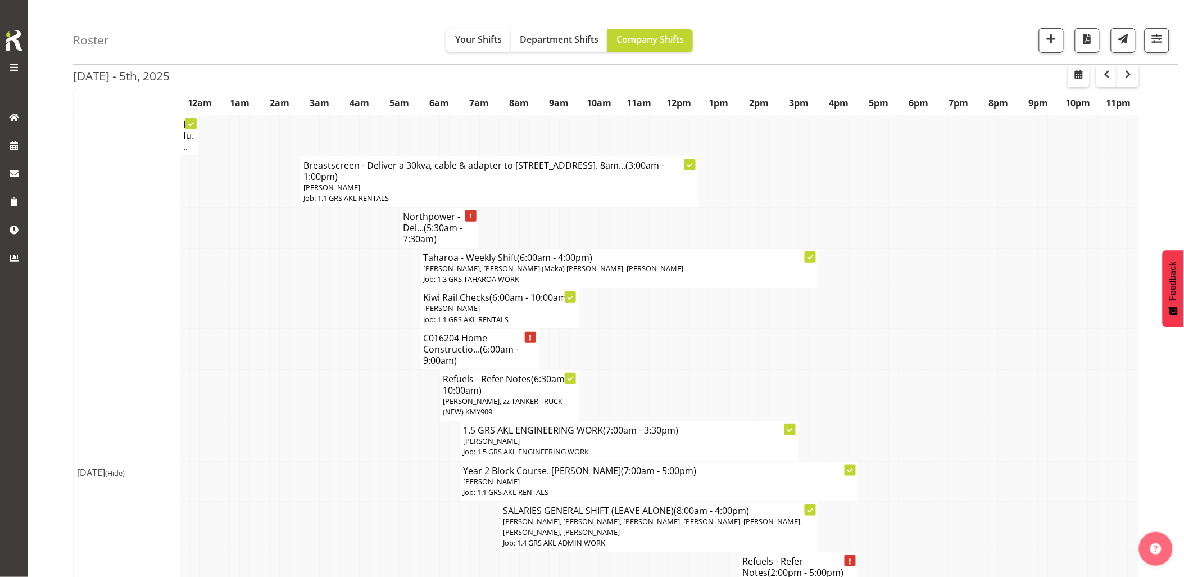
drag, startPoint x: 298, startPoint y: 345, endPoint x: 306, endPoint y: 337, distance: 11.1
click at [298, 345] on td at bounding box center [295, 348] width 10 height 41
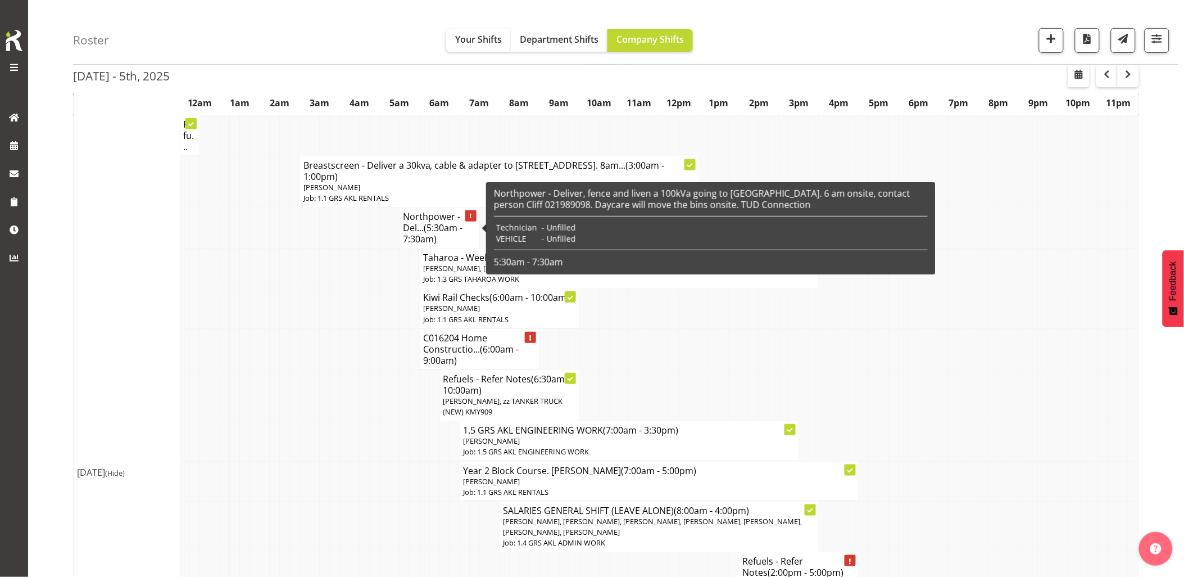
click at [444, 238] on h4 "Northpower - Del... (5:30am - 7:30am)" at bounding box center [439, 228] width 72 height 34
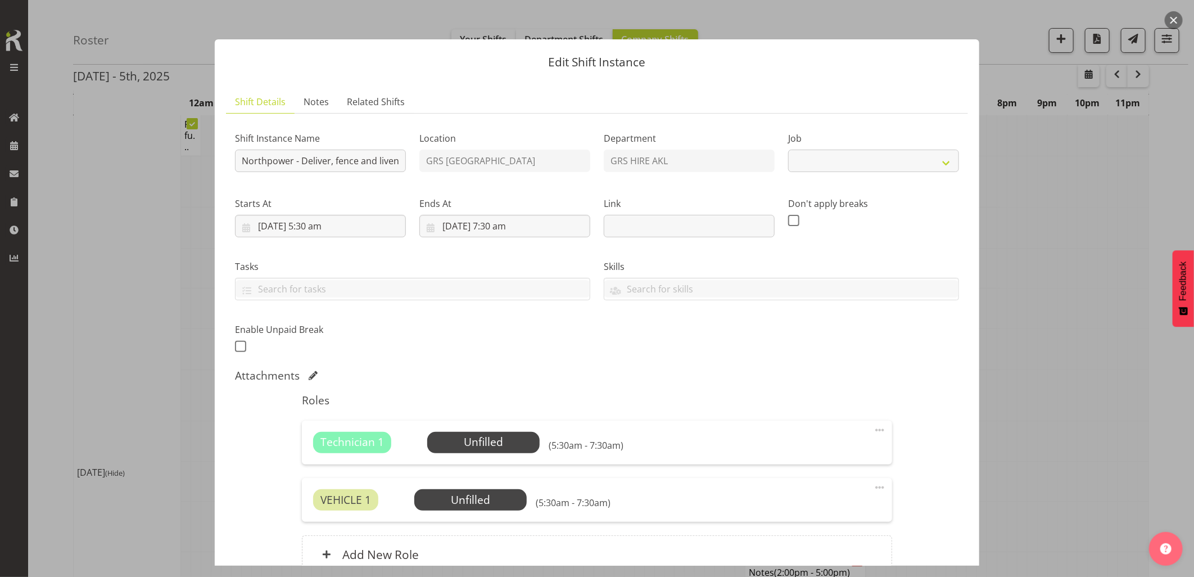
select select "7504"
drag, startPoint x: 323, startPoint y: 161, endPoint x: 395, endPoint y: 160, distance: 71.9
click at [395, 160] on input "Northpower - Deliver, fence and liven a 100kVa going to Mangere East. 6 am onsi…" at bounding box center [320, 160] width 171 height 22
click at [546, 335] on div "Shift Instance Name Northpower - Deliver, fence and liven a 100kVa going to Man…" at bounding box center [596, 239] width 737 height 246
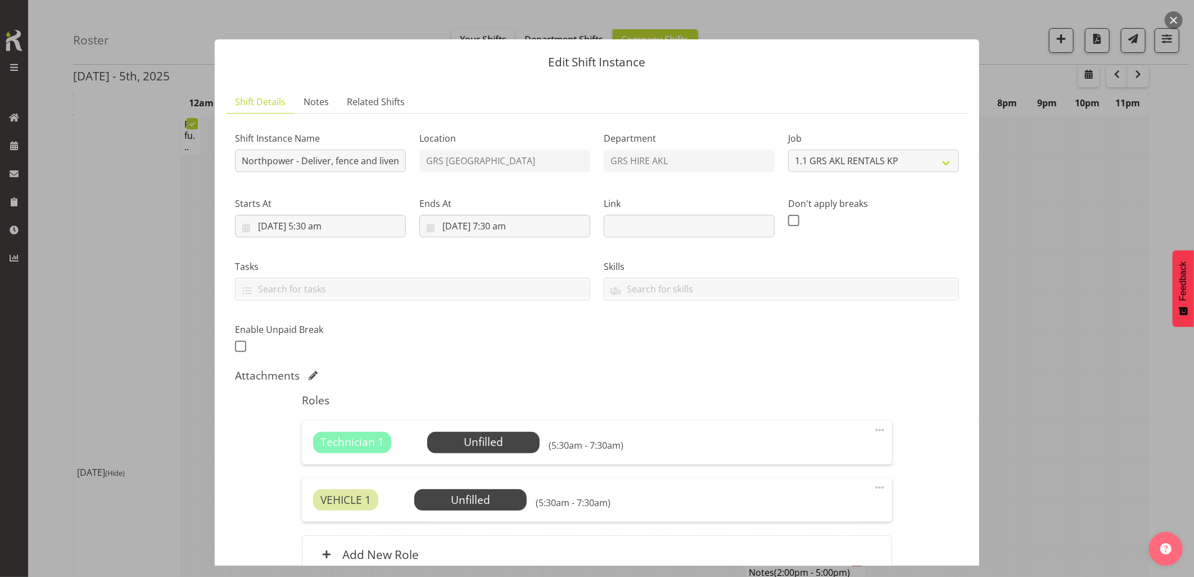
scroll to position [108, 0]
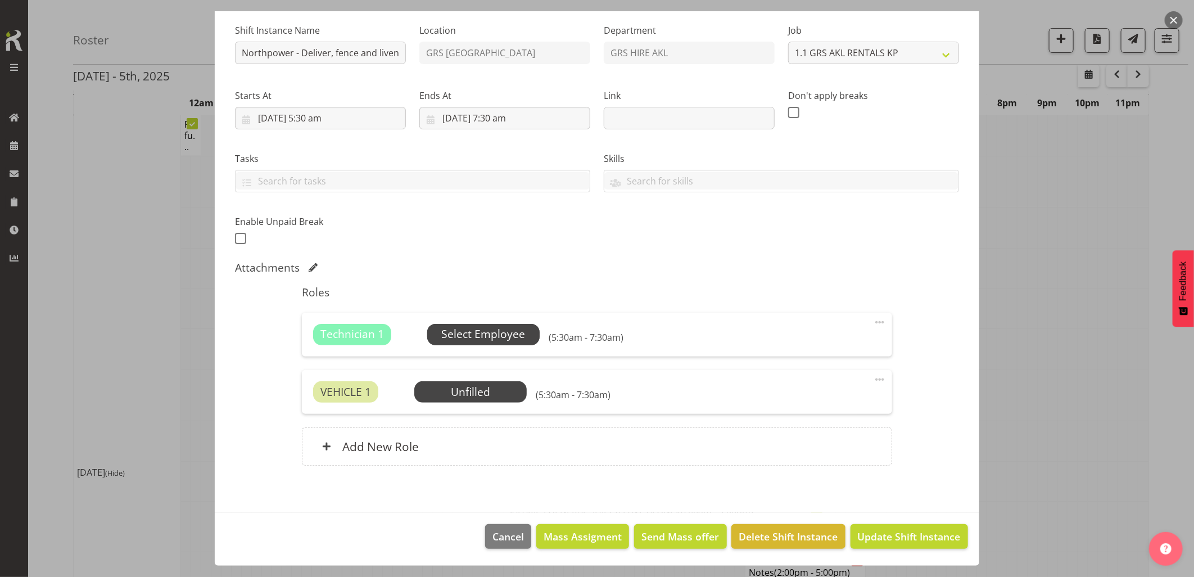
click at [525, 333] on span "Select Employee" at bounding box center [483, 334] width 112 height 21
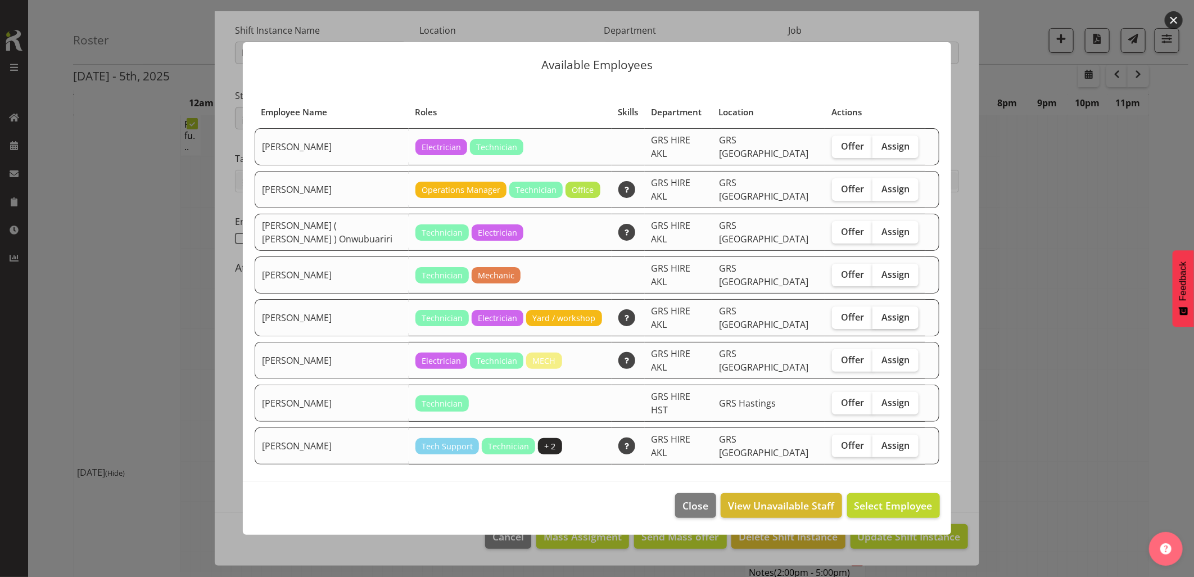
click at [881, 320] on span "Assign" at bounding box center [895, 316] width 28 height 11
click at [880, 320] on input "Assign" at bounding box center [875, 316] width 7 height 7
checkbox input "true"
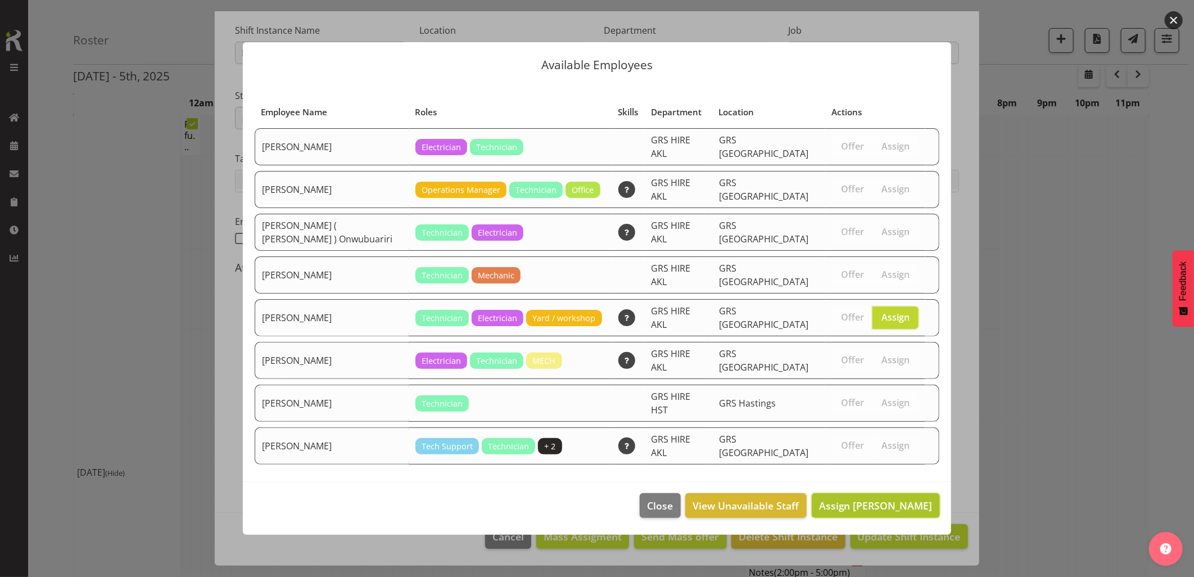
click at [901, 498] on span "Assign Rob Ryan" at bounding box center [876, 504] width 114 height 13
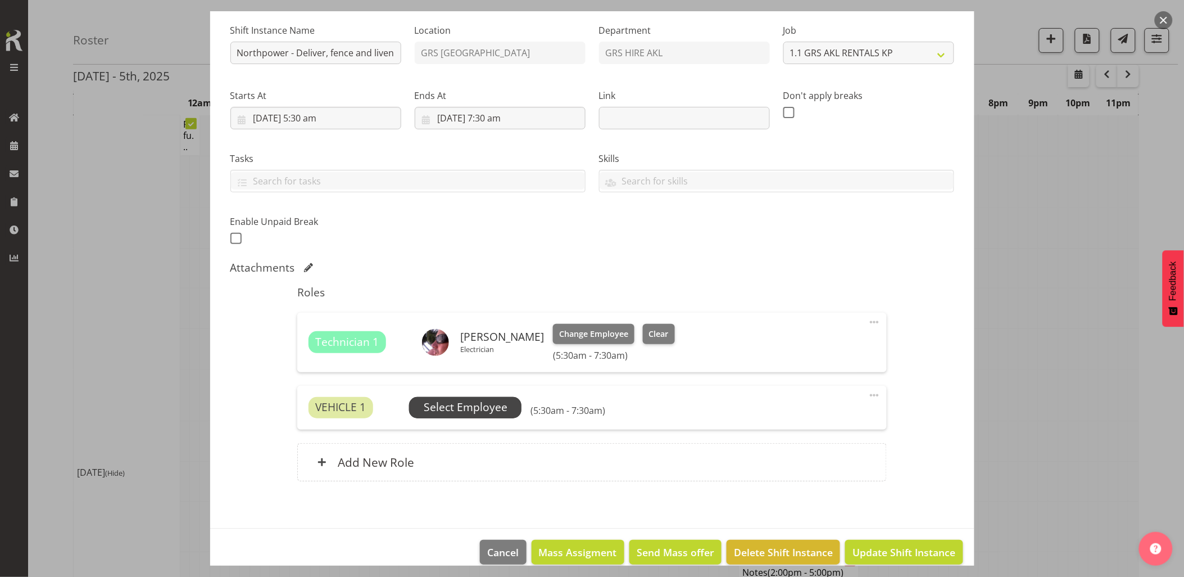
click at [485, 411] on span "Select Employee" at bounding box center [466, 407] width 84 height 16
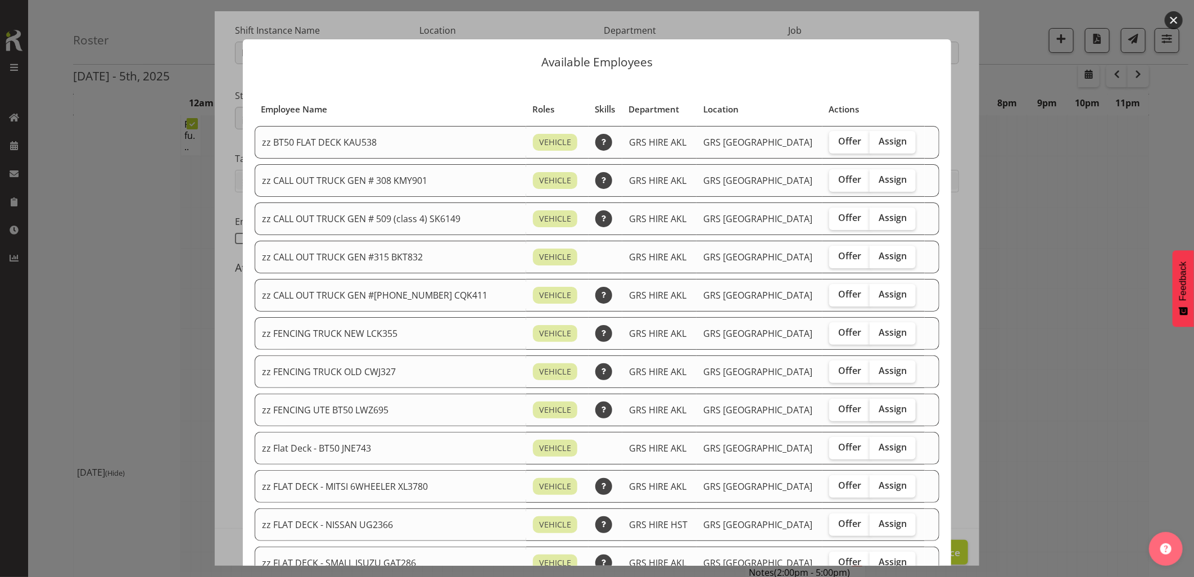
click at [877, 418] on label "Assign" at bounding box center [892, 409] width 46 height 22
click at [877, 413] on input "Assign" at bounding box center [872, 408] width 7 height 7
checkbox input "true"
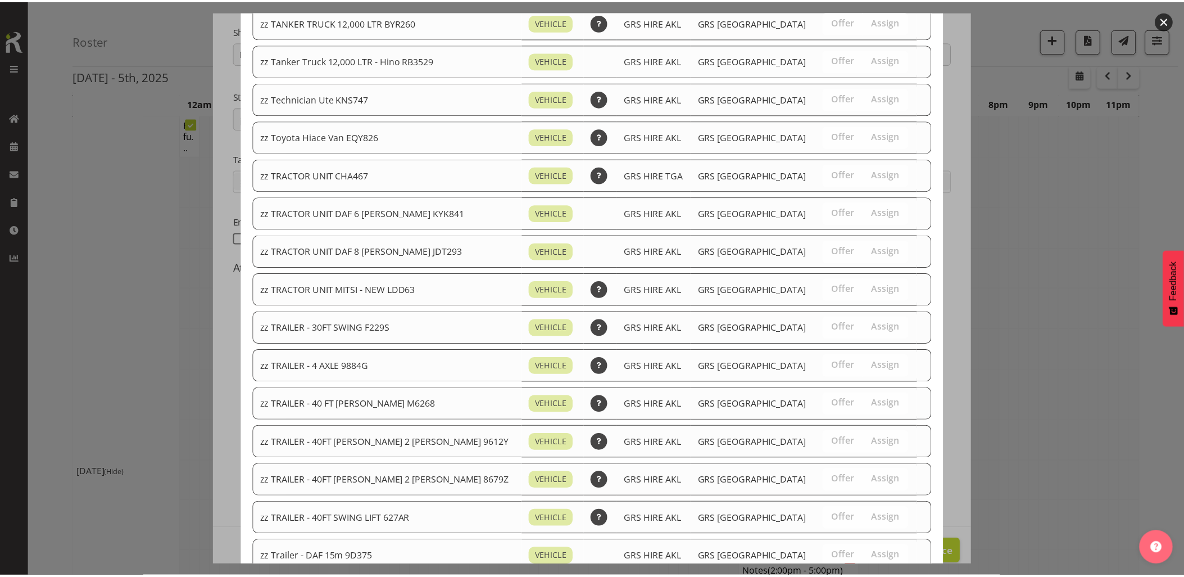
scroll to position [1311, 0]
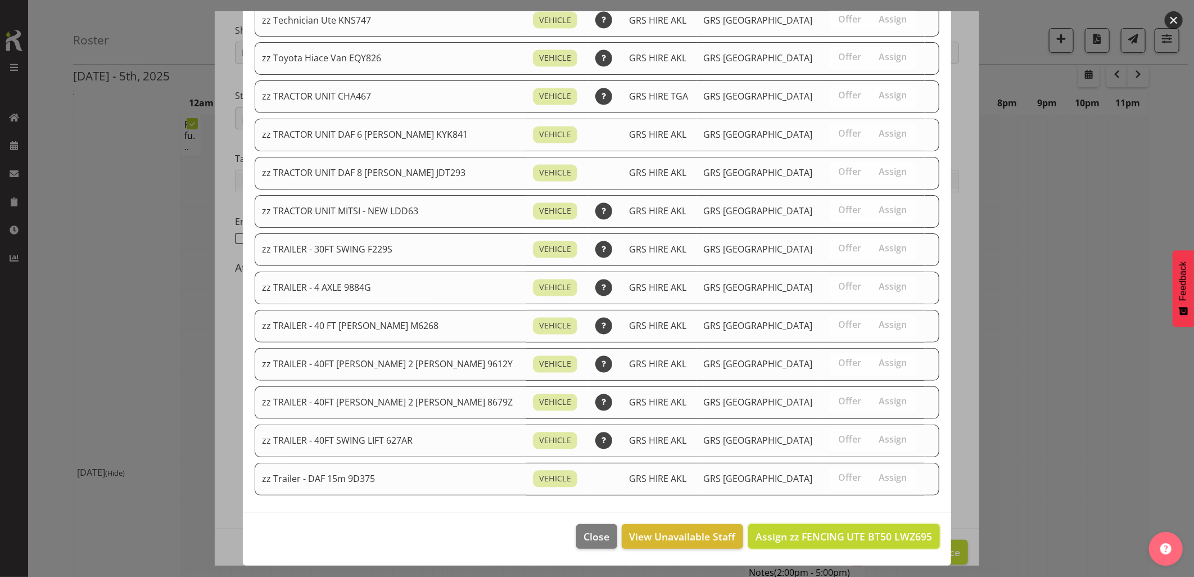
click at [863, 534] on span "Assign zz FENCING UTE BT50 LWZ695" at bounding box center [843, 535] width 177 height 13
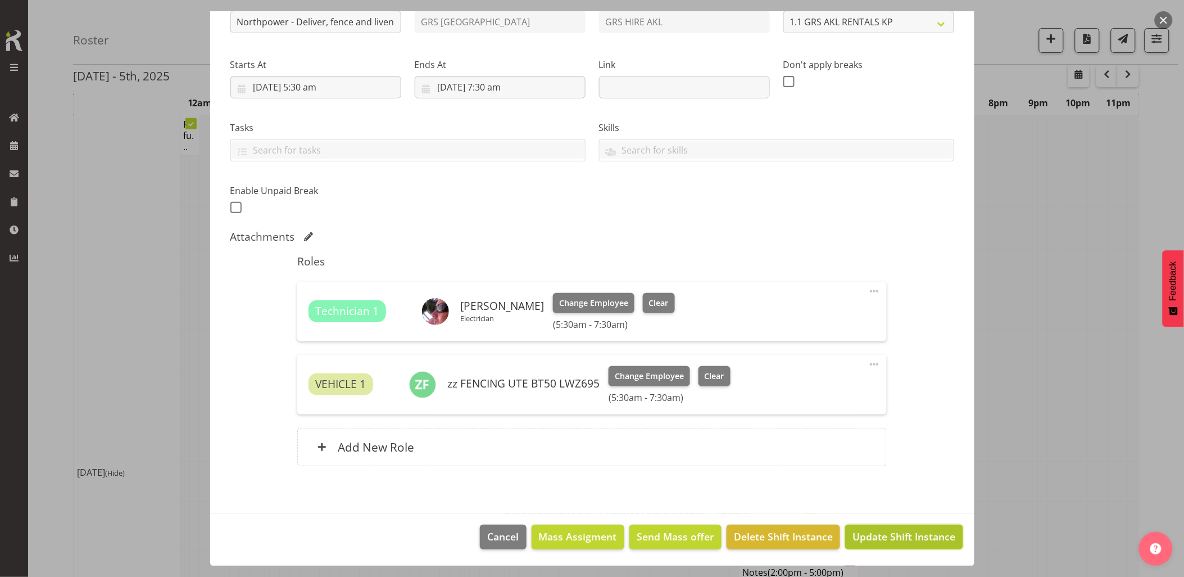
click at [886, 532] on span "Update Shift Instance" at bounding box center [904, 536] width 103 height 15
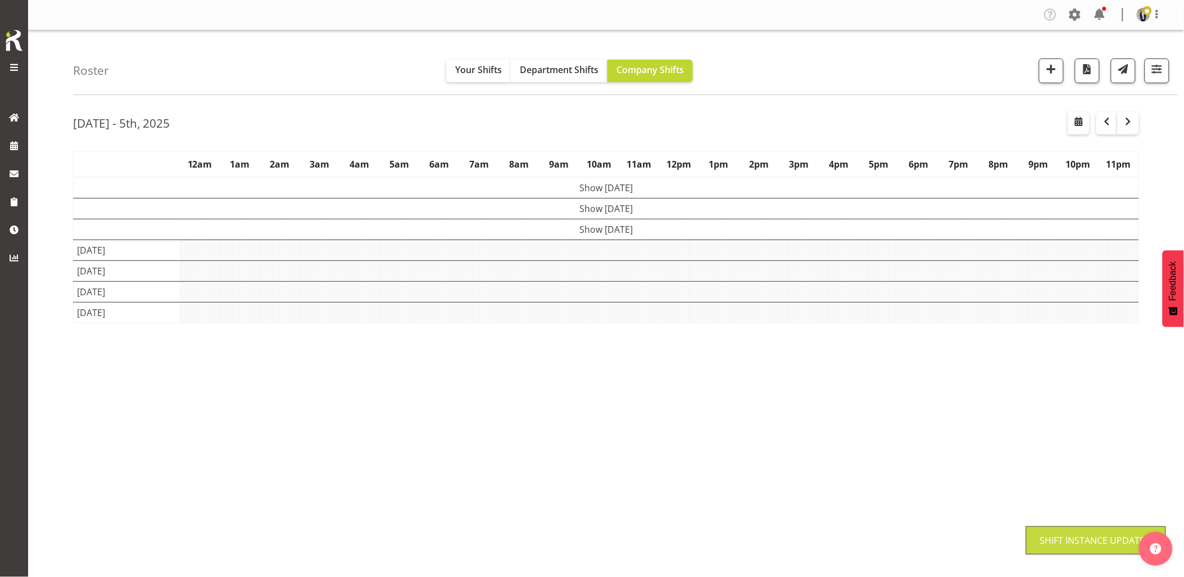
scroll to position [0, 0]
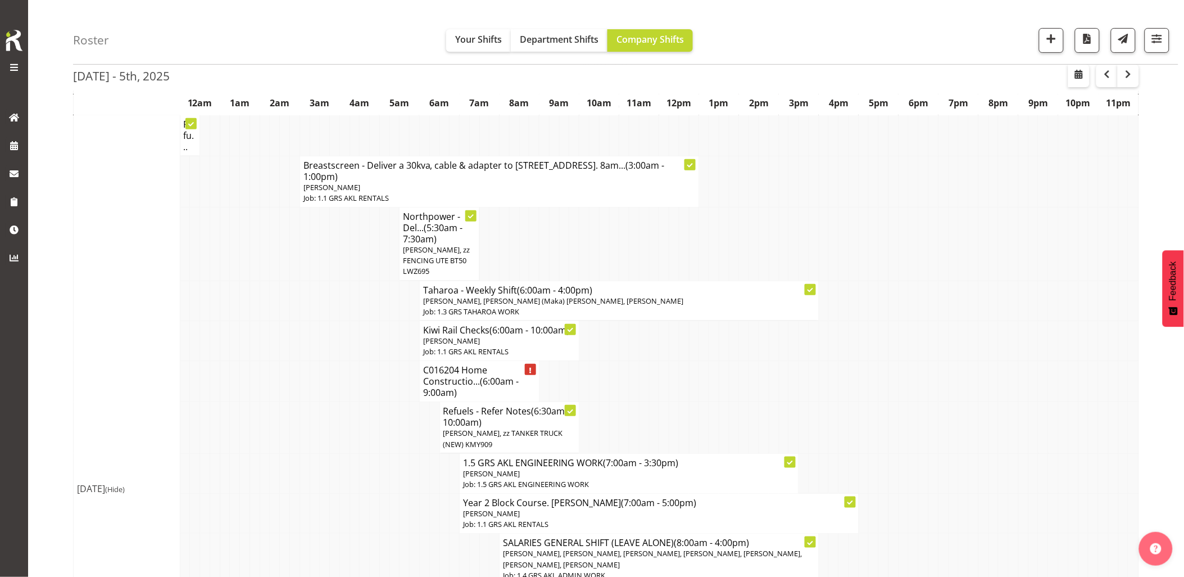
click at [305, 380] on td at bounding box center [305, 381] width 10 height 41
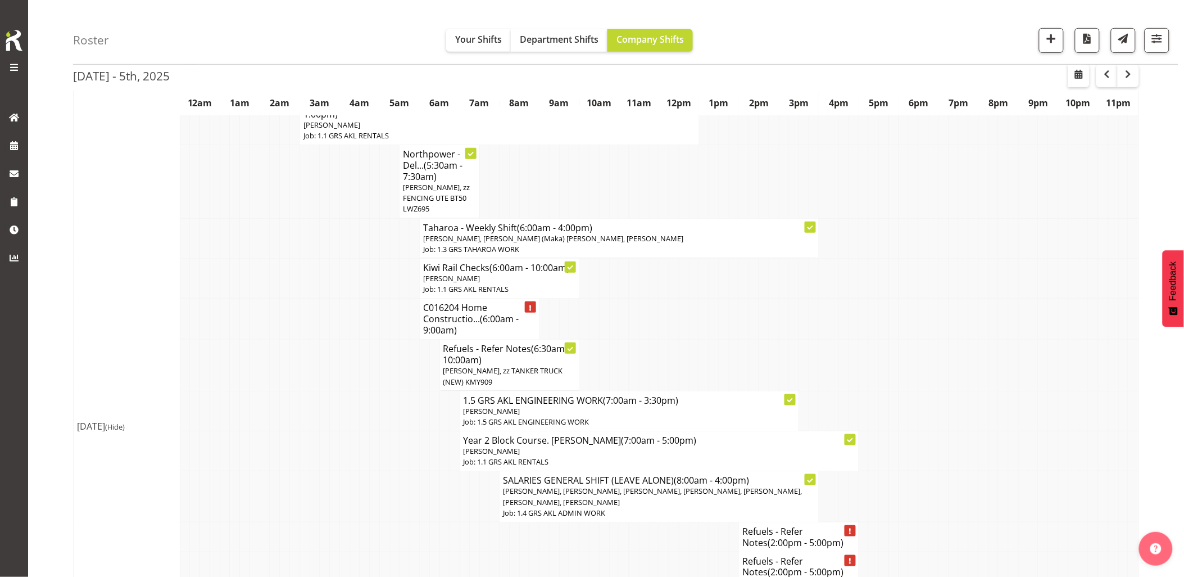
click at [305, 380] on td at bounding box center [305, 364] width 10 height 51
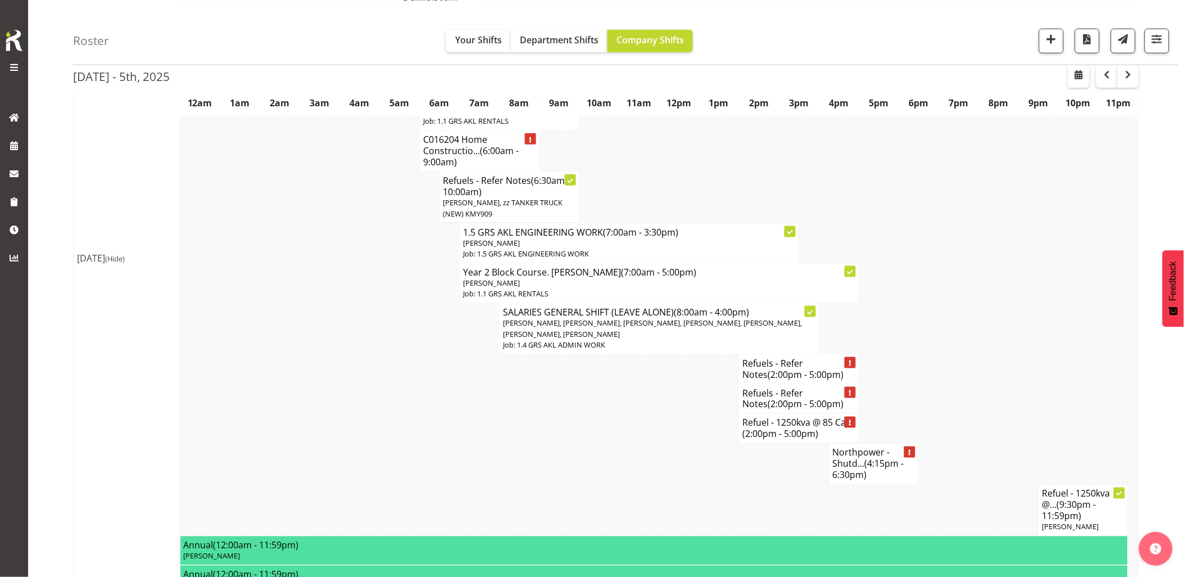
scroll to position [374, 0]
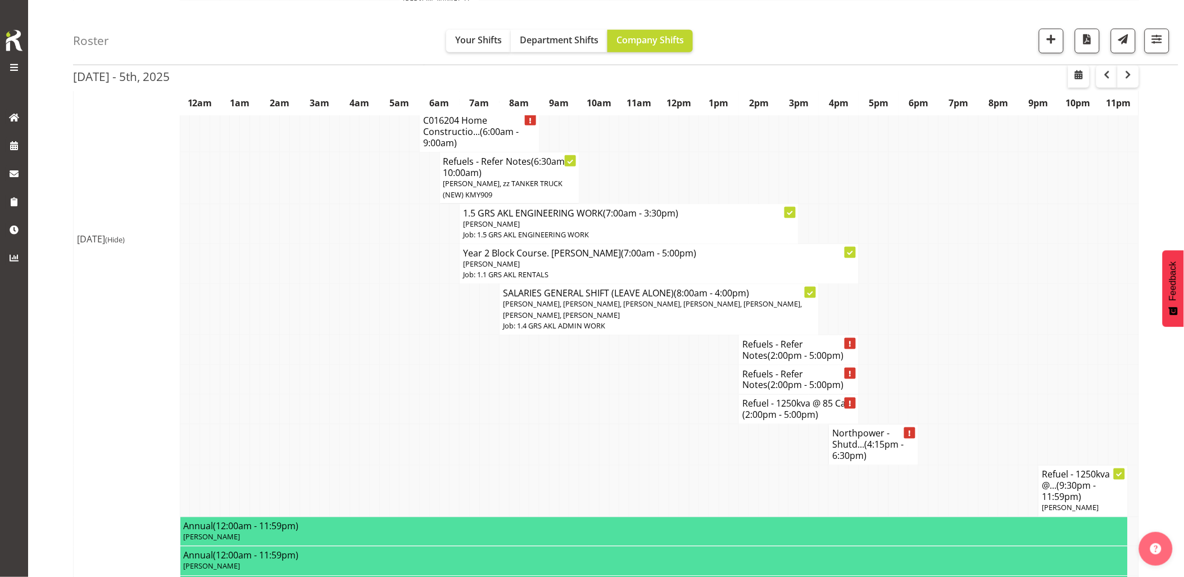
click at [306, 380] on td at bounding box center [305, 380] width 10 height 30
click at [547, 448] on td at bounding box center [545, 444] width 10 height 41
click at [772, 380] on span "(2:00pm - 5:00pm)" at bounding box center [806, 385] width 76 height 12
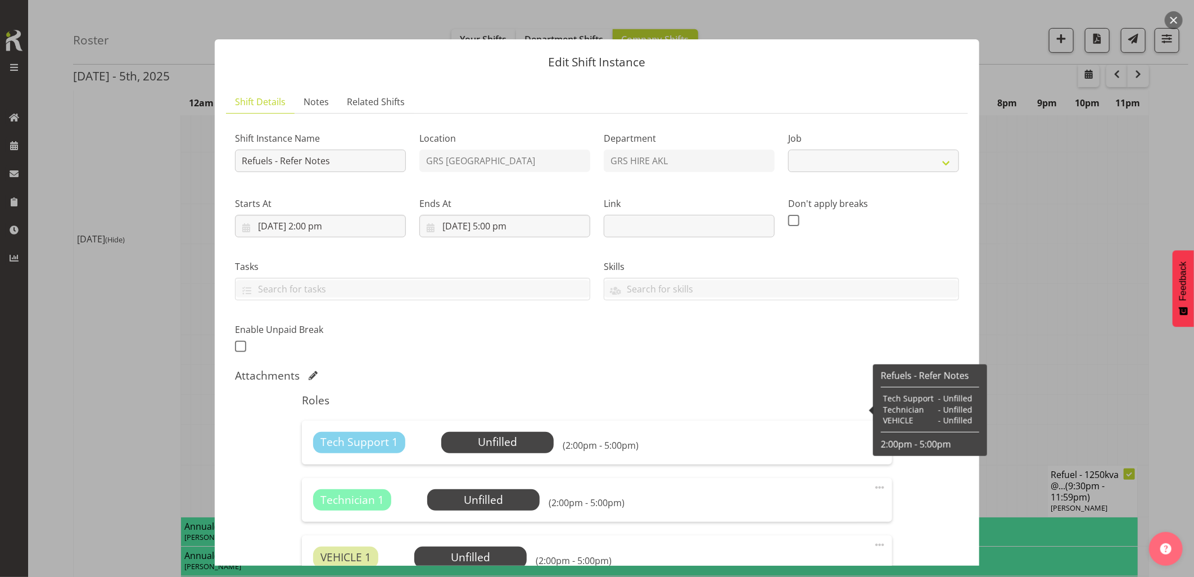
select select "9"
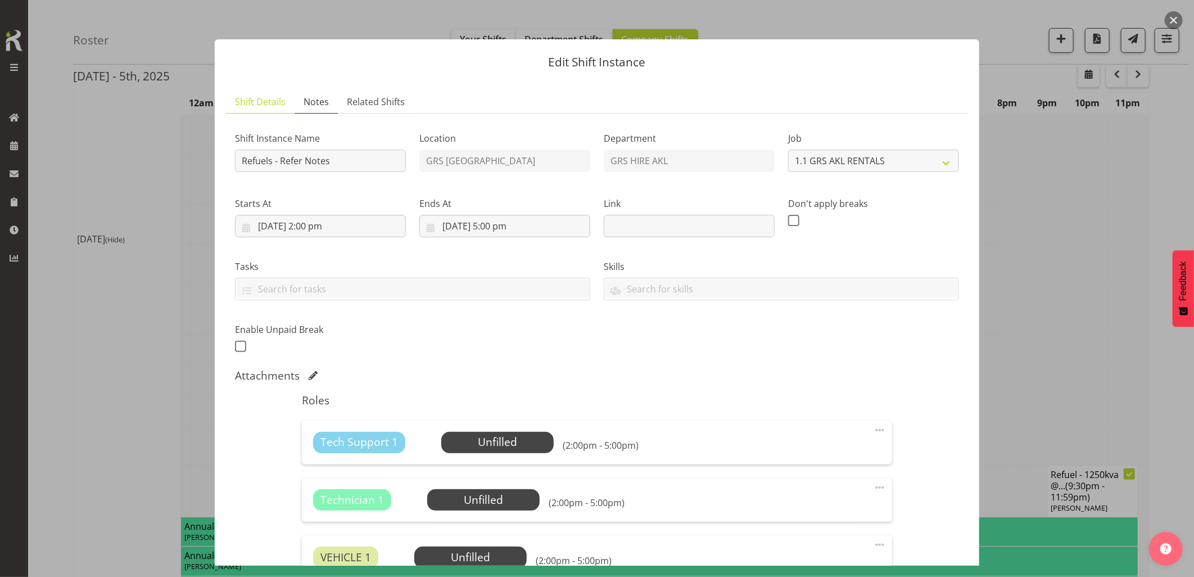
click at [316, 107] on span "Notes" at bounding box center [315, 101] width 25 height 13
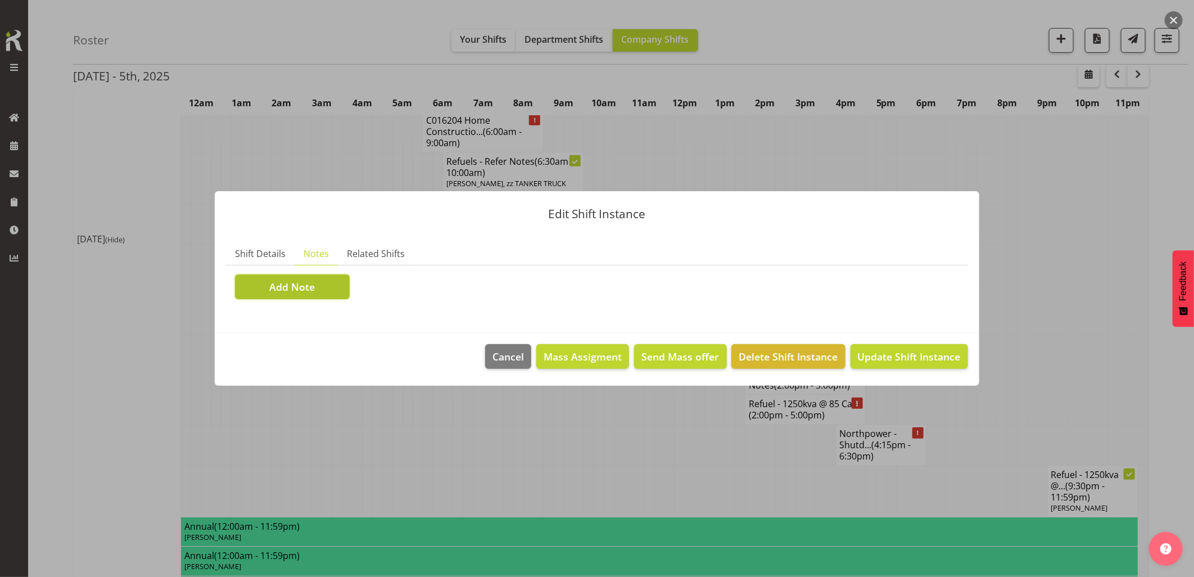
click at [322, 289] on button "Add Note" at bounding box center [292, 286] width 115 height 25
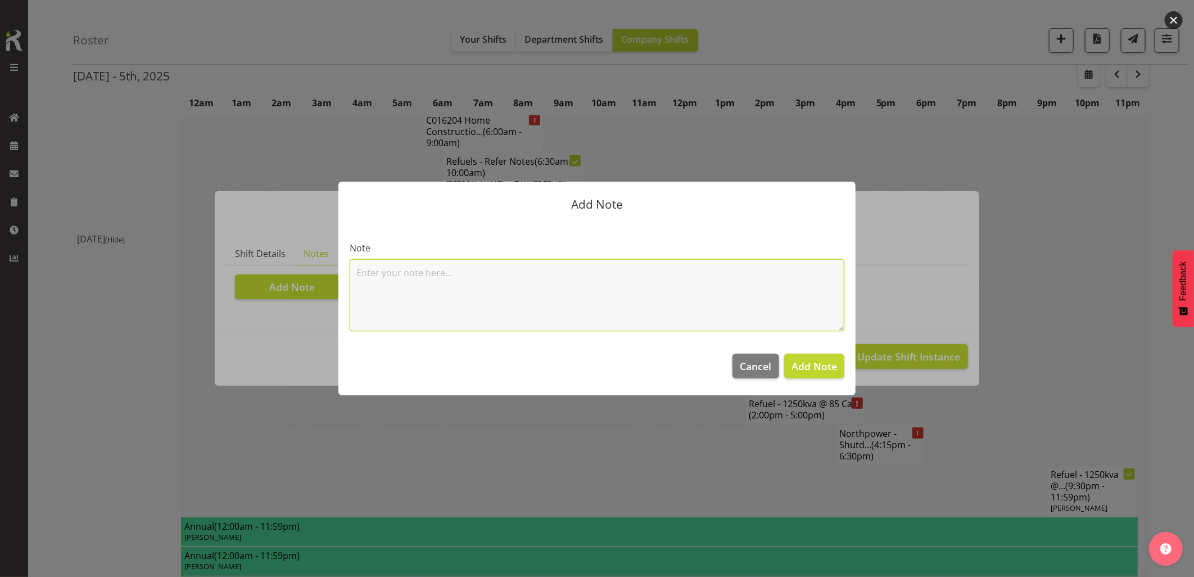
paste textarea "100KVA @ 92 Princes St, Onehunga 1250kva @ 85 Carrington Rd, Pt Chev (Taylors L…"
type textarea "100KVA @ 92 Princes St, Onehunga 1250kva @ 85 Carrington Rd, Pt Chev (Taylors L…"
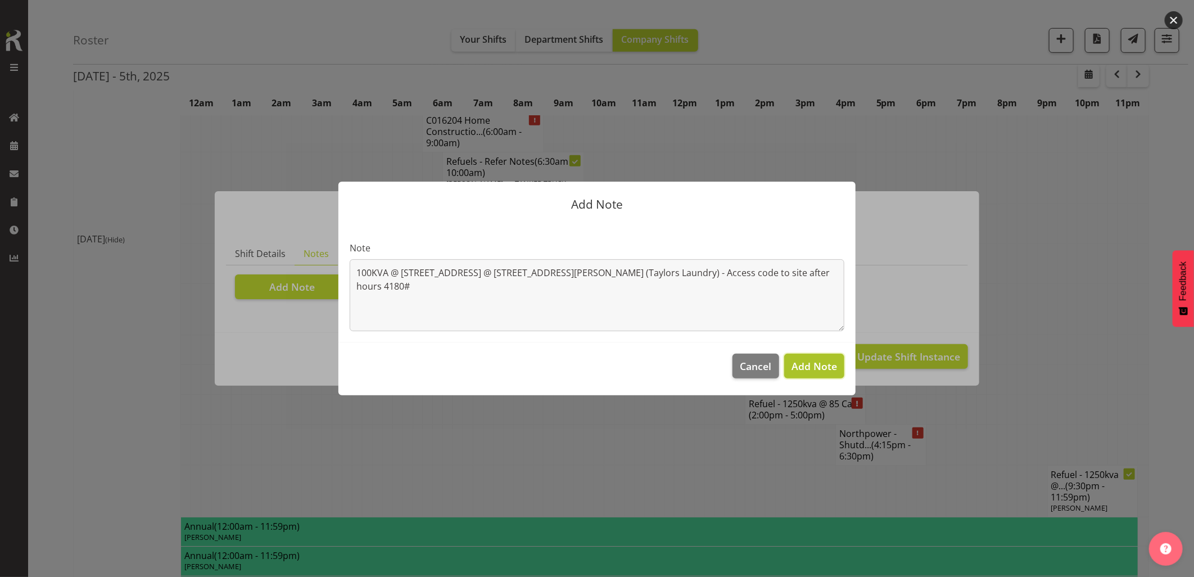
click at [810, 368] on span "Add Note" at bounding box center [814, 365] width 46 height 13
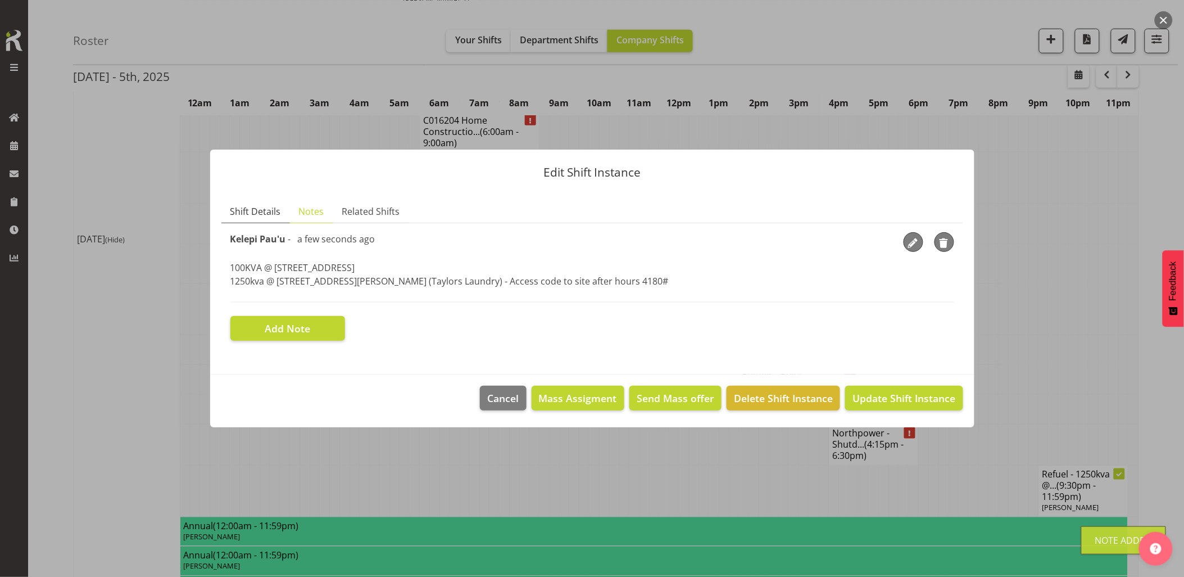
click at [256, 216] on span "Shift Details" at bounding box center [255, 211] width 51 height 13
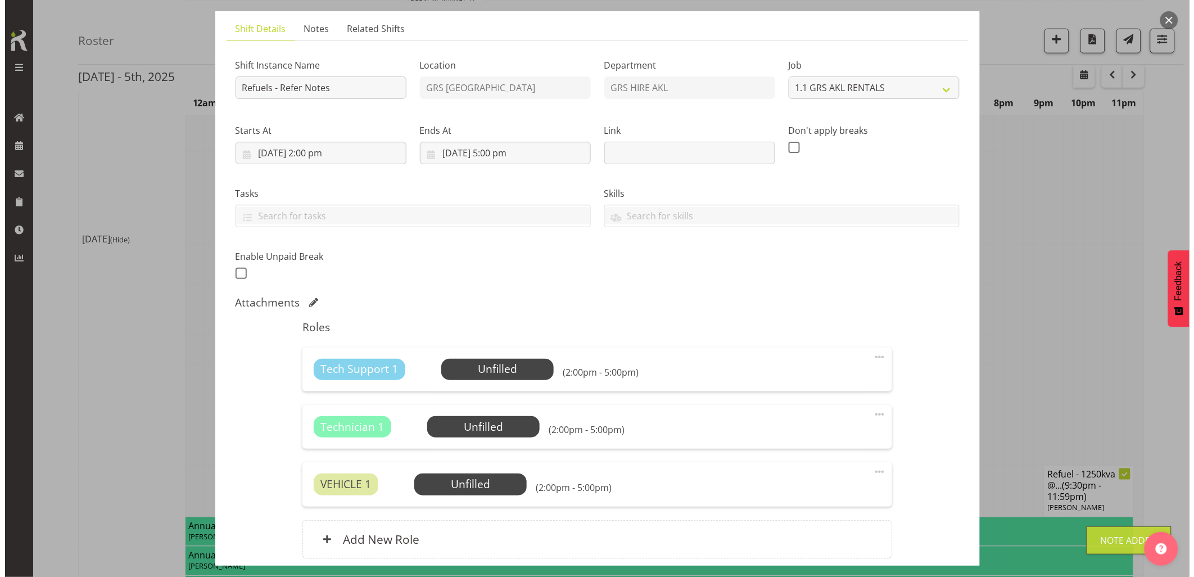
scroll to position [125, 0]
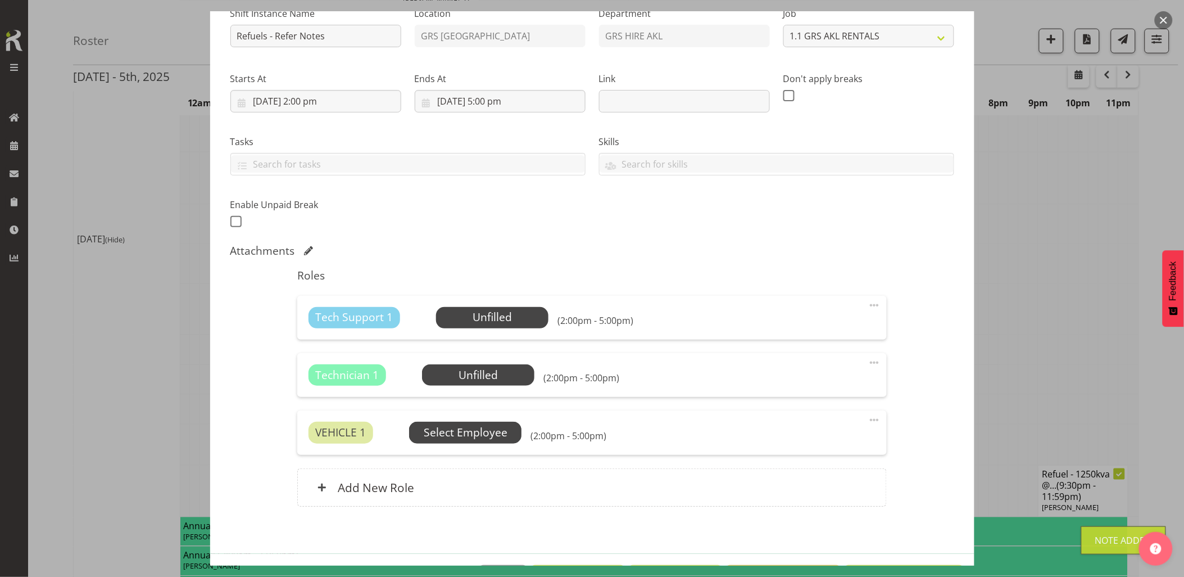
click at [479, 431] on span "Select Employee" at bounding box center [466, 432] width 84 height 16
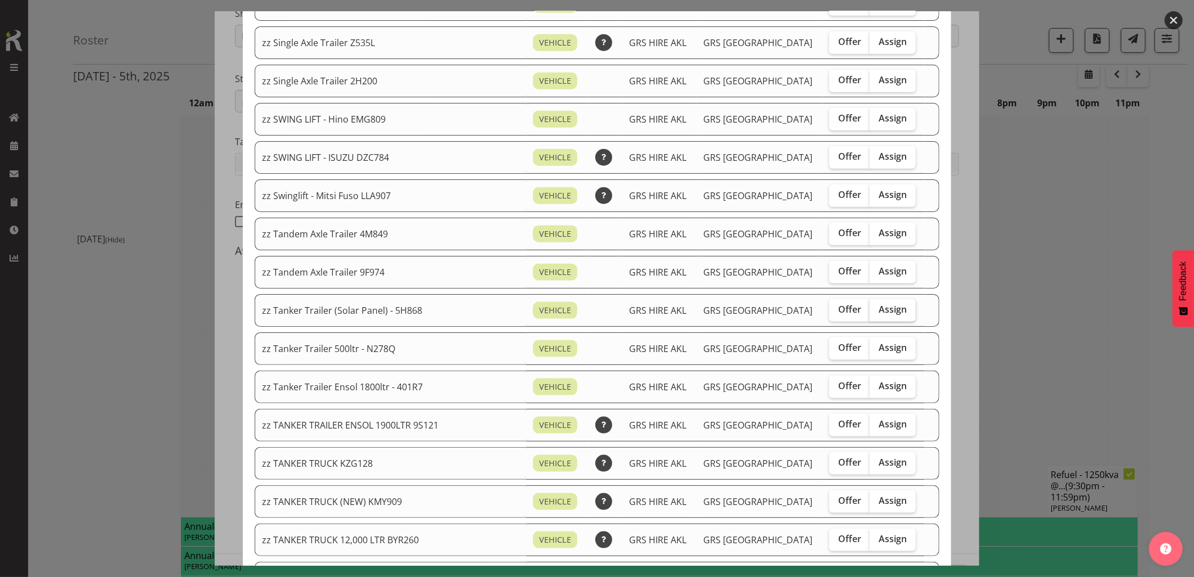
scroll to position [812, 0]
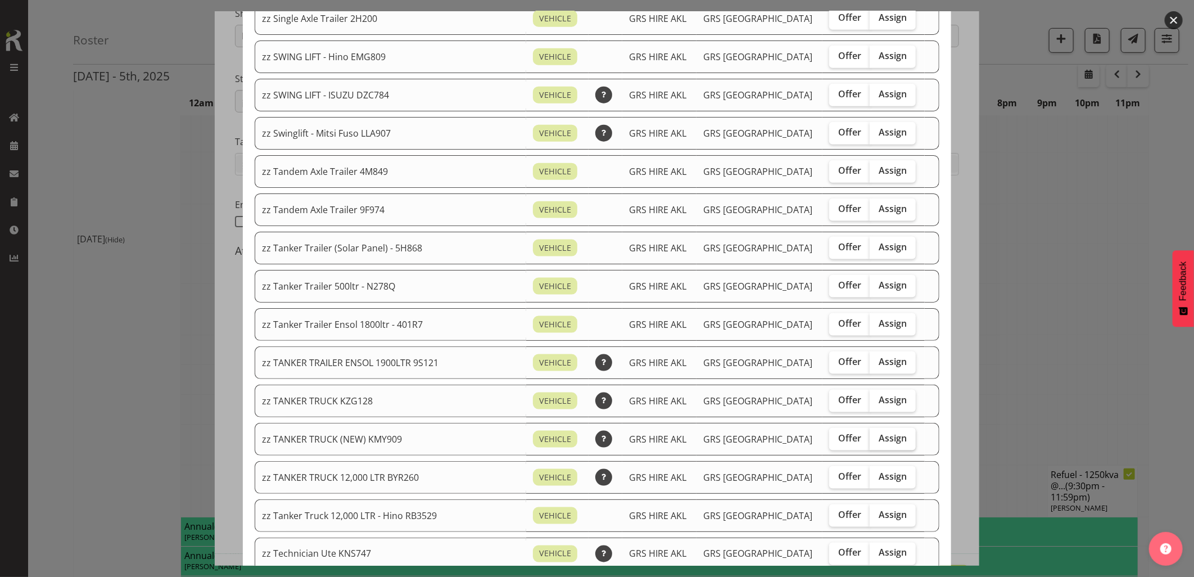
click at [878, 435] on span "Assign" at bounding box center [892, 437] width 28 height 11
click at [874, 435] on input "Assign" at bounding box center [872, 437] width 7 height 7
checkbox input "true"
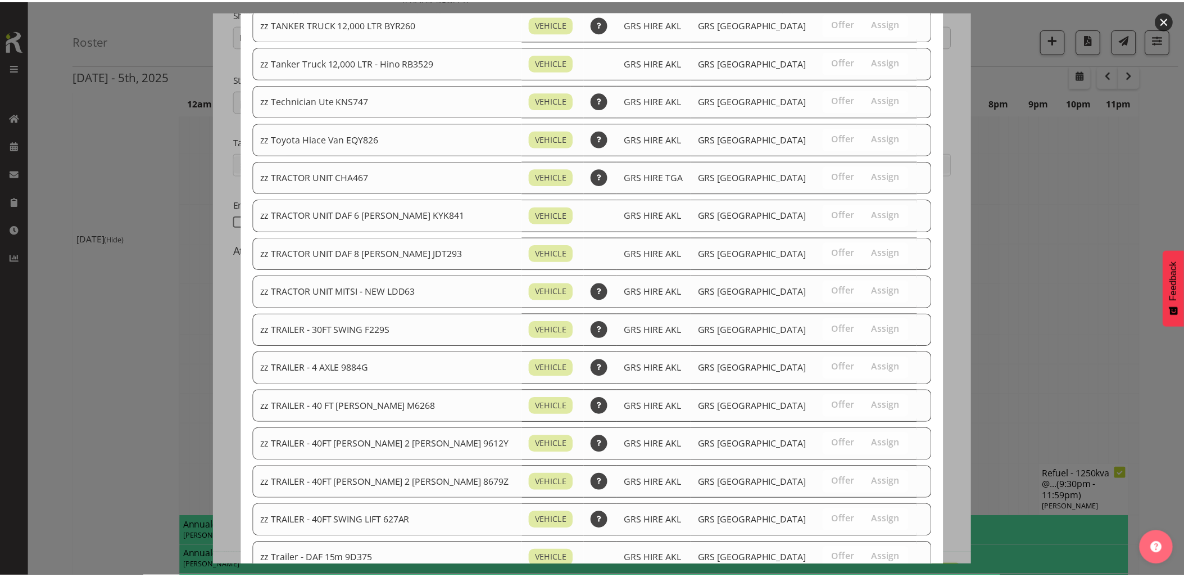
scroll to position [1349, 0]
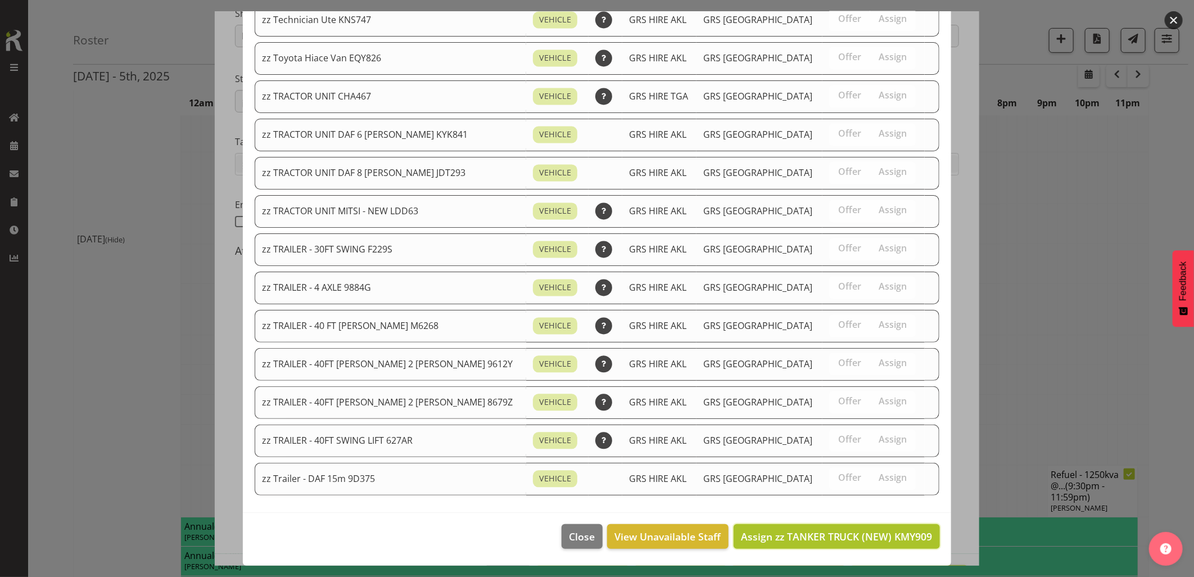
click at [856, 542] on span "Assign zz TANKER TRUCK (NEW) KMY909" at bounding box center [837, 535] width 192 height 13
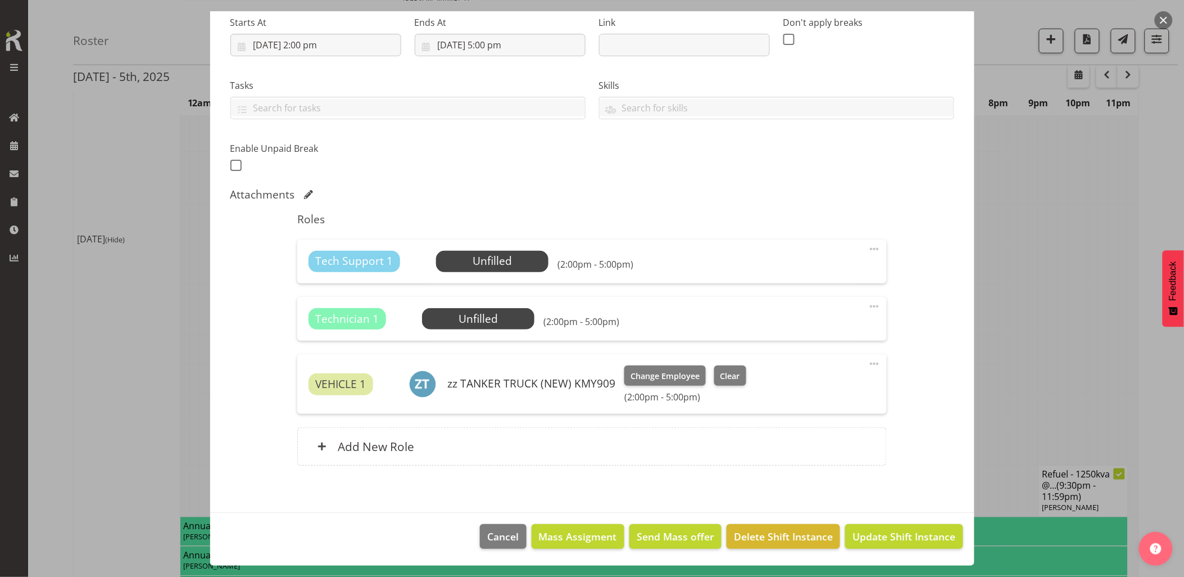
scroll to position [56, 0]
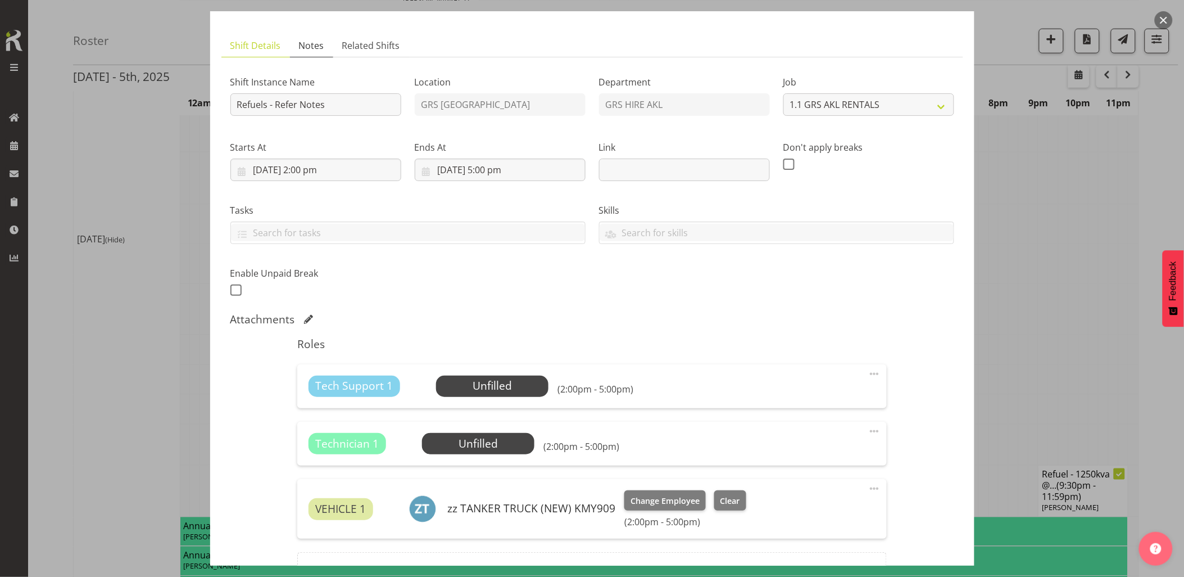
click at [323, 48] on span "Notes" at bounding box center [311, 45] width 25 height 13
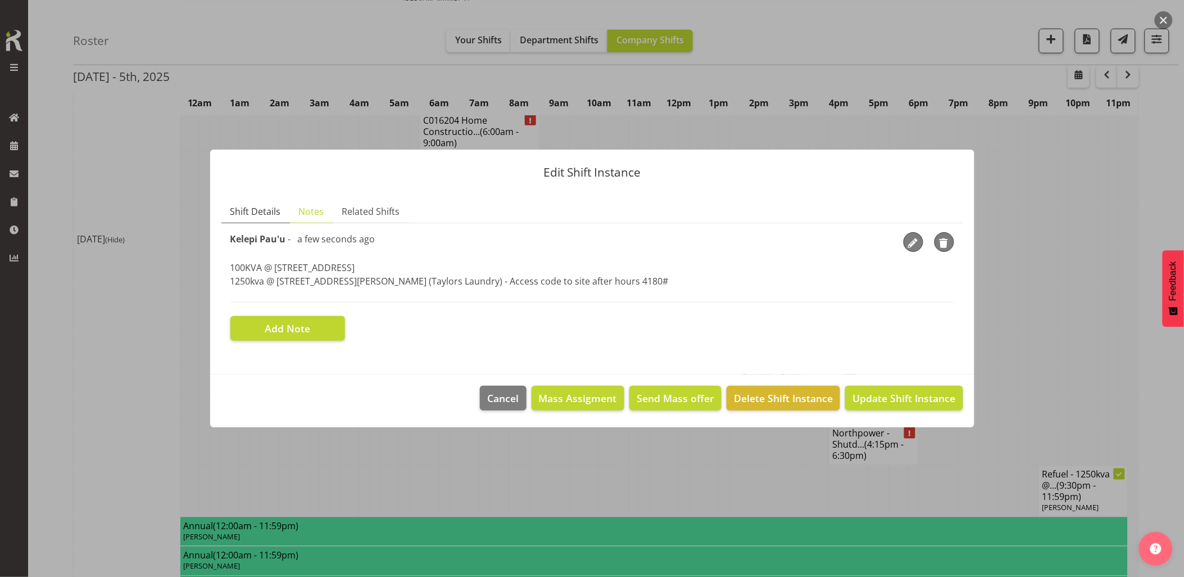
click at [261, 211] on span "Shift Details" at bounding box center [255, 211] width 51 height 13
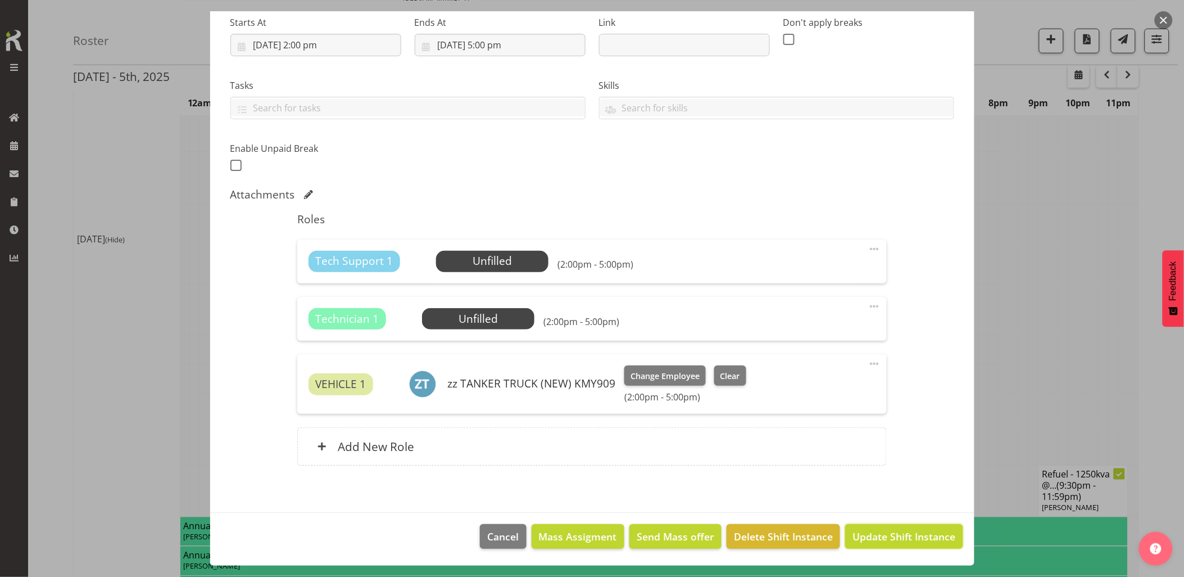
click at [883, 531] on span "Update Shift Instance" at bounding box center [904, 536] width 103 height 15
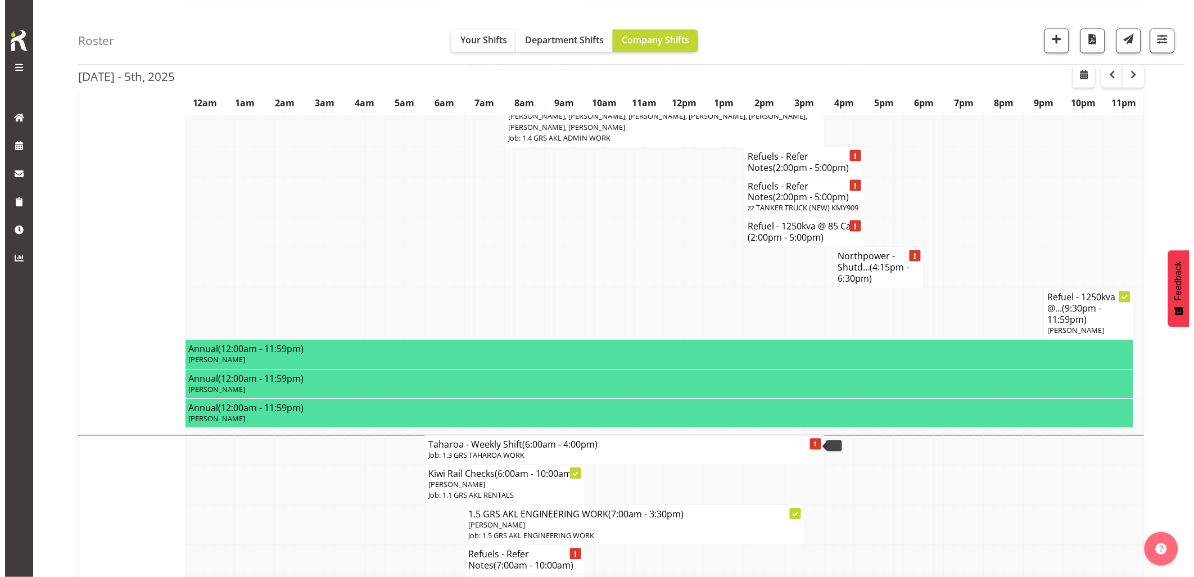
scroll to position [437, 0]
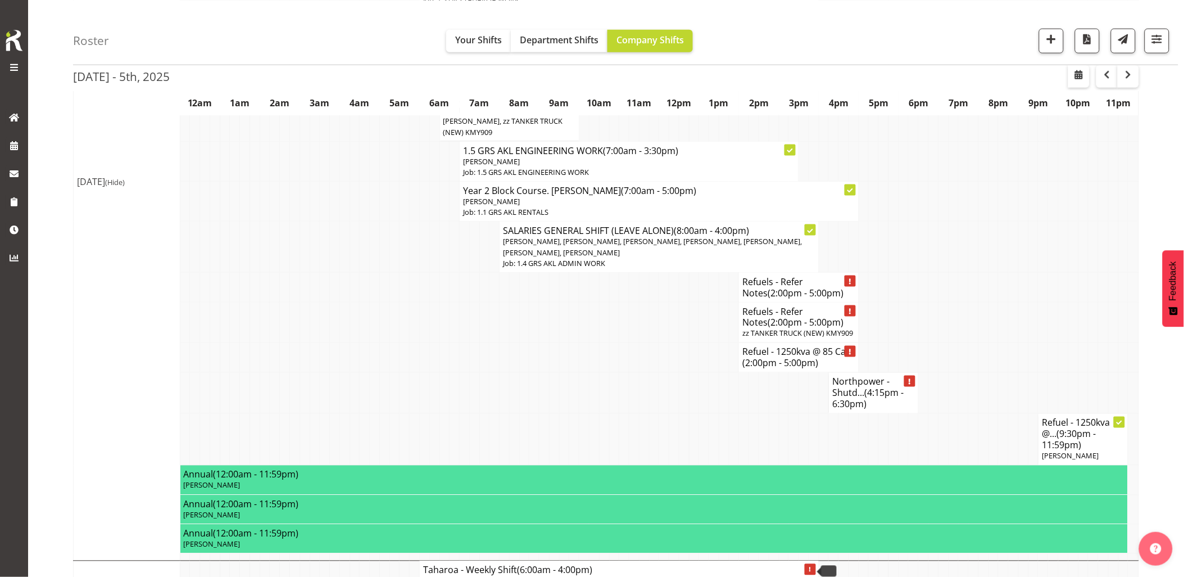
click at [635, 425] on td at bounding box center [634, 440] width 10 height 52
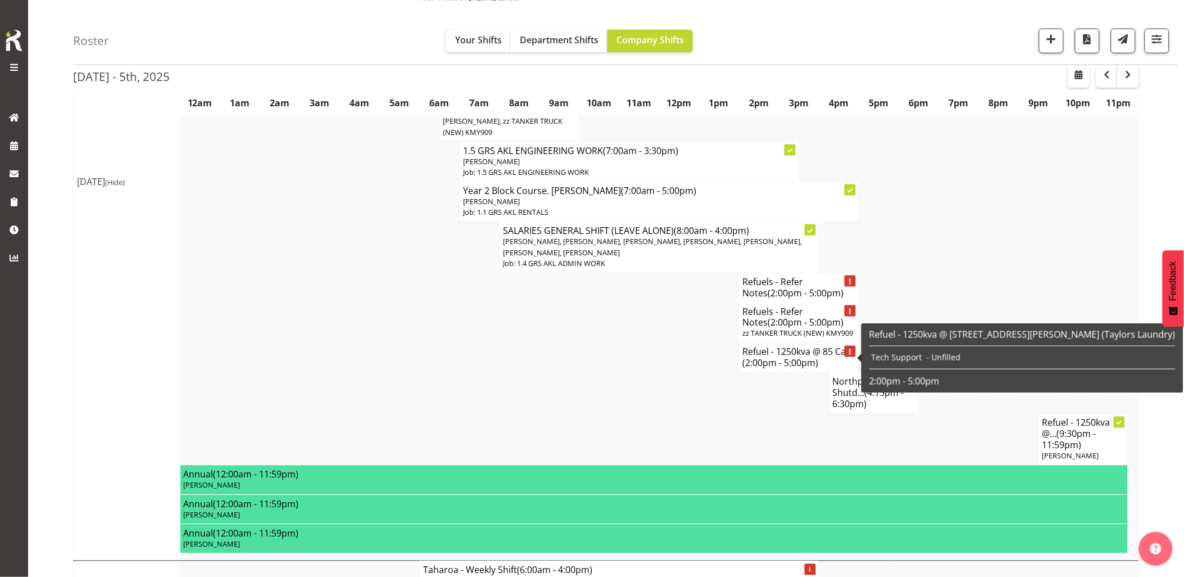
click at [779, 367] on span "(2:00pm - 5:00pm)" at bounding box center [780, 363] width 76 height 12
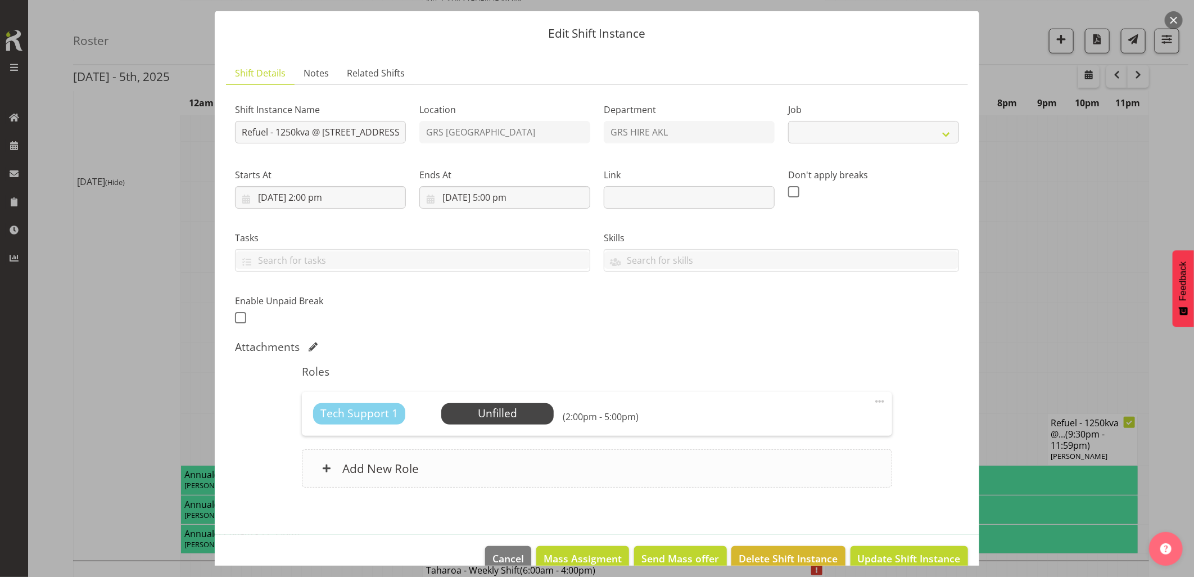
select select "9"
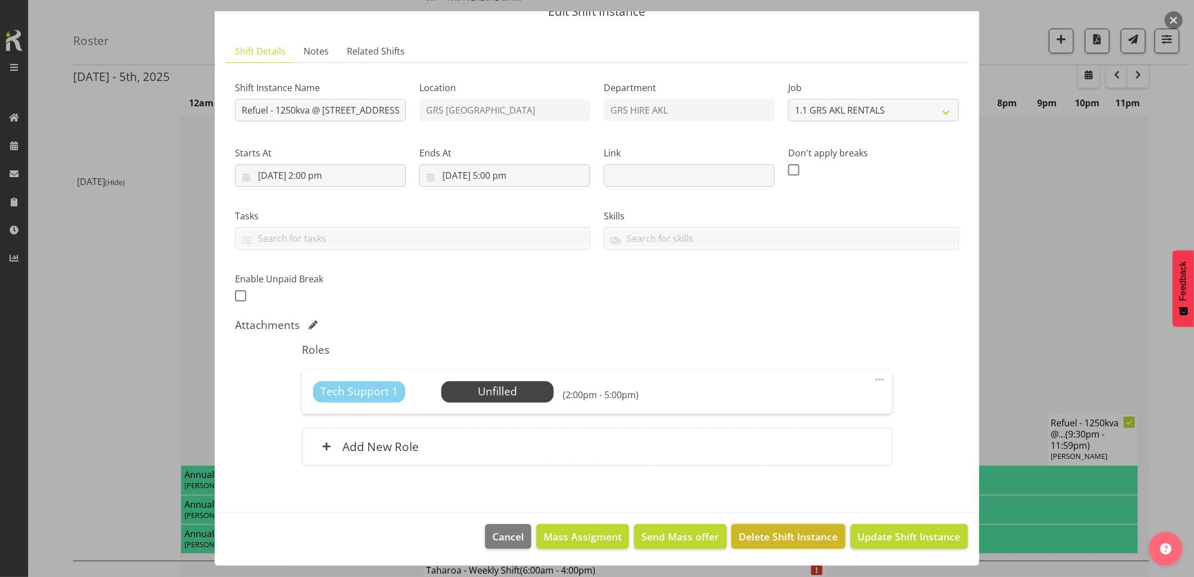
click at [789, 529] on button "Delete Shift Instance" at bounding box center [788, 536] width 114 height 25
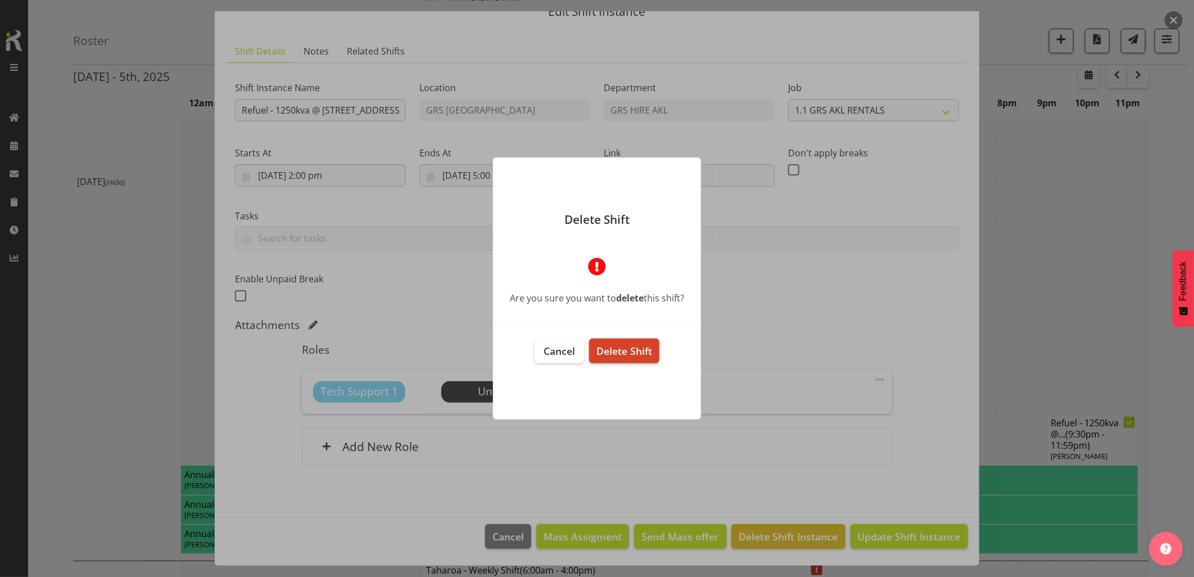
click at [631, 350] on span "Delete Shift" at bounding box center [624, 350] width 56 height 13
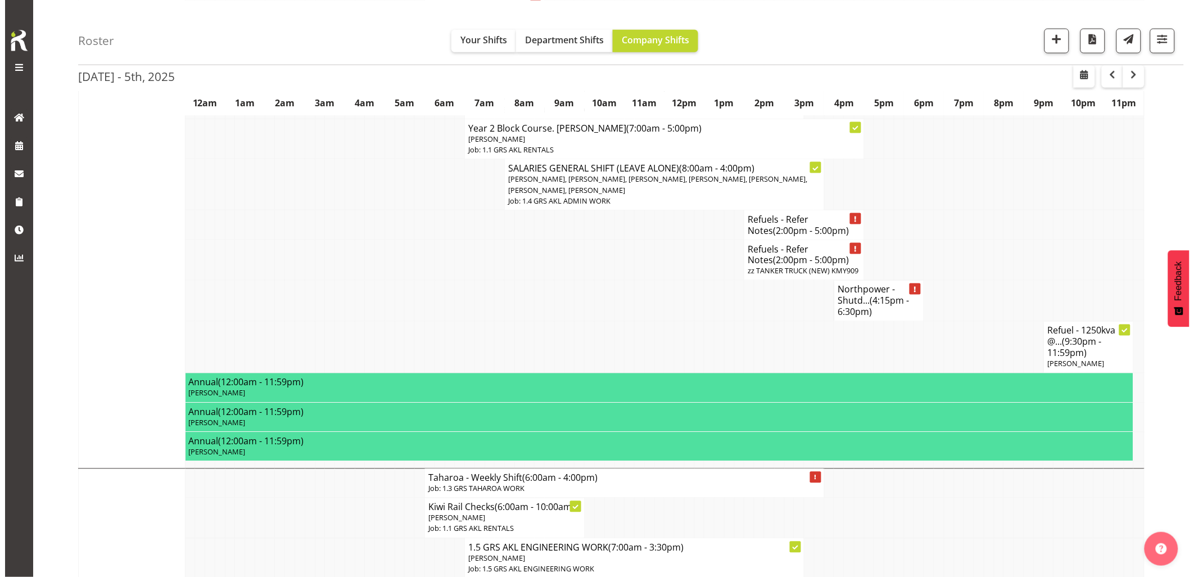
scroll to position [437, 0]
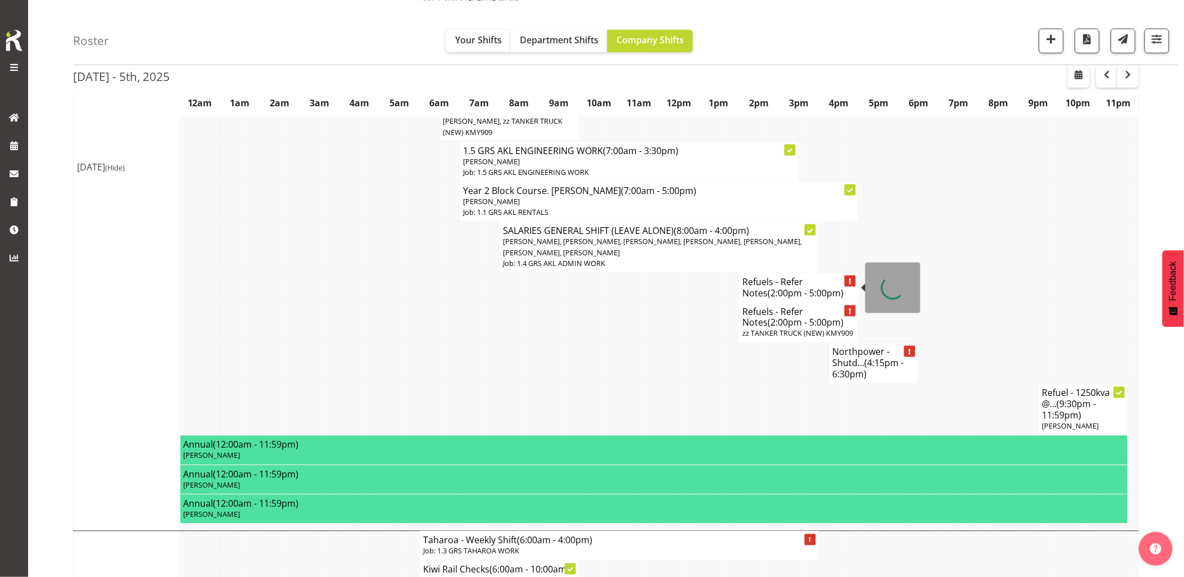
click at [768, 287] on span "(2:00pm - 5:00pm)" at bounding box center [806, 293] width 76 height 12
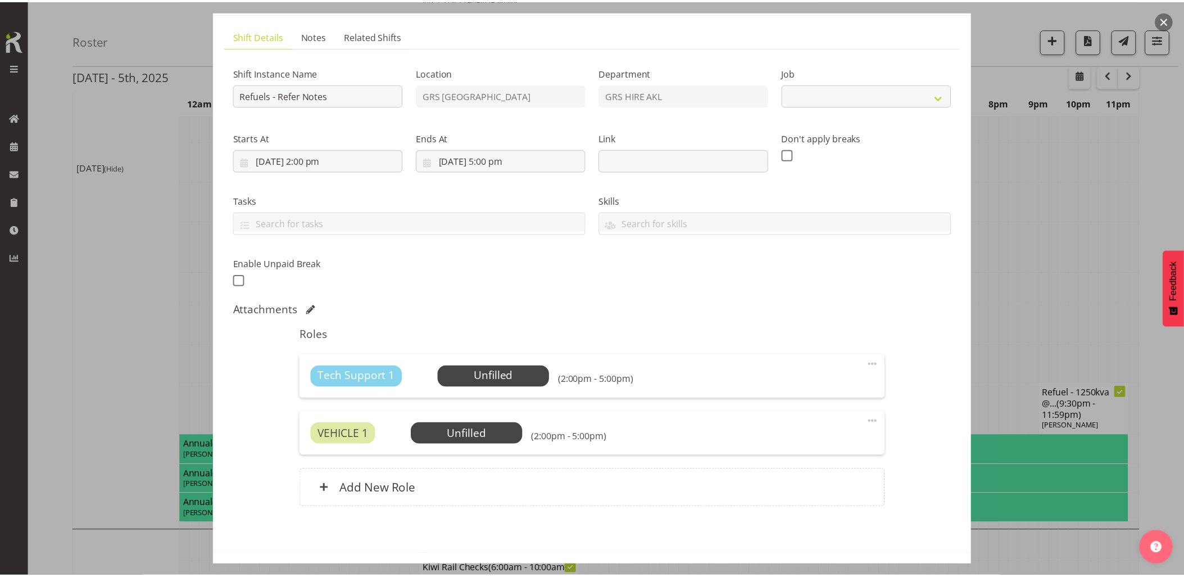
scroll to position [108, 0]
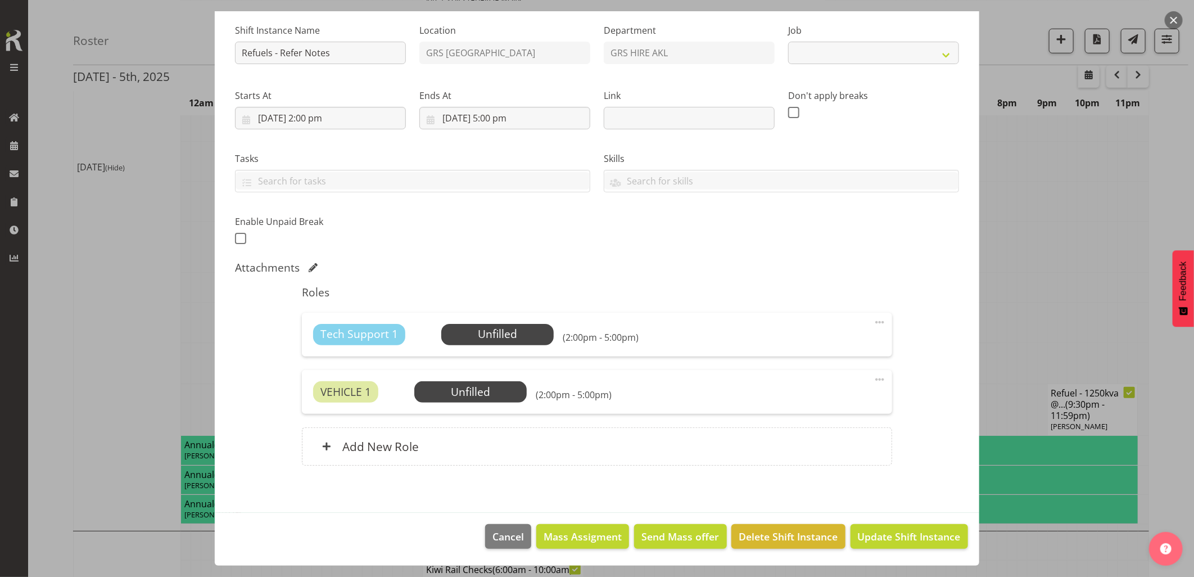
select select "9"
click at [812, 531] on span "Delete Shift Instance" at bounding box center [788, 536] width 99 height 15
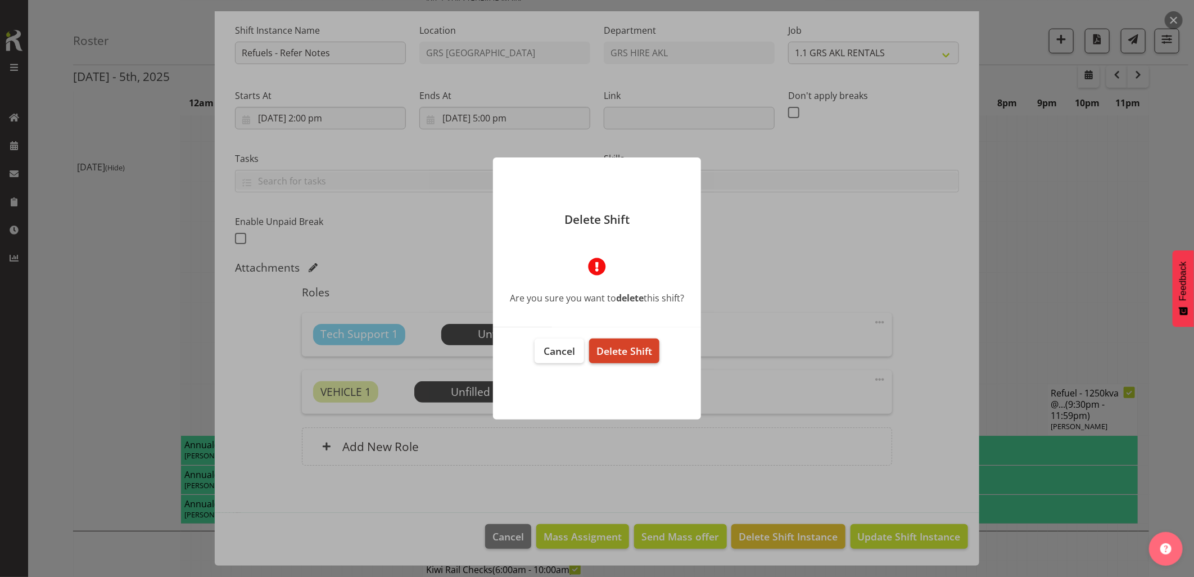
click at [639, 350] on span "Delete Shift" at bounding box center [624, 350] width 56 height 13
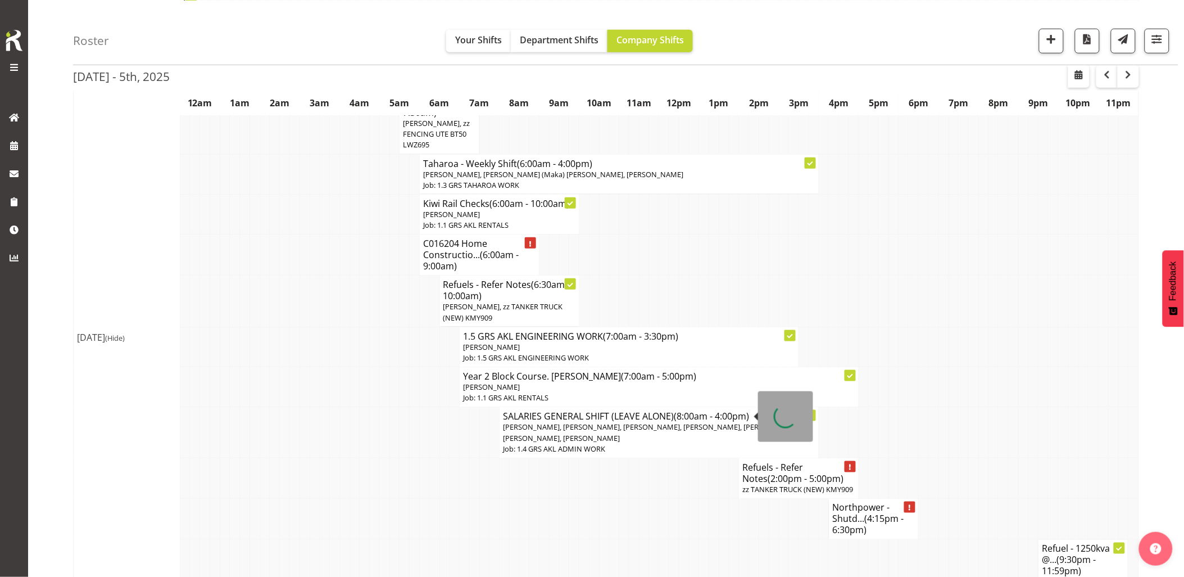
scroll to position [312, 0]
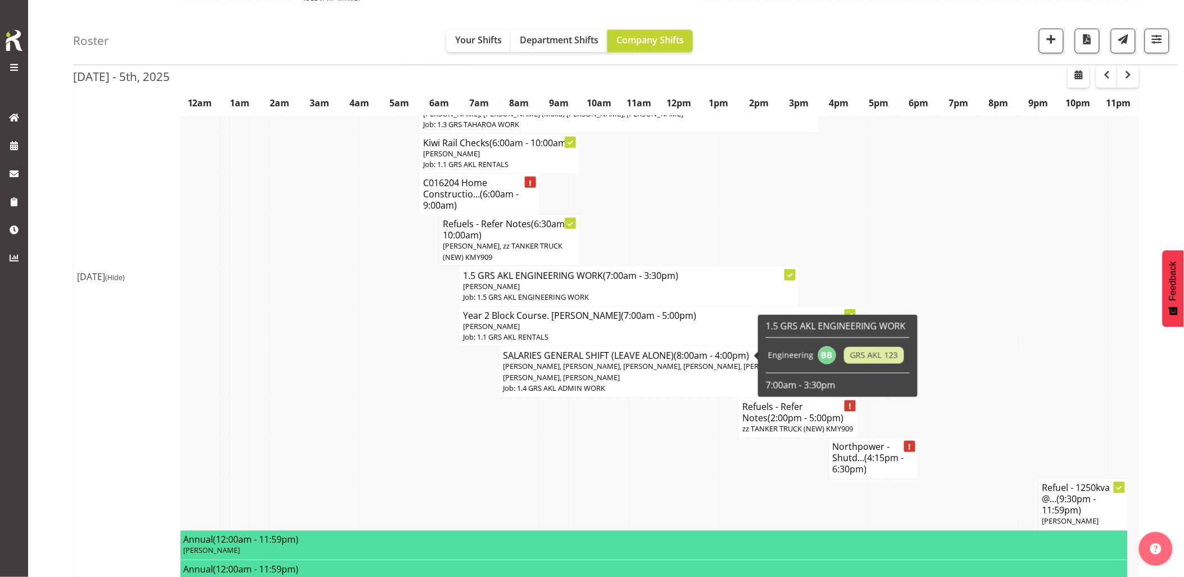
click at [652, 433] on td at bounding box center [654, 417] width 10 height 40
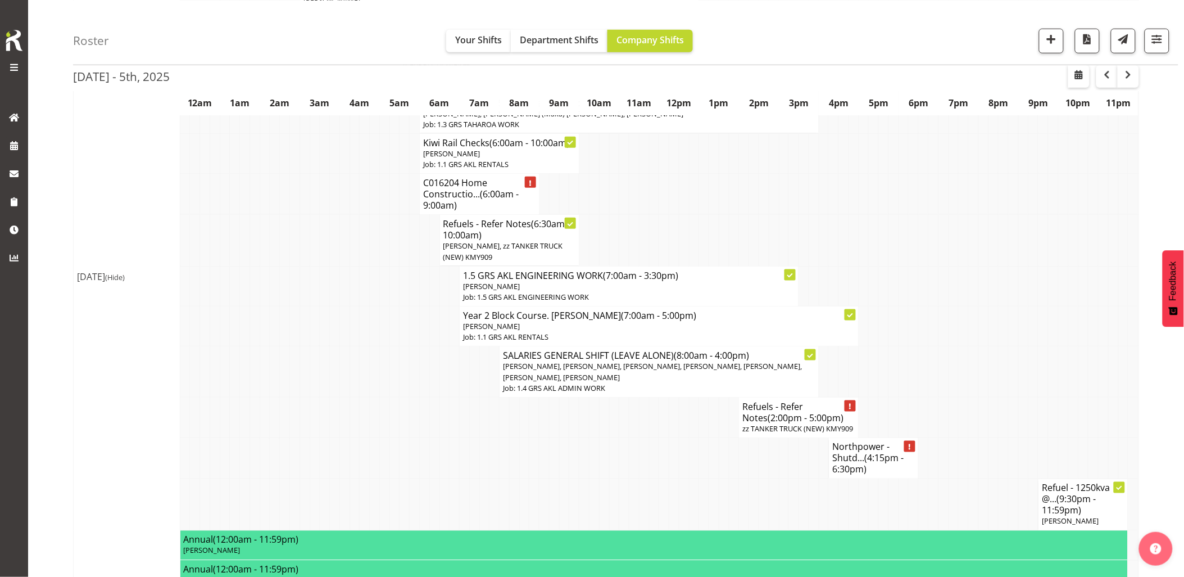
click at [968, 345] on td at bounding box center [964, 326] width 10 height 40
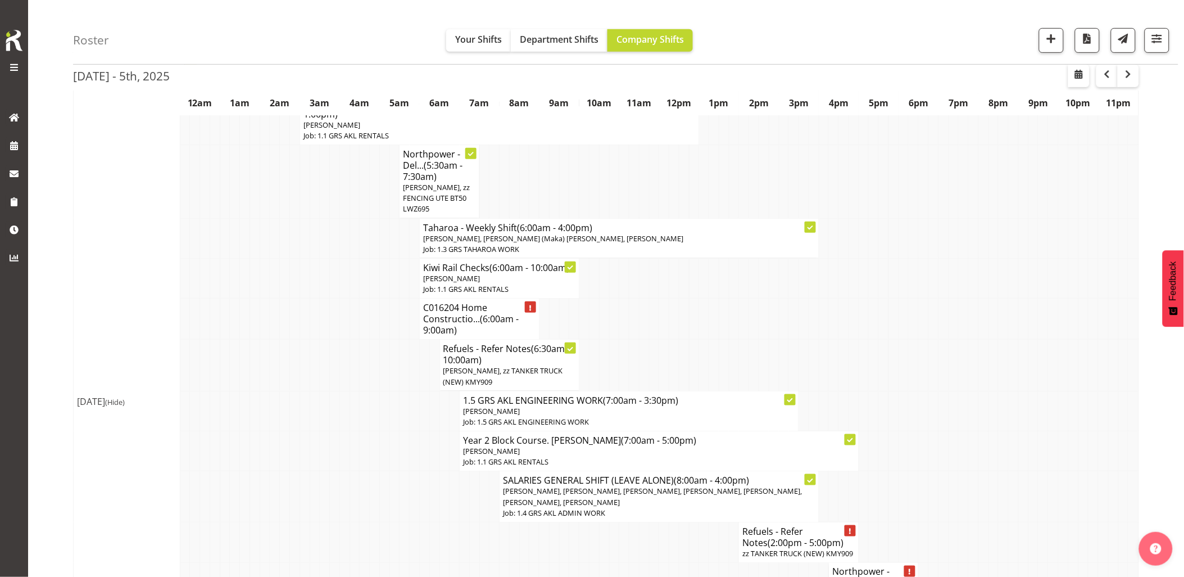
scroll to position [125, 0]
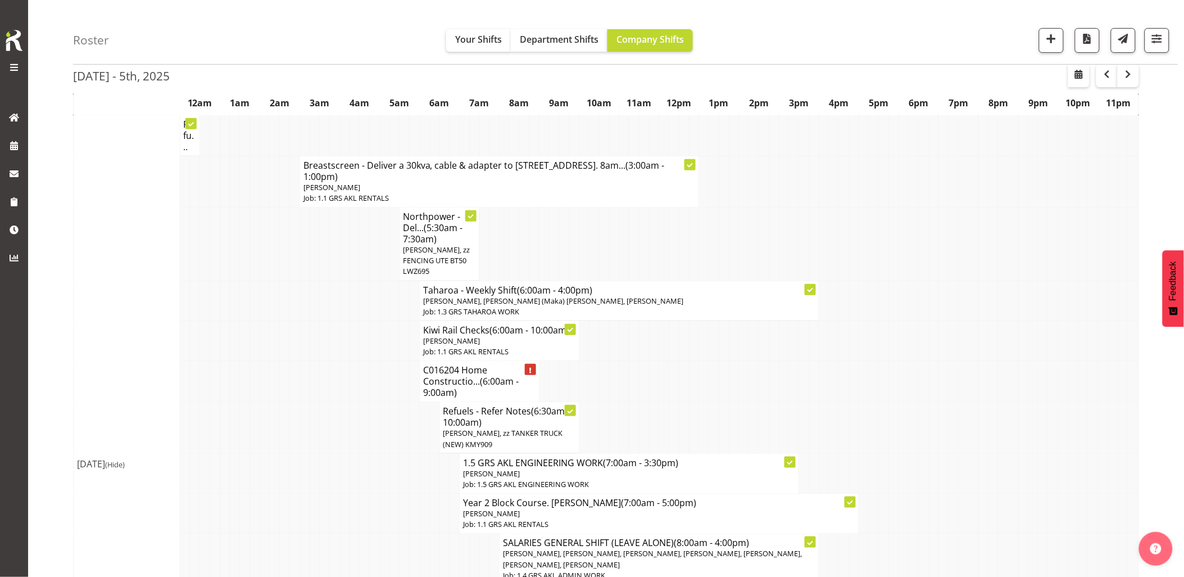
click at [356, 428] on td at bounding box center [355, 427] width 10 height 51
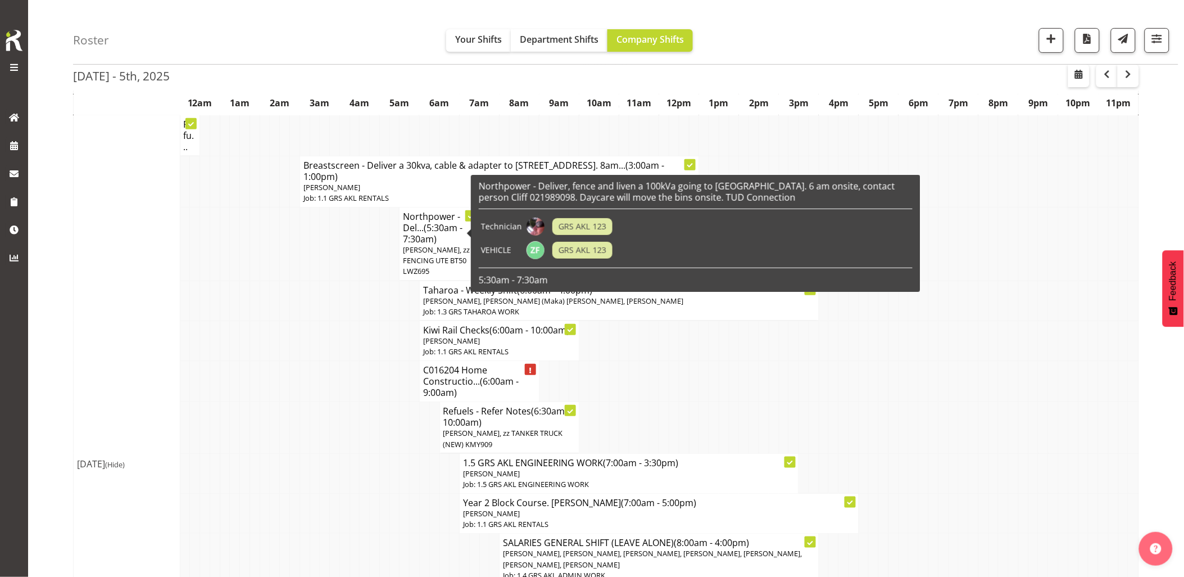
click at [312, 339] on td at bounding box center [315, 340] width 10 height 40
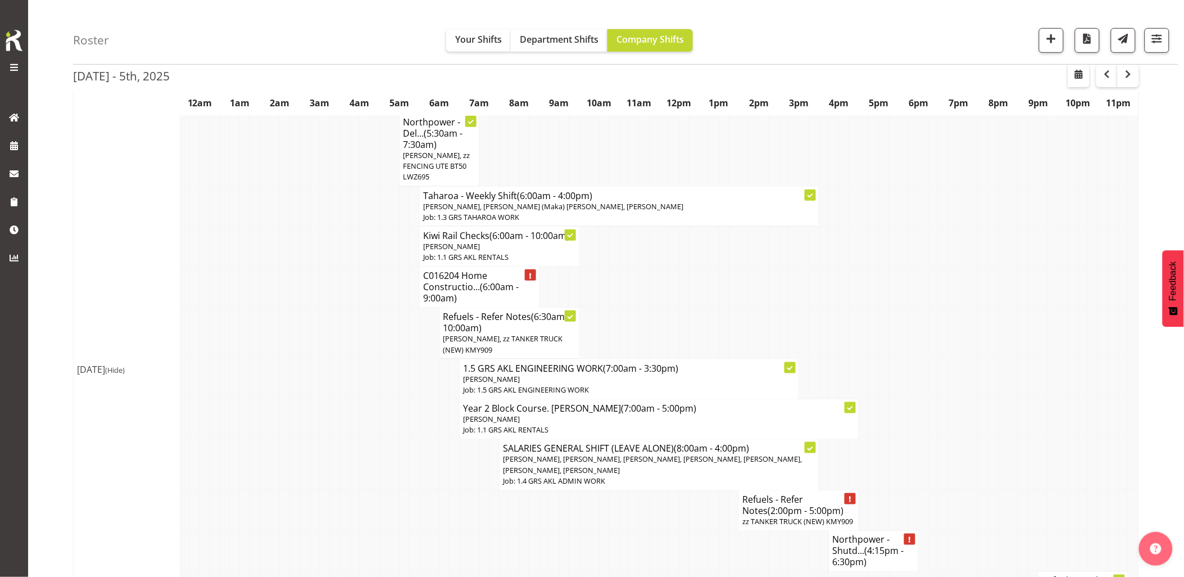
scroll to position [312, 0]
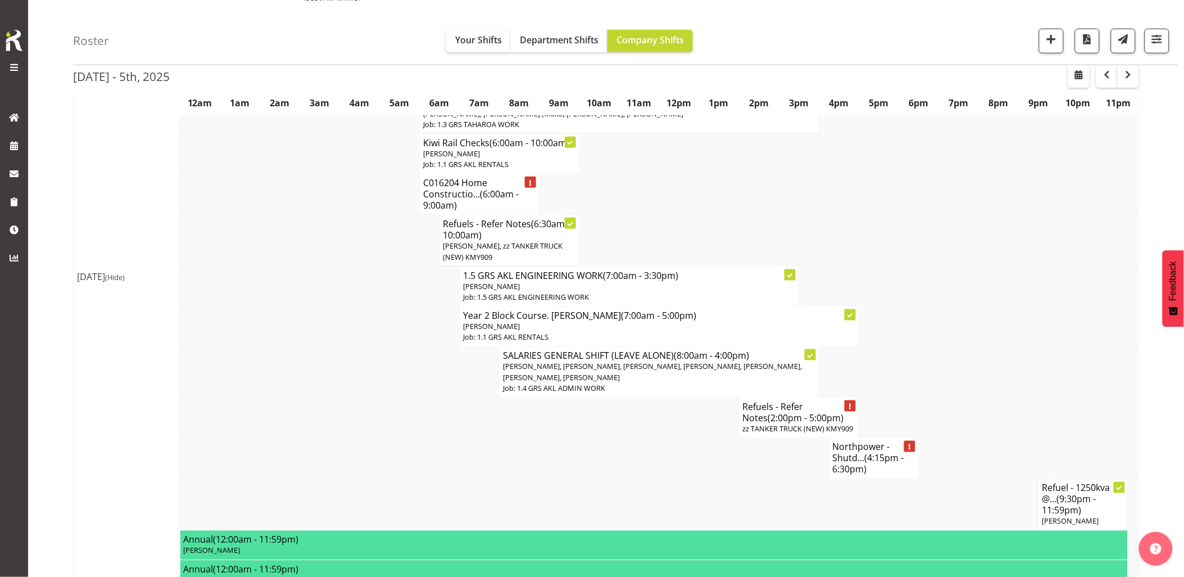
click at [316, 344] on td at bounding box center [315, 326] width 10 height 40
click at [715, 467] on td at bounding box center [714, 458] width 10 height 41
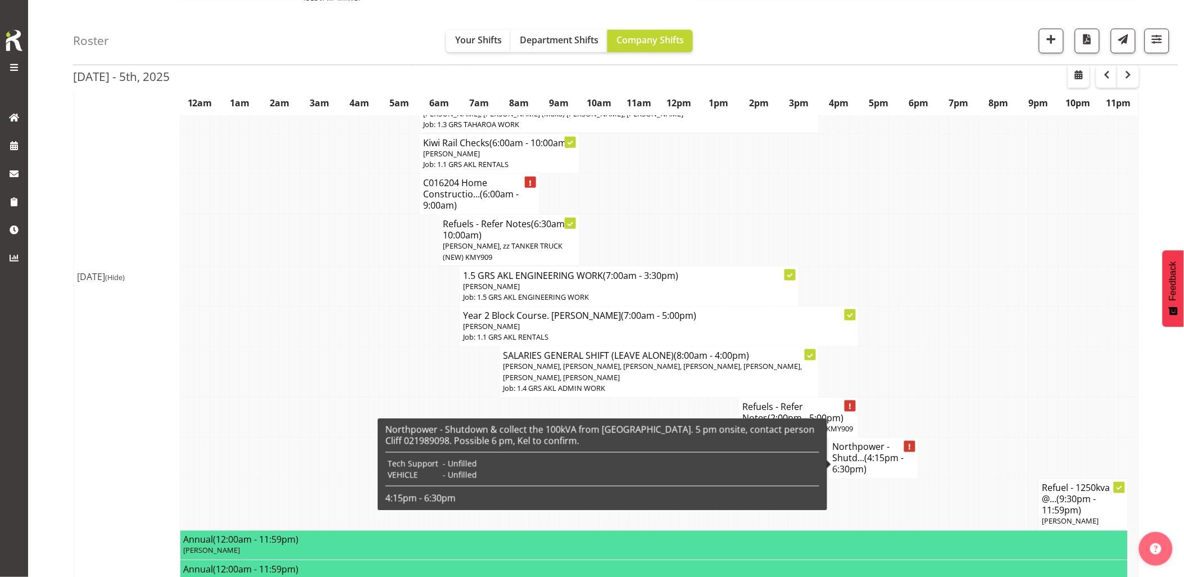
click at [969, 417] on td at bounding box center [974, 417] width 10 height 40
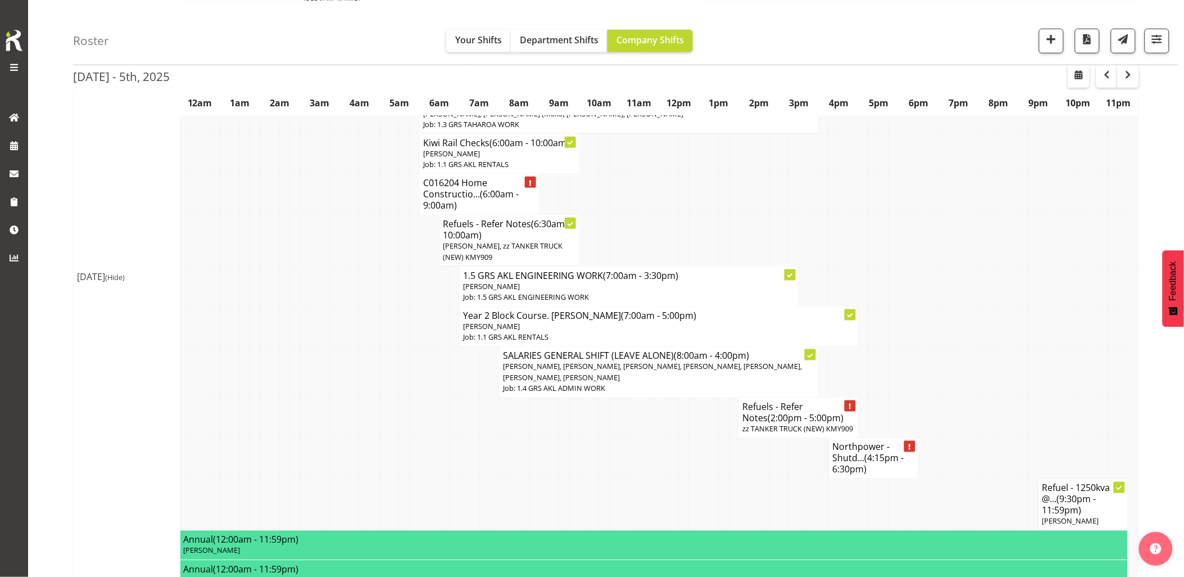
click at [769, 473] on td at bounding box center [774, 458] width 10 height 41
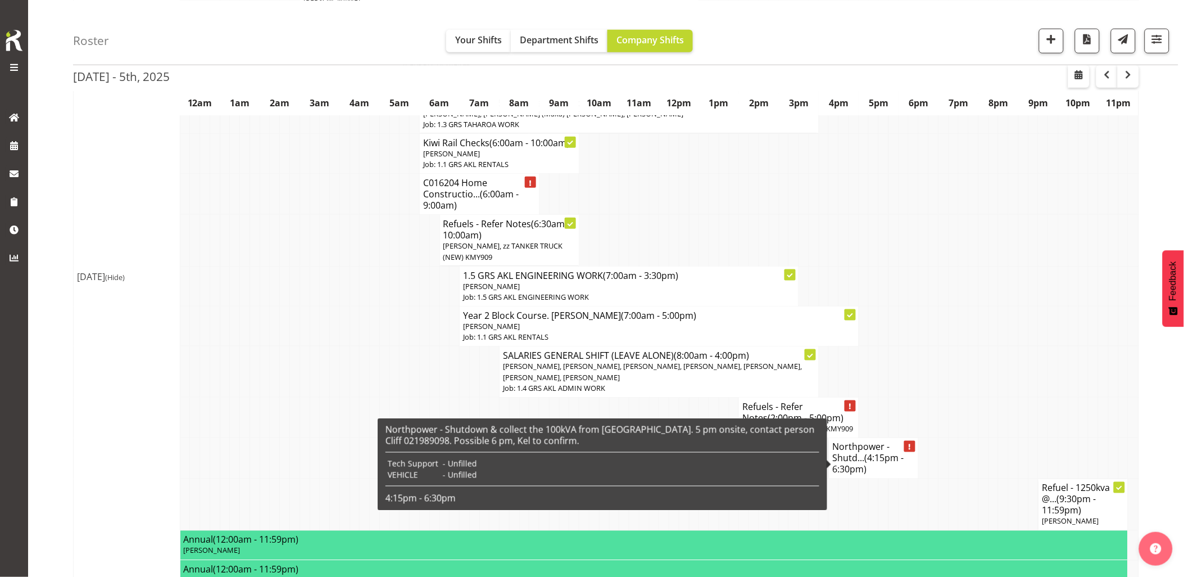
click at [937, 374] on td at bounding box center [934, 371] width 10 height 51
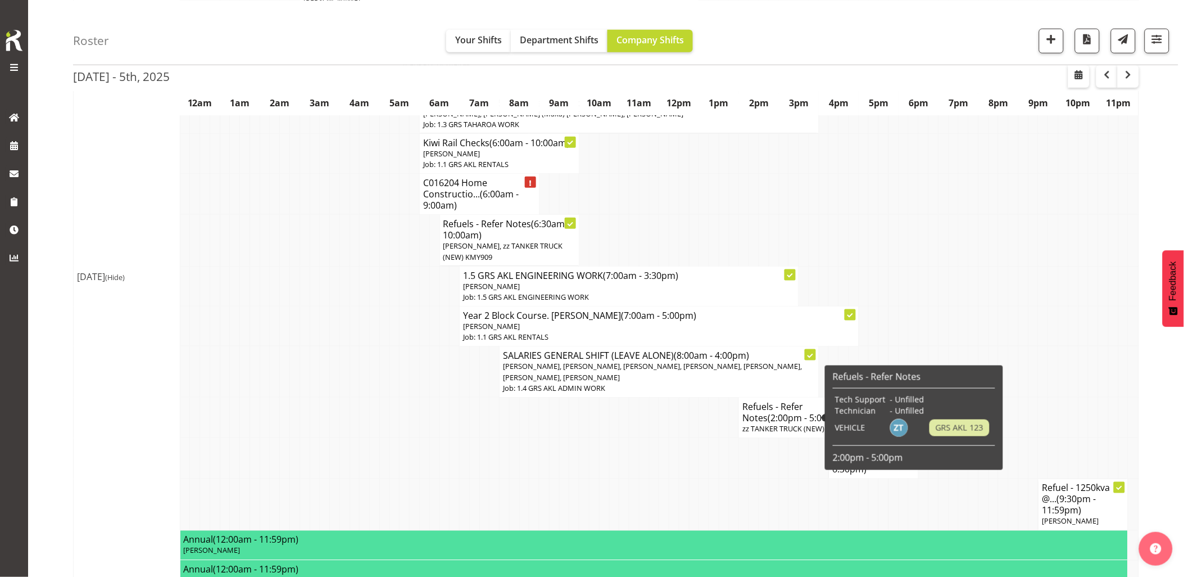
click at [777, 481] on td at bounding box center [774, 505] width 10 height 52
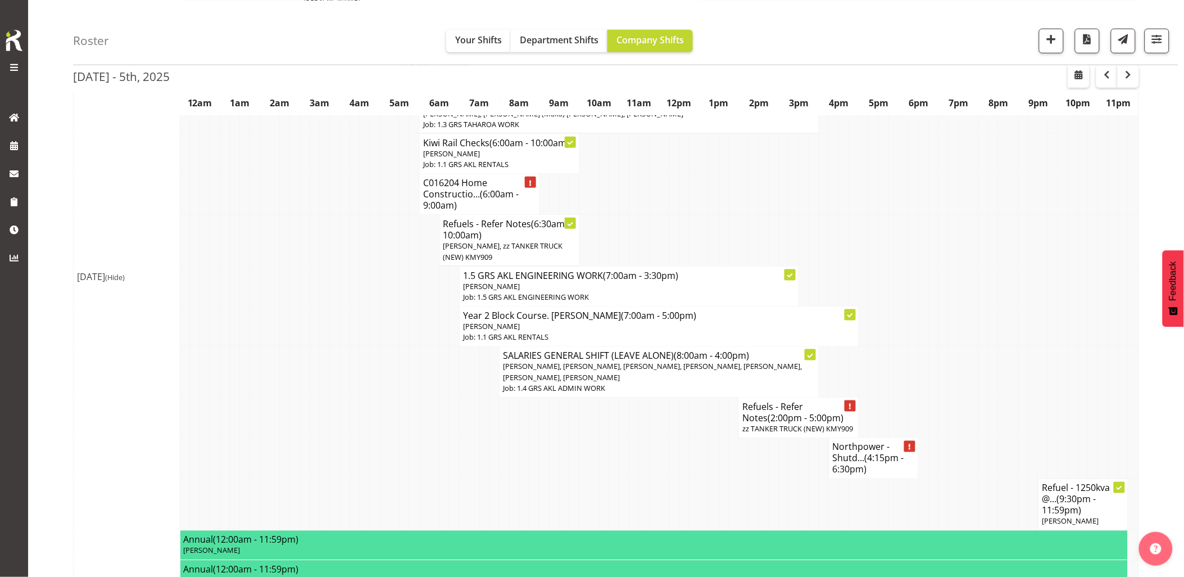
click at [936, 385] on td at bounding box center [934, 371] width 10 height 51
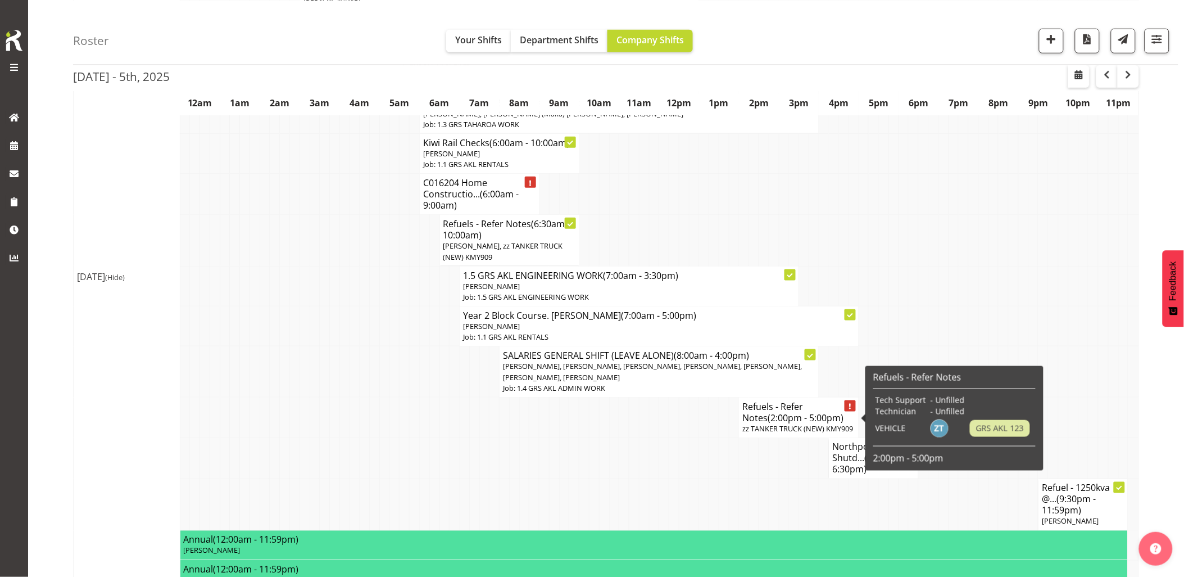
click at [768, 419] on span "(2:00pm - 5:00pm)" at bounding box center [806, 417] width 76 height 12
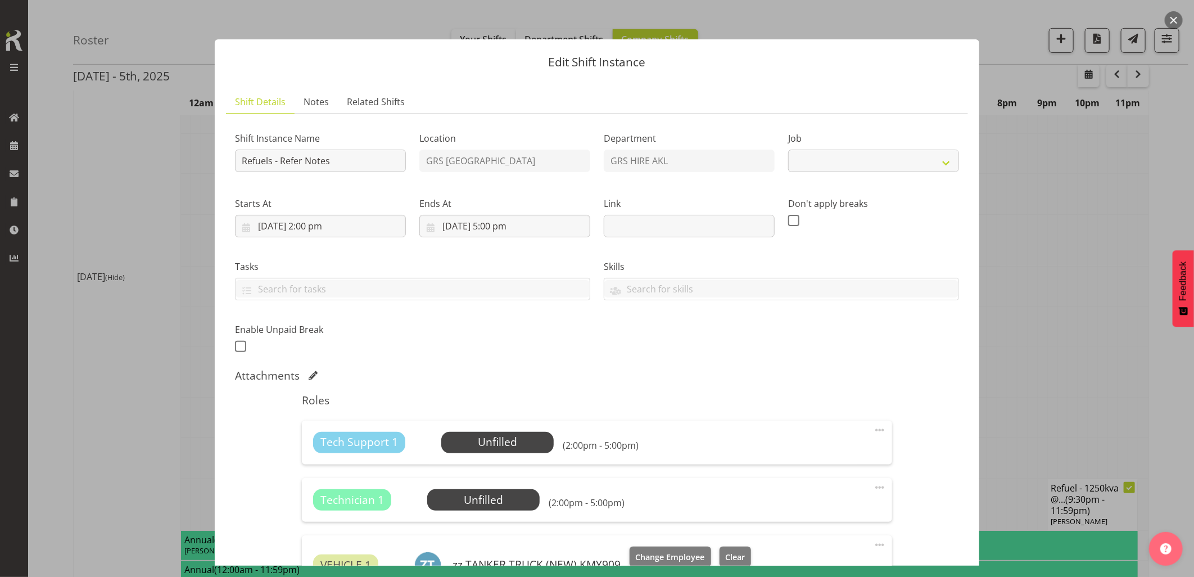
select select "9"
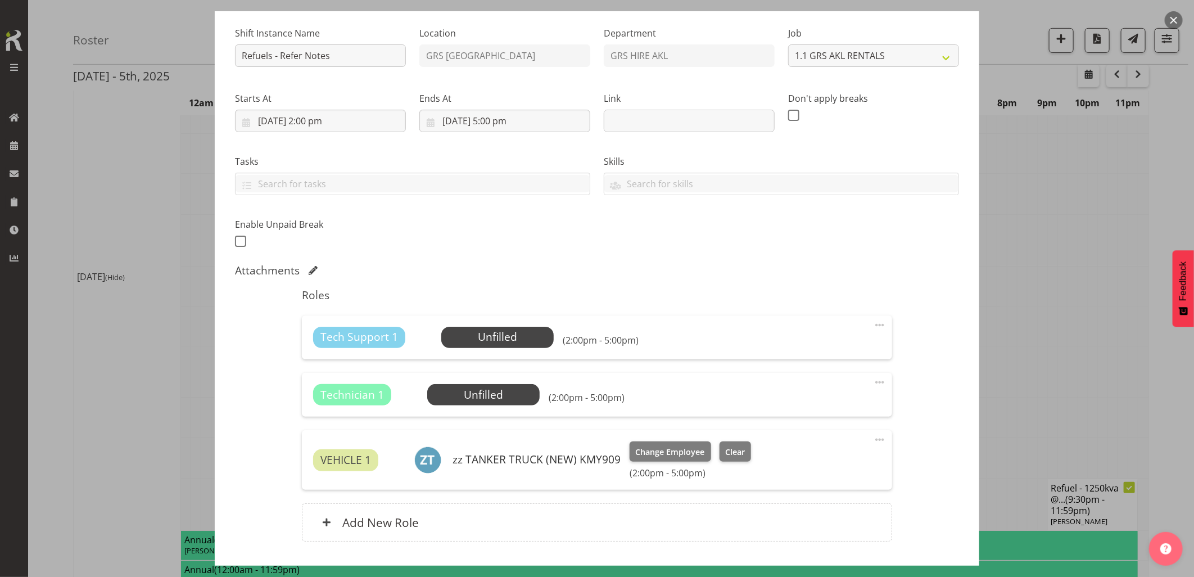
scroll to position [125, 0]
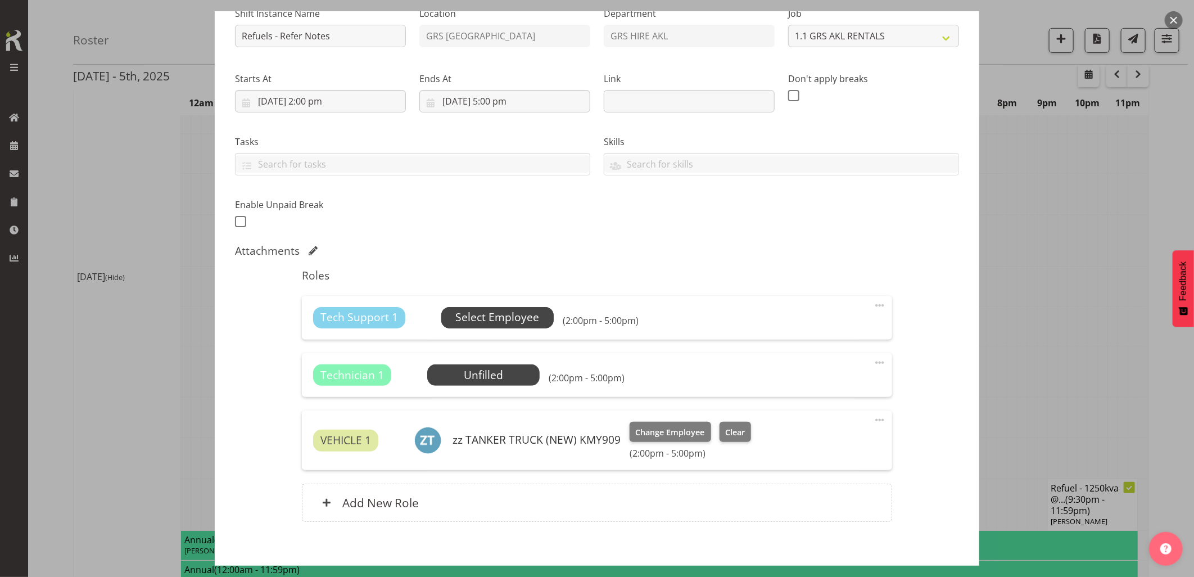
click at [499, 313] on span "Select Employee" at bounding box center [497, 317] width 84 height 16
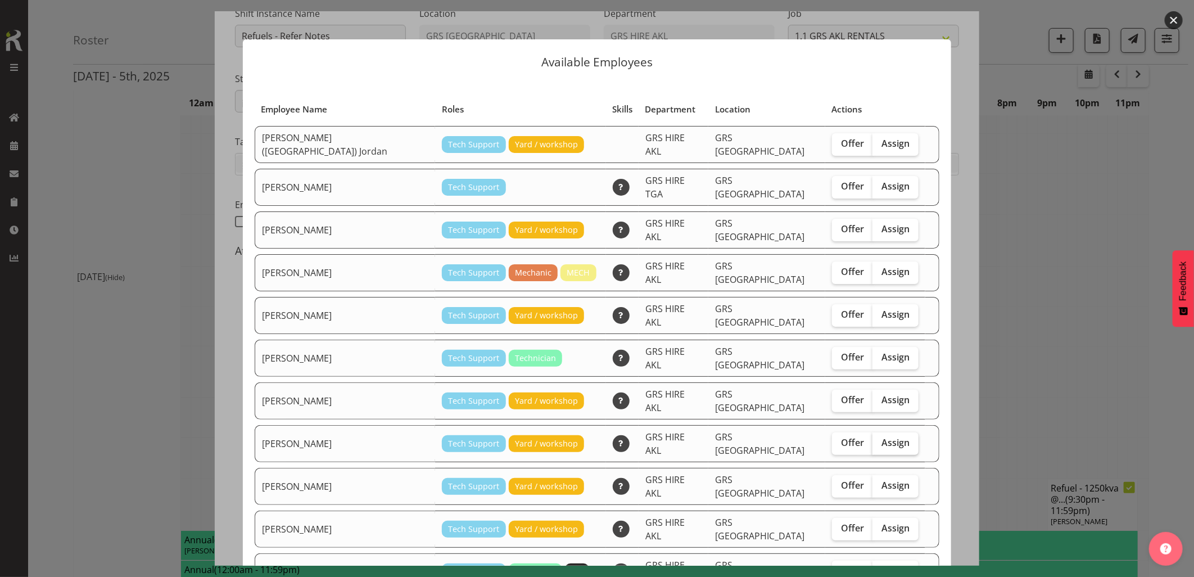
click at [881, 437] on span "Assign" at bounding box center [895, 442] width 28 height 11
click at [872, 439] on input "Assign" at bounding box center [875, 442] width 7 height 7
checkbox input "true"
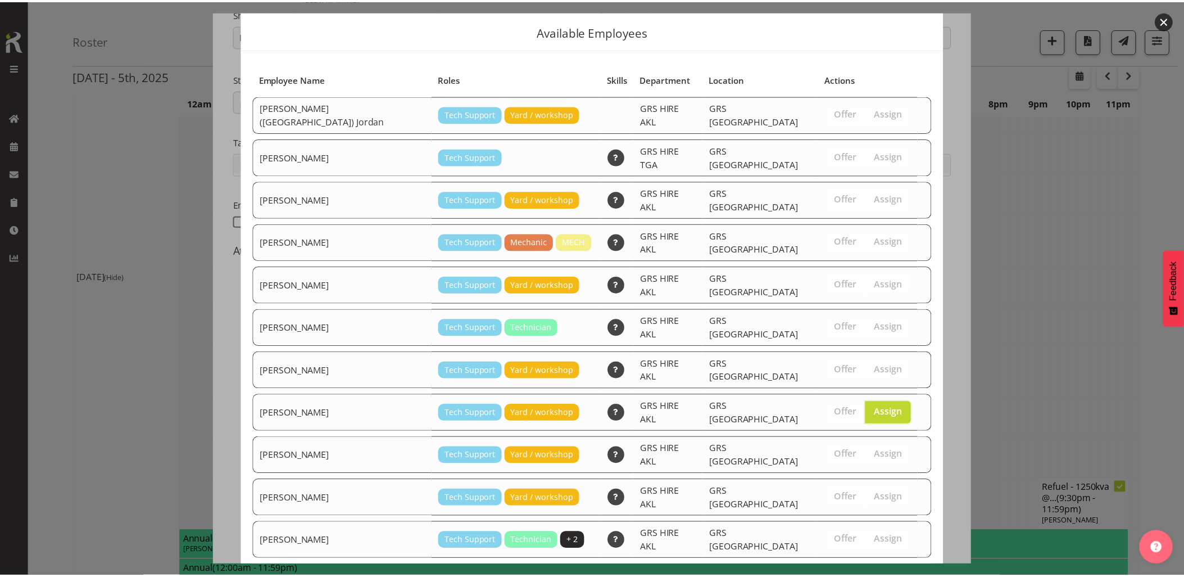
scroll to position [46, 0]
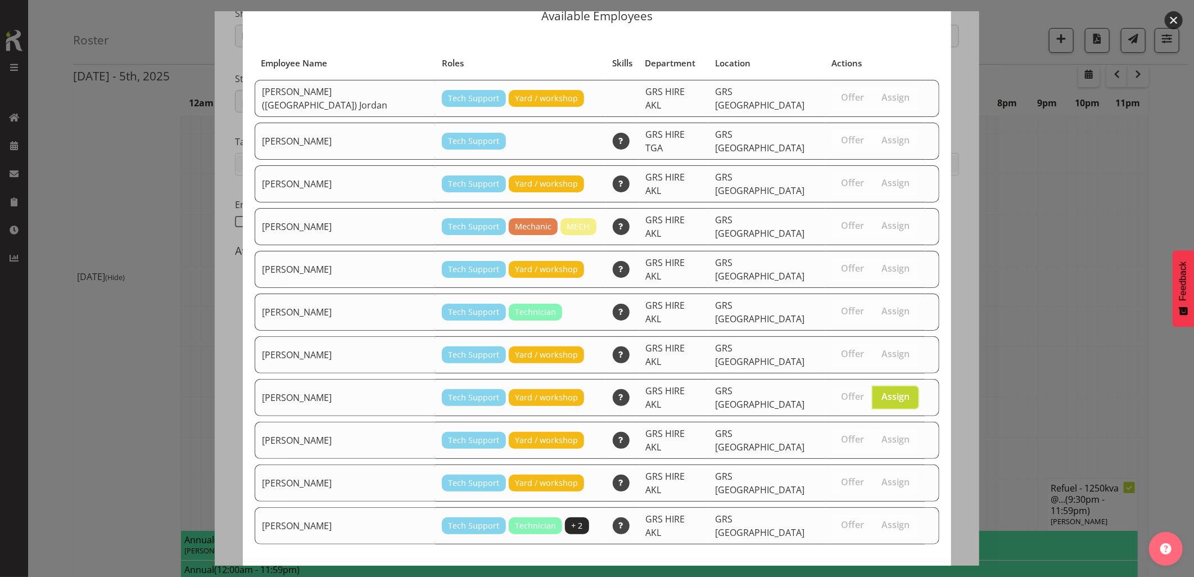
click at [868, 576] on span "Assign Mina Nomani" at bounding box center [876, 584] width 114 height 13
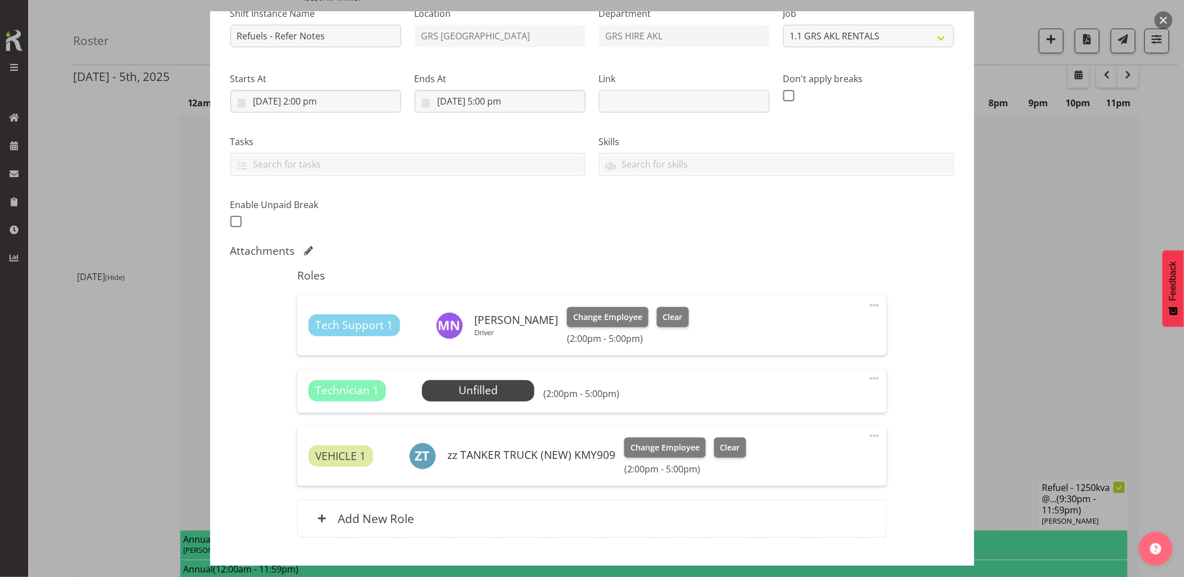
click at [871, 378] on span at bounding box center [874, 377] width 13 height 13
click at [799, 448] on link "Delete" at bounding box center [827, 443] width 108 height 20
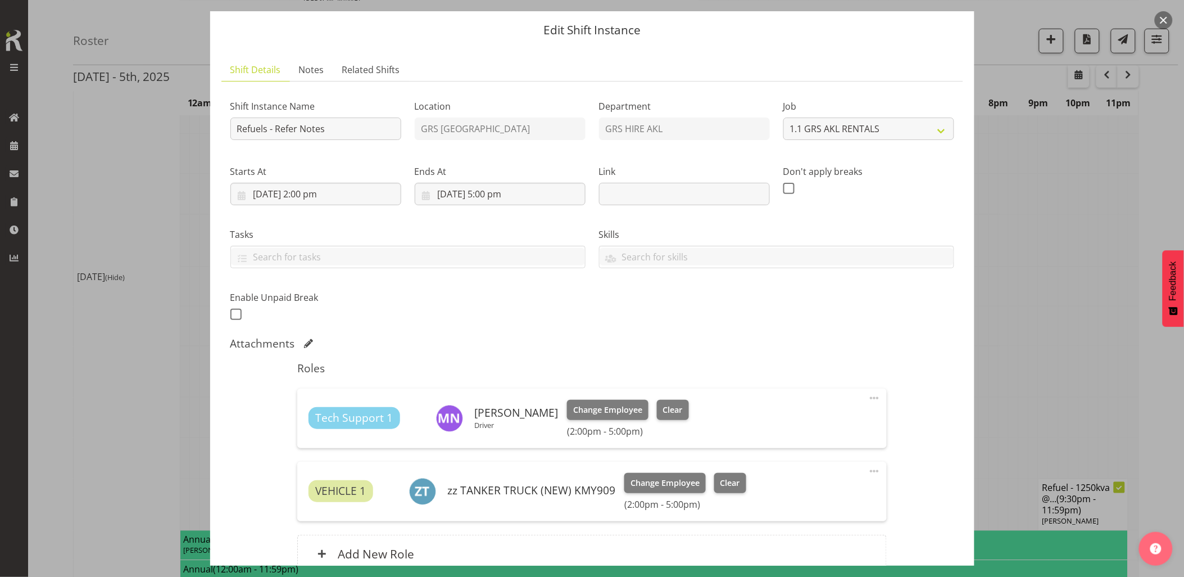
scroll to position [0, 0]
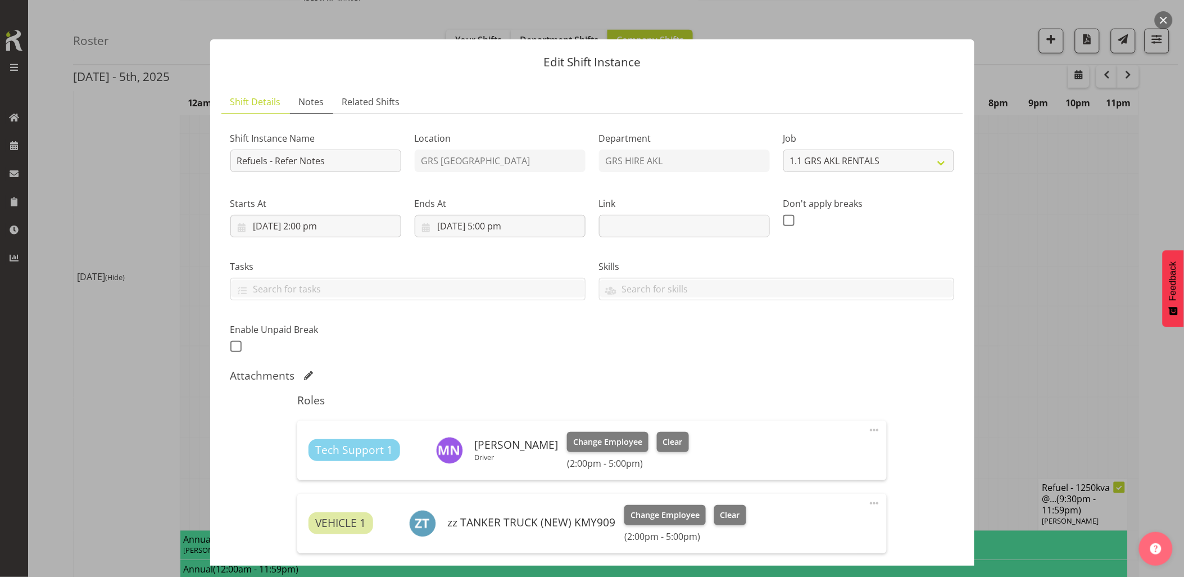
click at [310, 105] on span "Notes" at bounding box center [311, 101] width 25 height 13
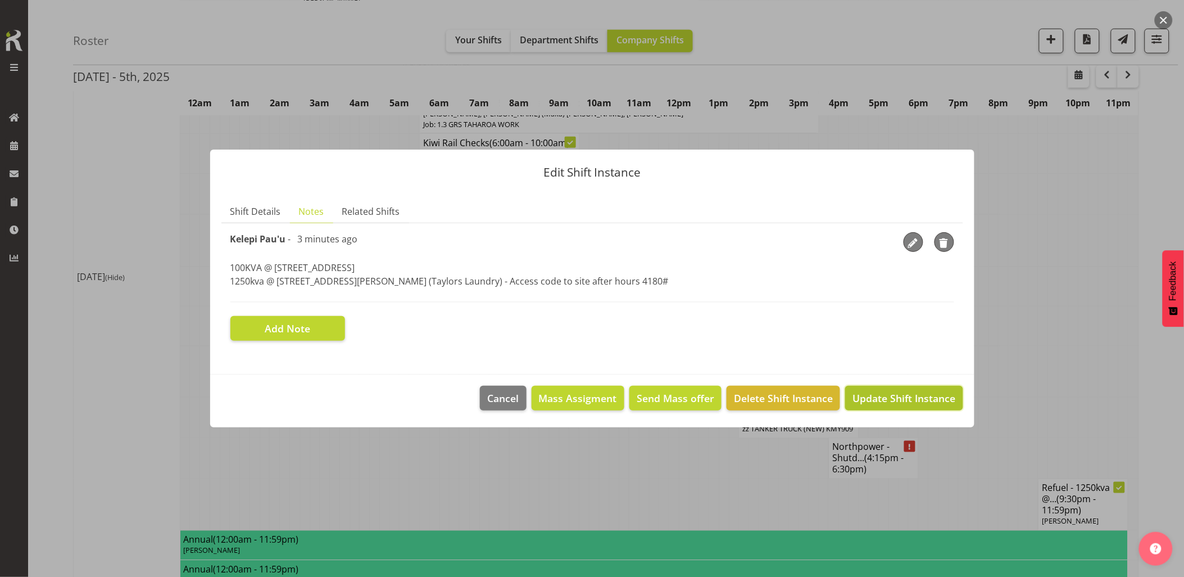
click at [897, 401] on span "Update Shift Instance" at bounding box center [904, 398] width 103 height 15
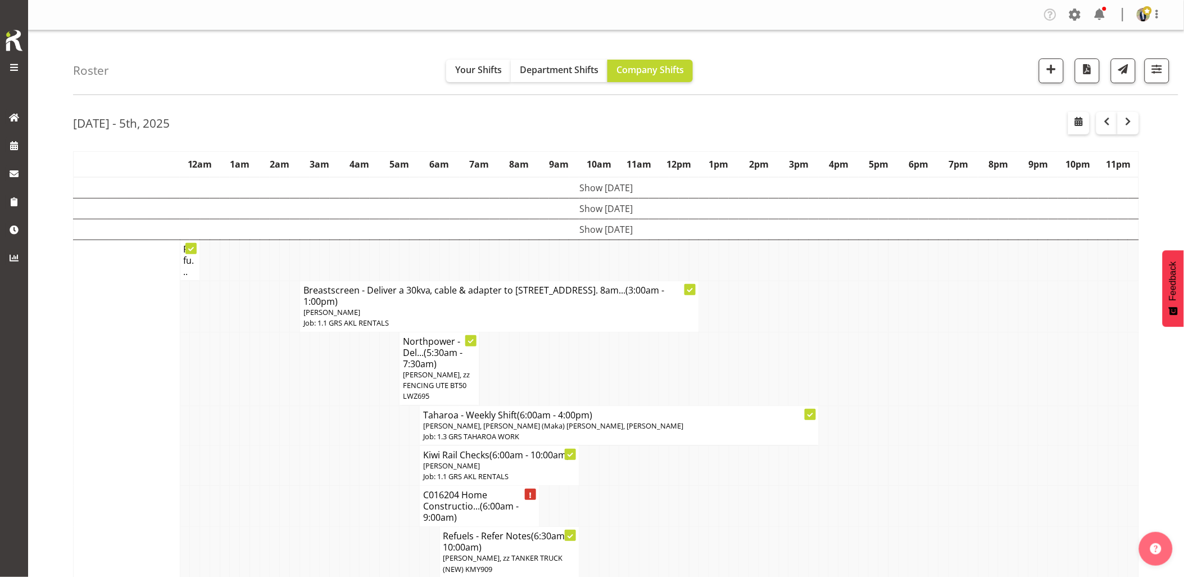
scroll to position [250, 0]
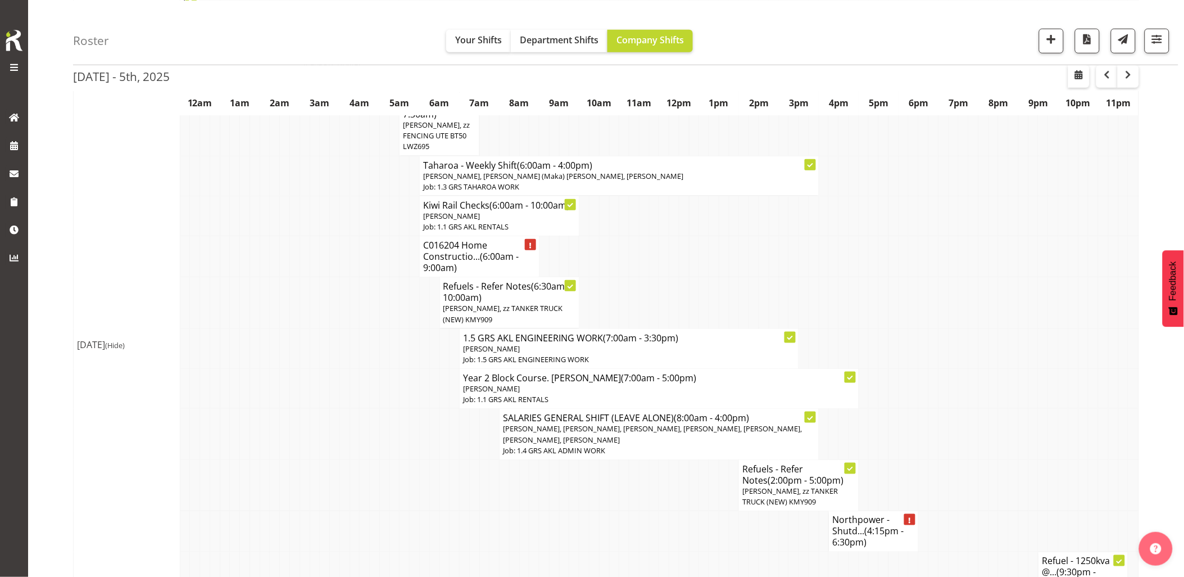
click at [362, 387] on td at bounding box center [365, 389] width 10 height 40
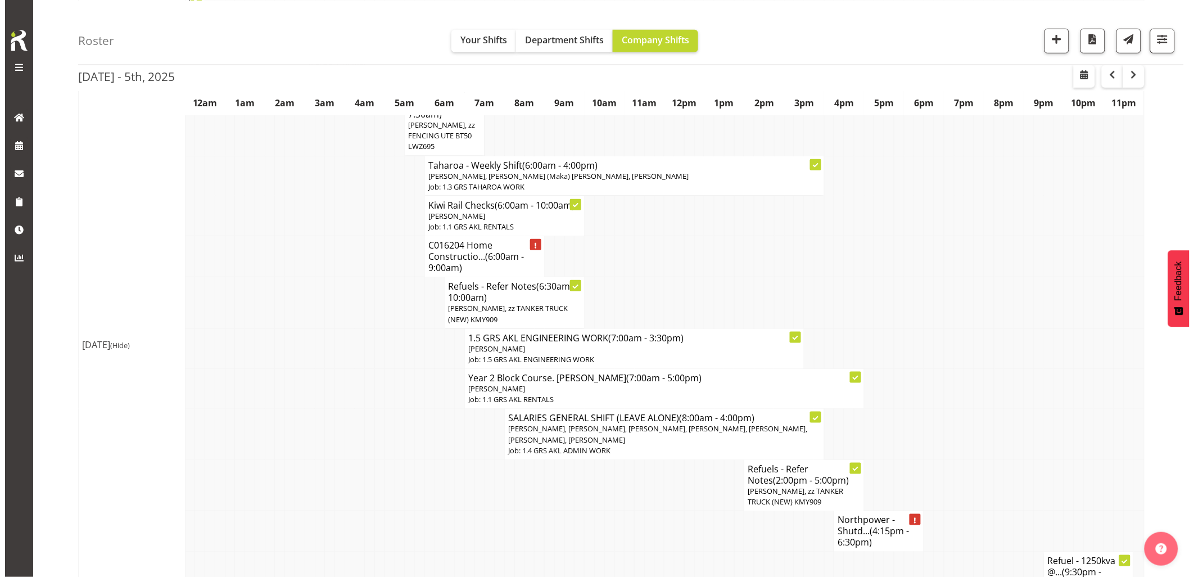
scroll to position [312, 0]
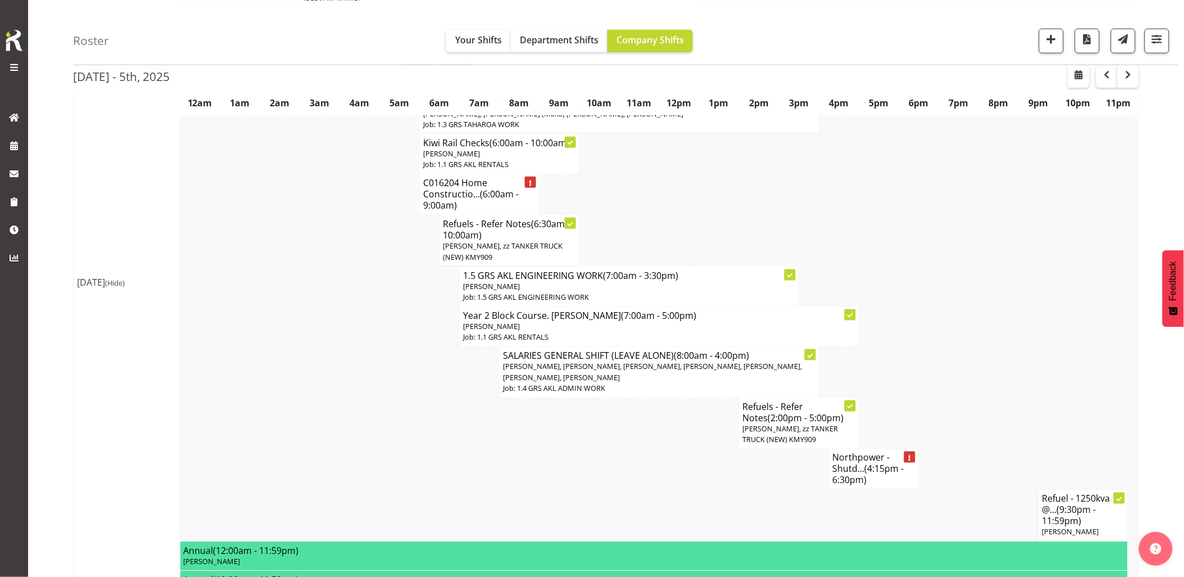
drag, startPoint x: 600, startPoint y: 433, endPoint x: 634, endPoint y: 445, distance: 36.1
click at [601, 435] on td at bounding box center [604, 422] width 10 height 51
click at [653, 475] on td at bounding box center [654, 468] width 10 height 41
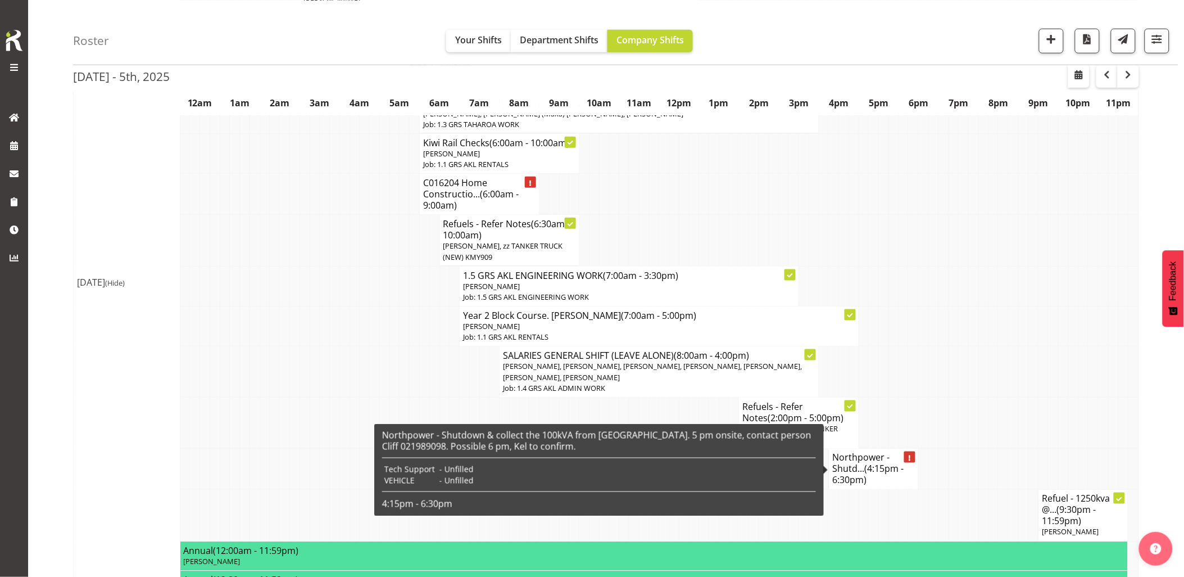
click at [864, 480] on span "(4:15pm - 6:30pm)" at bounding box center [867, 475] width 71 height 24
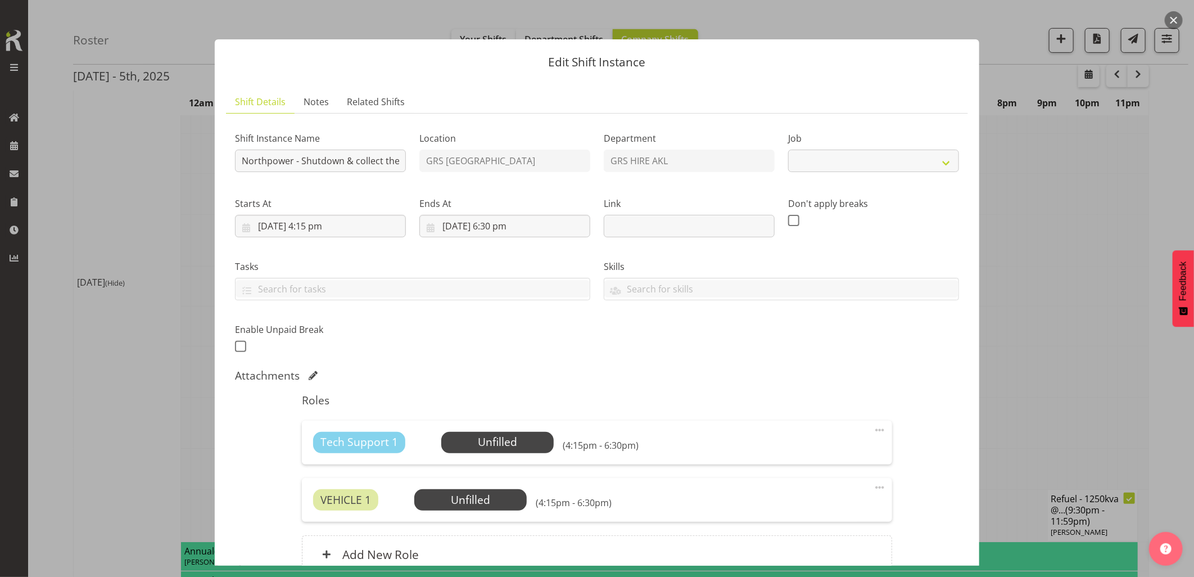
select select "7504"
click at [477, 437] on span "Select Employee" at bounding box center [497, 442] width 84 height 16
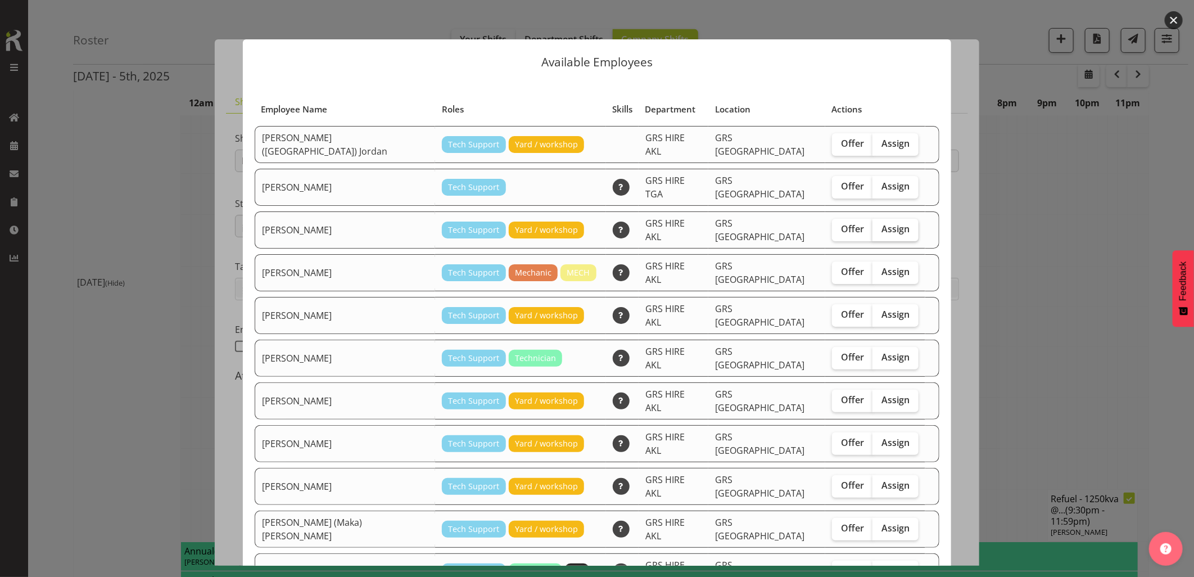
click at [881, 223] on span "Assign" at bounding box center [895, 228] width 28 height 11
click at [872, 225] on input "Assign" at bounding box center [875, 228] width 7 height 7
checkbox input "true"
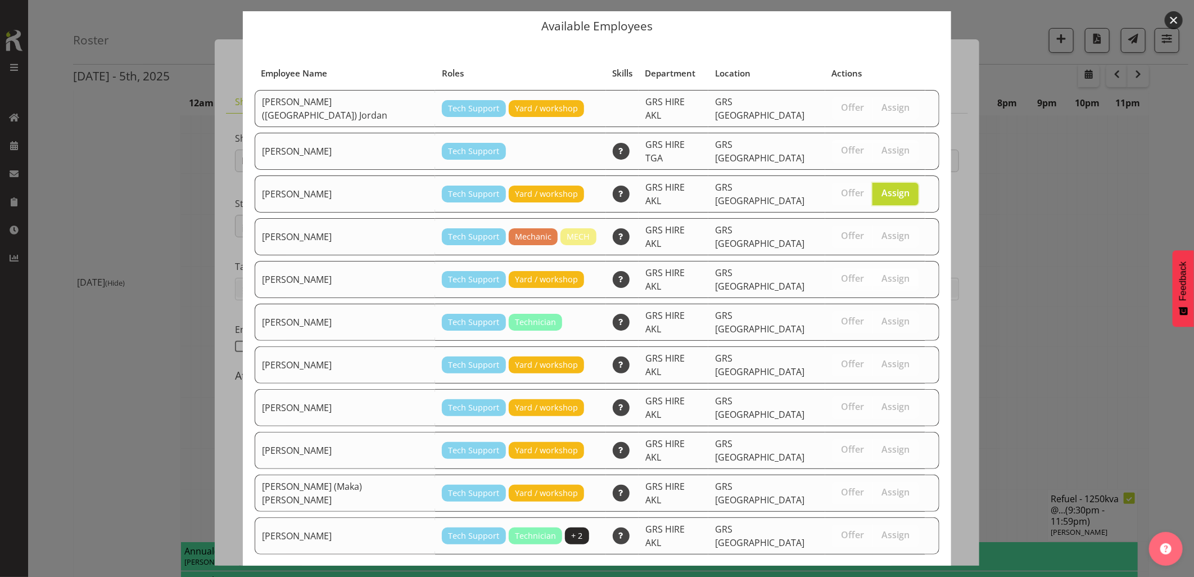
scroll to position [46, 0]
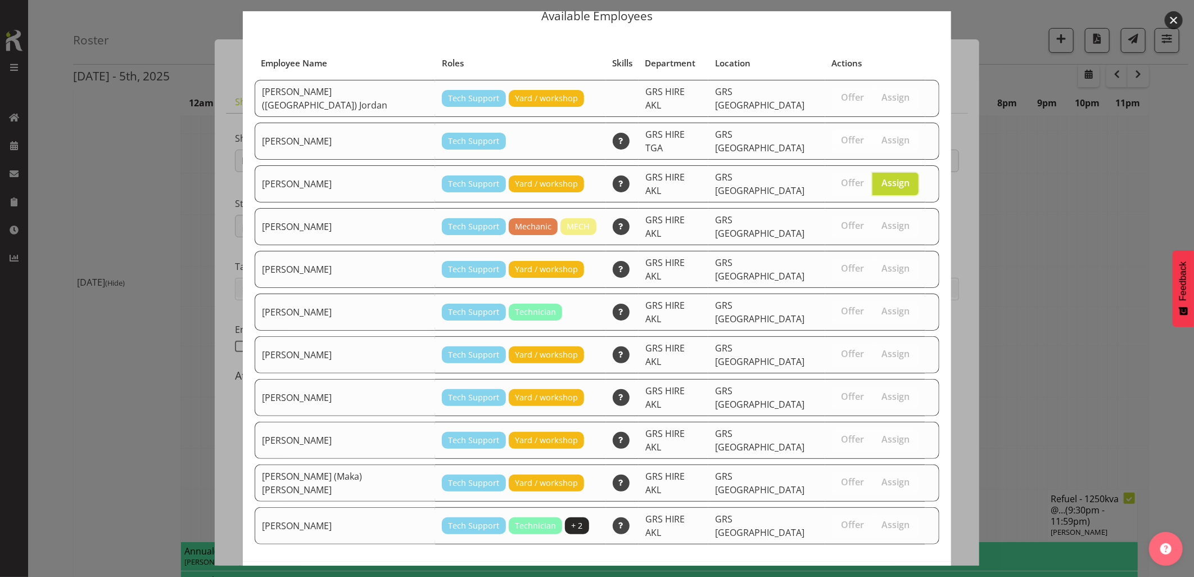
click at [870, 576] on span "Assign Caleb Phillips" at bounding box center [876, 584] width 114 height 13
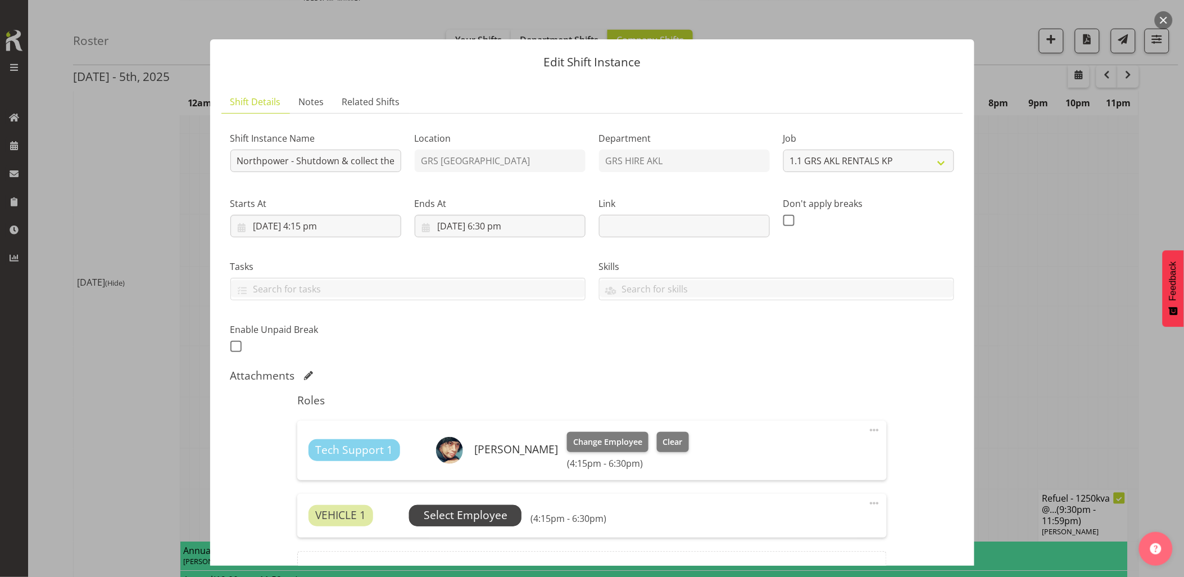
click at [499, 520] on span "Select Employee" at bounding box center [466, 515] width 84 height 16
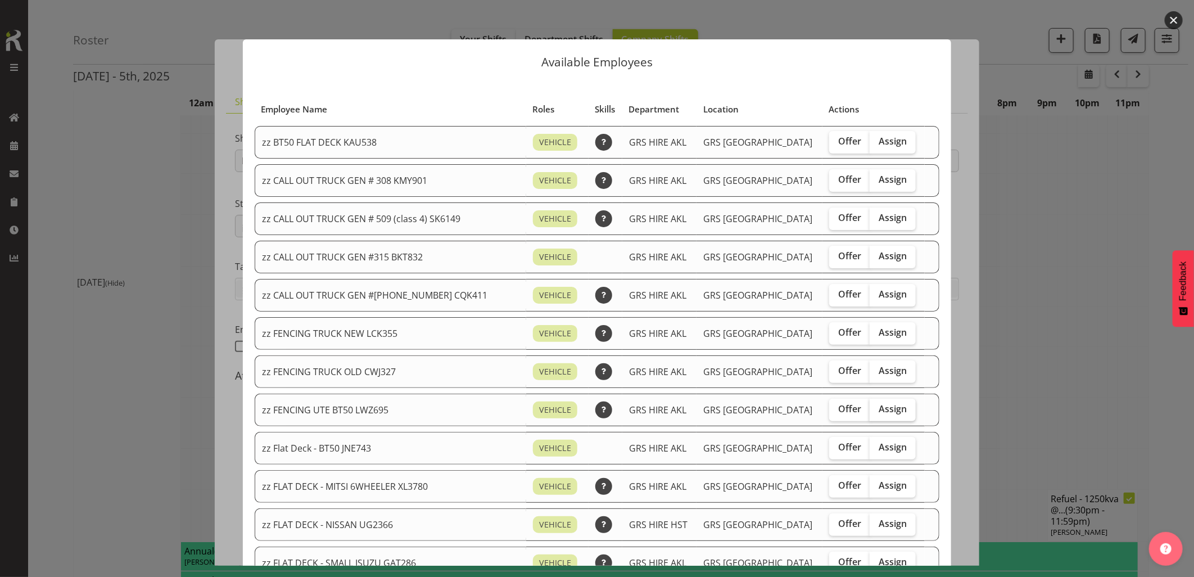
click at [878, 413] on span "Assign" at bounding box center [892, 408] width 28 height 11
click at [874, 413] on input "Assign" at bounding box center [872, 408] width 7 height 7
checkbox input "true"
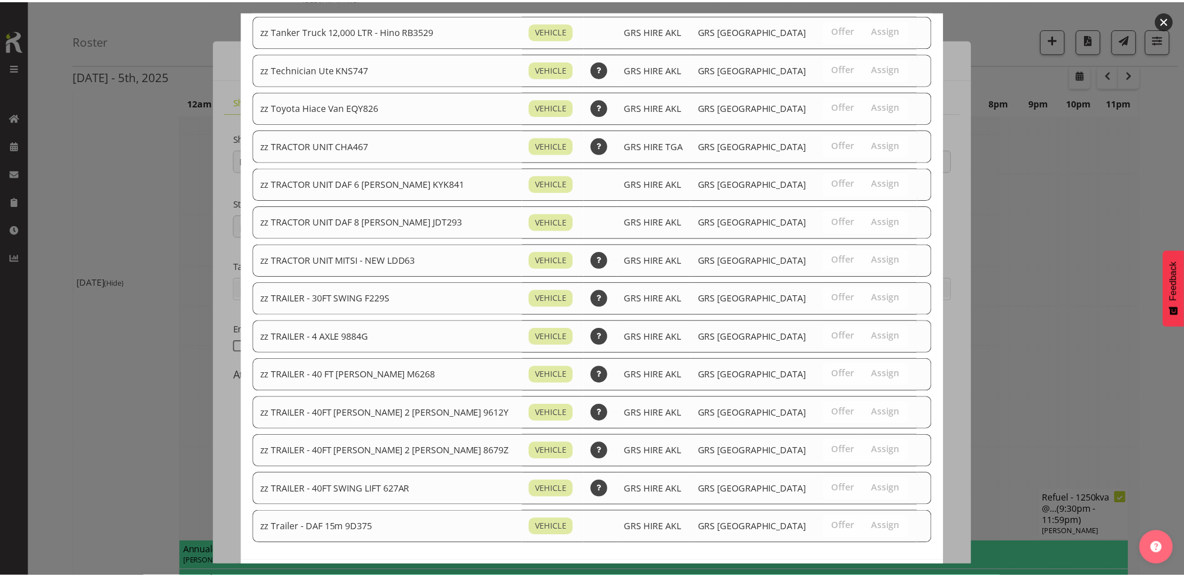
scroll to position [1311, 0]
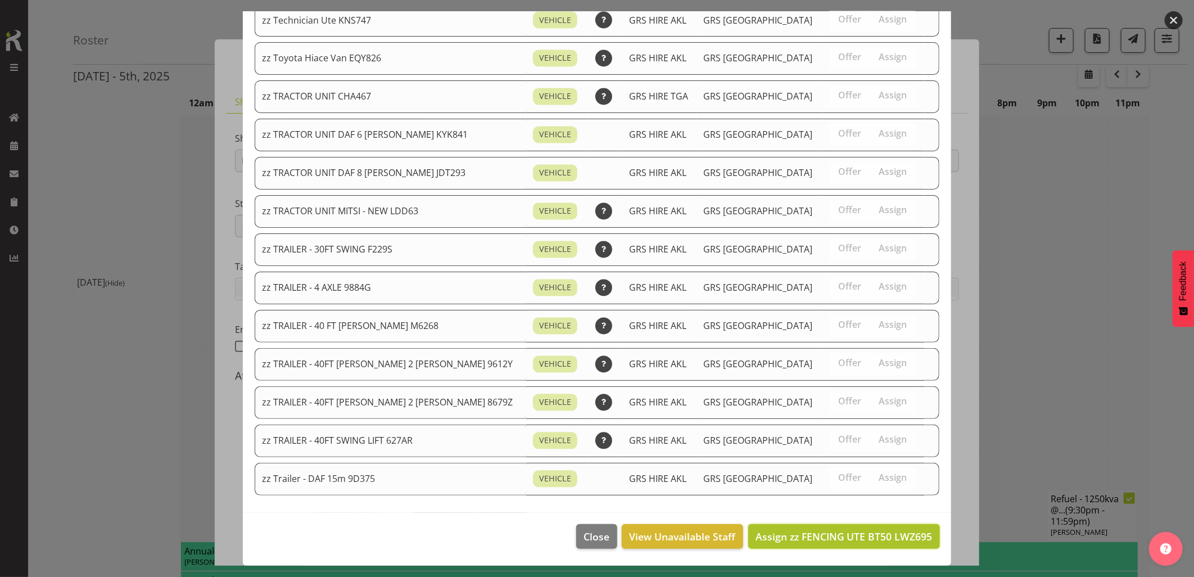
click at [869, 540] on span "Assign zz FENCING UTE BT50 LWZ695" at bounding box center [843, 535] width 177 height 13
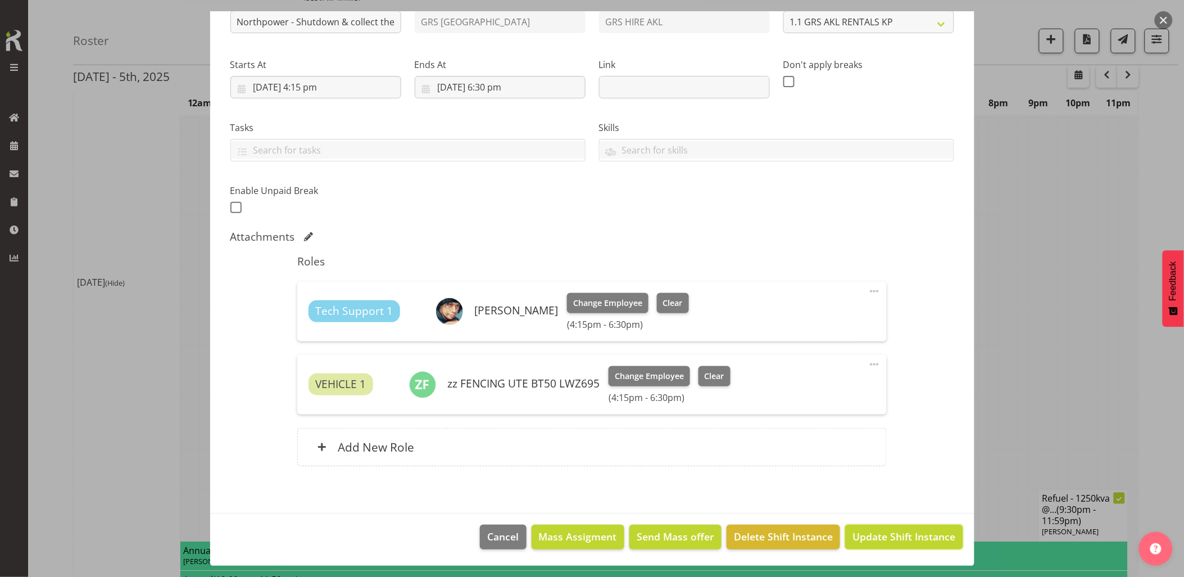
click at [872, 533] on span "Update Shift Instance" at bounding box center [904, 536] width 103 height 15
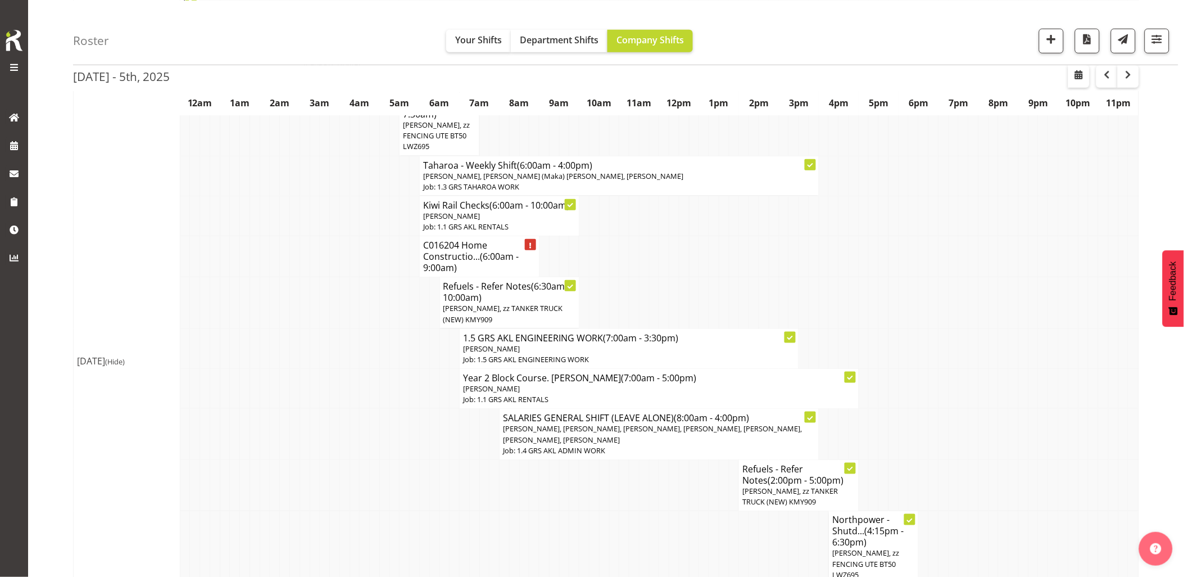
scroll to position [374, 0]
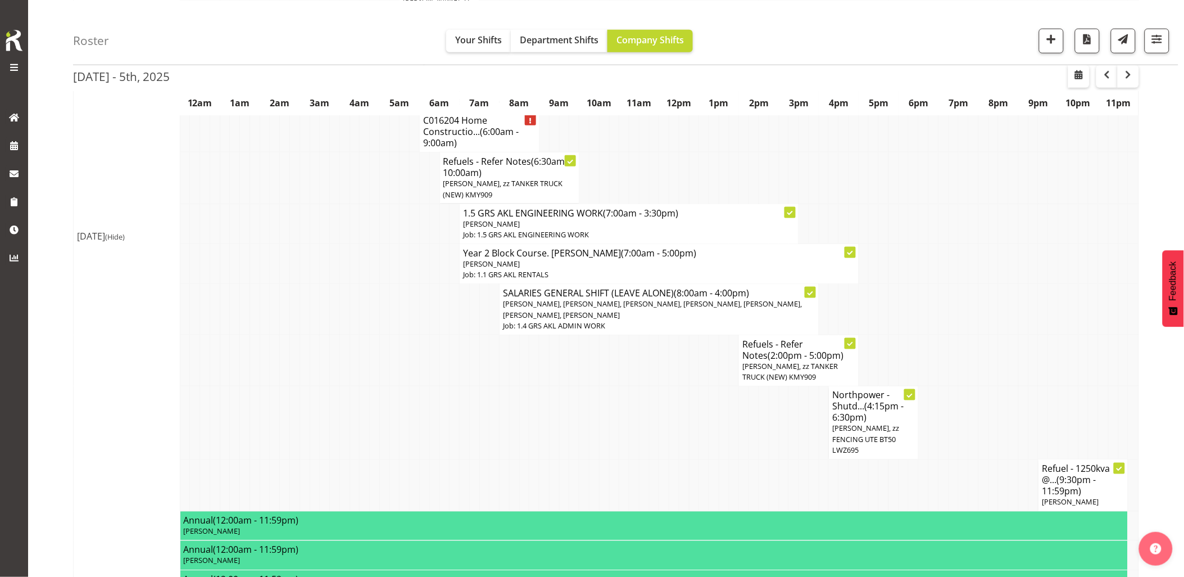
click at [554, 428] on td at bounding box center [554, 423] width 10 height 74
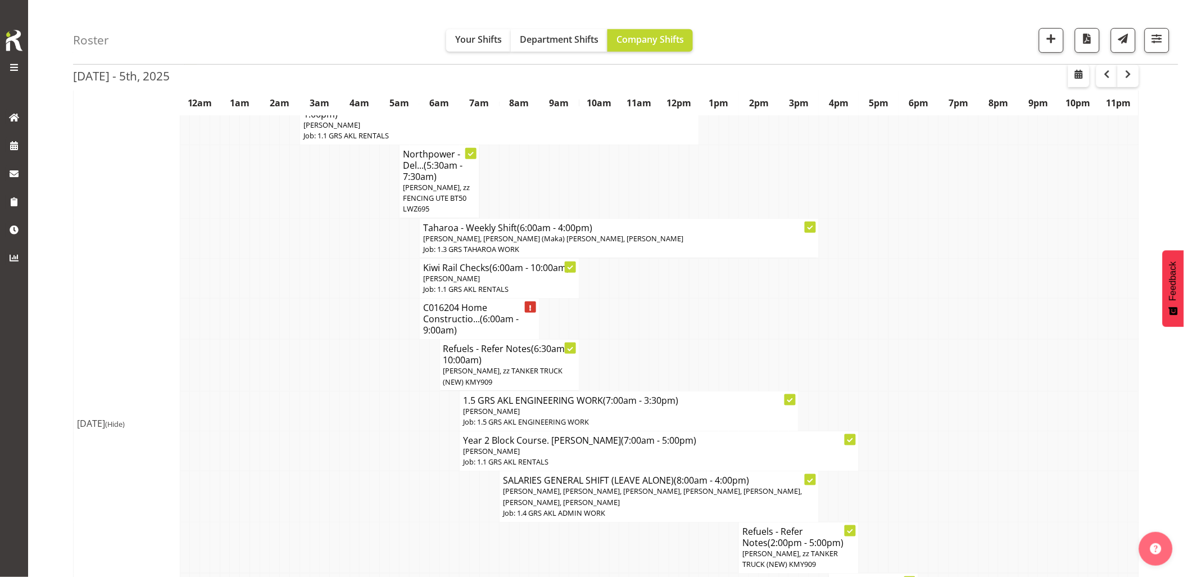
scroll to position [125, 0]
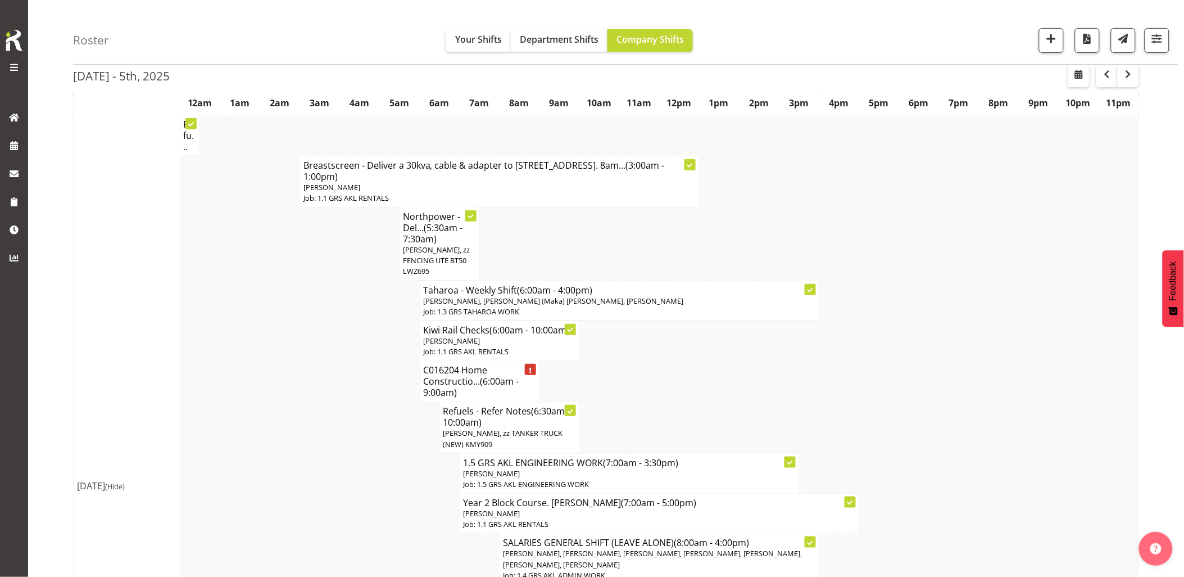
click at [351, 444] on td at bounding box center [355, 427] width 10 height 51
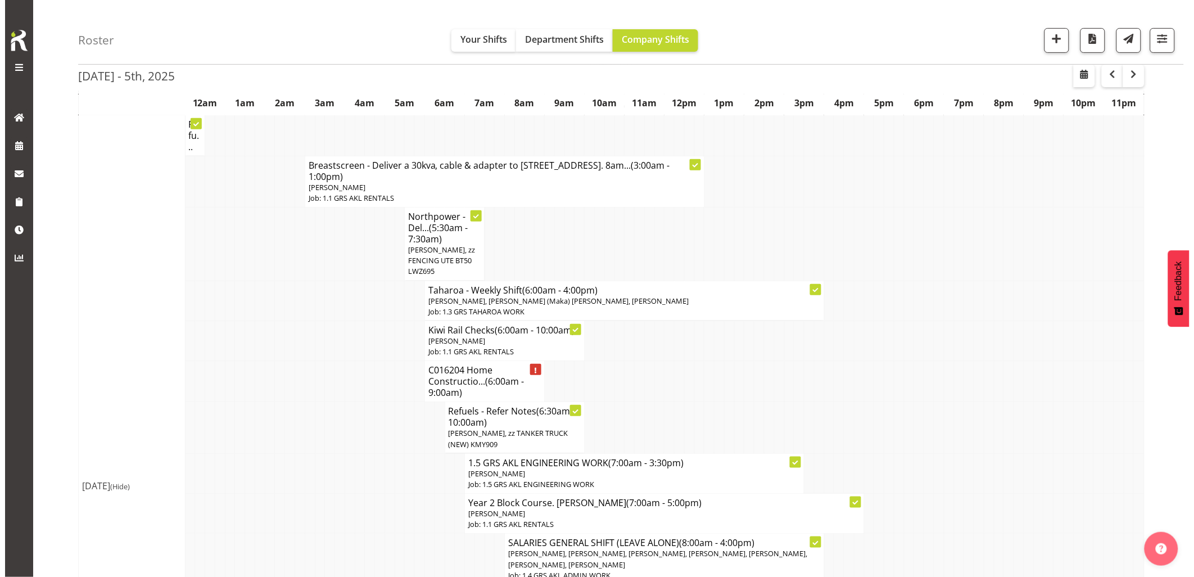
scroll to position [187, 0]
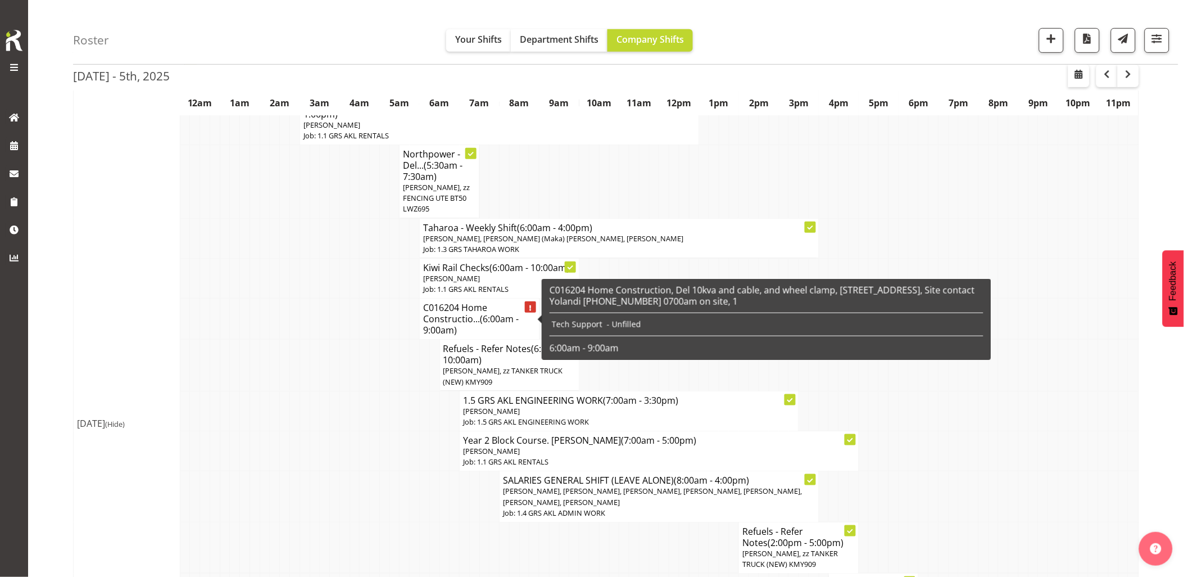
click at [459, 319] on h4 "C016204 Home Constructio... (6:00am - 9:00am)" at bounding box center [479, 319] width 112 height 34
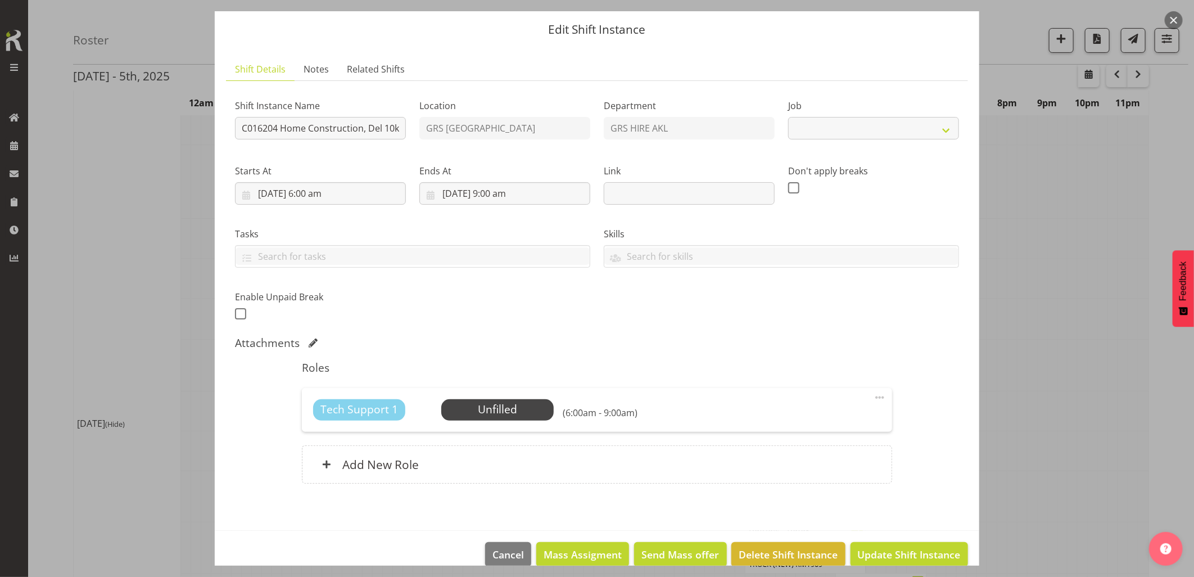
select select "9"
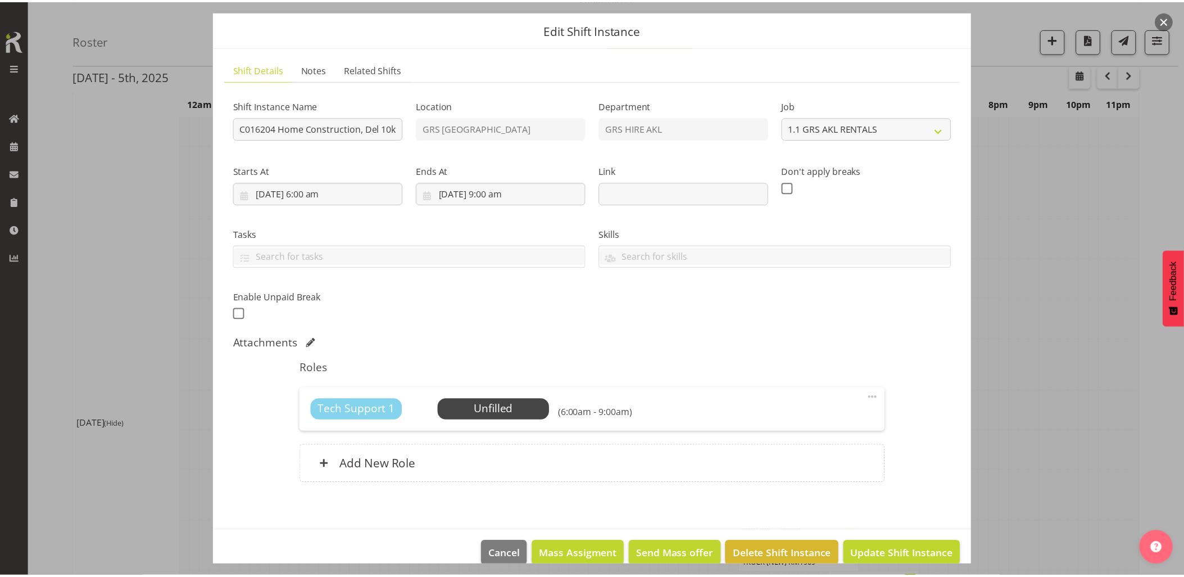
scroll to position [51, 0]
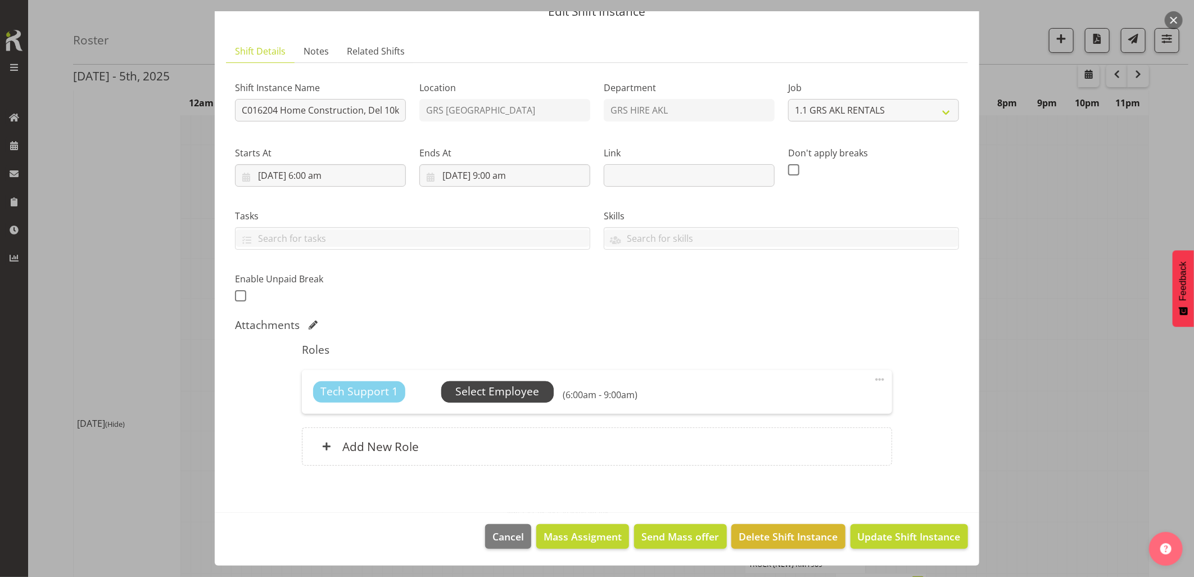
click at [498, 395] on span "Select Employee" at bounding box center [497, 391] width 84 height 16
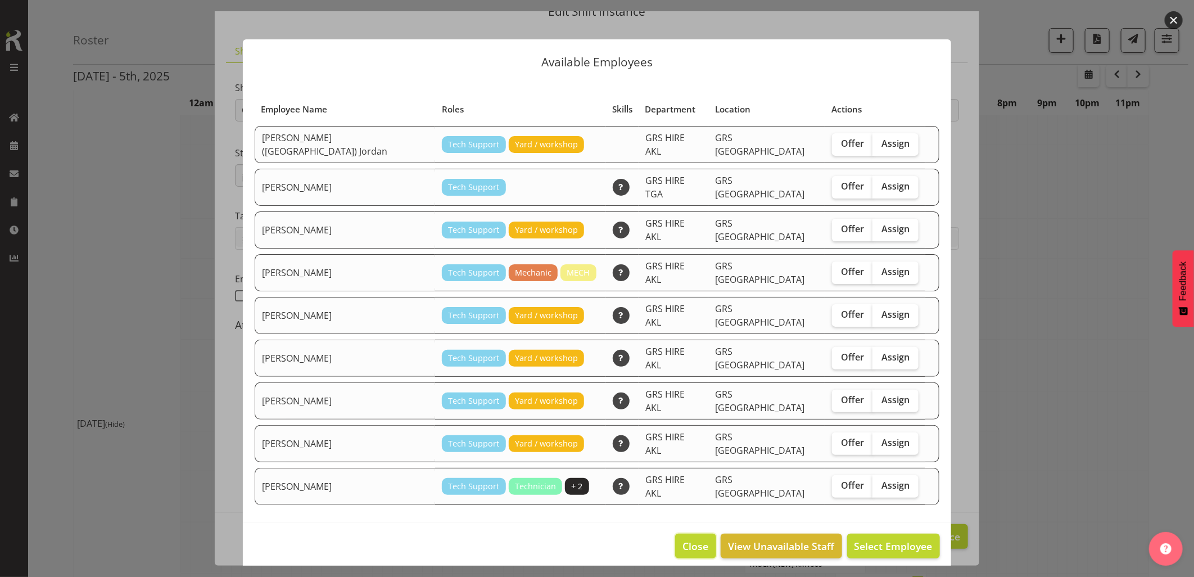
click at [697, 538] on span "Close" at bounding box center [695, 545] width 26 height 15
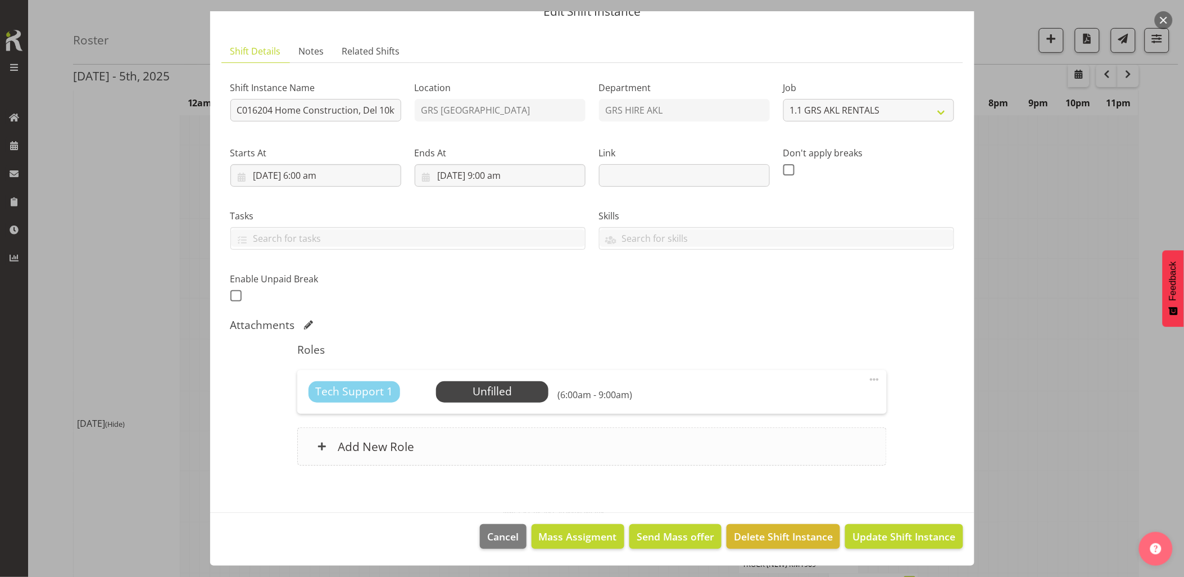
click at [502, 456] on div "Add New Role" at bounding box center [592, 446] width 590 height 38
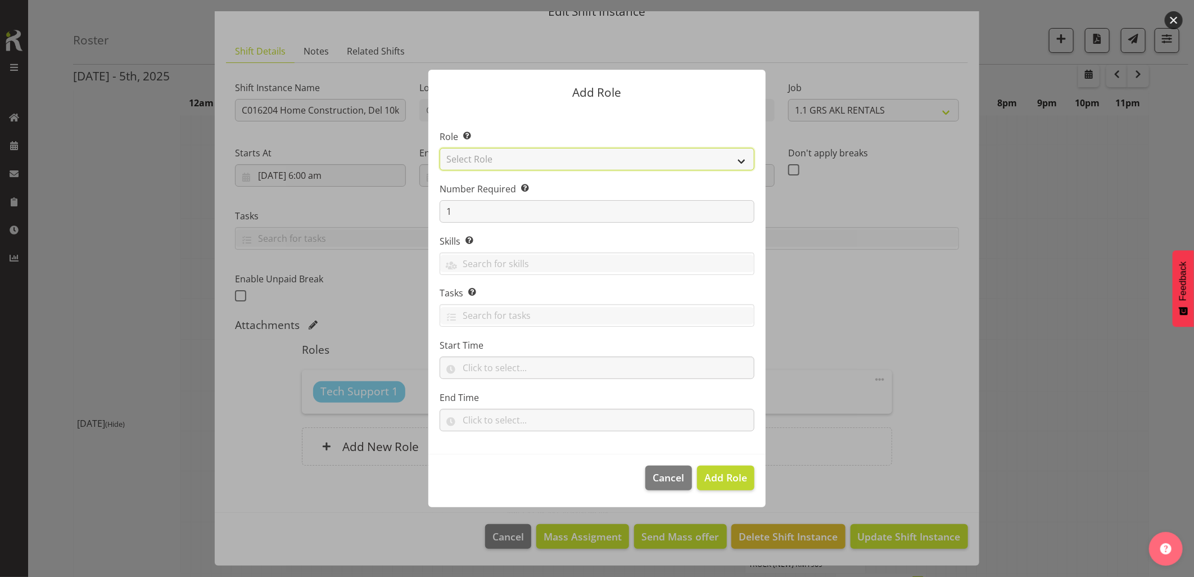
click at [486, 155] on select "Select Role Account Manager Electrician Engineering GM HSEQ manager MECH Mechan…" at bounding box center [596, 159] width 315 height 22
select select "21"
click at [439, 148] on select "Select Role Account Manager Electrician Engineering GM HSEQ manager MECH Mechan…" at bounding box center [596, 159] width 315 height 22
click at [725, 479] on span "Add Role" at bounding box center [725, 476] width 43 height 13
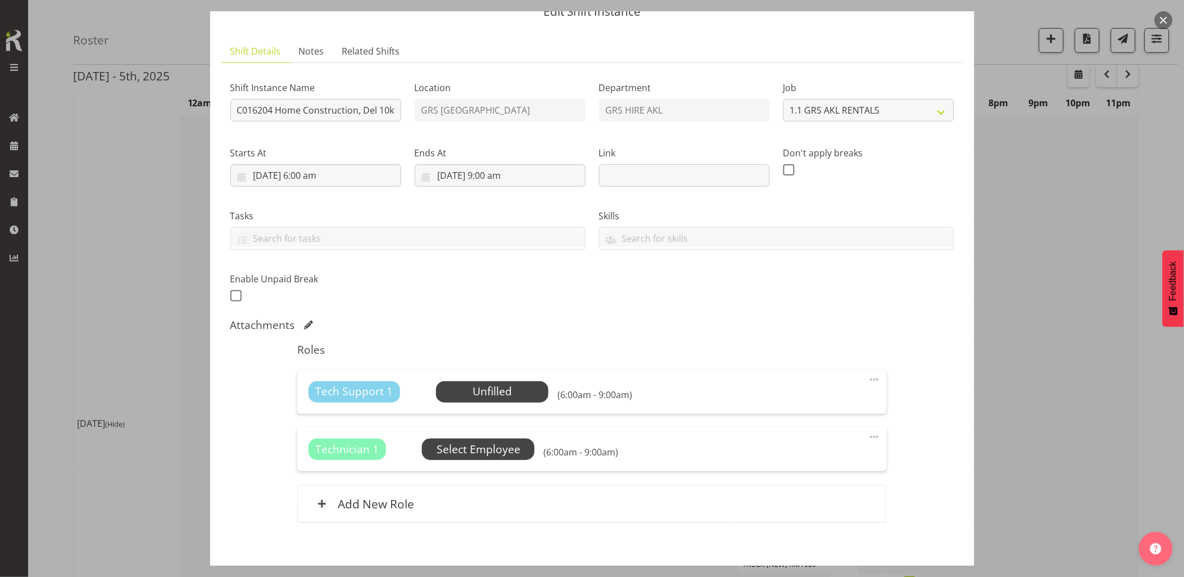
click at [459, 446] on span "Select Employee" at bounding box center [479, 449] width 84 height 16
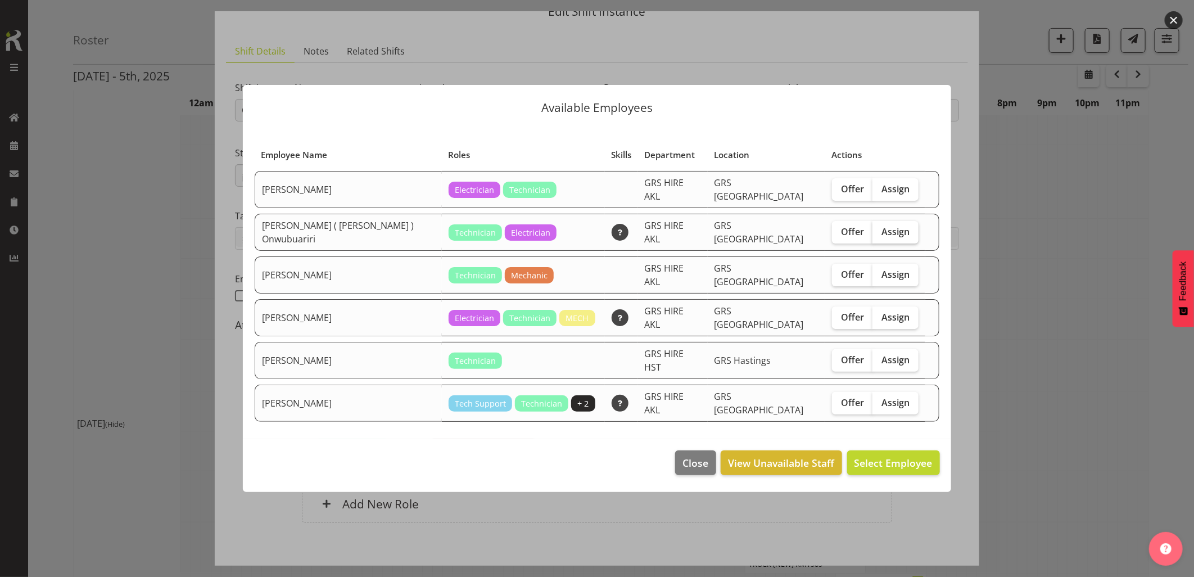
click at [898, 234] on label "Assign" at bounding box center [895, 232] width 46 height 22
click at [880, 234] on input "Assign" at bounding box center [875, 231] width 7 height 7
checkbox input "true"
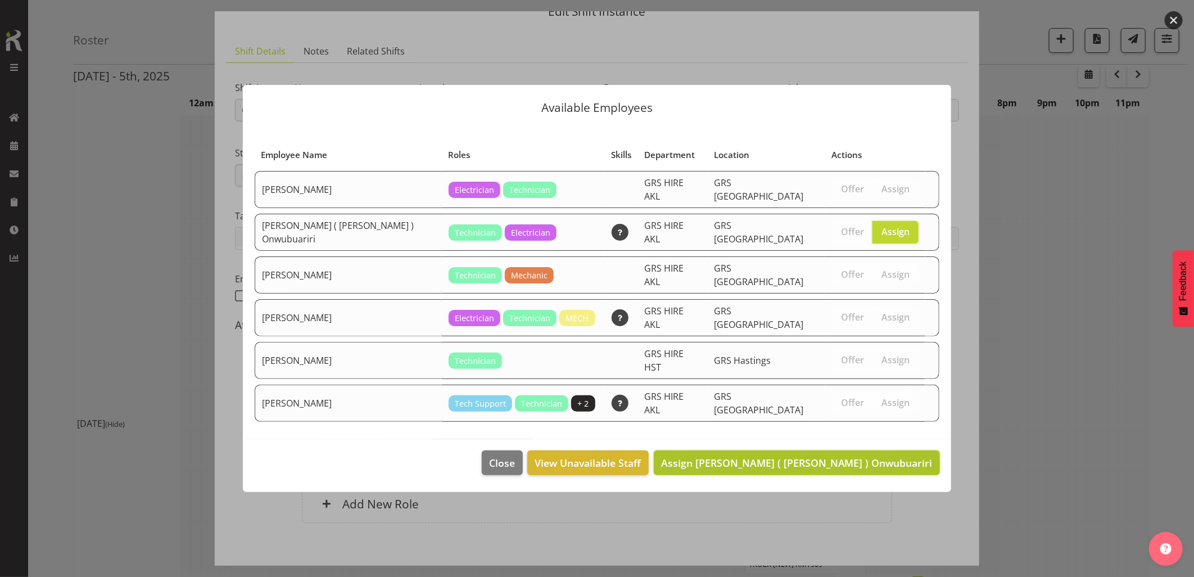
click at [841, 456] on span "Assign Emmanuel ( Manny ) Onwubuariri" at bounding box center [796, 462] width 271 height 13
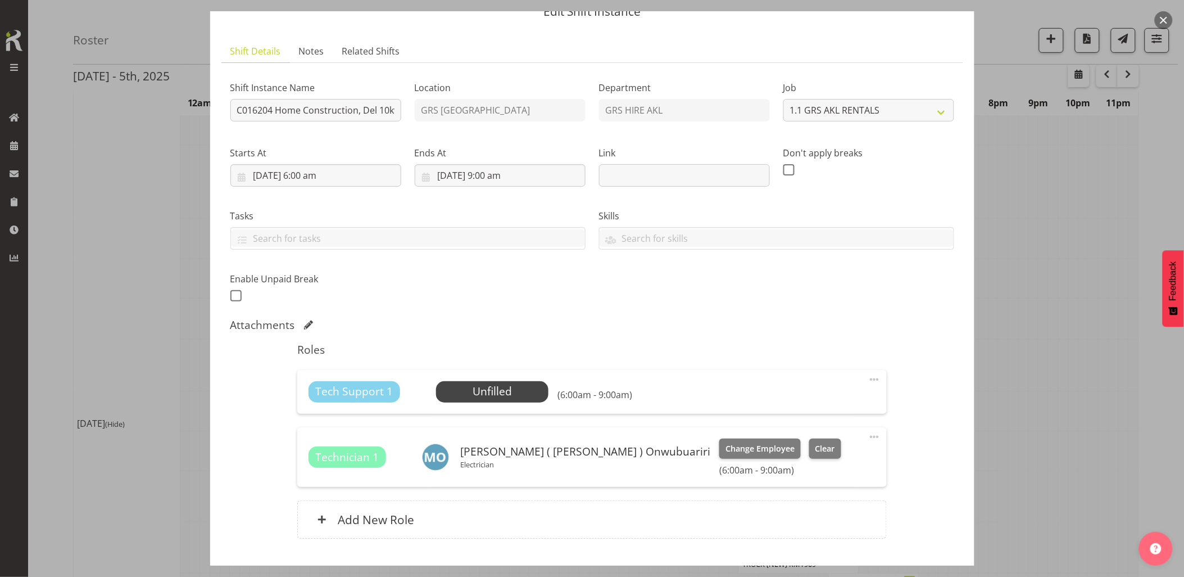
click at [868, 378] on span at bounding box center [874, 379] width 13 height 13
click at [826, 445] on link "Delete" at bounding box center [827, 444] width 108 height 20
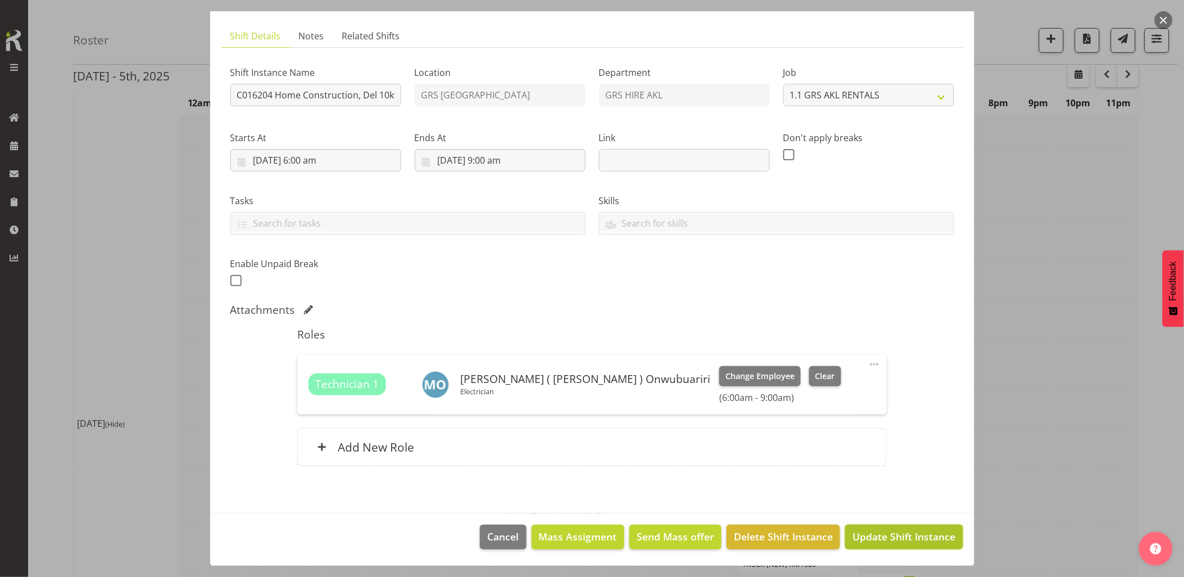
click at [880, 531] on span "Update Shift Instance" at bounding box center [904, 536] width 103 height 15
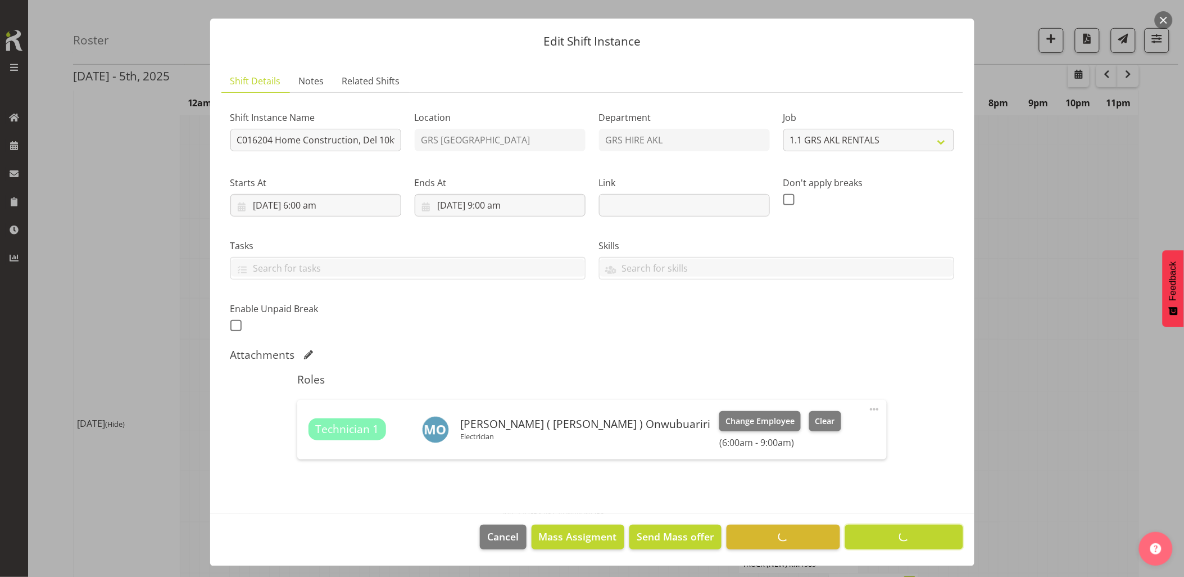
scroll to position [0, 0]
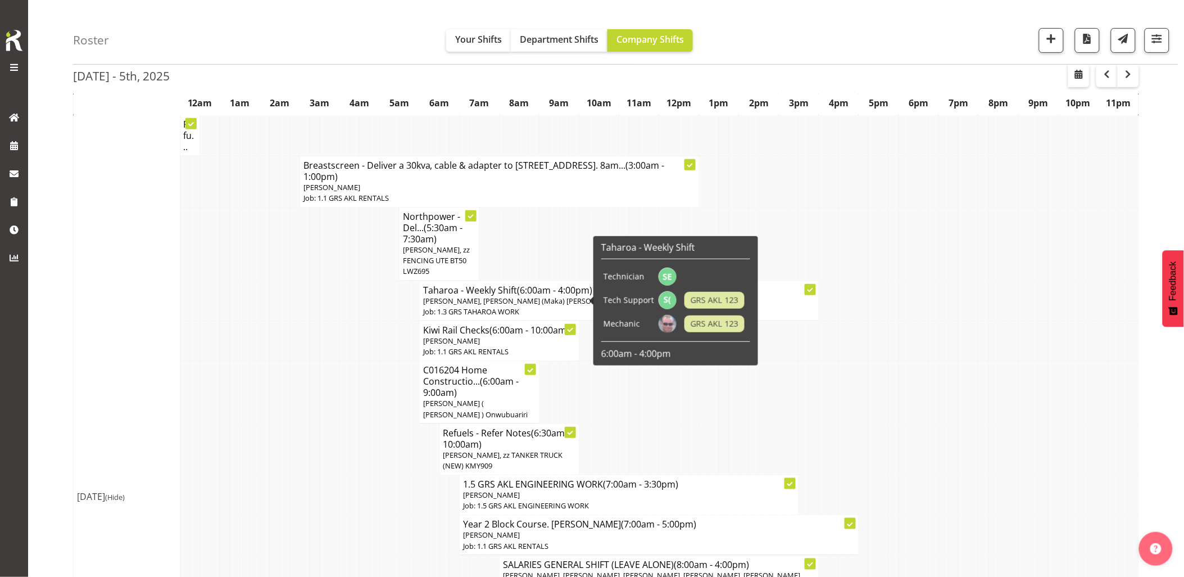
click at [333, 430] on td at bounding box center [335, 448] width 10 height 51
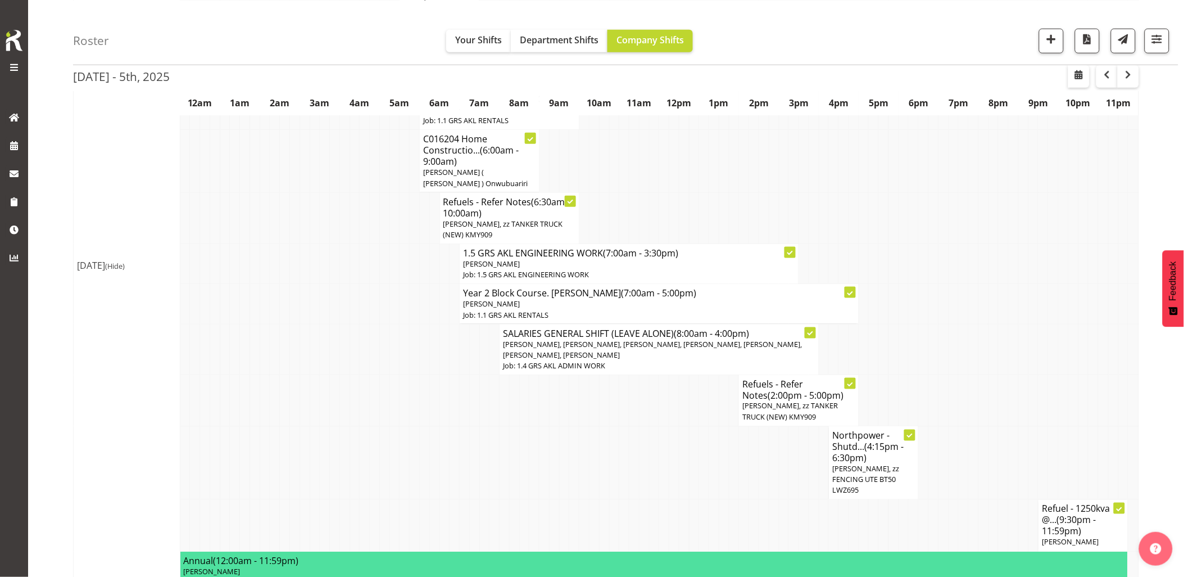
scroll to position [374, 0]
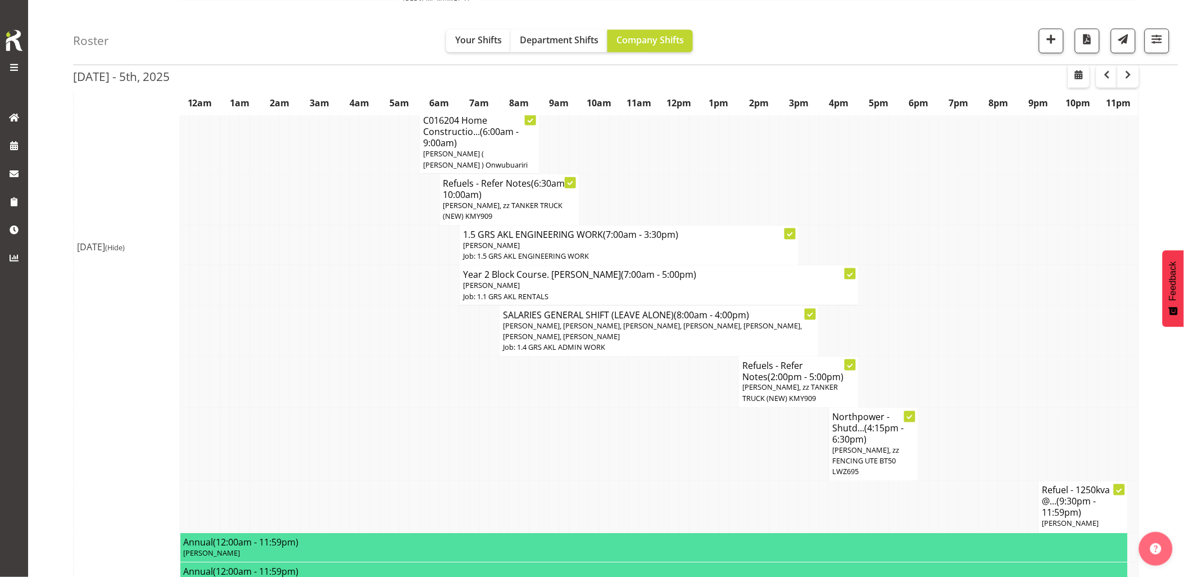
click at [451, 447] on td at bounding box center [455, 444] width 10 height 74
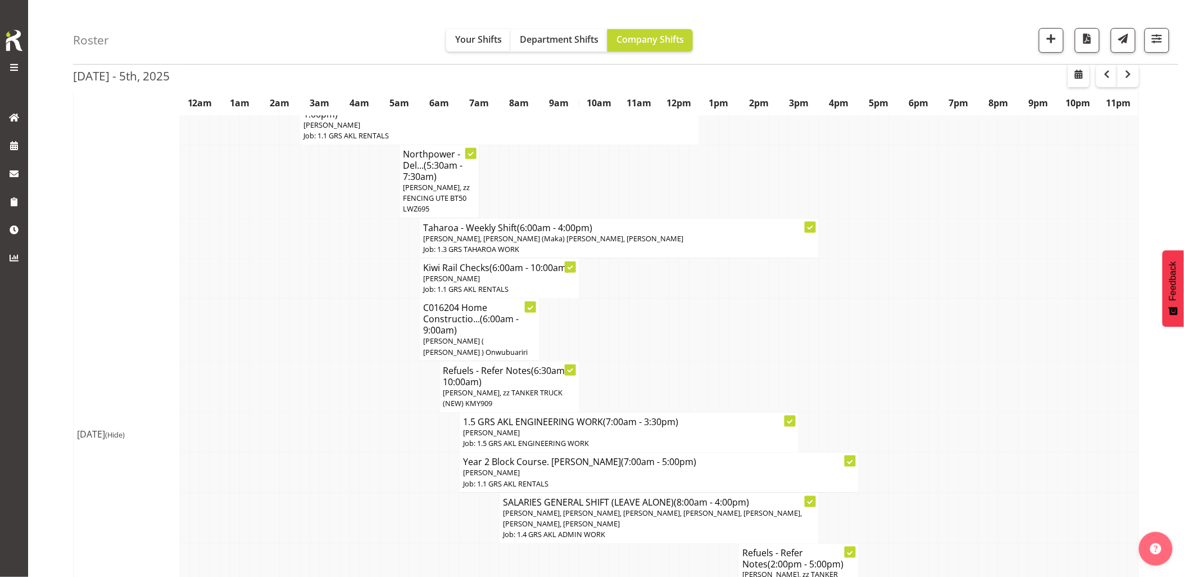
click at [301, 440] on td at bounding box center [305, 433] width 10 height 40
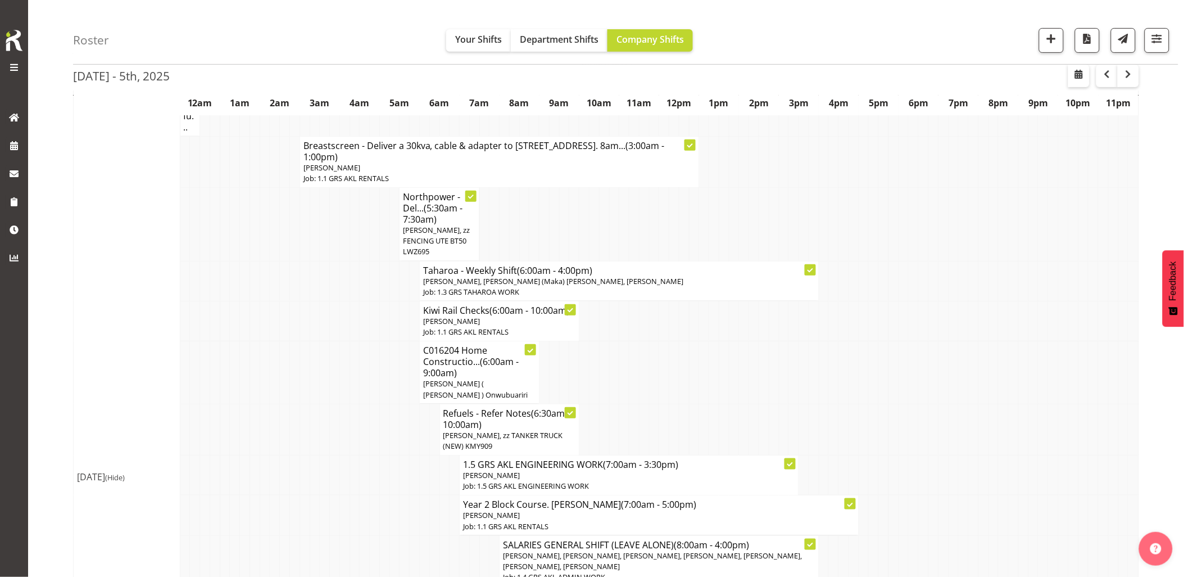
scroll to position [125, 0]
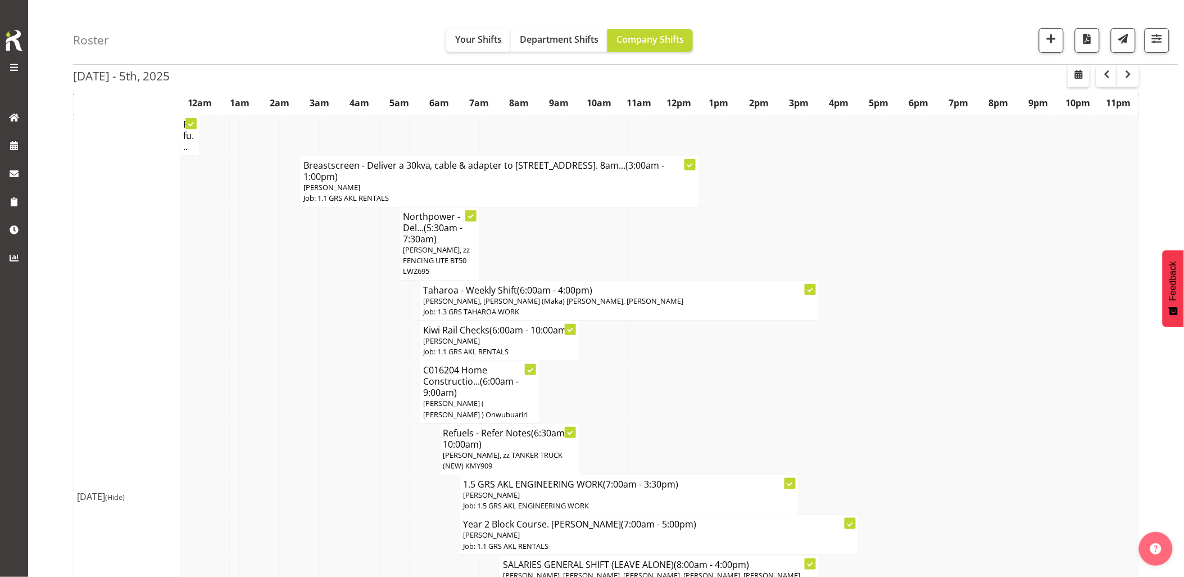
click at [303, 440] on td at bounding box center [305, 448] width 10 height 51
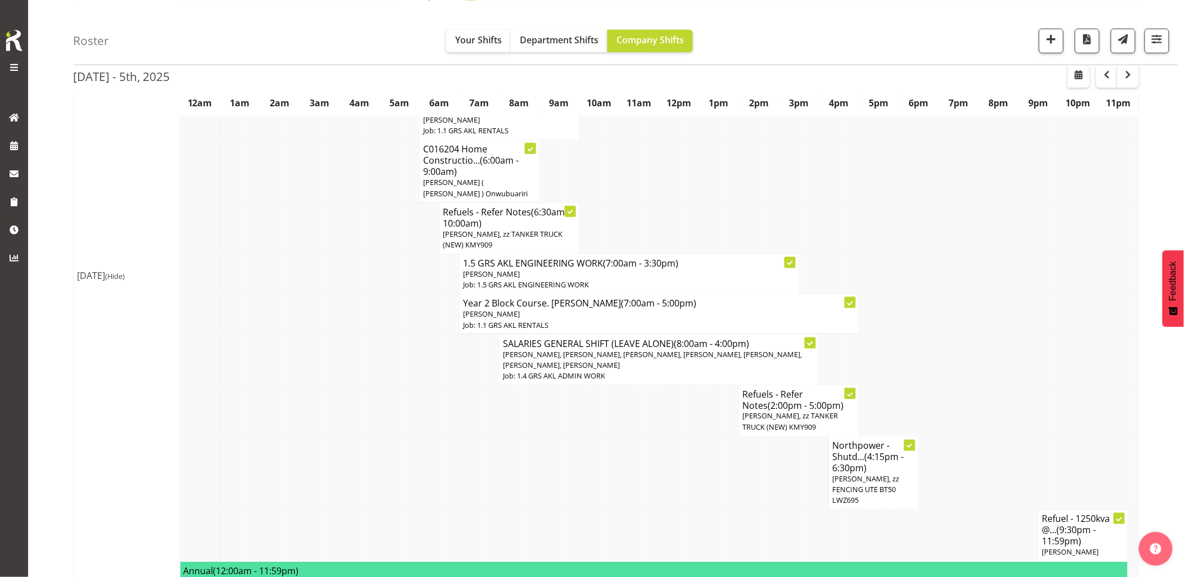
scroll to position [374, 0]
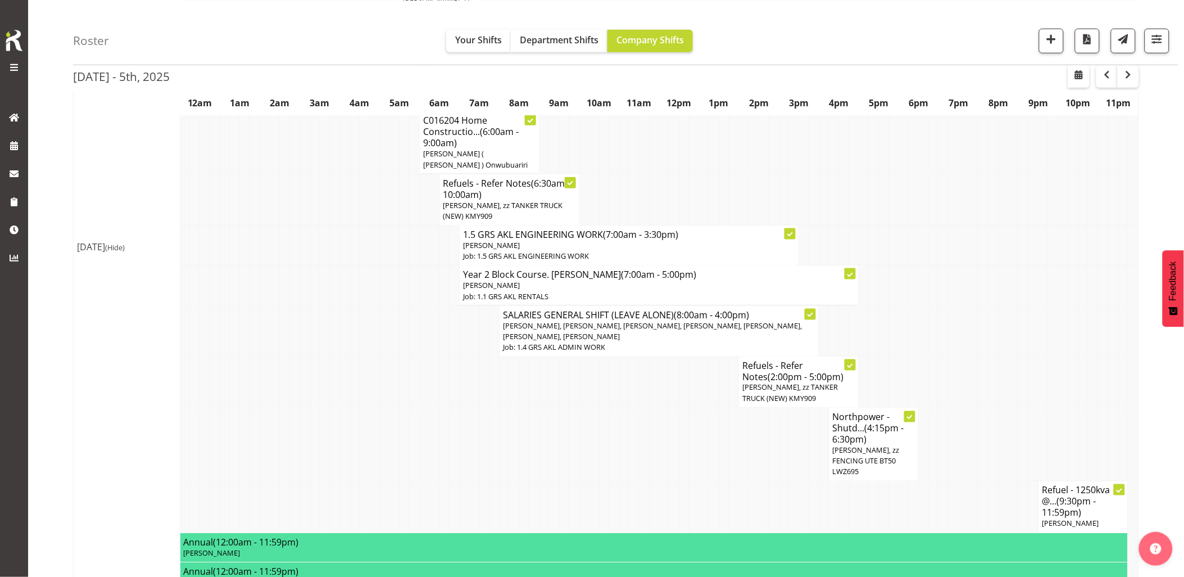
click at [309, 438] on td at bounding box center [305, 444] width 10 height 74
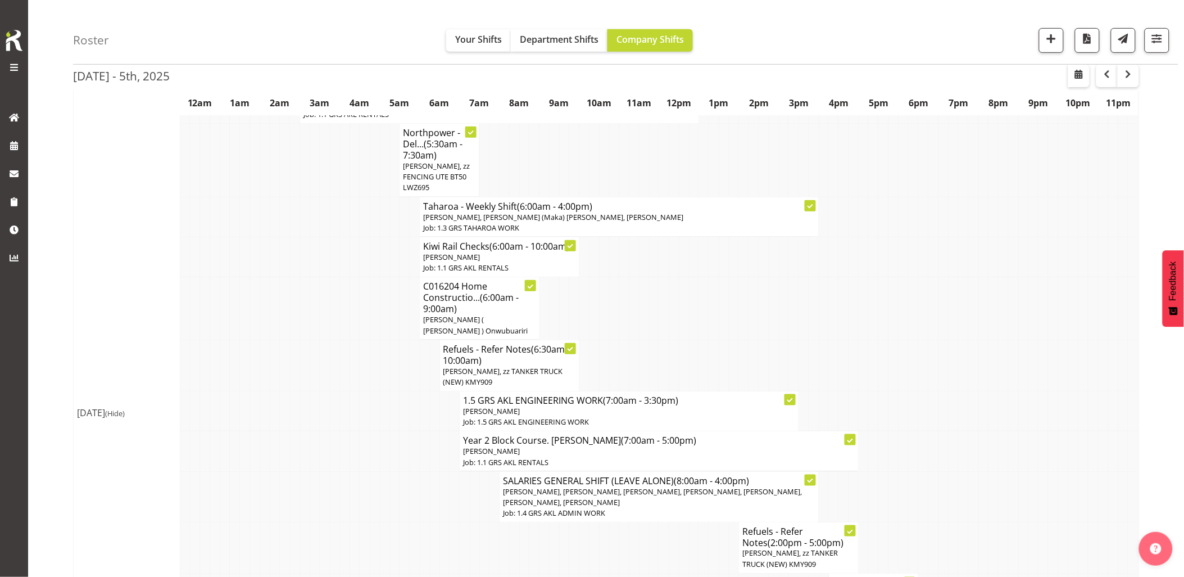
scroll to position [187, 0]
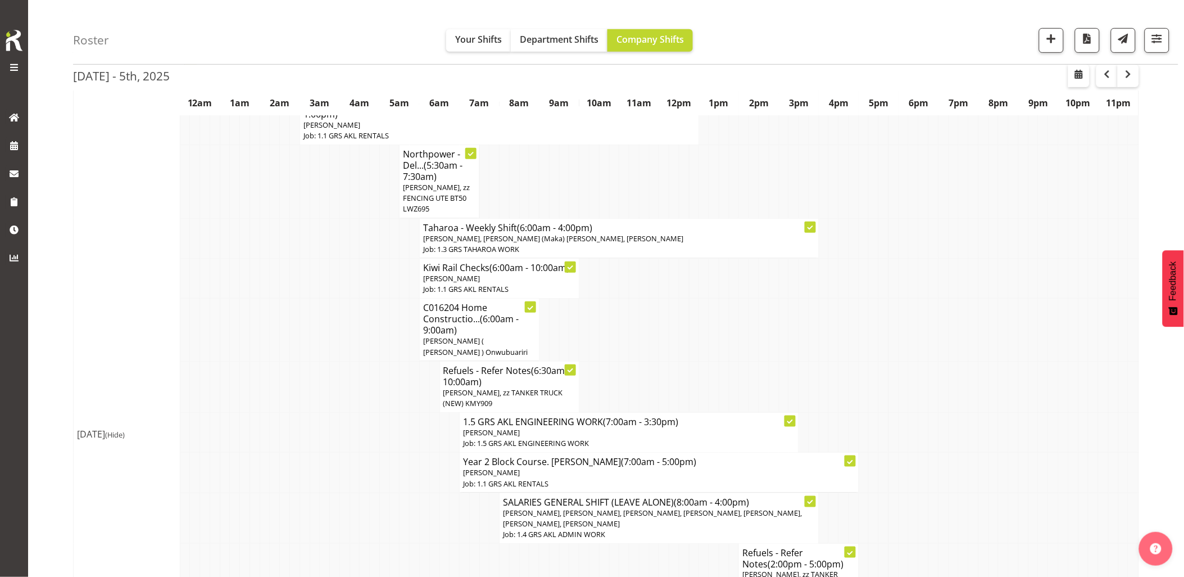
click at [309, 437] on td at bounding box center [305, 433] width 10 height 40
click at [341, 421] on td at bounding box center [344, 433] width 10 height 40
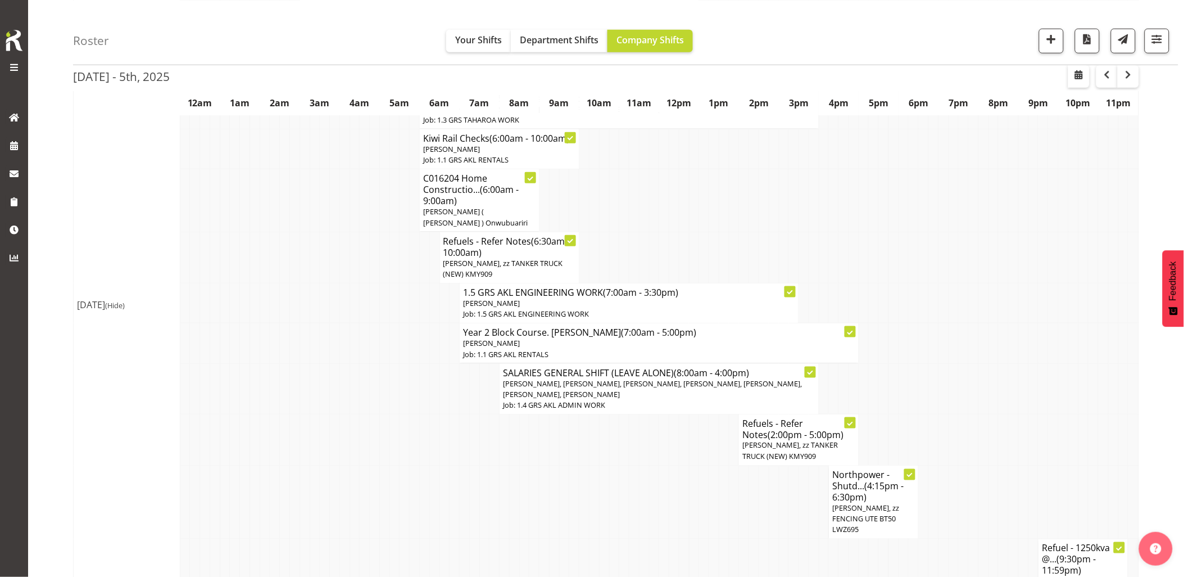
scroll to position [374, 0]
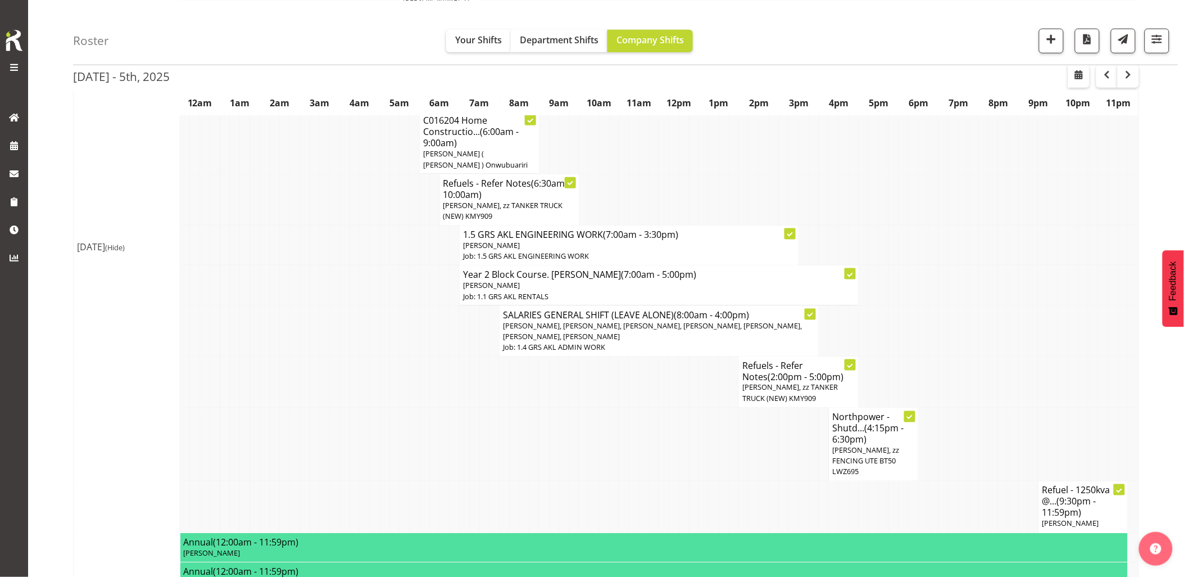
click at [452, 414] on td at bounding box center [455, 444] width 10 height 74
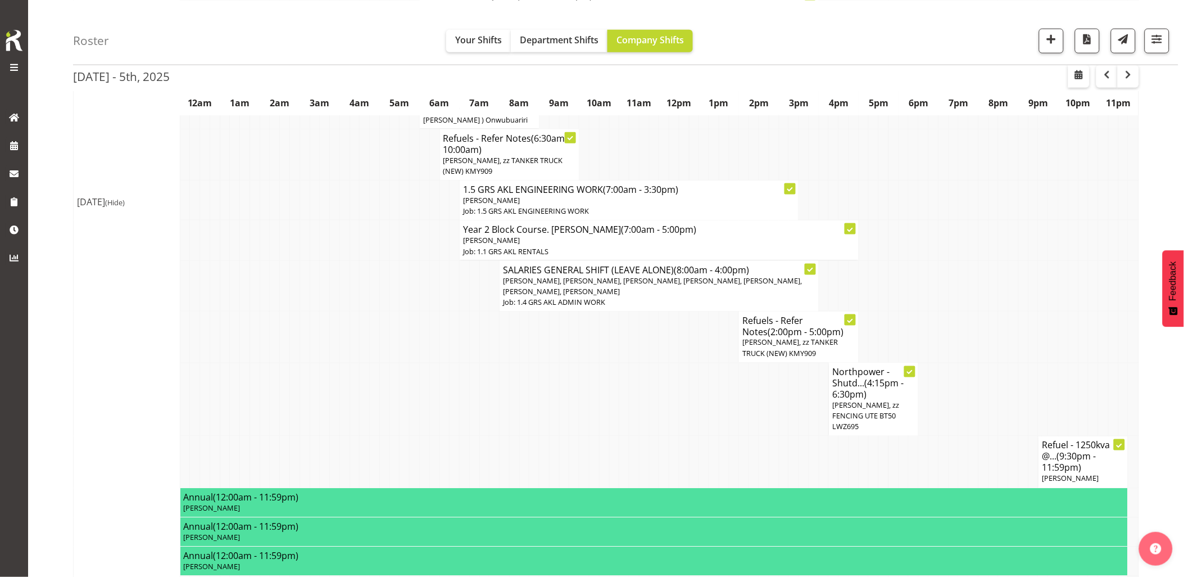
scroll to position [437, 0]
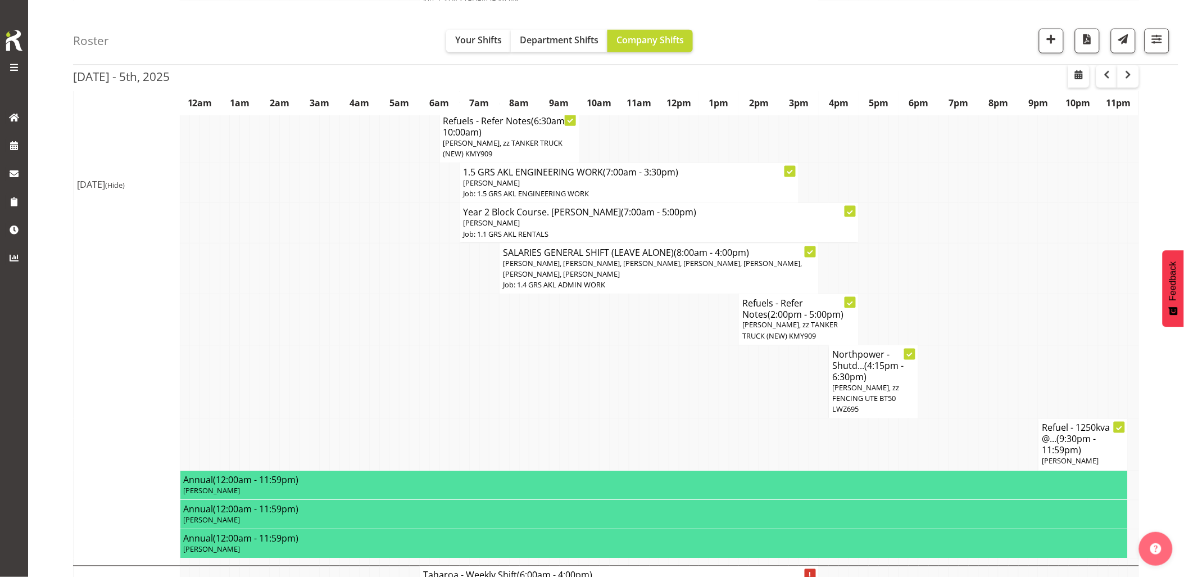
click at [346, 386] on td at bounding box center [344, 382] width 10 height 74
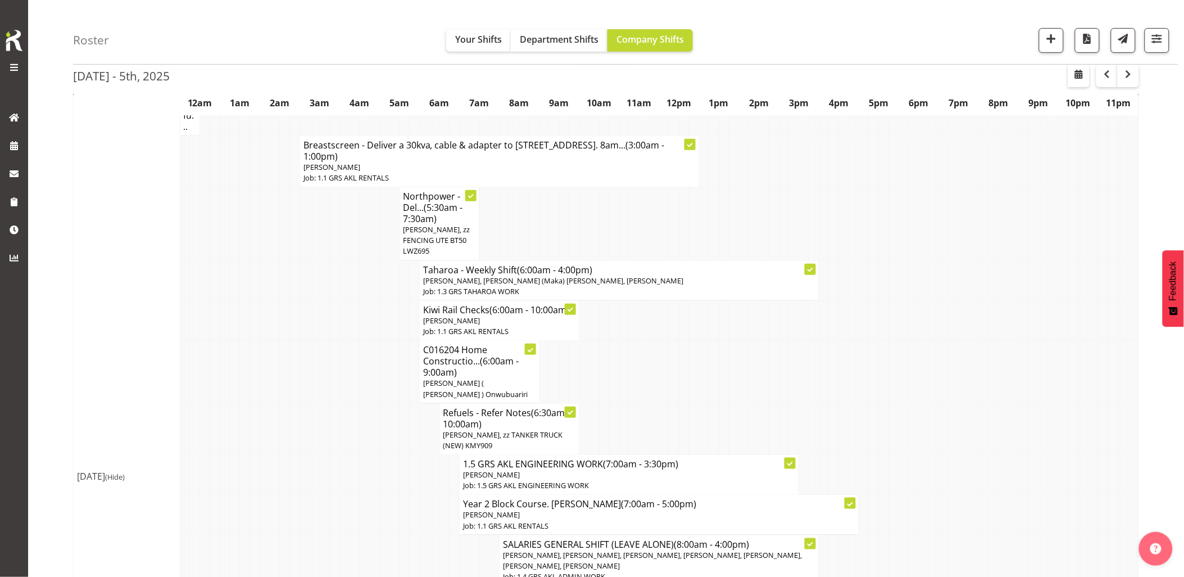
scroll to position [125, 0]
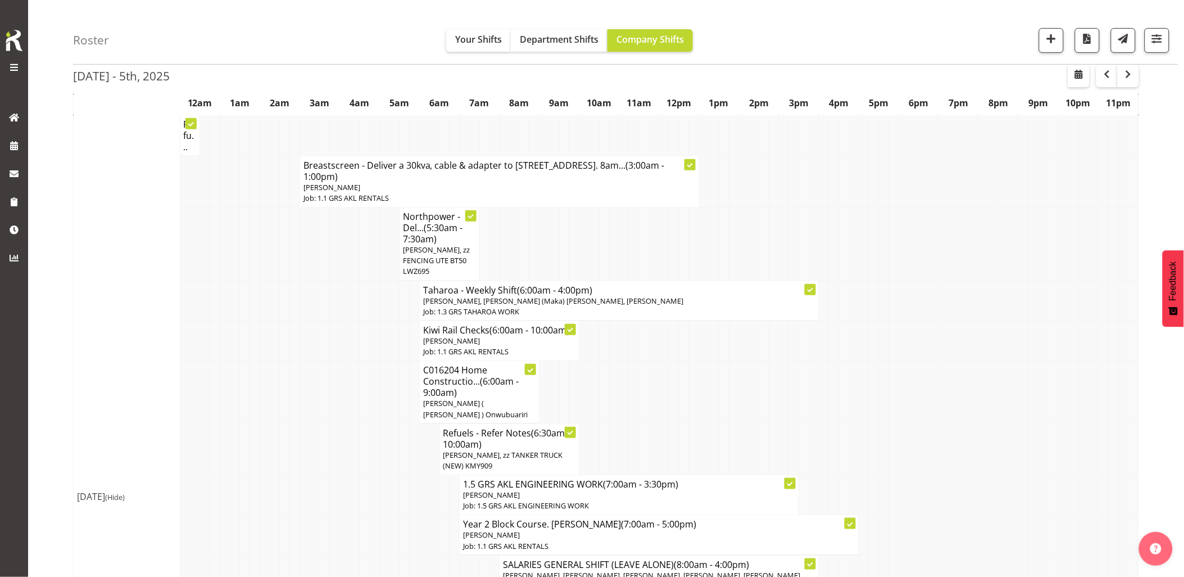
click at [346, 386] on td at bounding box center [344, 392] width 10 height 62
click at [1046, 38] on span "button" at bounding box center [1051, 38] width 15 height 15
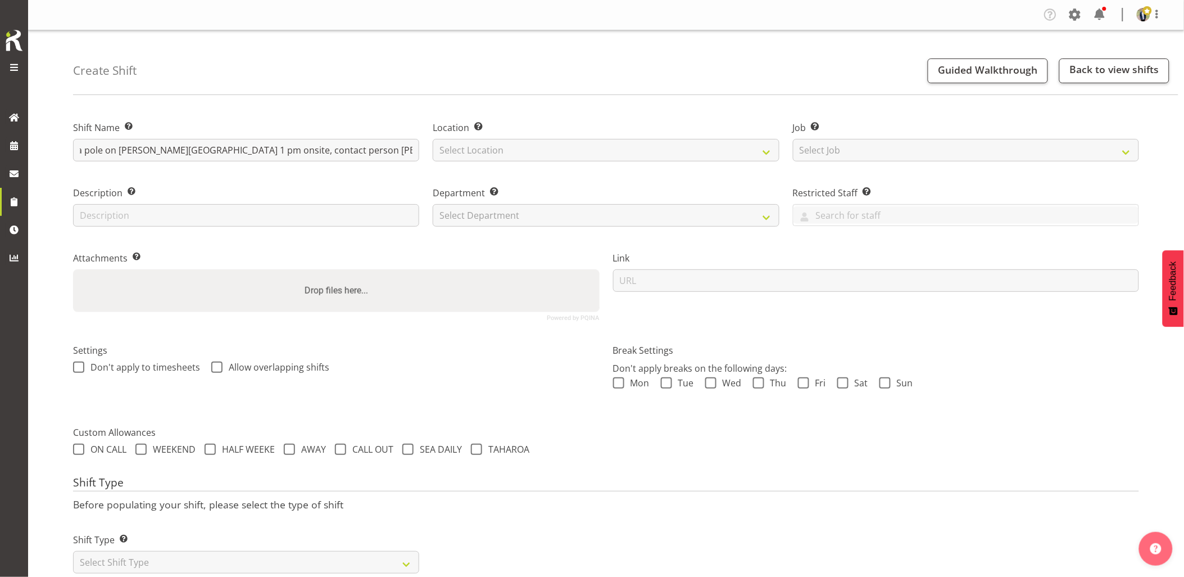
scroll to position [0, 92]
type input "Omexom - Fence off a pole on Gloria Ave, Te Atatu. 1 pm onsite, contact person …"
click at [474, 153] on select "Select Location GRS Auckland GRS Hastings GRS Tauranga" at bounding box center [606, 150] width 346 height 22
select select "28"
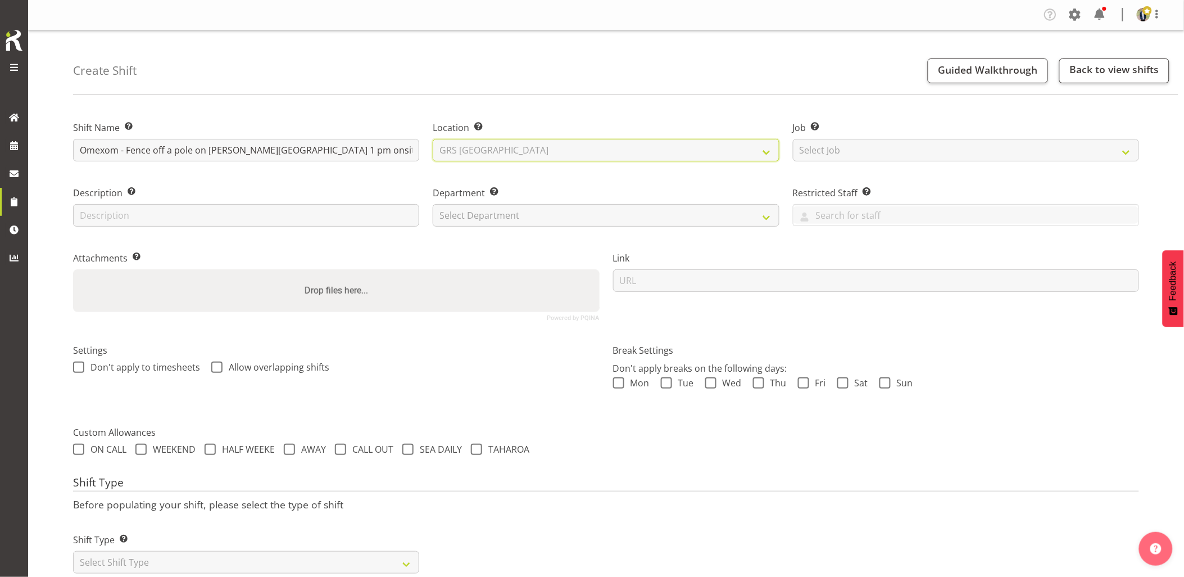
click at [433, 139] on select "Select Location [GEOGRAPHIC_DATA] [GEOGRAPHIC_DATA] GRS [GEOGRAPHIC_DATA] [GEOG…" at bounding box center [606, 150] width 346 height 22
click at [909, 153] on select "Select Job Create new job 1.1 GRS AKL RENTALS 1.1 GRS AKL RENTALS AC 1.1 GRS AK…" at bounding box center [966, 150] width 346 height 22
select select "7504"
click at [793, 139] on select "Select Job Create new job 1.1 GRS AKL RENTALS 1.1 GRS AKL RENTALS AC 1.1 GRS AK…" at bounding box center [966, 150] width 346 height 22
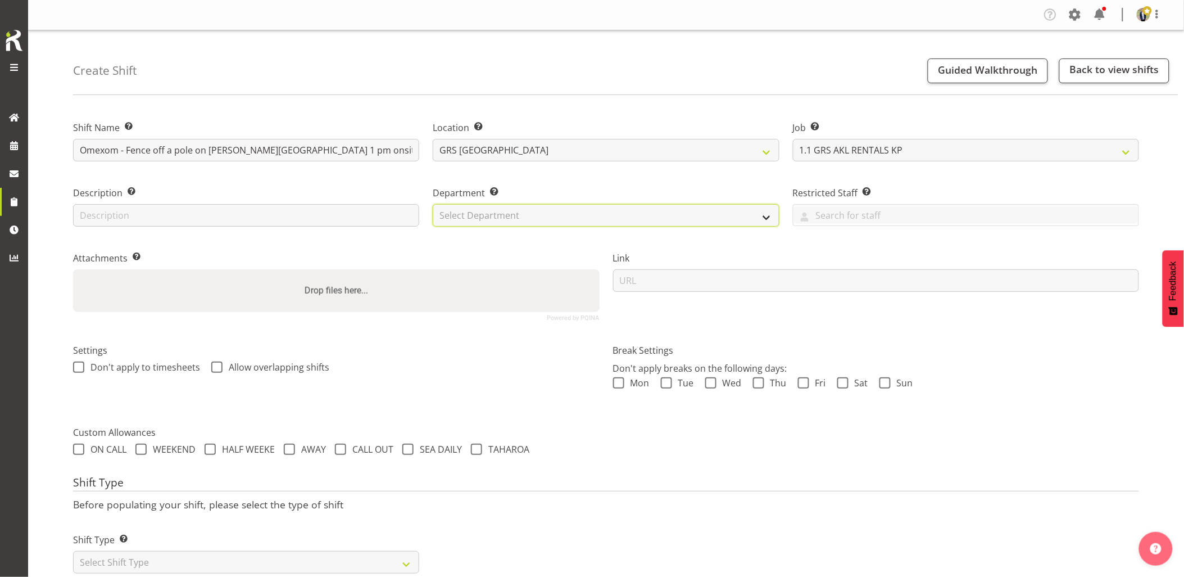
click at [581, 210] on select "Select Department GRS HIRE AKL GRS HIRE AKL GRS HIRE TGA GRS HIRE HST GRS SALES…" at bounding box center [606, 215] width 346 height 22
select select "20"
click at [433, 204] on select "Select Department GRS HIRE AKL GRS HIRE AKL GRS HIRE TGA GRS HIRE HST GRS SALES…" at bounding box center [606, 215] width 346 height 22
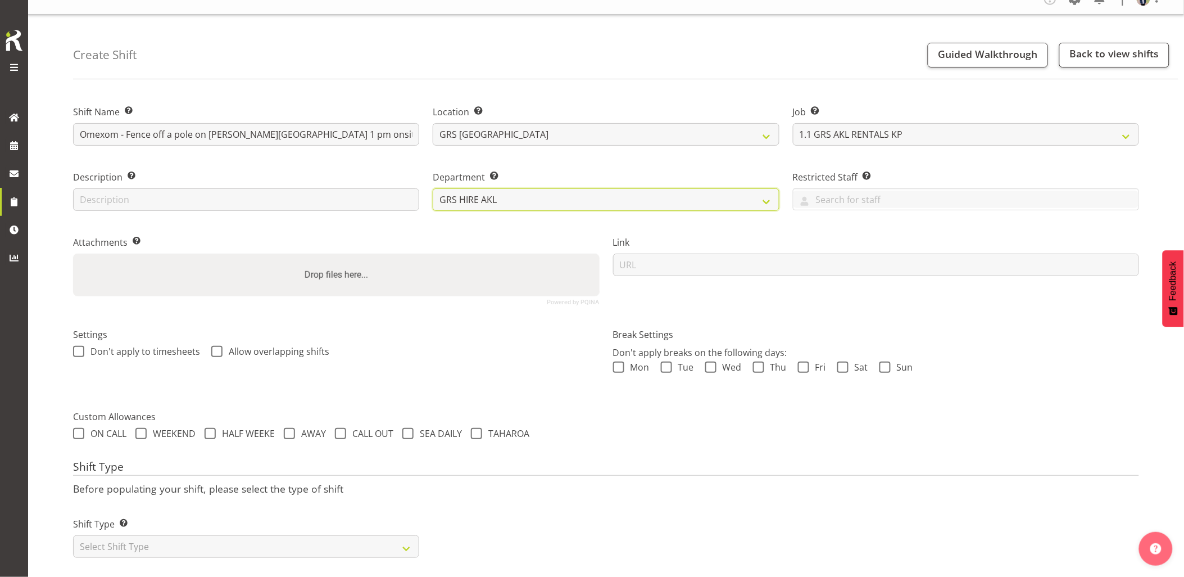
scroll to position [32, 0]
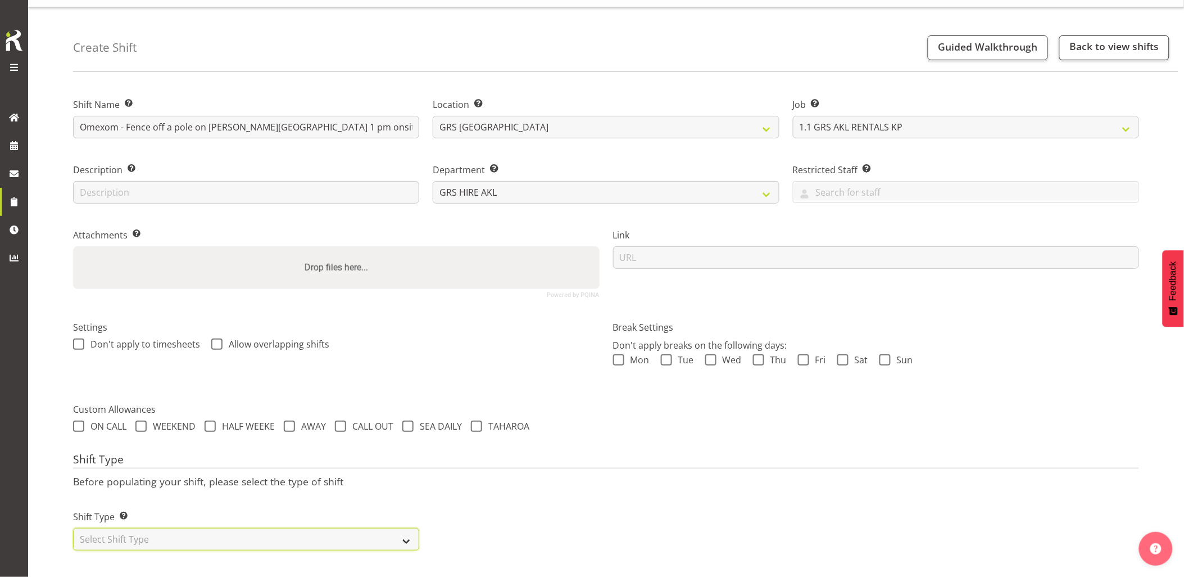
drag, startPoint x: 238, startPoint y: 524, endPoint x: 228, endPoint y: 521, distance: 10.0
click at [238, 528] on select "Select Shift Type One Off Shift Recurring Shift Rotating Shift" at bounding box center [246, 539] width 346 height 22
select select "one_off"
click at [73, 528] on select "Select Shift Type One Off Shift Recurring Shift Rotating Shift" at bounding box center [246, 539] width 346 height 22
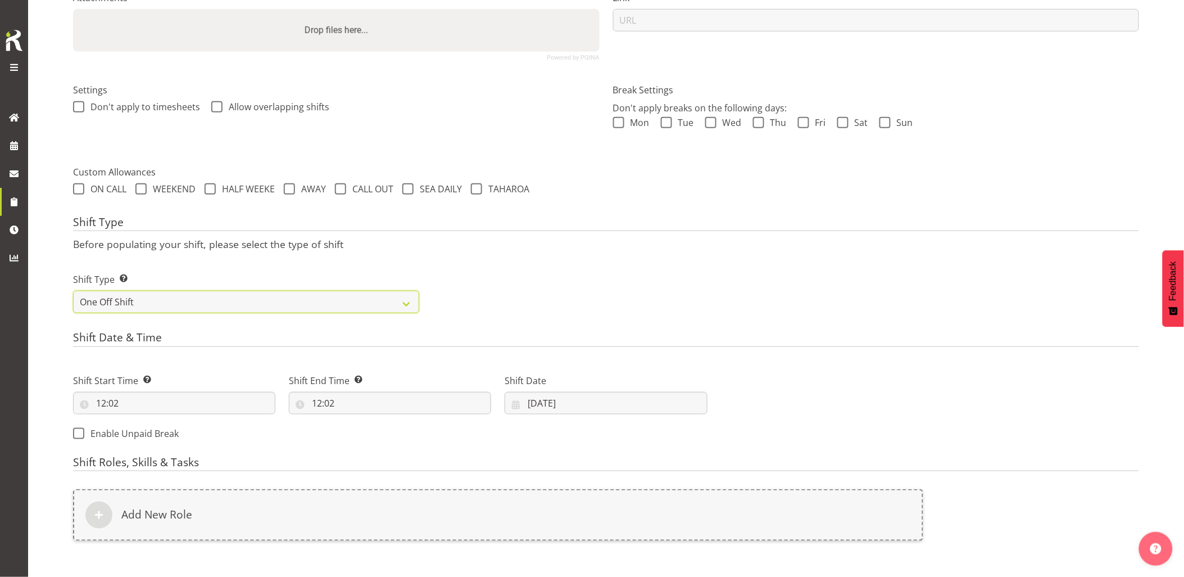
scroll to position [282, 0]
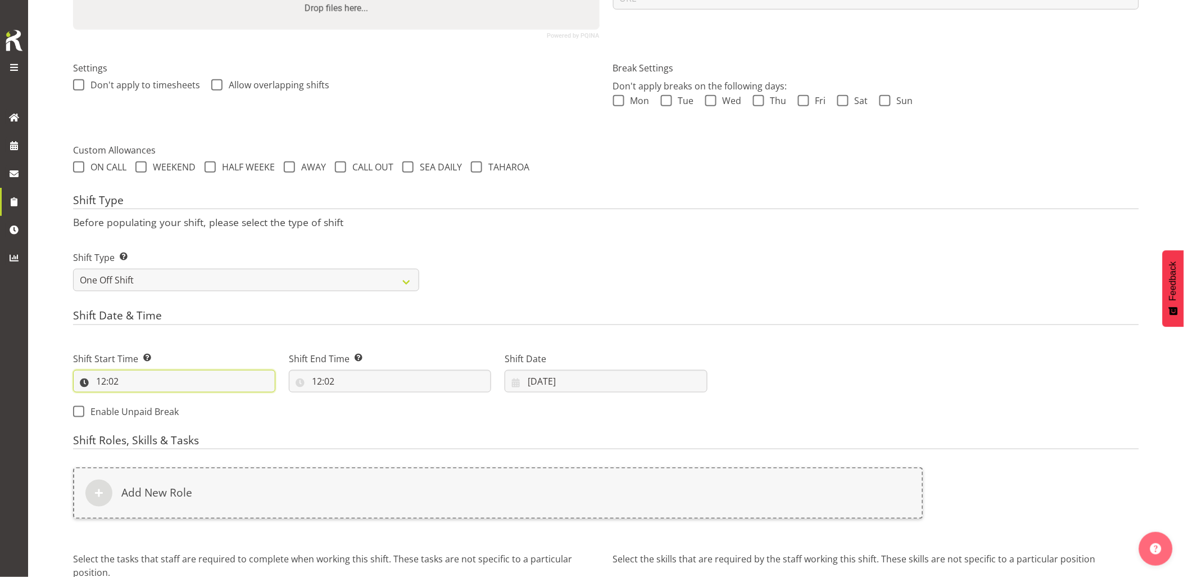
click at [165, 378] on input "12:02" at bounding box center [174, 381] width 202 height 22
click at [178, 404] on select "00 01 02 03 04 05 06 07 08 09 10 11 12 13 14 15 16 17 18 19 20 21 22 23 24 25 2…" at bounding box center [178, 410] width 25 height 22
select select "30"
click at [166, 399] on select "00 01 02 03 04 05 06 07 08 09 10 11 12 13 14 15 16 17 18 19 20 21 22 23 24 25 2…" at bounding box center [178, 410] width 25 height 22
type input "12:30"
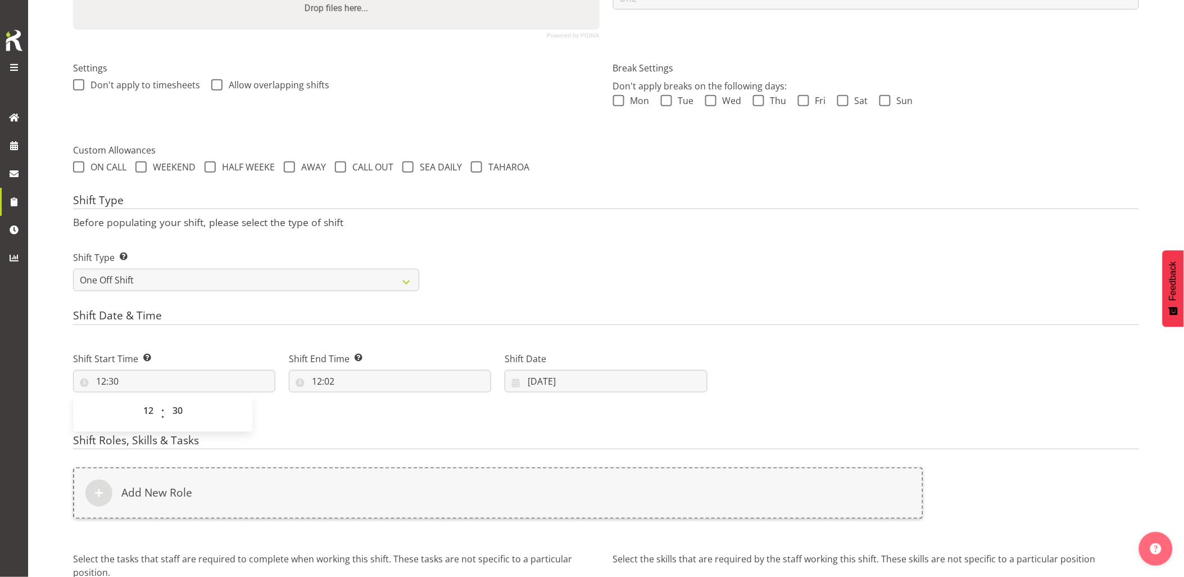
click at [232, 341] on div "Shift Start Time Set the time of the day you wish this shift to start 12:30 00 …" at bounding box center [174, 367] width 216 height 63
drag, startPoint x: 355, startPoint y: 384, endPoint x: 362, endPoint y: 388, distance: 7.8
click at [356, 384] on input "12:02" at bounding box center [390, 381] width 202 height 22
click at [366, 414] on select "00 01 02 03 04 05 06 07 08 09 10 11 12 13 14 15 16 17 18 19 20 21 22 23" at bounding box center [365, 410] width 25 height 22
select select "14"
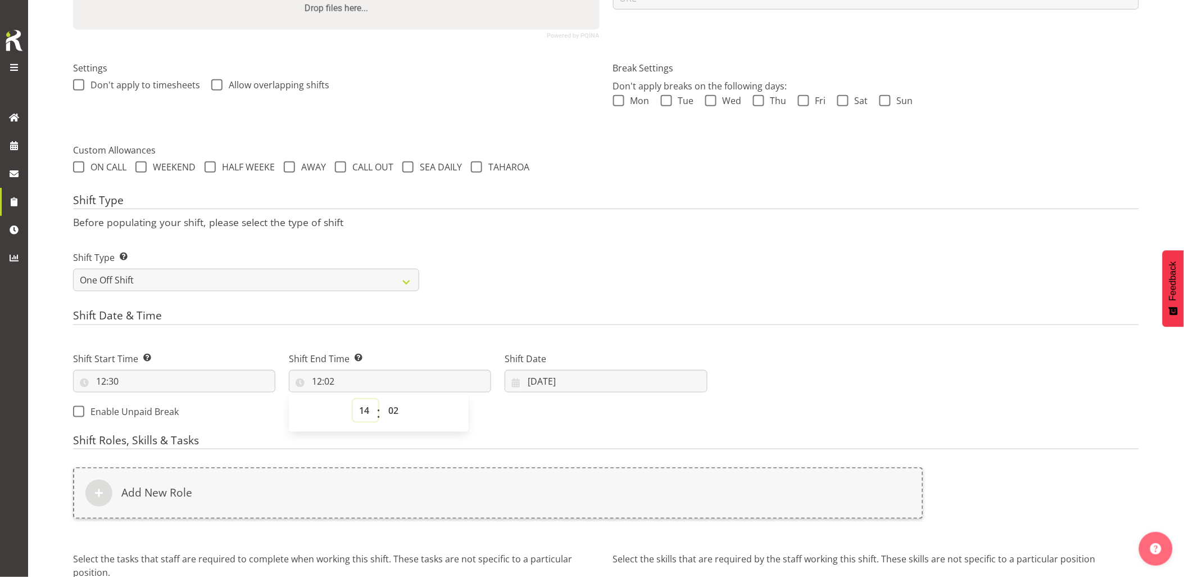
click at [353, 399] on select "00 01 02 03 04 05 06 07 08 09 10 11 12 13 14 15 16 17 18 19 20 21 22 23" at bounding box center [365, 410] width 25 height 22
type input "14:02"
click at [394, 409] on select "00 01 02 03 04 05 06 07 08 09 10 11 12 13 14 15 16 17 18 19 20 21 22 23 24 25 2…" at bounding box center [394, 410] width 25 height 22
select select "0"
click at [382, 399] on select "00 01 02 03 04 05 06 07 08 09 10 11 12 13 14 15 16 17 18 19 20 21 22 23 24 25 2…" at bounding box center [394, 410] width 25 height 22
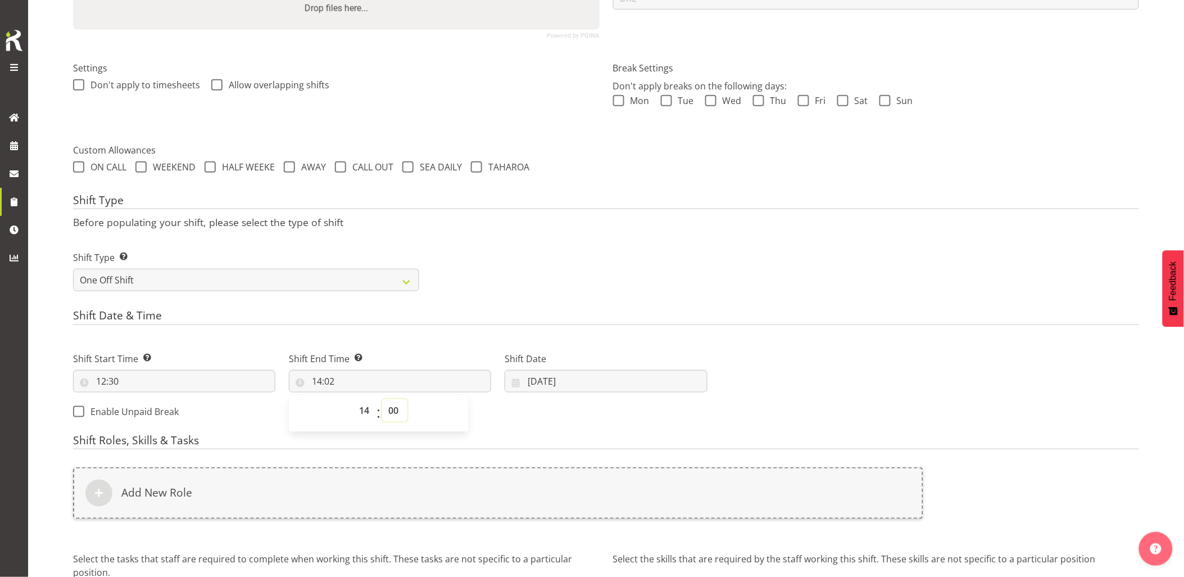
type input "14:00"
click at [613, 242] on div "Shift Type Shift Types: One Off – Select this if you would like a single shift …" at bounding box center [606, 266] width 1080 height 63
click at [566, 385] on input "01/10/2025" at bounding box center [606, 381] width 202 height 22
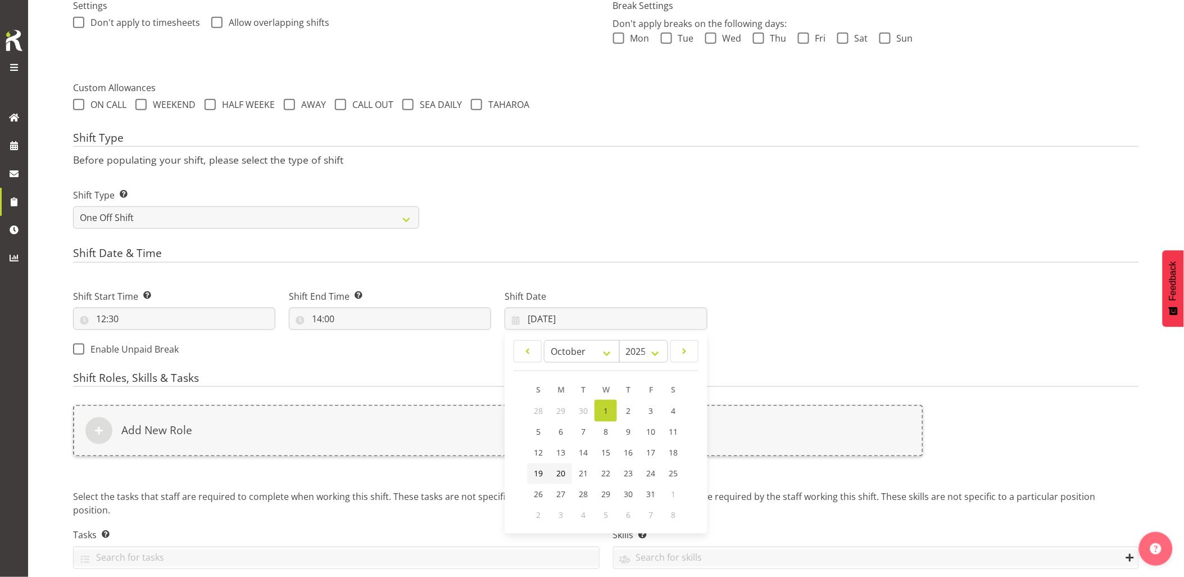
drag, startPoint x: 562, startPoint y: 473, endPoint x: 549, endPoint y: 465, distance: 15.6
click at [562, 473] on span "20" at bounding box center [560, 473] width 9 height 11
type input "20/10/2025"
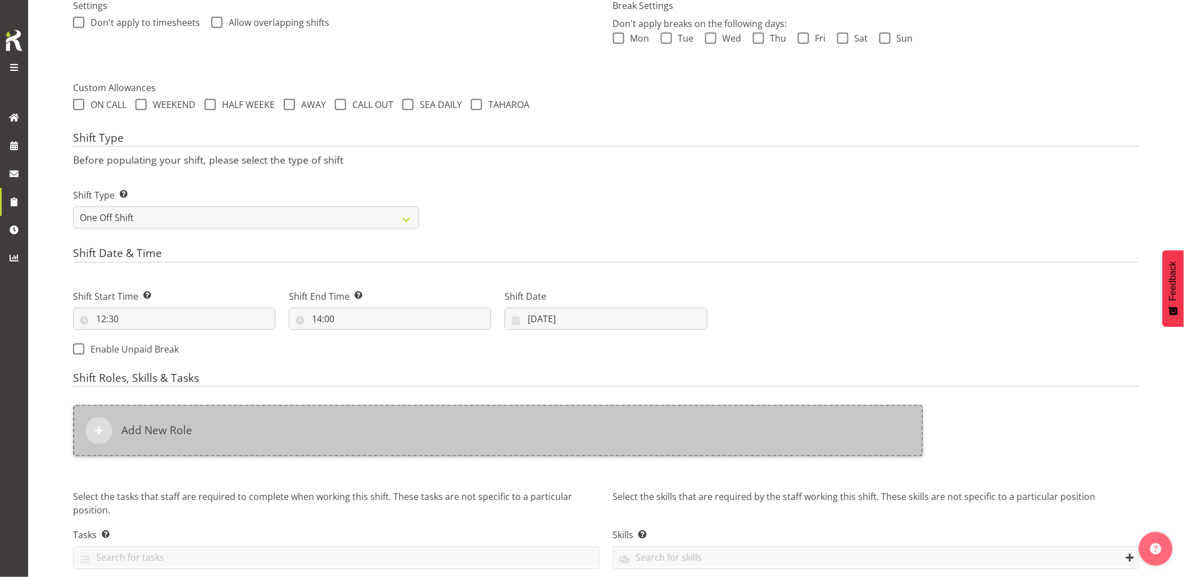
click at [496, 435] on div "Add New Role" at bounding box center [498, 431] width 850 height 52
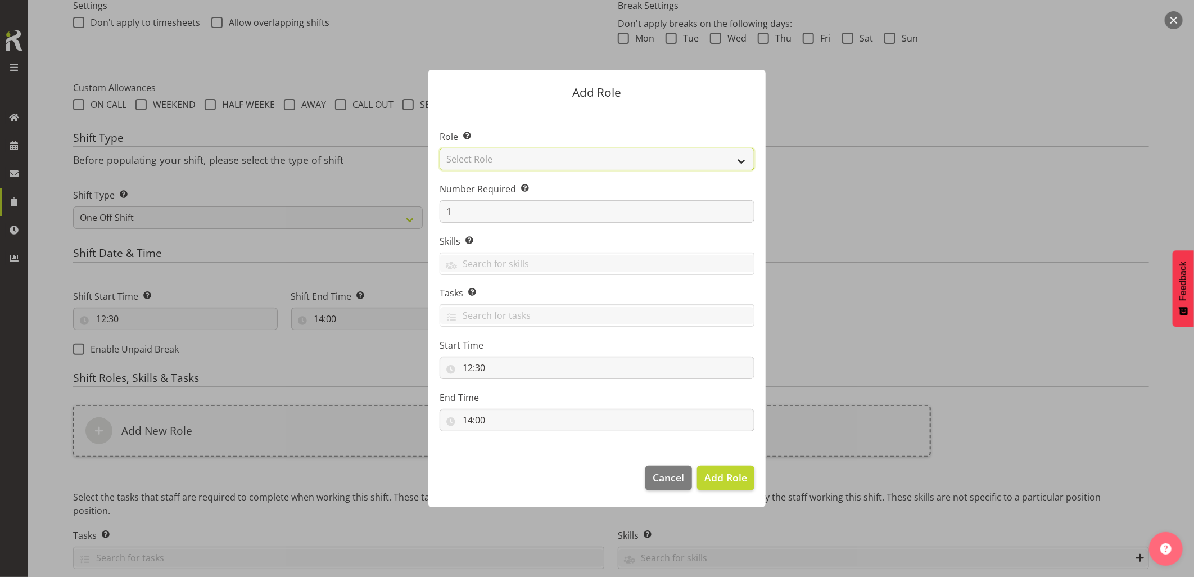
click at [502, 158] on select "Select Role Account Manager Electrician Engineering GM HSEQ manager MECH Mechan…" at bounding box center [596, 159] width 315 height 22
select select "20"
click at [439, 148] on select "Select Role Account Manager Electrician Engineering GM HSEQ manager MECH Mechan…" at bounding box center [596, 159] width 315 height 22
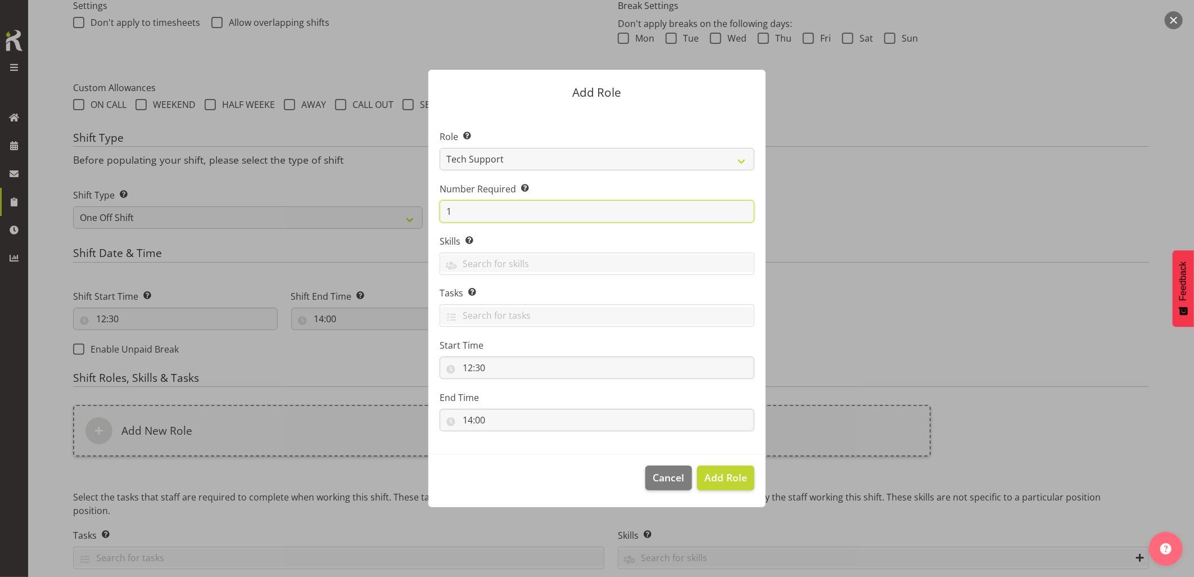
click at [421, 207] on div "Add Role Role Select the role you wish to add to the shift. Account Manager Ele…" at bounding box center [597, 288] width 360 height 493
type input "2"
click at [713, 470] on span "Add 2 Roles" at bounding box center [719, 476] width 56 height 13
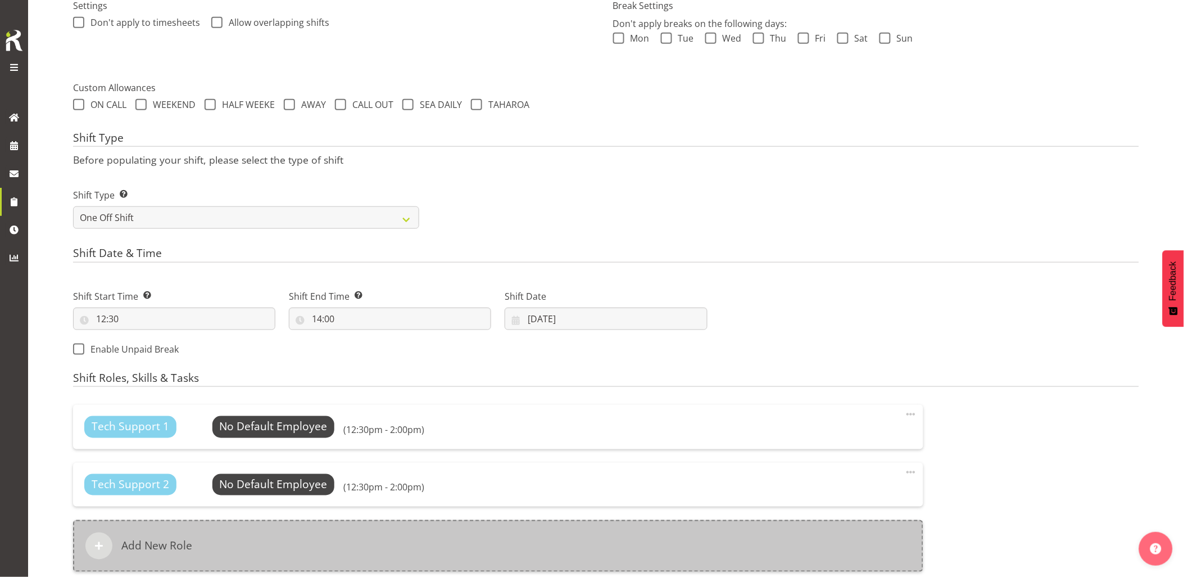
click at [564, 544] on div "Add New Role" at bounding box center [498, 546] width 850 height 52
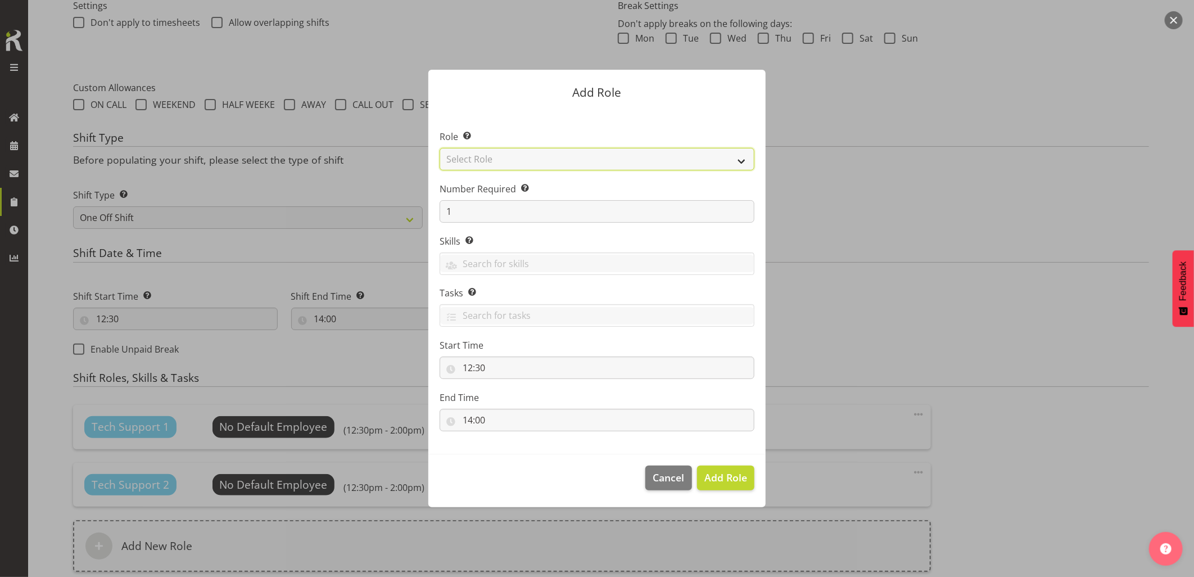
click at [502, 165] on select "Select Role Account Manager Electrician Engineering GM HSEQ manager MECH Mechan…" at bounding box center [596, 159] width 315 height 22
select select "27"
click at [439, 148] on select "Select Role Account Manager Electrician Engineering GM HSEQ manager MECH Mechan…" at bounding box center [596, 159] width 315 height 22
click at [731, 474] on span "Add Role" at bounding box center [725, 476] width 43 height 13
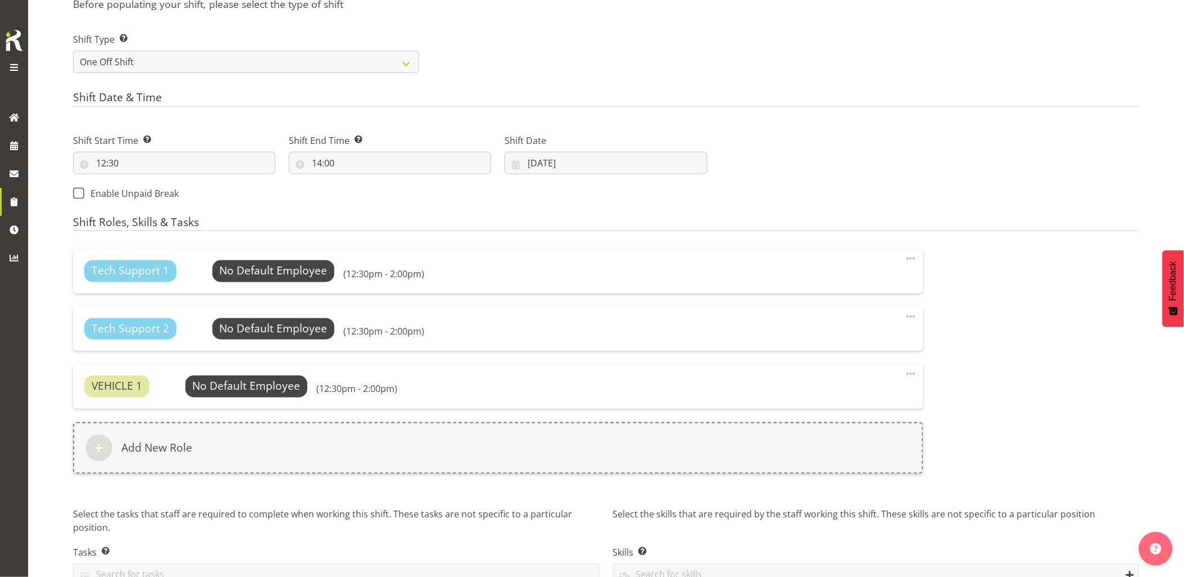
scroll to position [565, 0]
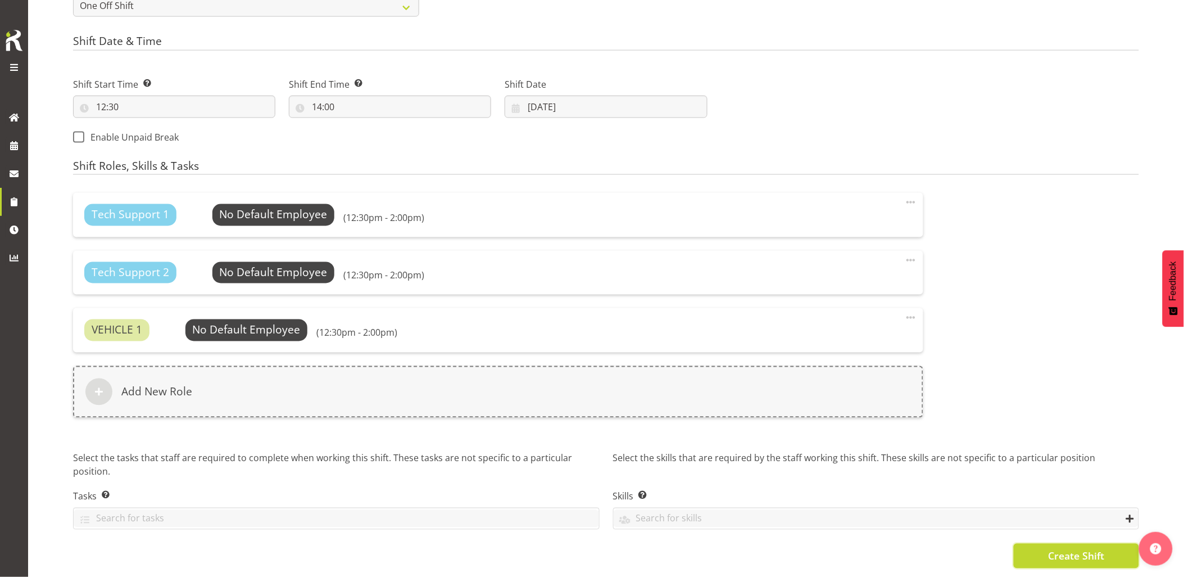
click at [1049, 553] on span "Create Shift" at bounding box center [1076, 556] width 56 height 15
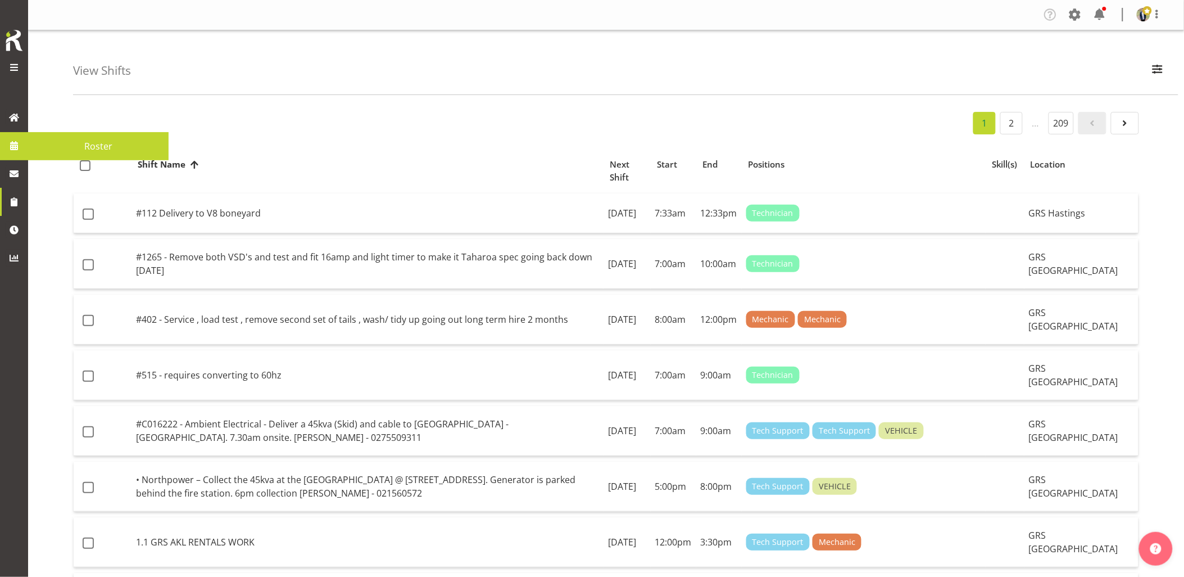
click at [19, 148] on span at bounding box center [14, 145] width 17 height 17
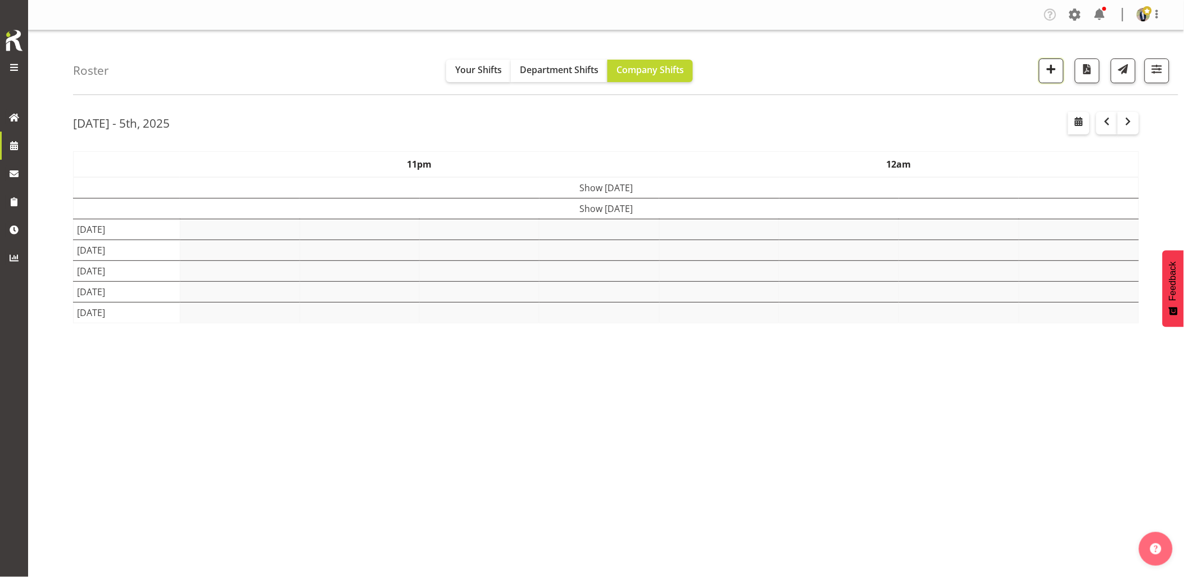
click at [1043, 74] on button "button" at bounding box center [1051, 70] width 25 height 25
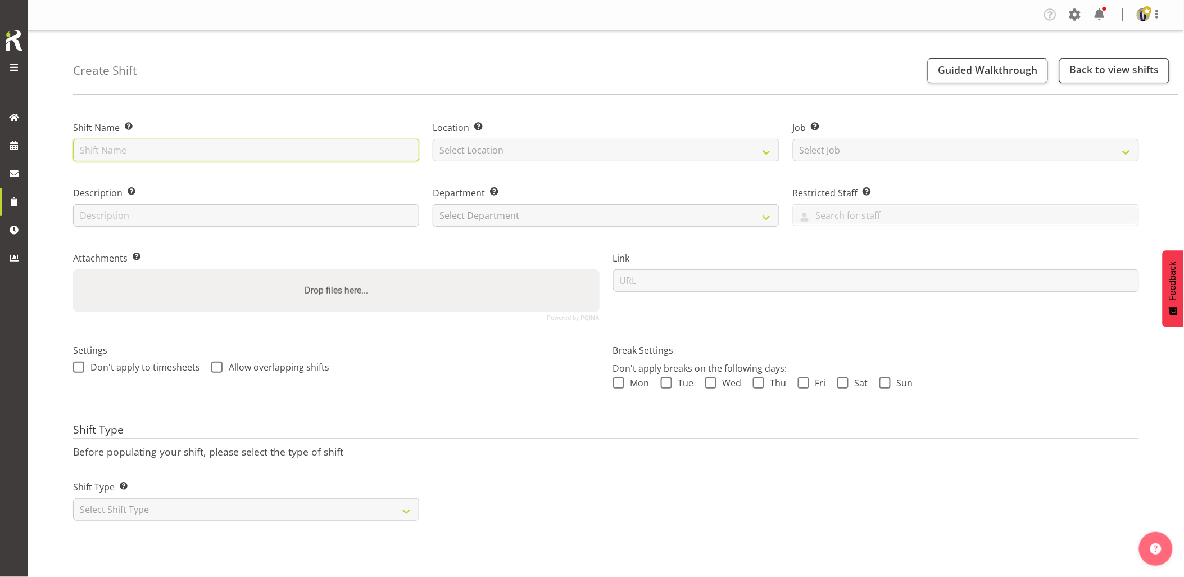
click at [278, 143] on input "text" at bounding box center [246, 150] width 346 height 22
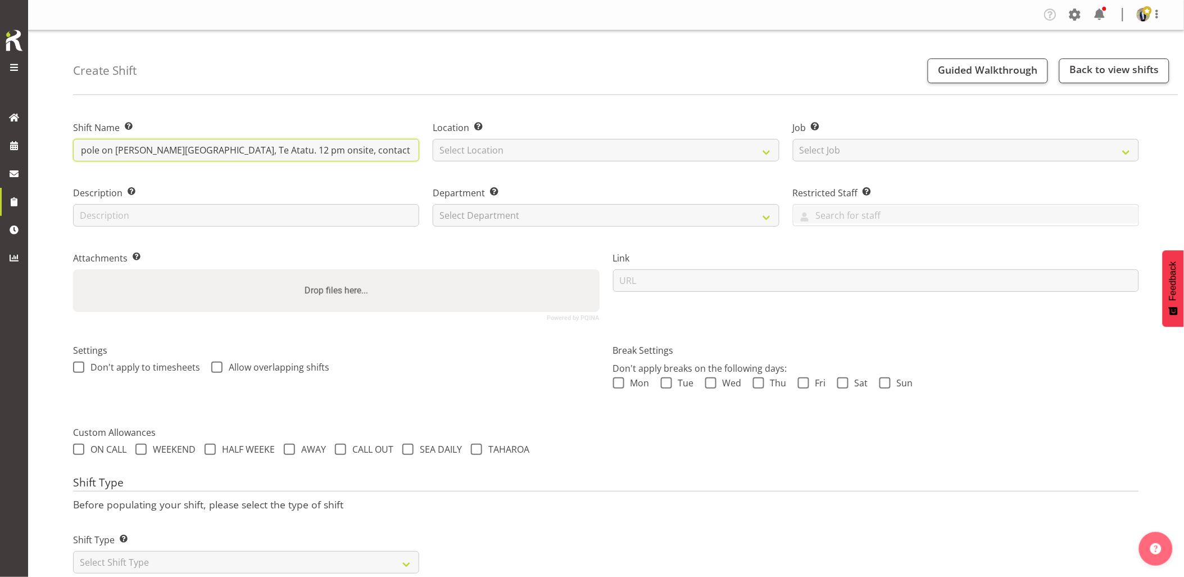
scroll to position [0, 178]
type input "Omexom - Collect the fencing around the pole on [PERSON_NAME][GEOGRAPHIC_DATA],…"
drag, startPoint x: 482, startPoint y: 153, endPoint x: 497, endPoint y: 162, distance: 16.9
click at [484, 155] on select "Select Location GRS Auckland GRS Hastings GRS Tauranga" at bounding box center [606, 150] width 346 height 22
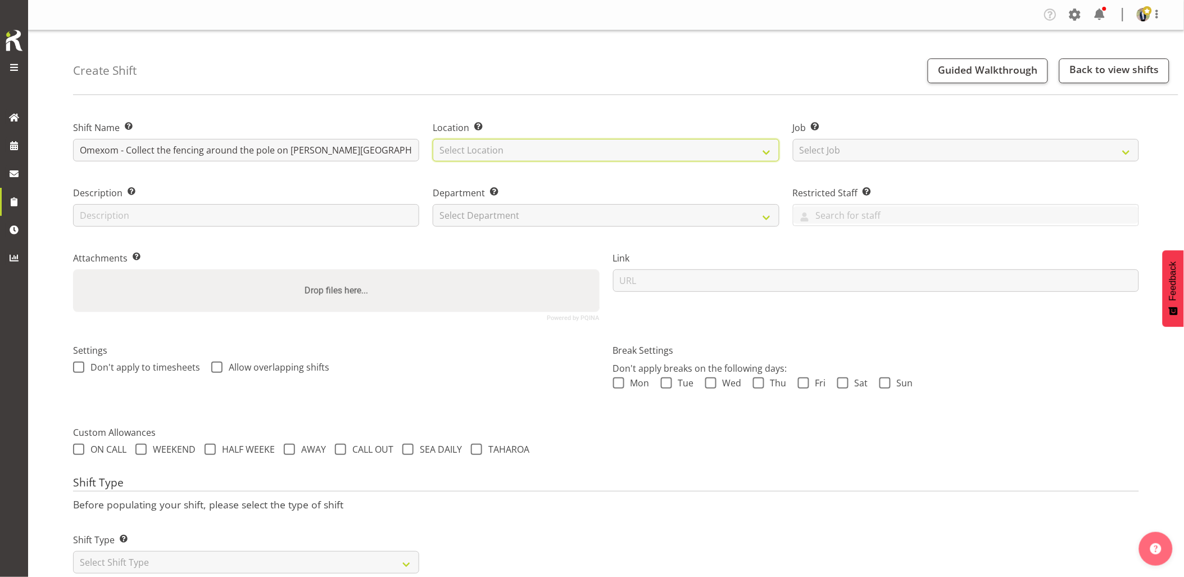
select select "28"
click at [433, 139] on select "Select Location GRS Auckland GRS Hastings GRS Tauranga" at bounding box center [606, 150] width 346 height 22
drag, startPoint x: 807, startPoint y: 145, endPoint x: 814, endPoint y: 148, distance: 7.3
click at [807, 144] on select "Select Job Create new job 1.1 GRS AKL RENTALS 1.1 GRS AKL RENTALS AC 1.1 GRS AK…" at bounding box center [966, 150] width 346 height 22
select select "7504"
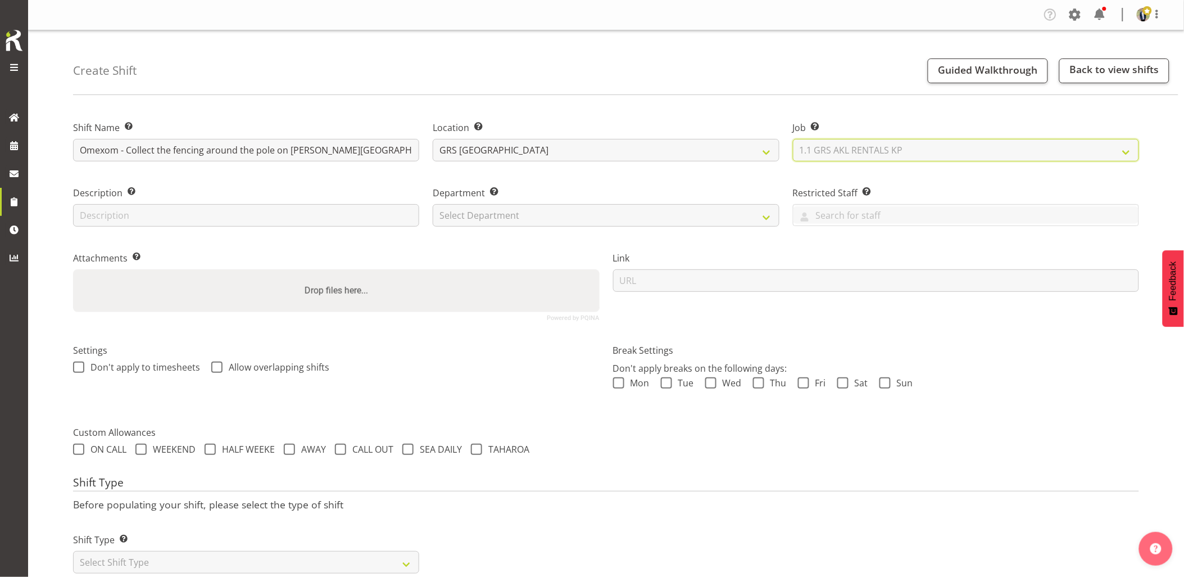
click at [793, 139] on select "Select Job Create new job 1.1 GRS AKL RENTALS 1.1 GRS AKL RENTALS AC 1.1 GRS AK…" at bounding box center [966, 150] width 346 height 22
click at [533, 216] on select "Select Department GRS HIRE AKL GRS HIRE AKL GRS HIRE TGA GRS HIRE HST GRS SALES…" at bounding box center [606, 215] width 346 height 22
click at [534, 228] on div "Department Set the department that the shift relates to. Select Department GRS …" at bounding box center [606, 202] width 360 height 65
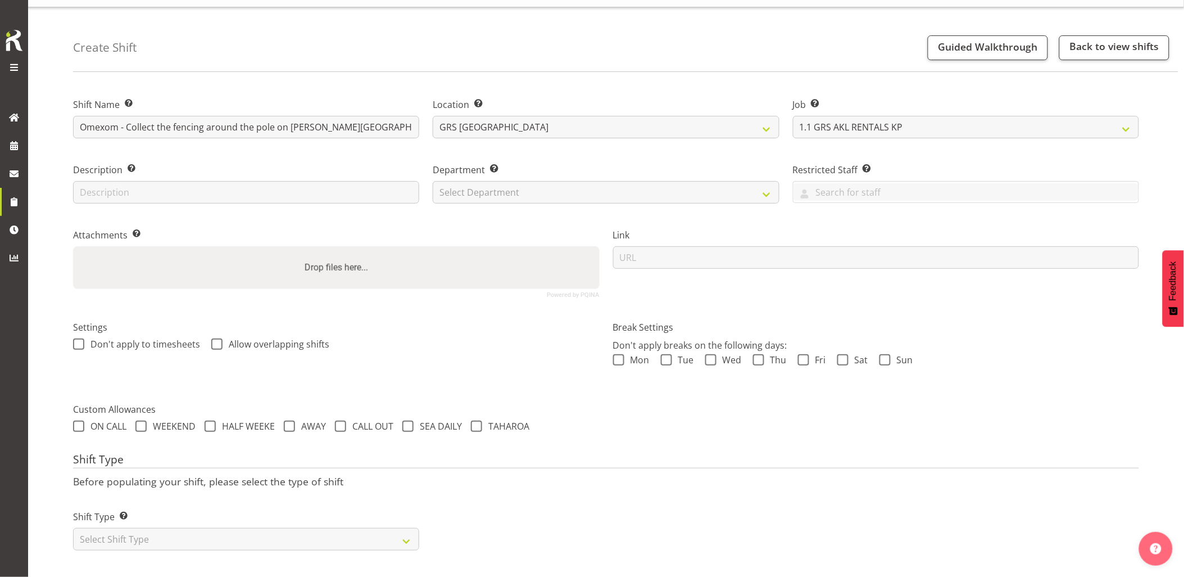
scroll to position [32, 0]
click at [472, 190] on select "Select Department GRS HIRE AKL GRS HIRE AKL GRS HIRE TGA GRS HIRE HST GRS SALES…" at bounding box center [606, 192] width 346 height 22
click at [433, 181] on select "Select Department GRS HIRE AKL GRS HIRE AKL GRS HIRE TGA GRS HIRE HST GRS SALES…" at bounding box center [606, 192] width 346 height 22
select select "20"
click at [219, 535] on select "Select Shift Type One Off Shift Recurring Shift Rotating Shift" at bounding box center [246, 539] width 346 height 22
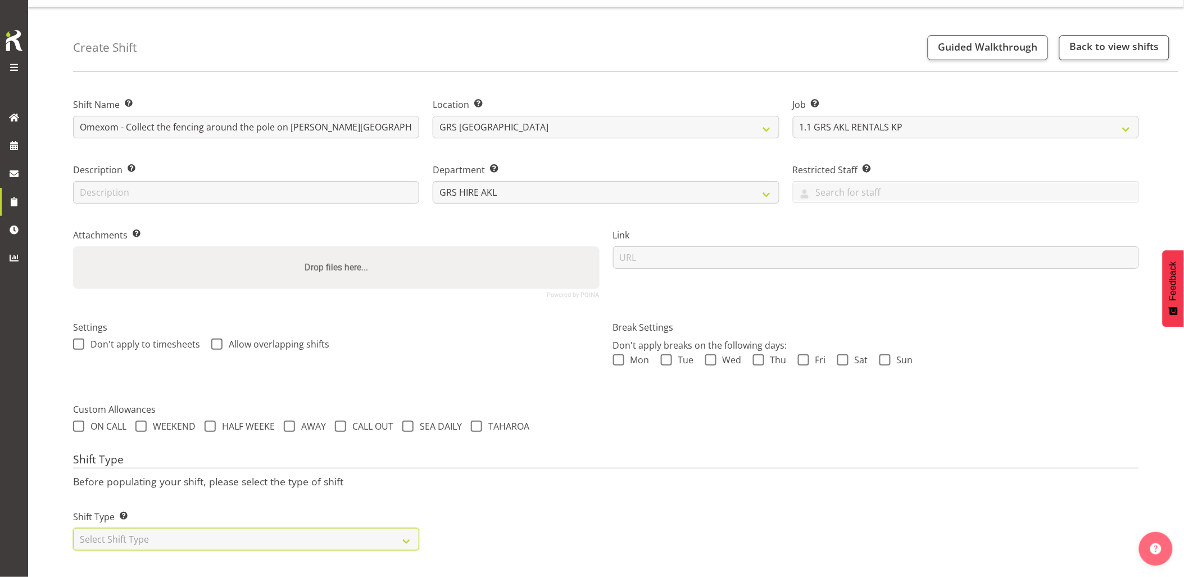
select select "one_off"
click at [73, 528] on select "Select Shift Type One Off Shift Recurring Shift Rotating Shift" at bounding box center [246, 539] width 346 height 22
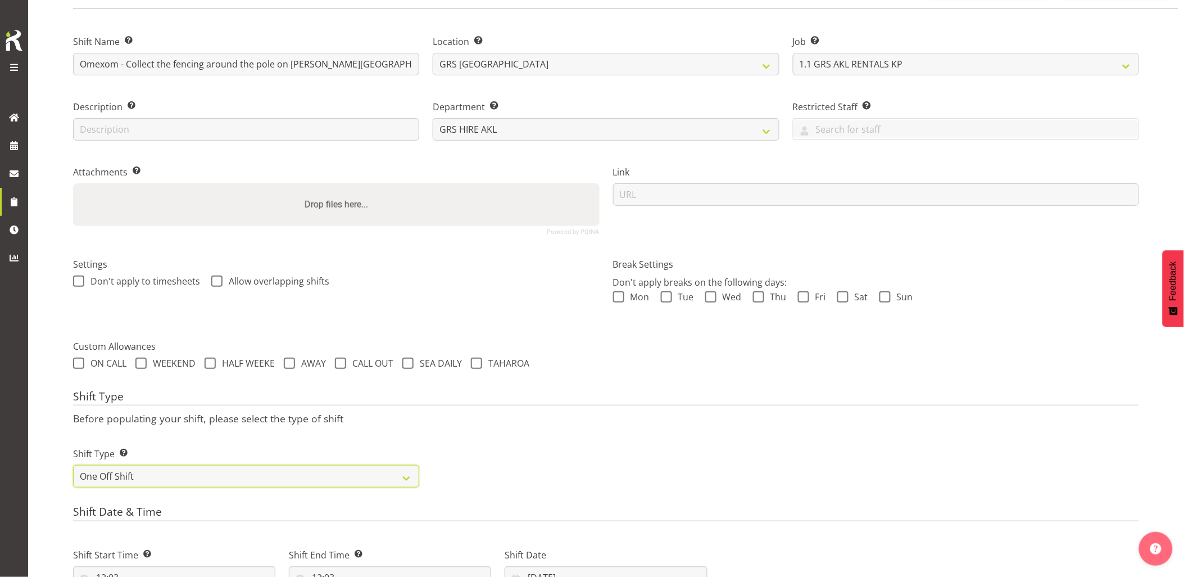
scroll to position [0, 0]
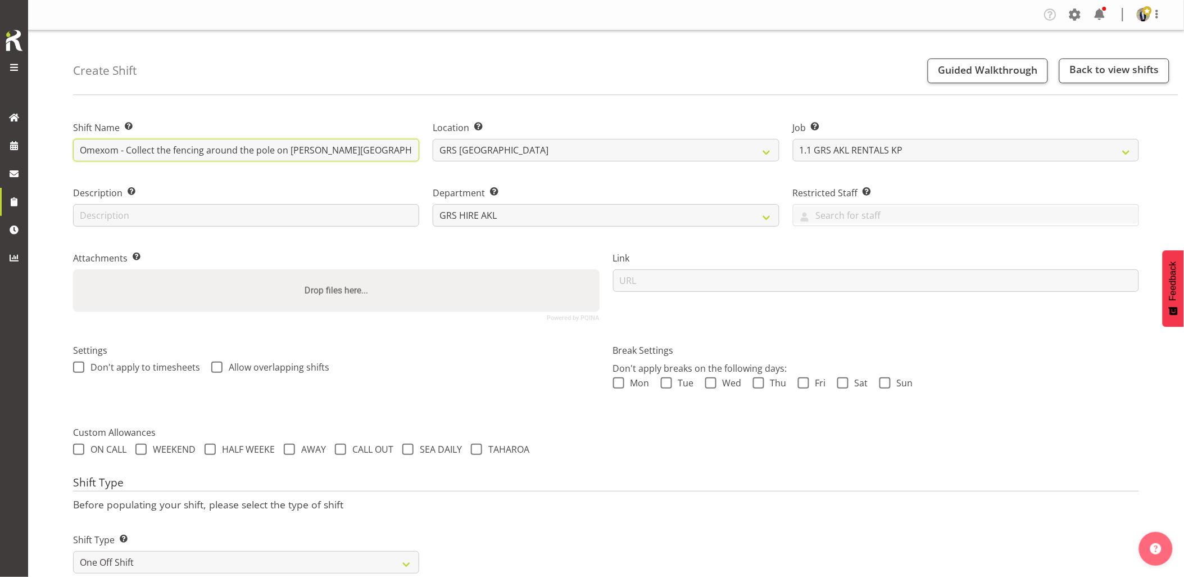
drag, startPoint x: 360, startPoint y: 149, endPoint x: 394, endPoint y: 149, distance: 33.7
click at [394, 149] on input "Omexom - Collect the fencing around the pole on Gloria Ave, Te Atatu. 12 pm ons…" at bounding box center [246, 150] width 346 height 22
click at [370, 154] on input "Omexom - Collect the fencing around the pole on Gloria Ave, Te Atatu. 12 pm ons…" at bounding box center [246, 150] width 346 height 22
drag, startPoint x: 343, startPoint y: 148, endPoint x: 363, endPoint y: 150, distance: 19.7
click at [389, 148] on input "Omexom - Collect the fencing around the pole on Gloria Ave, Te Atatu. 12 pm ons…" at bounding box center [246, 150] width 346 height 22
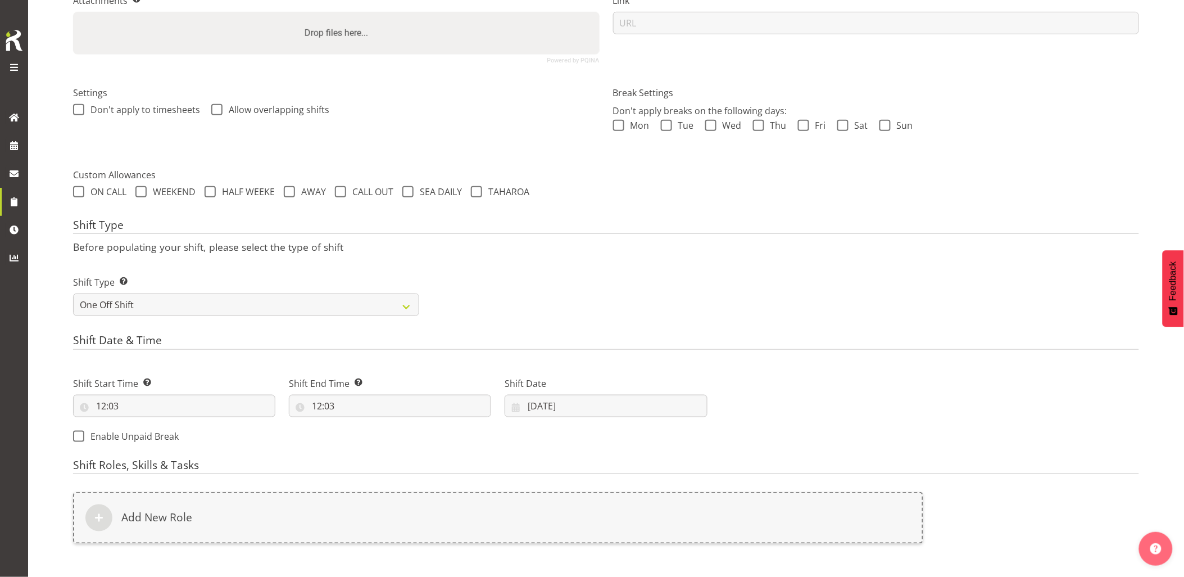
scroll to position [312, 0]
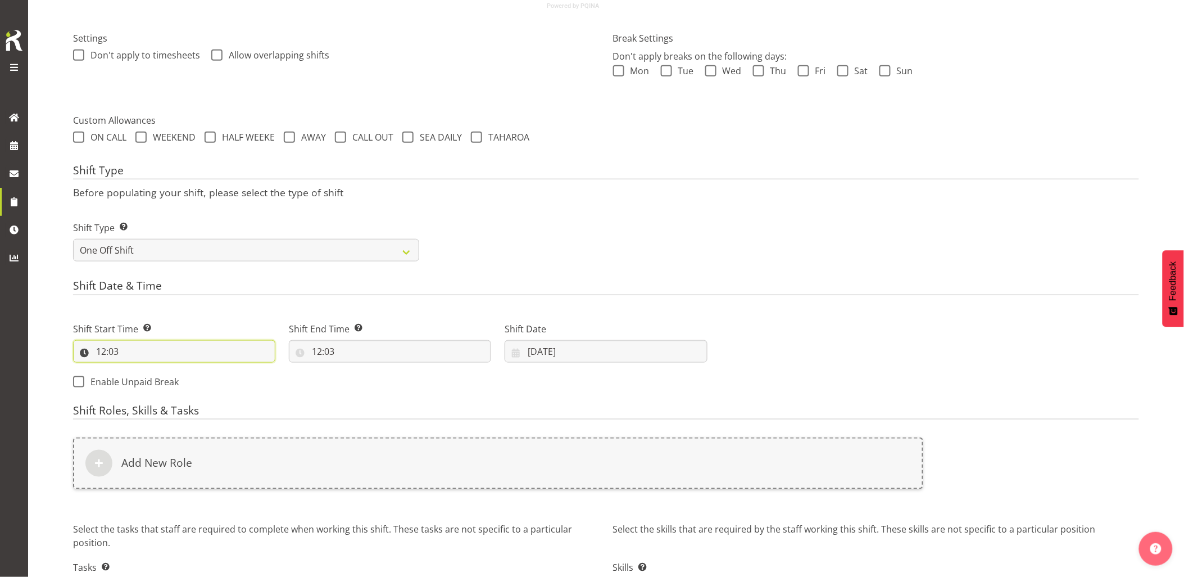
click at [199, 351] on input "12:03" at bounding box center [174, 351] width 202 height 22
click at [146, 383] on select "00 01 02 03 04 05 06 07 08 09 10 11 12 13 14 15 16 17 18 19 20 21 22 23" at bounding box center [149, 380] width 25 height 22
select select "11"
click at [137, 369] on select "00 01 02 03 04 05 06 07 08 09 10 11 12 13 14 15 16 17 18 19 20 21 22 23" at bounding box center [149, 380] width 25 height 22
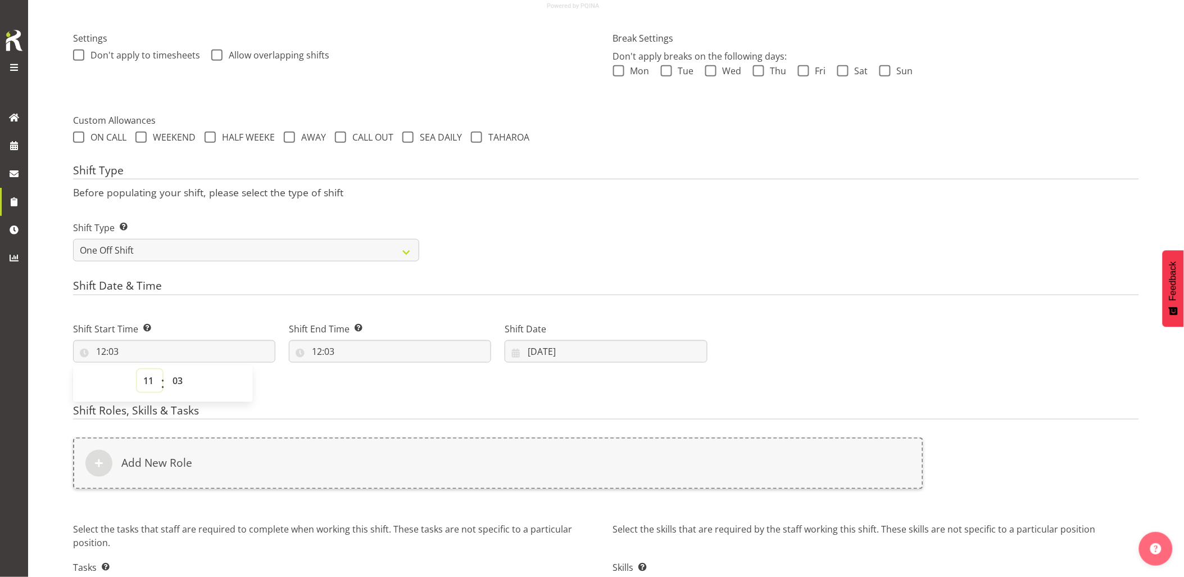
type input "11:03"
click at [175, 378] on select "00 01 02 03 04 05 06 07 08 09 10 11 12 13 14 15 16 17 18 19 20 21 22 23 24 25 2…" at bounding box center [178, 380] width 25 height 22
select select "30"
click at [166, 369] on select "00 01 02 03 04 05 06 07 08 09 10 11 12 13 14 15 16 17 18 19 20 21 22 23 24 25 2…" at bounding box center [178, 380] width 25 height 22
type input "11:30"
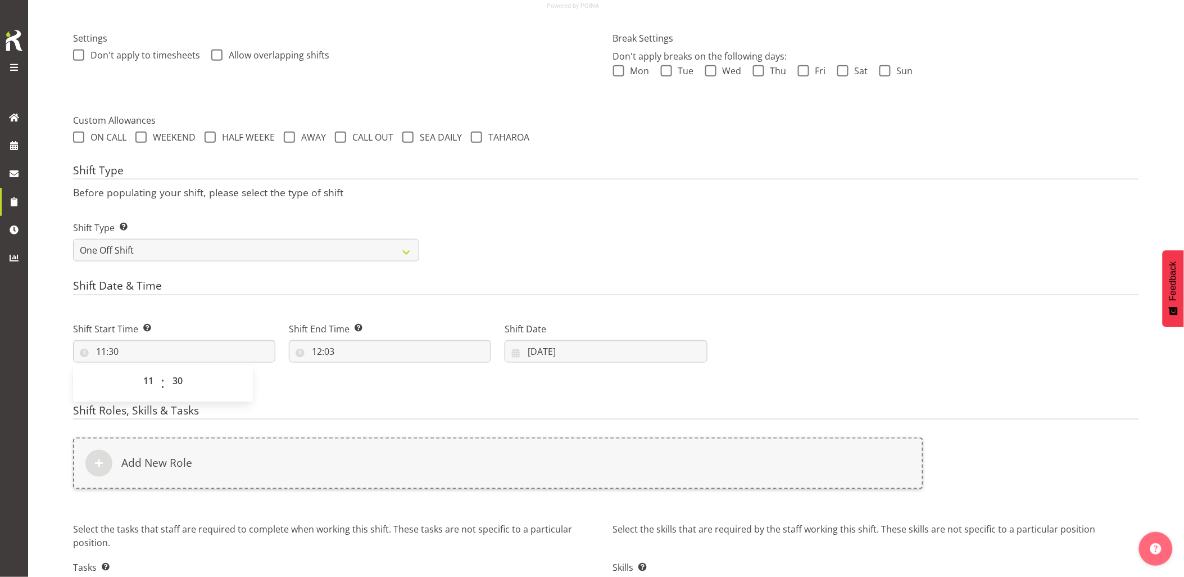
click at [208, 307] on div "Shift Start Time Set the time of the day you wish this shift to start 11:30 00 …" at bounding box center [174, 337] width 216 height 63
click at [386, 350] on input "12:03" at bounding box center [390, 351] width 202 height 22
click at [371, 383] on select "00 01 02 03 04 05 06 07 08 09 10 11 12 13 14 15 16 17 18 19 20 21 22 23" at bounding box center [365, 380] width 25 height 22
select select "13"
click at [353, 369] on select "00 01 02 03 04 05 06 07 08 09 10 11 12 13 14 15 16 17 18 19 20 21 22 23" at bounding box center [365, 380] width 25 height 22
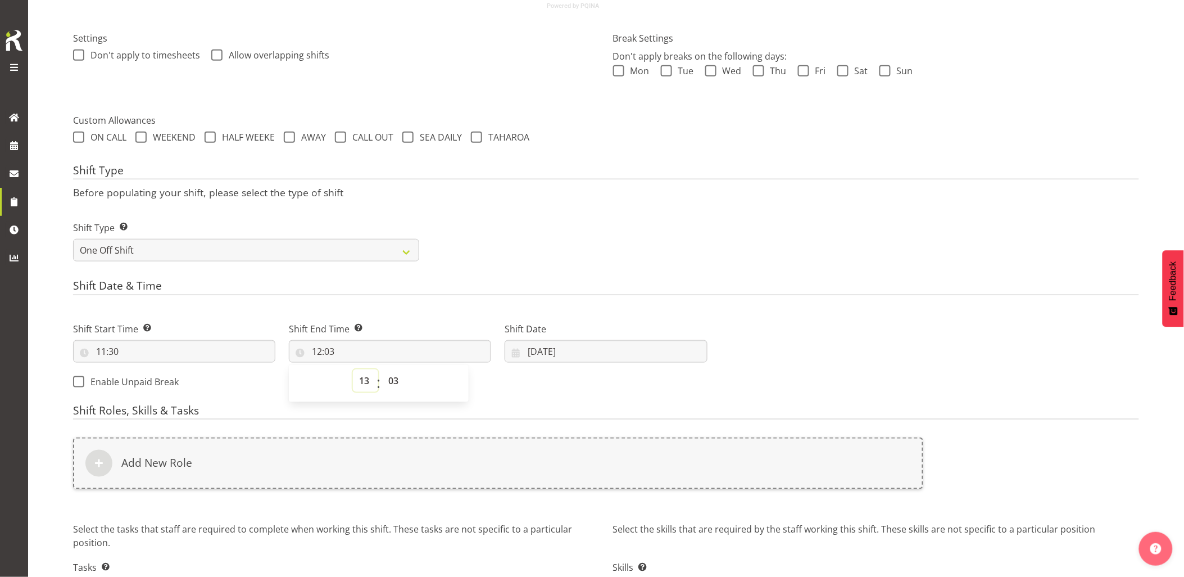
type input "13:03"
drag, startPoint x: 393, startPoint y: 388, endPoint x: 399, endPoint y: 368, distance: 20.5
click at [394, 384] on select "00 01 02 03 04 05 06 07 08 09 10 11 12 13 14 15 16 17 18 19 20 21 22 23 24 25 2…" at bounding box center [394, 380] width 25 height 22
select select "0"
click at [382, 369] on select "00 01 02 03 04 05 06 07 08 09 10 11 12 13 14 15 16 17 18 19 20 21 22 23 24 25 2…" at bounding box center [394, 380] width 25 height 22
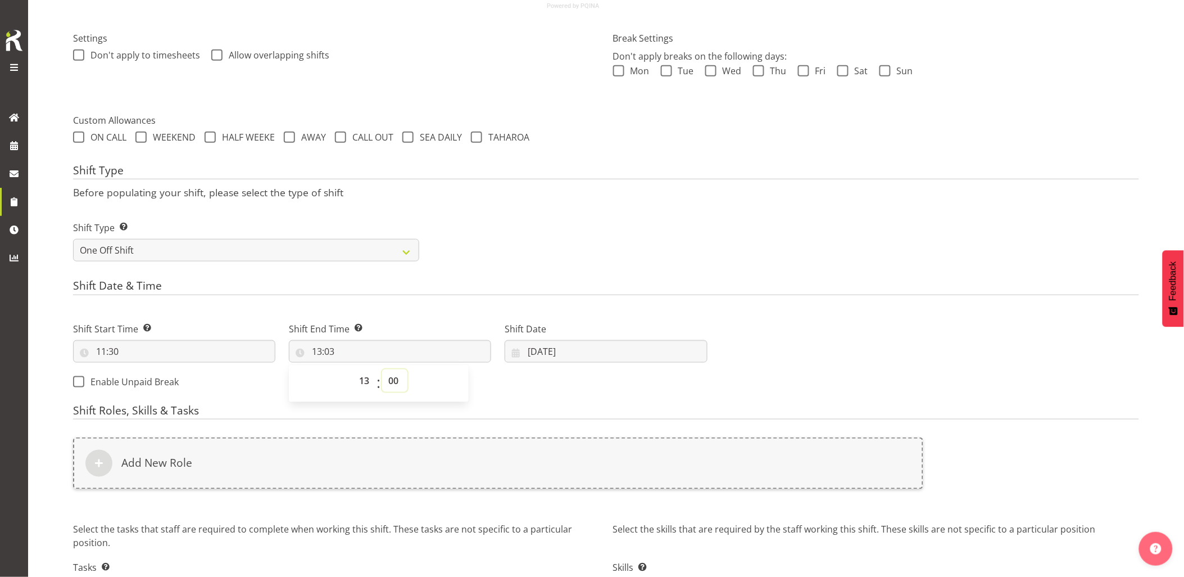
type input "13:00"
click at [616, 262] on div "Shift Type Shift Types: One Off – Select this if you would like a single shift …" at bounding box center [606, 236] width 1080 height 63
drag, startPoint x: 577, startPoint y: 351, endPoint x: 591, endPoint y: 355, distance: 15.0
click at [577, 351] on input "01/10/2025" at bounding box center [606, 351] width 202 height 22
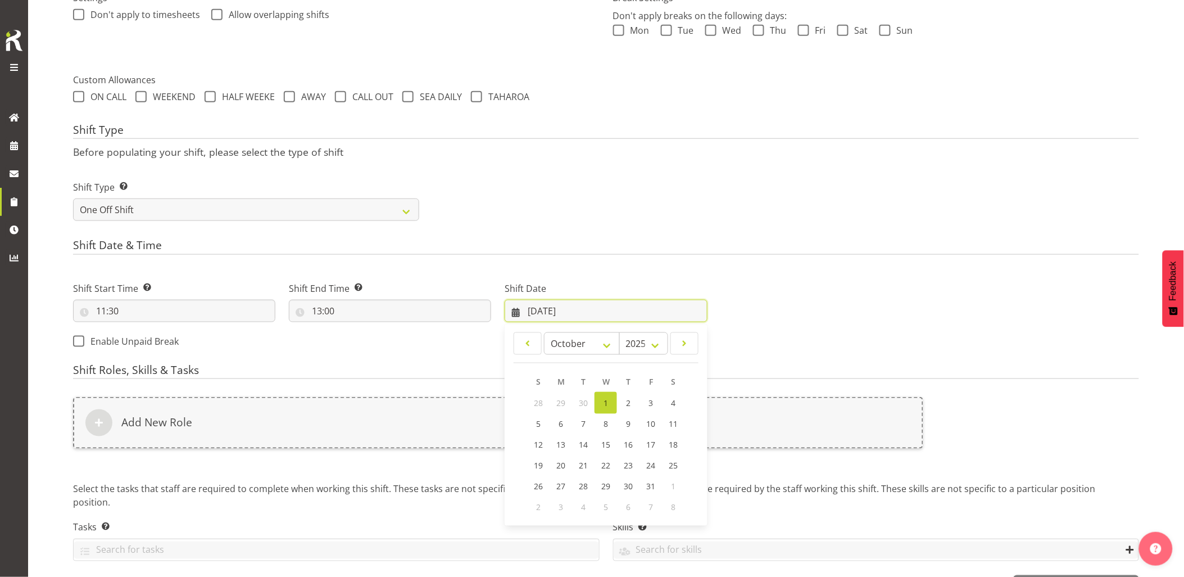
scroll to position [374, 0]
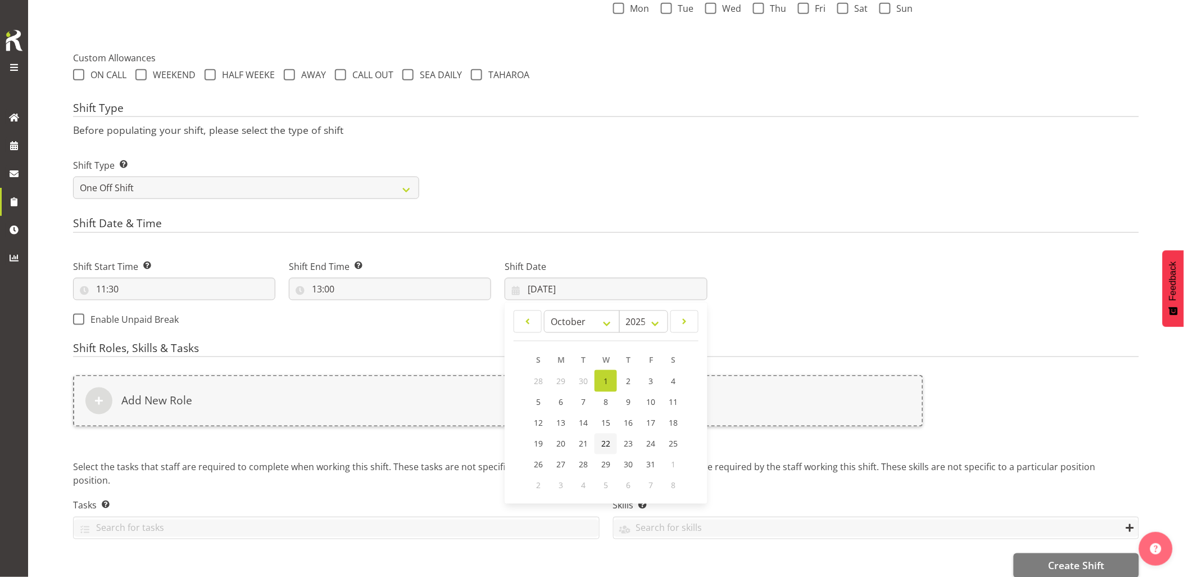
click at [604, 446] on span "22" at bounding box center [605, 443] width 9 height 11
type input "22/10/2025"
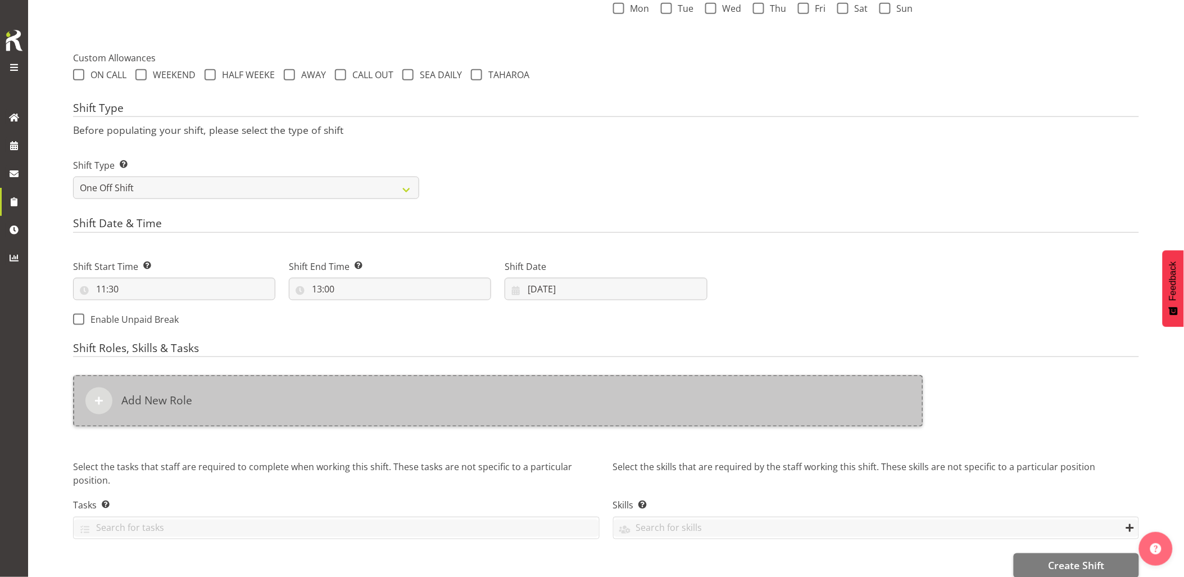
click at [566, 408] on div "Add New Role" at bounding box center [498, 401] width 850 height 52
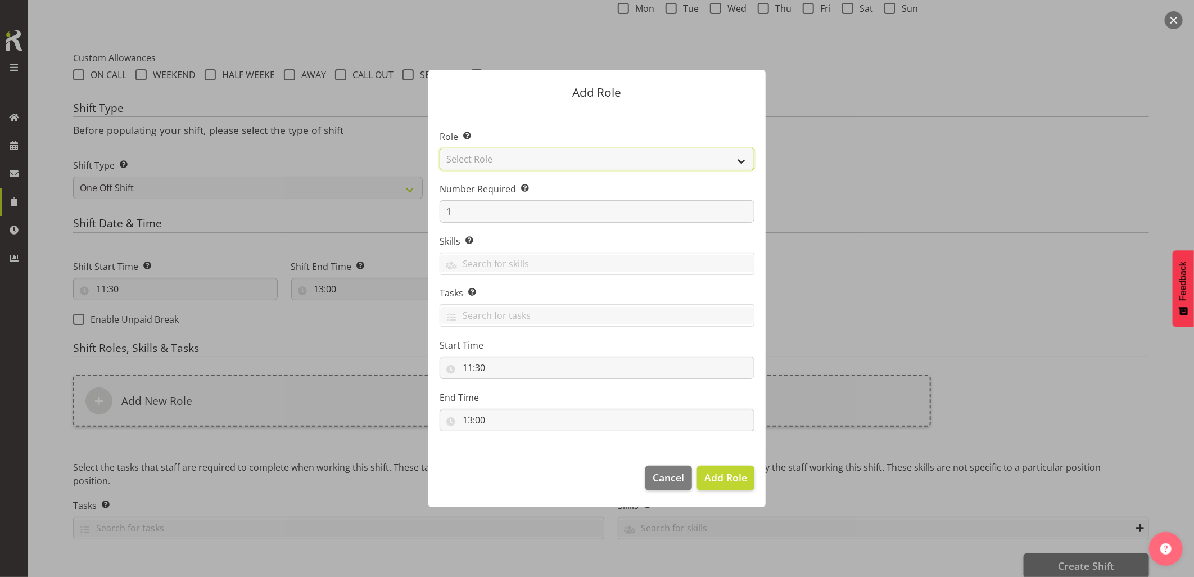
drag, startPoint x: 487, startPoint y: 156, endPoint x: 490, endPoint y: 165, distance: 10.0
click at [487, 156] on select "Select Role Account Manager Electrician Engineering GM HSEQ manager MECH Mechan…" at bounding box center [596, 159] width 315 height 22
select select "20"
click at [439, 148] on select "Select Role Account Manager Electrician Engineering GM HSEQ manager MECH Mechan…" at bounding box center [596, 159] width 315 height 22
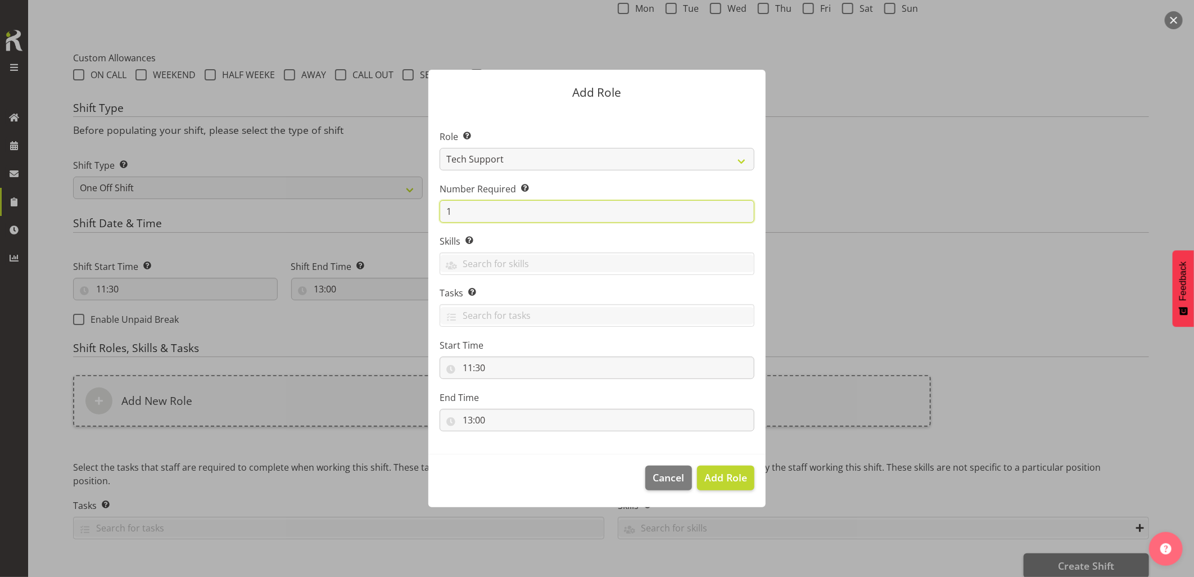
click at [426, 209] on div "Add Role Role Select the role you wish to add to the shift. Account Manager Ele…" at bounding box center [597, 288] width 360 height 493
type input "2"
click at [705, 471] on span "Add 2 Roles" at bounding box center [719, 476] width 56 height 13
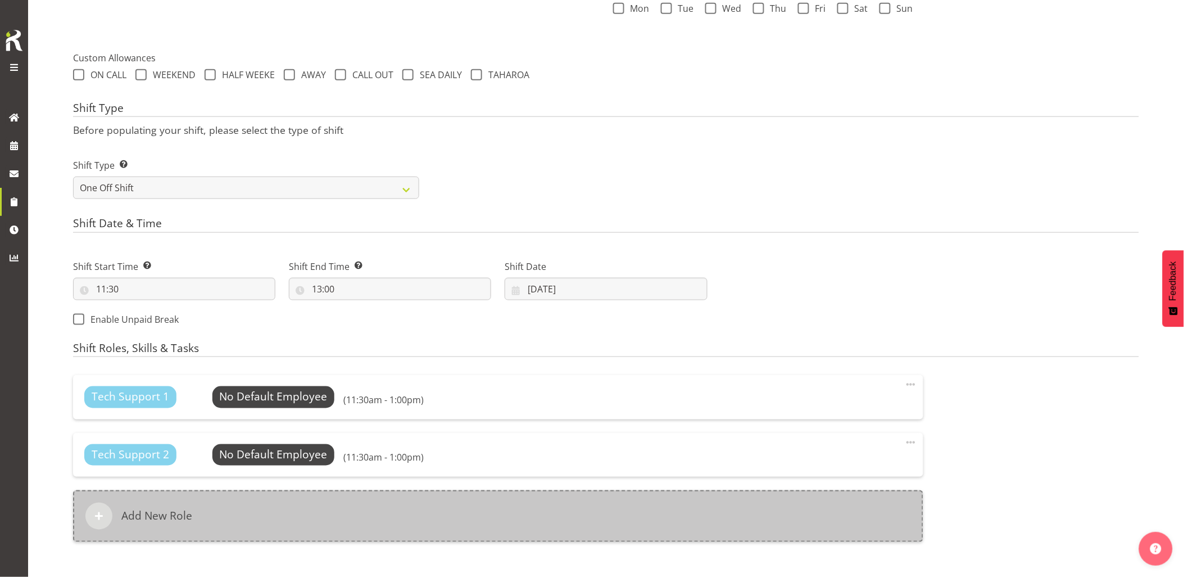
click at [464, 502] on div "Add New Role" at bounding box center [498, 516] width 850 height 52
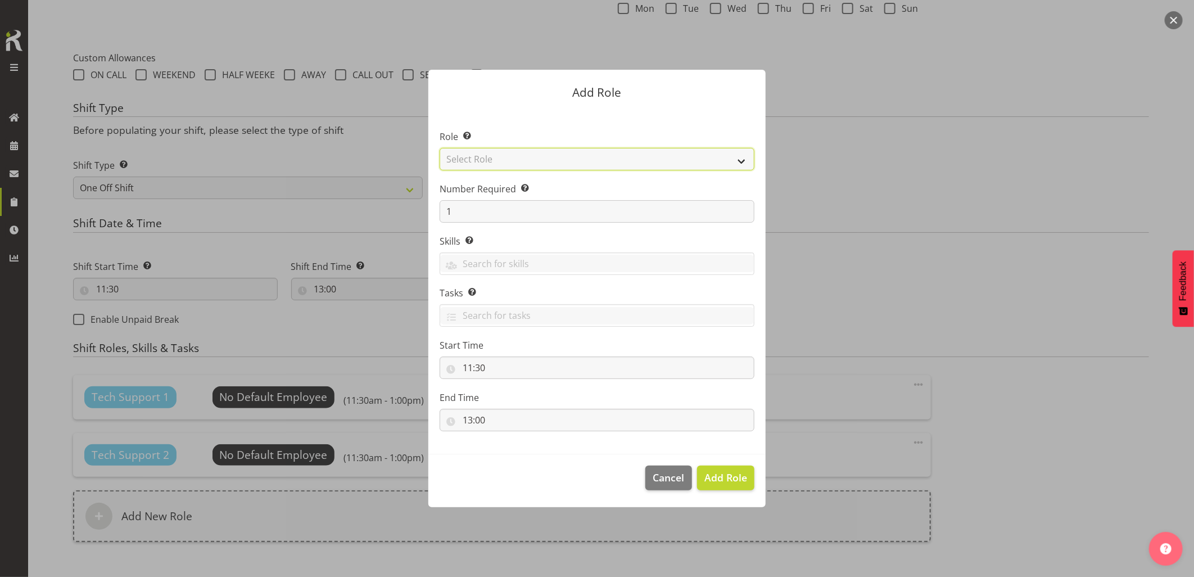
drag, startPoint x: 468, startPoint y: 161, endPoint x: 472, endPoint y: 169, distance: 9.1
click at [468, 161] on select "Select Role Account Manager Electrician Engineering GM HSEQ manager MECH Mechan…" at bounding box center [596, 159] width 315 height 22
select select "27"
click at [439, 148] on select "Select Role Account Manager Electrician Engineering GM HSEQ manager MECH Mechan…" at bounding box center [596, 159] width 315 height 22
click at [718, 475] on span "Add Role" at bounding box center [725, 476] width 43 height 13
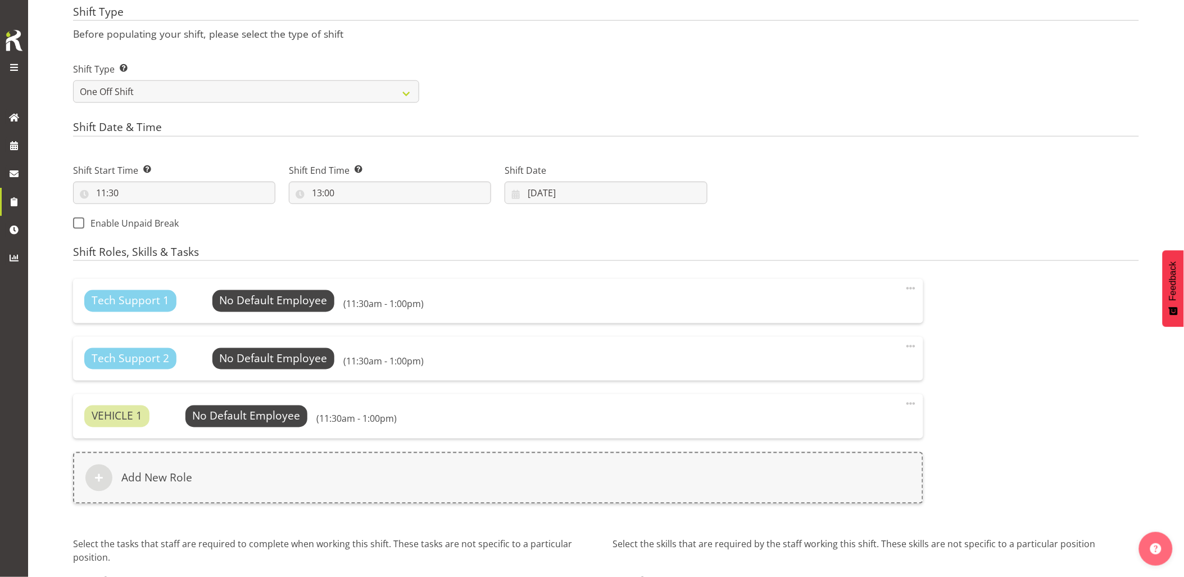
scroll to position [565, 0]
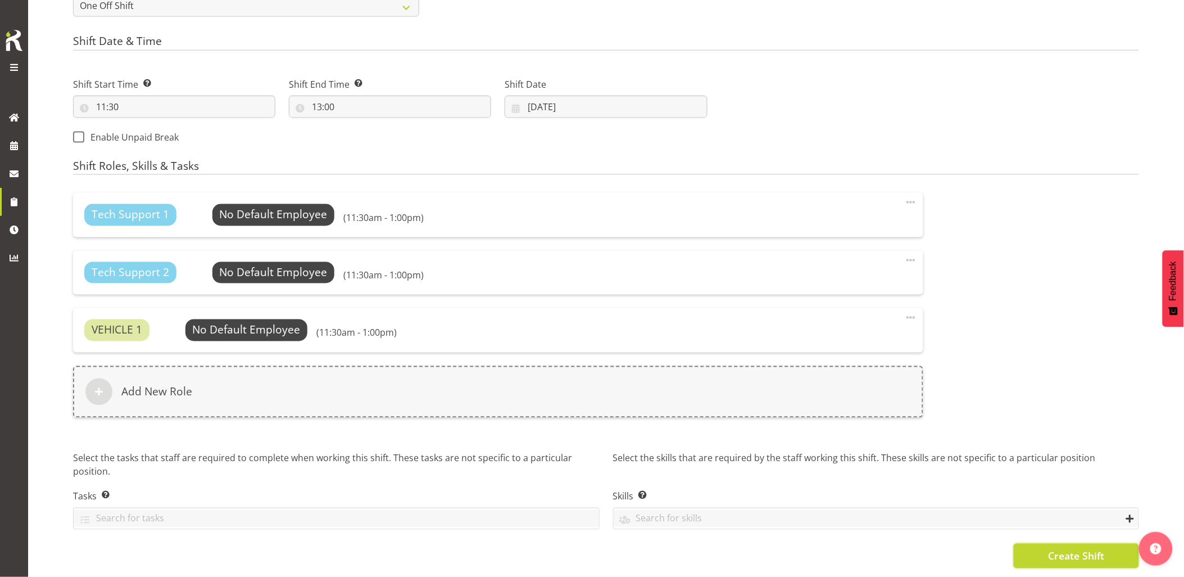
click at [1051, 549] on span "Create Shift" at bounding box center [1076, 556] width 56 height 15
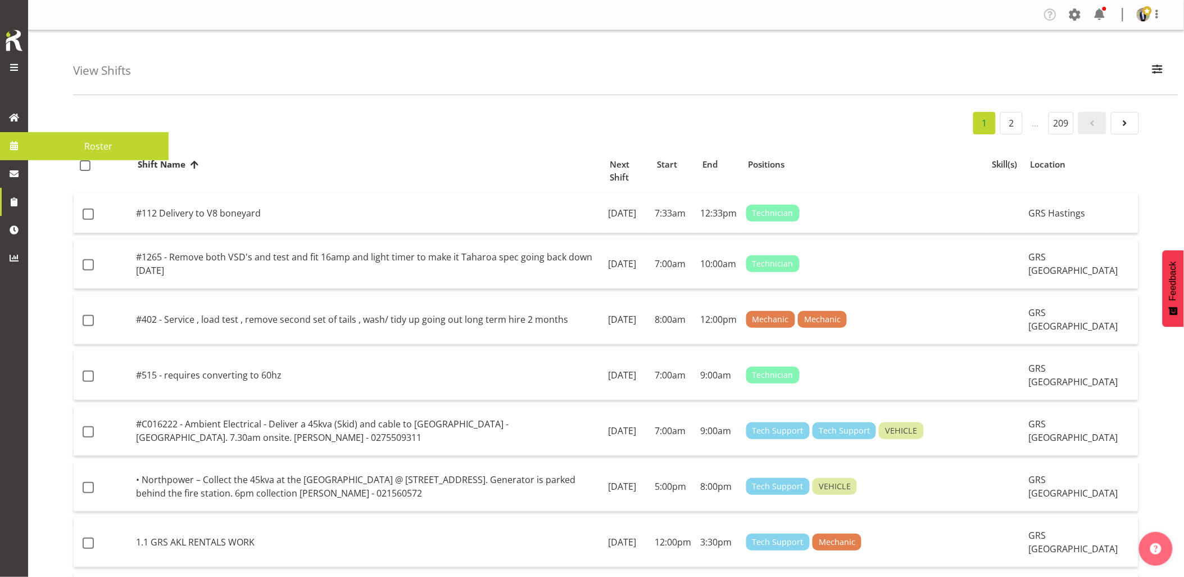
click at [10, 147] on span at bounding box center [14, 145] width 17 height 17
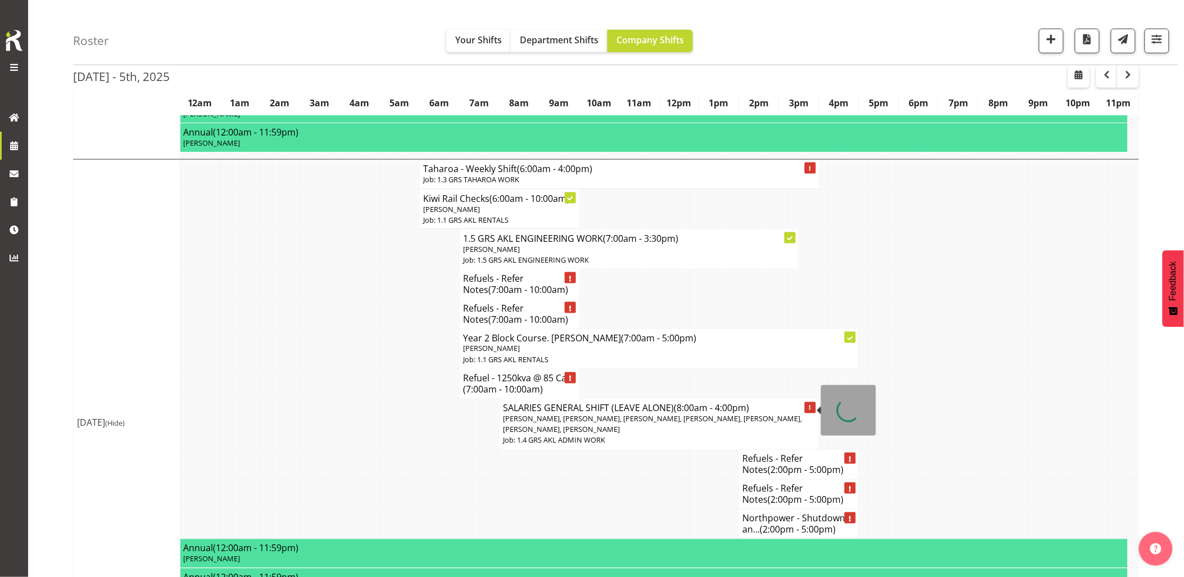
scroll to position [2123, 0]
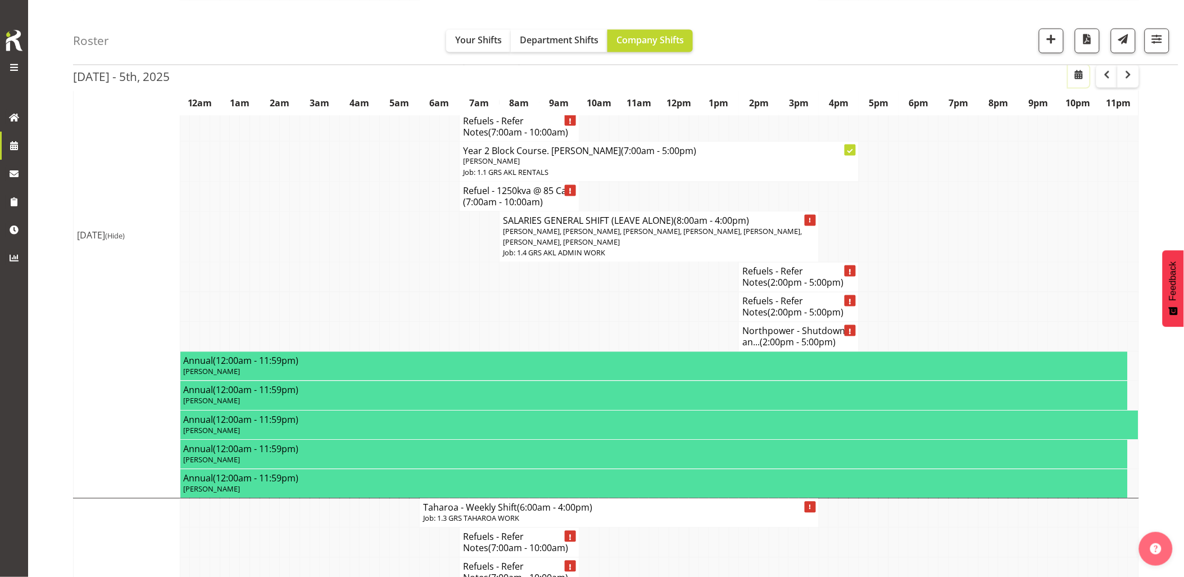
click at [1073, 73] on span "button" at bounding box center [1078, 73] width 13 height 13
select select "9"
select select "2025"
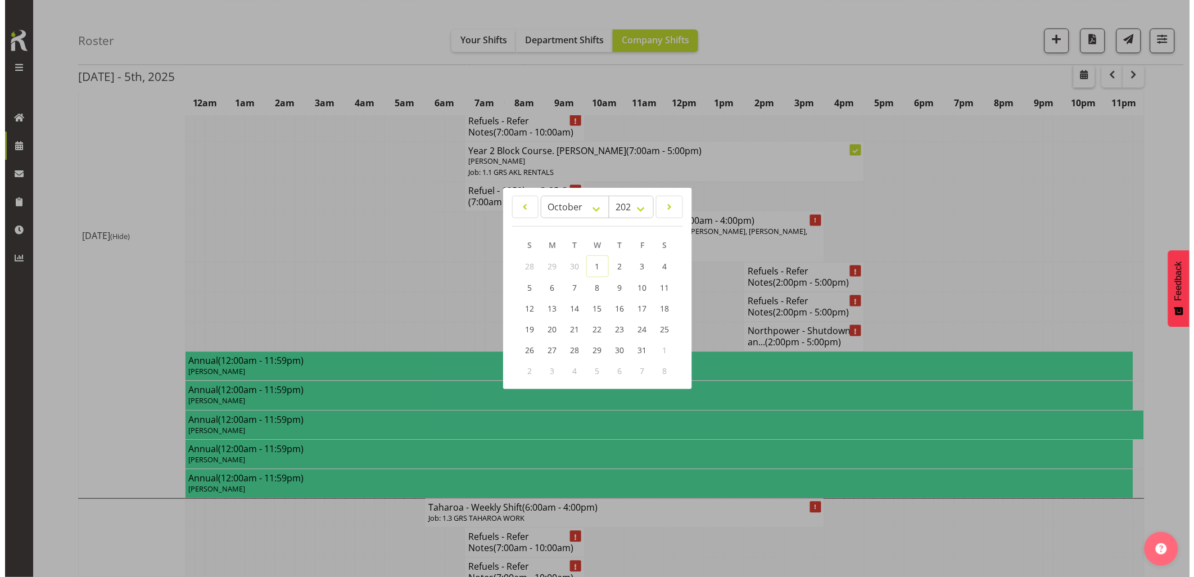
scroll to position [2112, 0]
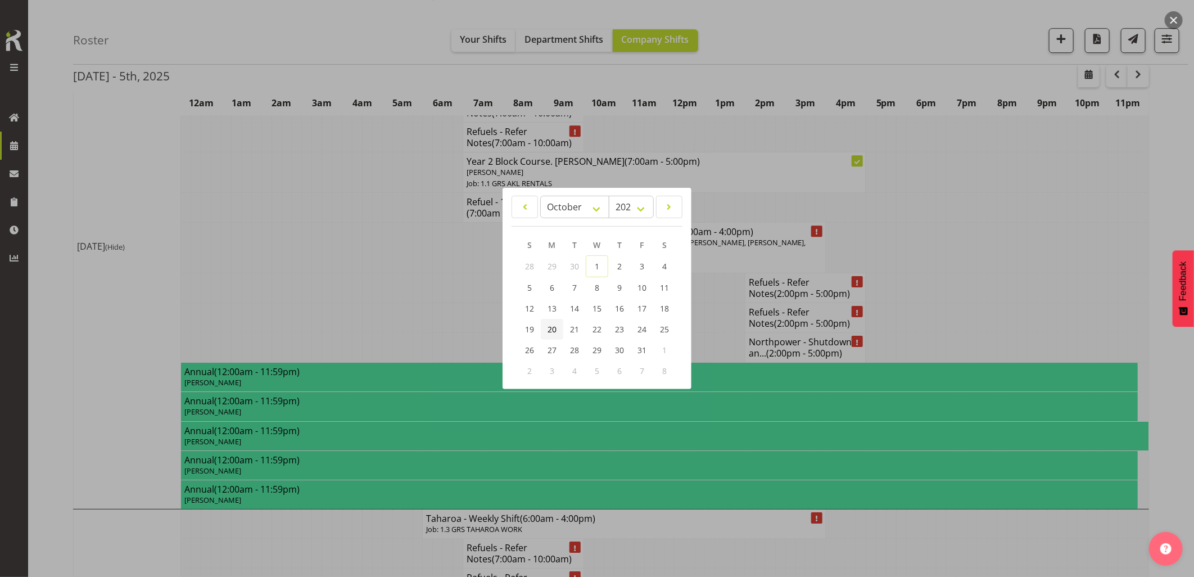
drag, startPoint x: 552, startPoint y: 328, endPoint x: 564, endPoint y: 360, distance: 34.7
click at [552, 327] on span "20" at bounding box center [551, 329] width 9 height 11
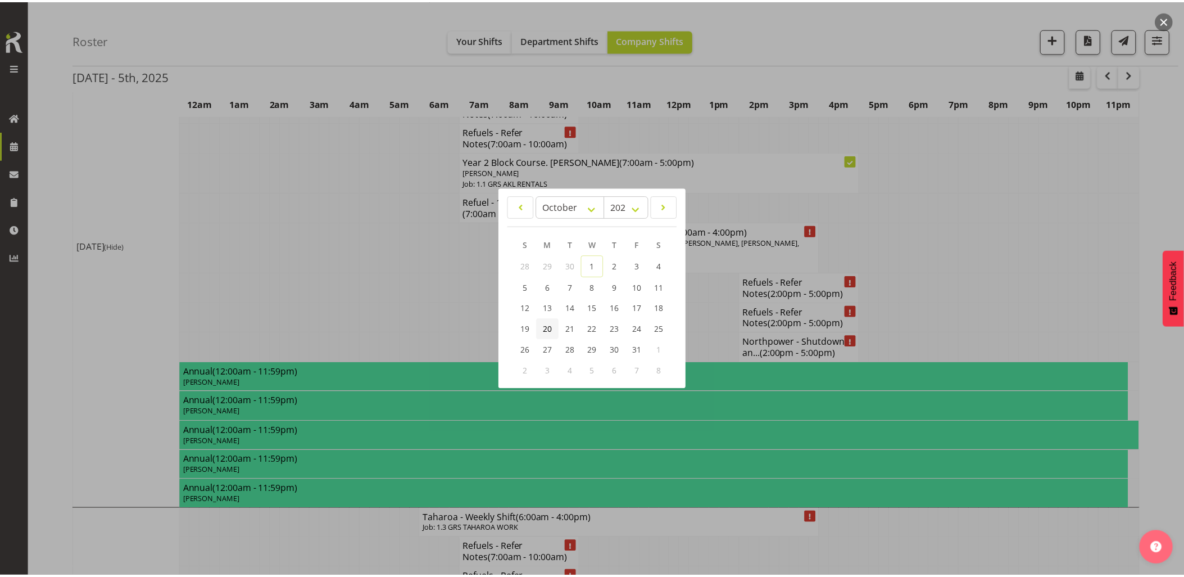
scroll to position [0, 0]
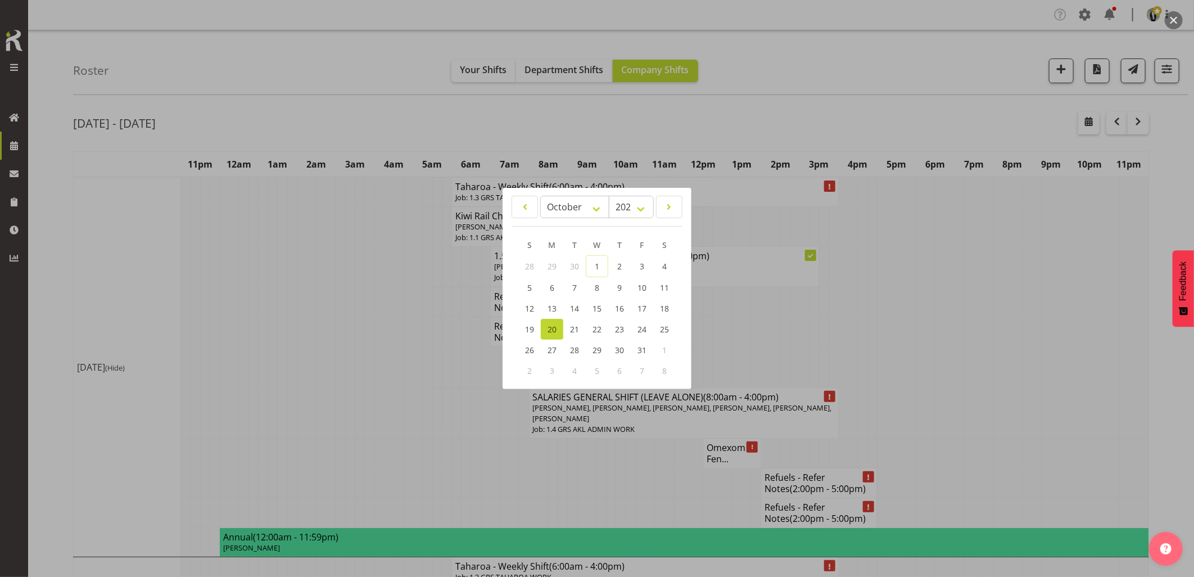
click at [366, 400] on div at bounding box center [597, 288] width 1194 height 577
